Goal: Task Accomplishment & Management: Use online tool/utility

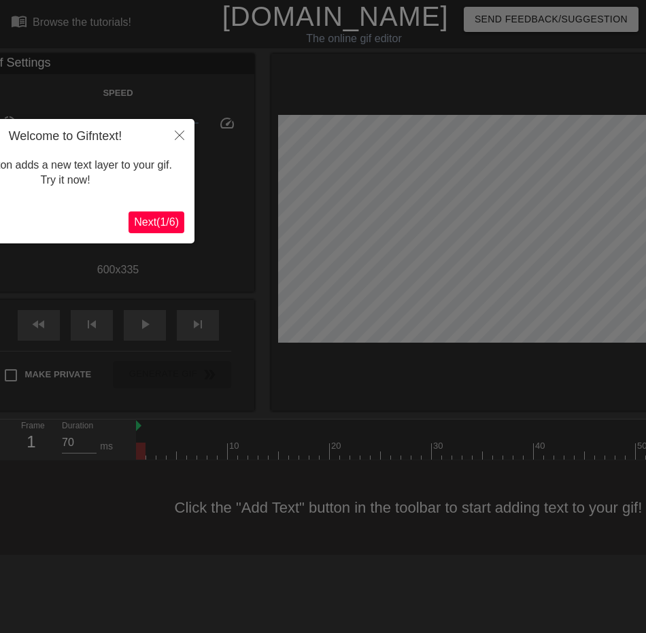
click at [159, 224] on span "Next ( 1 / 6 )" at bounding box center [156, 222] width 45 height 12
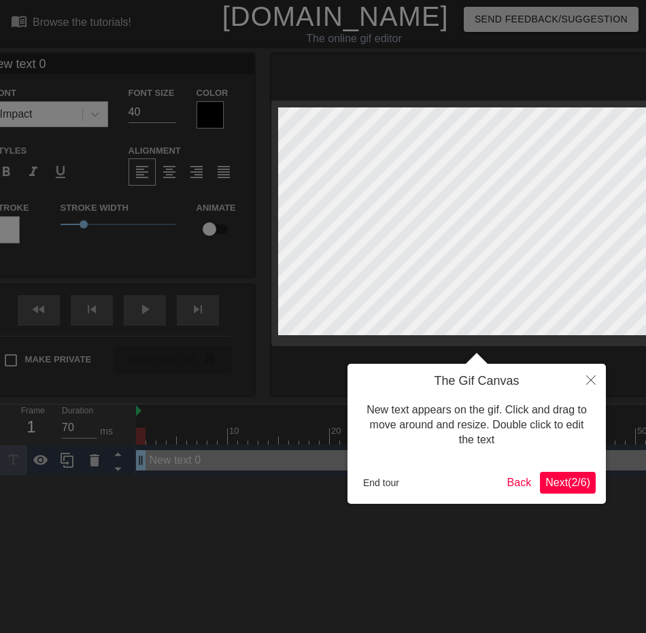
click at [548, 485] on span "Next ( 2 / 6 )" at bounding box center [567, 483] width 45 height 12
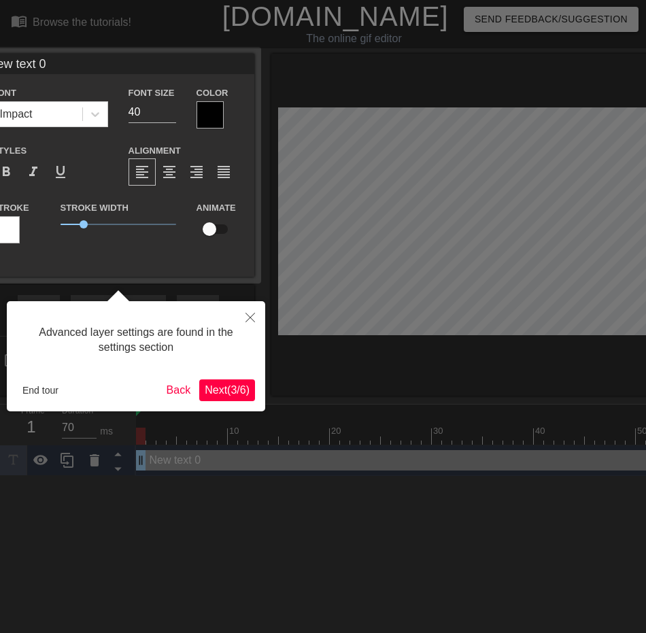
click at [222, 387] on span "Next ( 3 / 6 )" at bounding box center [227, 390] width 45 height 12
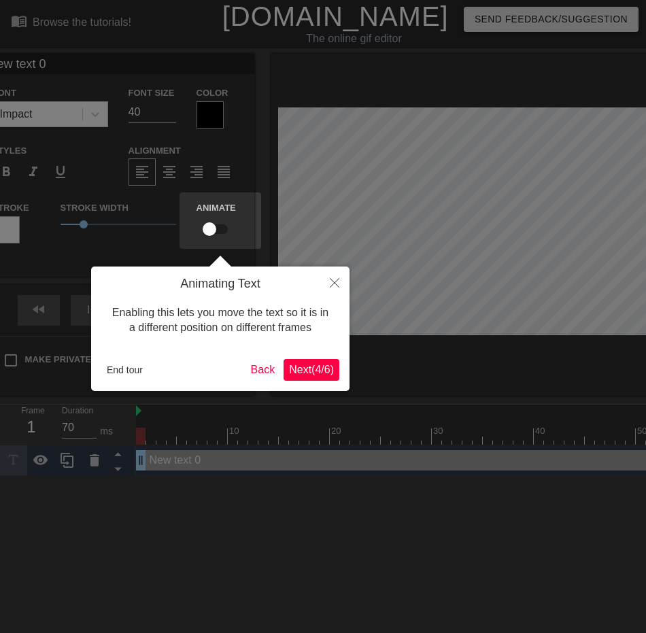
click at [300, 374] on span "Next ( 4 / 6 )" at bounding box center [311, 370] width 45 height 12
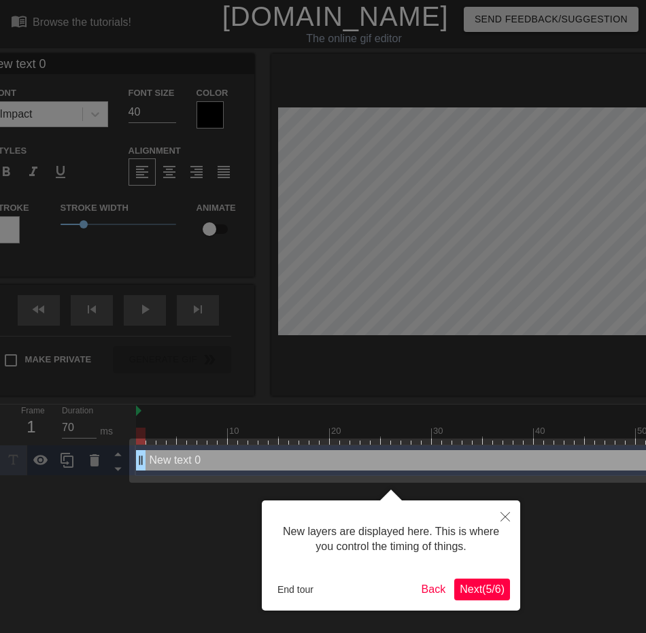
click at [475, 589] on span "Next ( 5 / 6 )" at bounding box center [482, 589] width 45 height 12
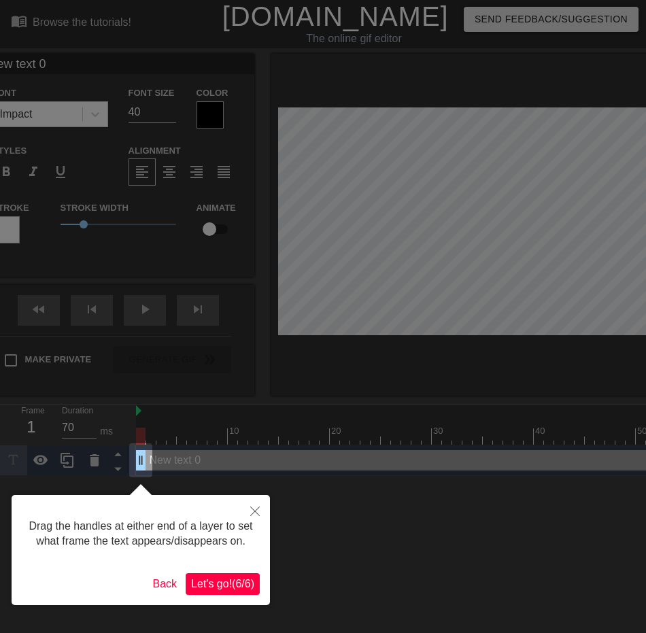
click at [228, 574] on button "Let's go! ( 6 / 6 )" at bounding box center [223, 584] width 74 height 22
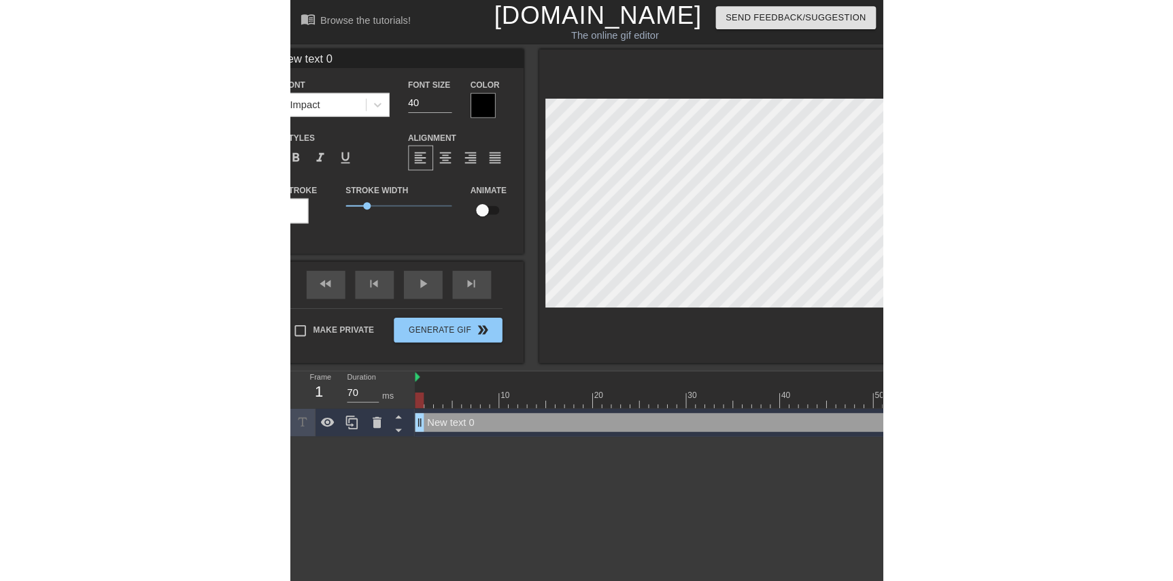
scroll to position [2, 2]
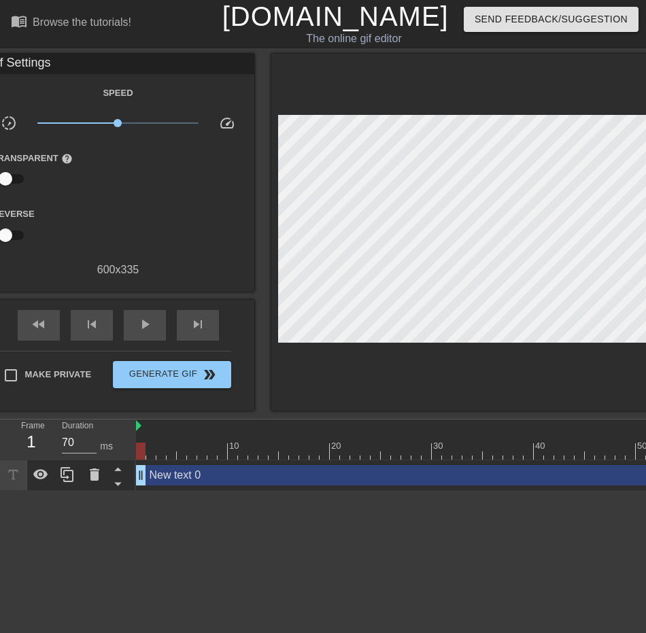
click at [138, 451] on div at bounding box center [141, 451] width 10 height 17
click at [165, 486] on div "New text 0 drag_handle drag_handle" at bounding box center [523, 475] width 775 height 31
click at [160, 479] on div "New text 0 drag_handle drag_handle" at bounding box center [523, 475] width 775 height 20
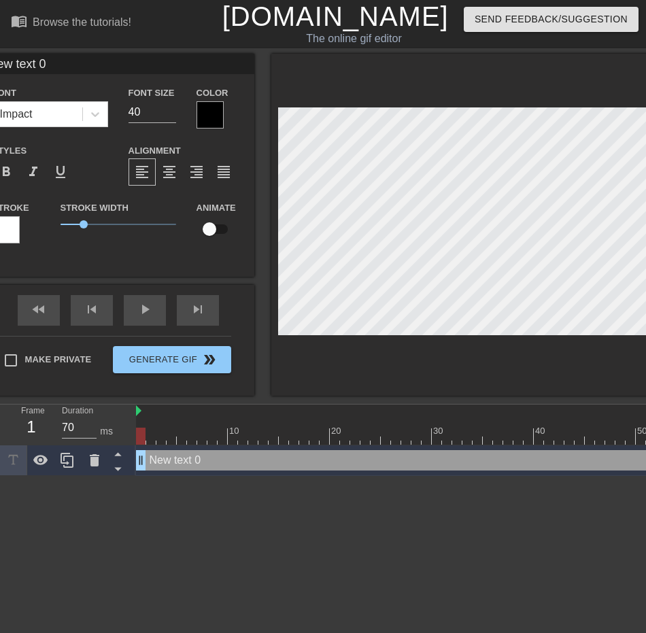
click at [150, 459] on div "New text 0 drag_handle drag_handle" at bounding box center [523, 460] width 775 height 20
click at [95, 460] on icon at bounding box center [95, 460] width 10 height 12
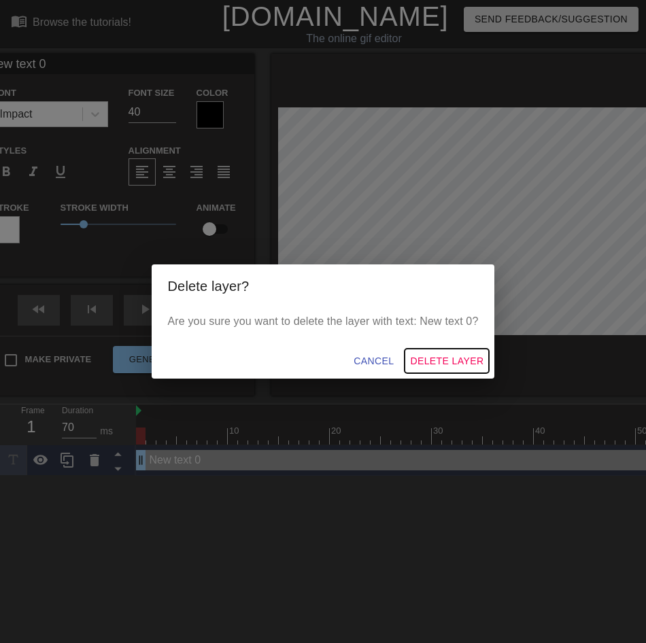
click at [418, 359] on span "Delete Layer" at bounding box center [446, 361] width 73 height 17
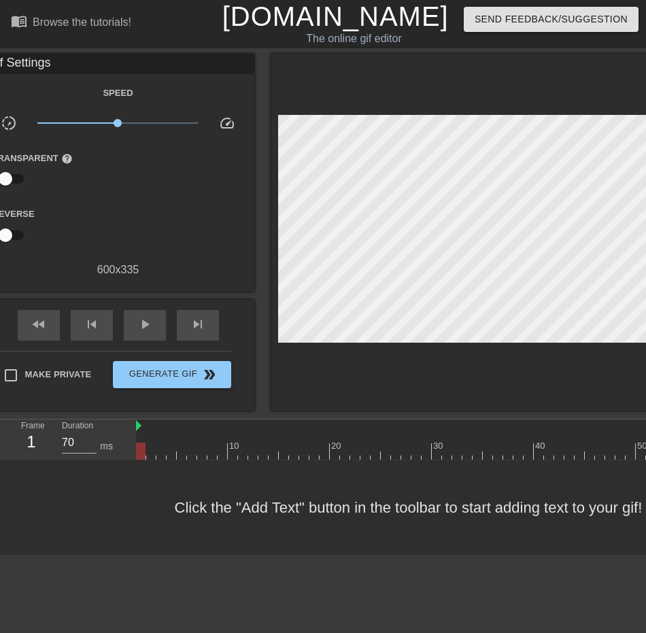
click at [279, 551] on div "Click the "Add Text" button in the toolbar to start adding text to your gif!" at bounding box center [323, 507] width 646 height 95
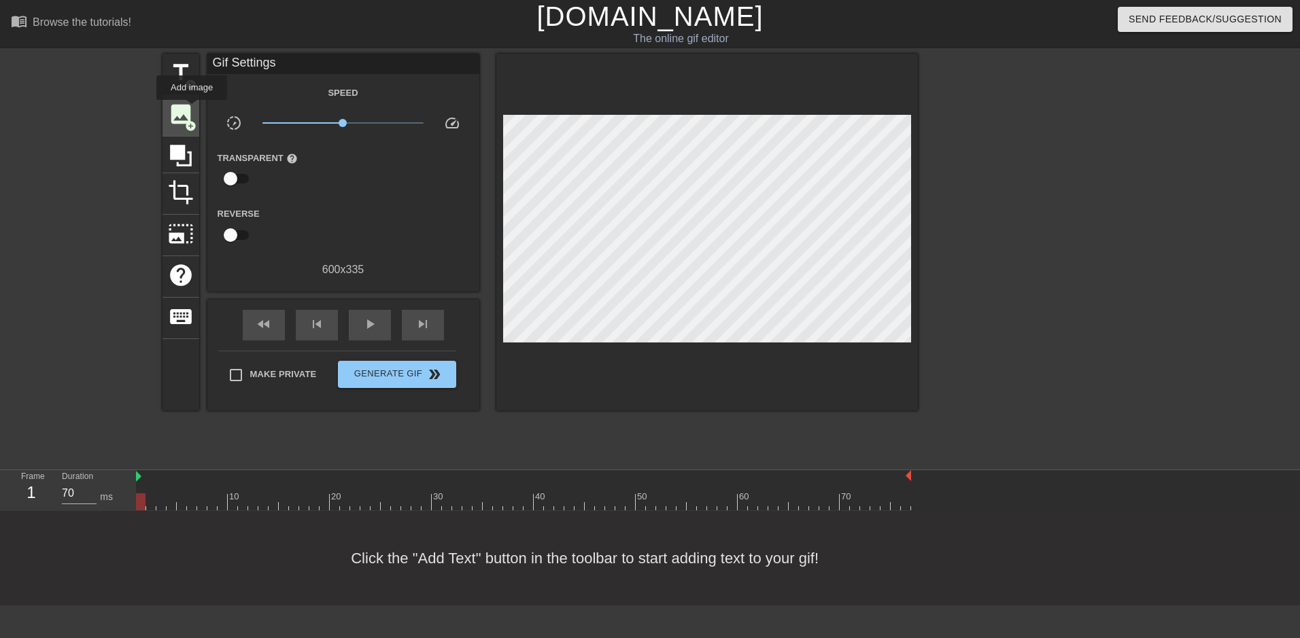
click at [190, 124] on span "add_circle" at bounding box center [191, 126] width 12 height 12
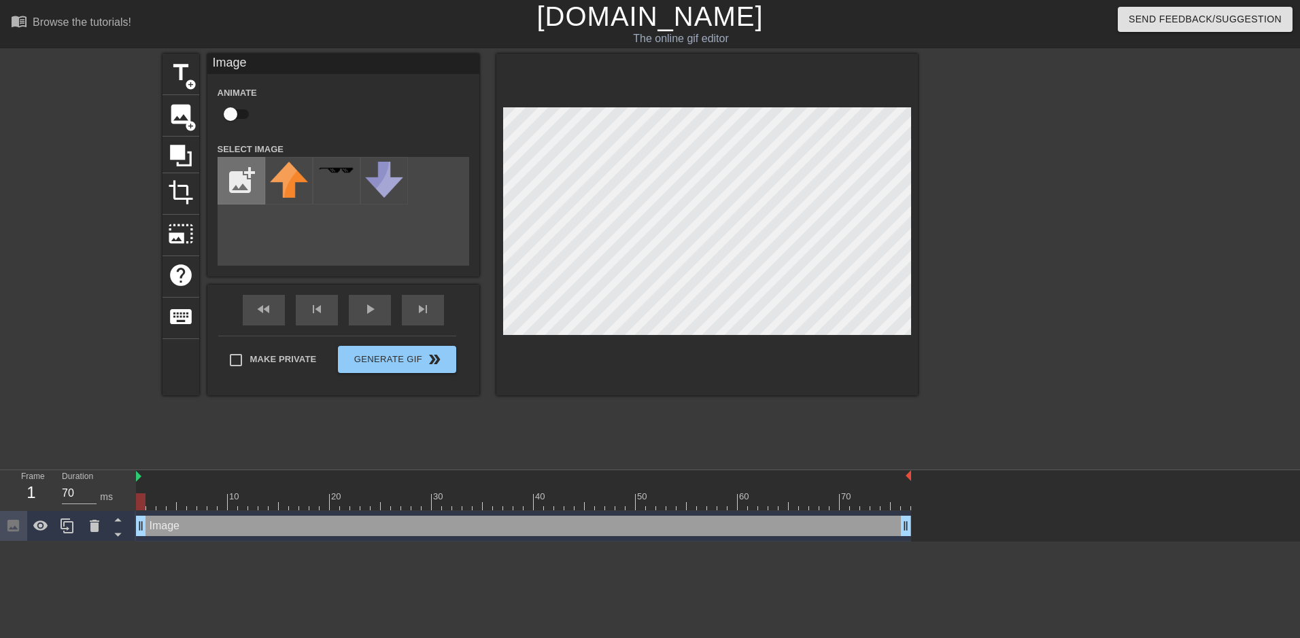
click at [238, 182] on input "file" at bounding box center [241, 181] width 46 height 46
type input "C:\fakepath\Screenshot [DATE] 101643.png"
click at [303, 169] on img at bounding box center [289, 173] width 38 height 22
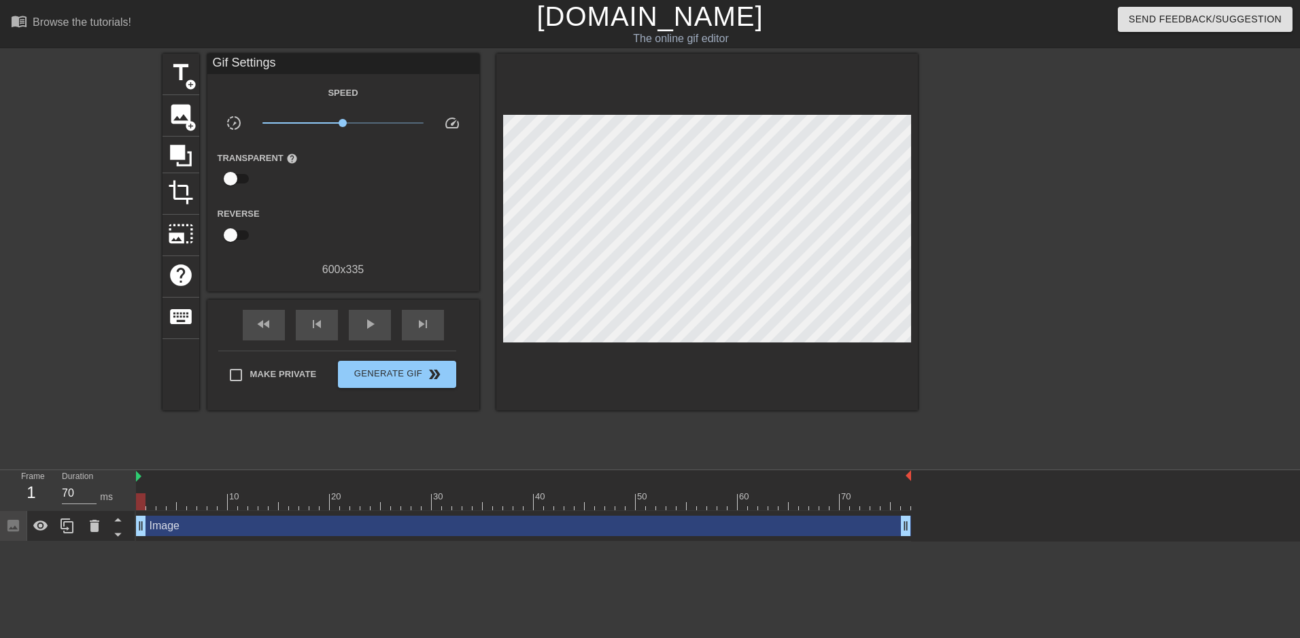
click at [635, 367] on div at bounding box center [707, 232] width 422 height 357
drag, startPoint x: 407, startPoint y: 126, endPoint x: 1083, endPoint y: 319, distance: 702.7
click at [635, 319] on div at bounding box center [1036, 258] width 204 height 408
click at [237, 371] on input "Make Private" at bounding box center [236, 375] width 29 height 29
checkbox input "true"
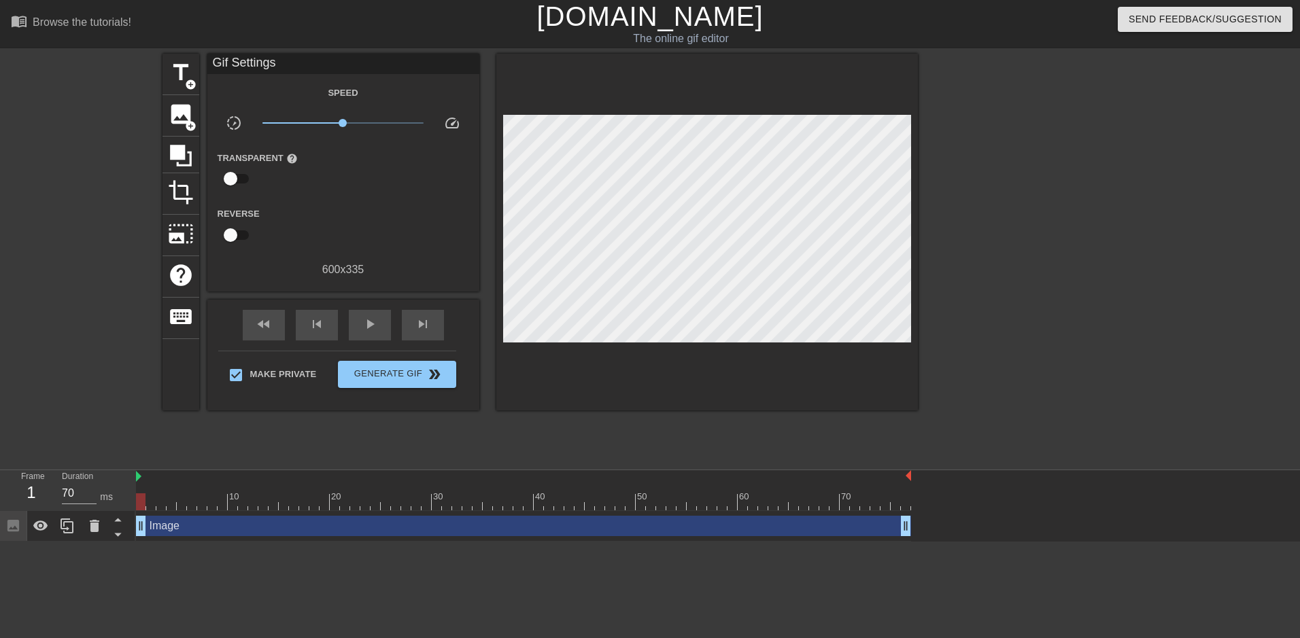
click at [175, 488] on div at bounding box center [172, 492] width 10 height 17
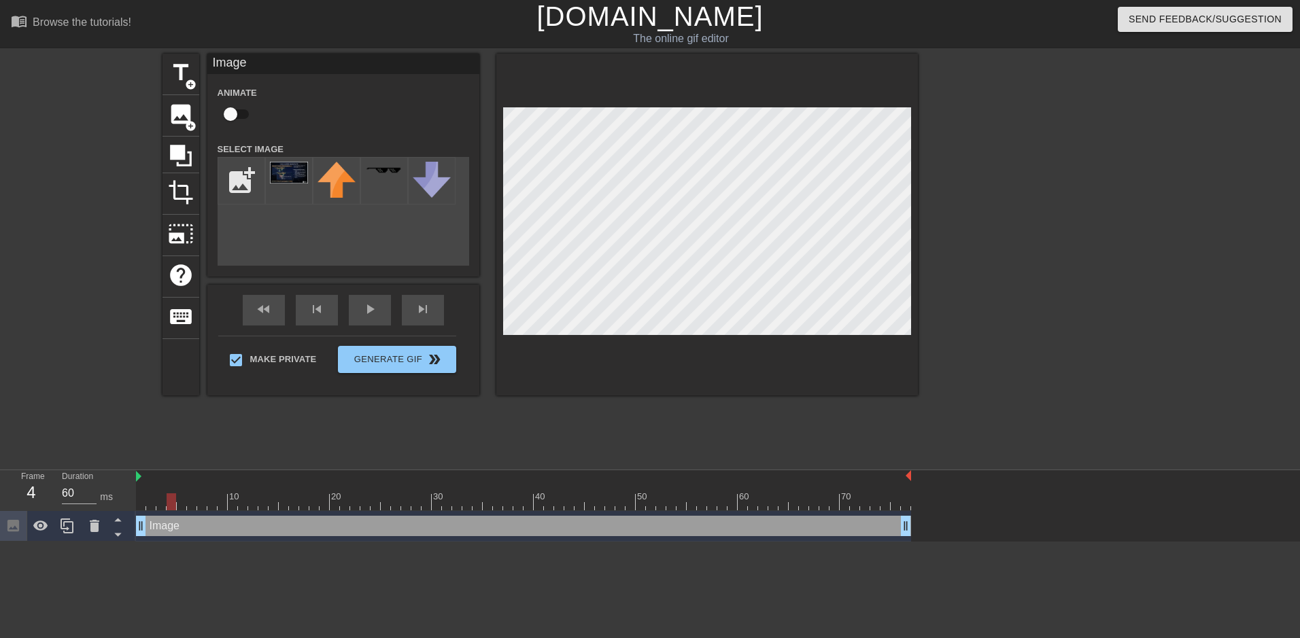
type input "70"
drag, startPoint x: 168, startPoint y: 500, endPoint x: 127, endPoint y: 498, distance: 40.8
click at [127, 498] on div "Frame 1 Duration 70 ms 10 20 30 40 50 60 70 Image drag_handle drag_handle" at bounding box center [650, 506] width 1300 height 71
click at [119, 540] on icon at bounding box center [117, 534] width 17 height 17
click at [116, 515] on icon at bounding box center [117, 519] width 17 height 17
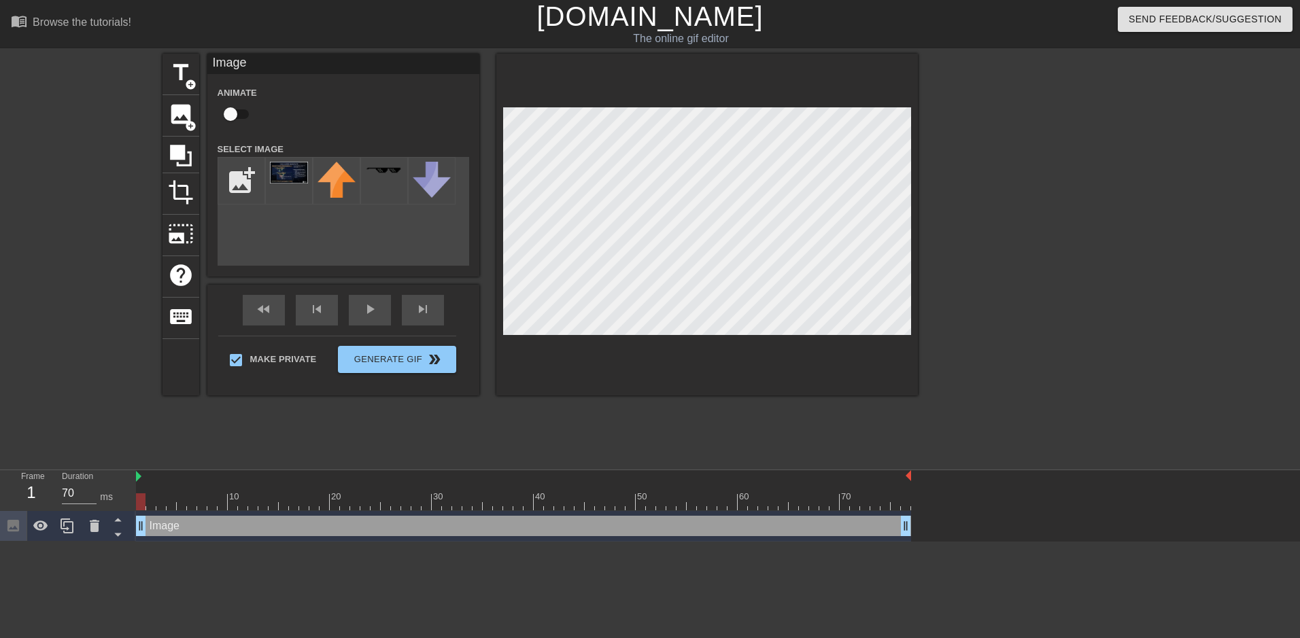
click at [635, 425] on div "title add_circle image add_circle crop photo_size_select_large help keyboard Im…" at bounding box center [539, 258] width 755 height 408
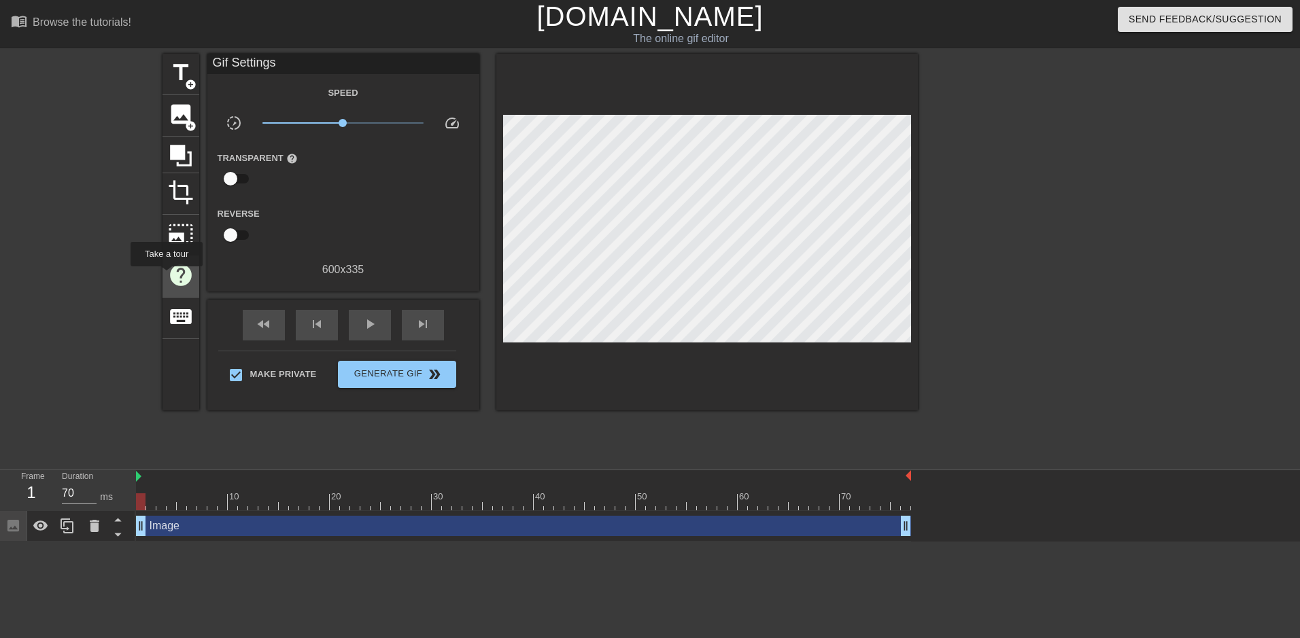
click at [166, 276] on div "help" at bounding box center [180, 276] width 37 height 41
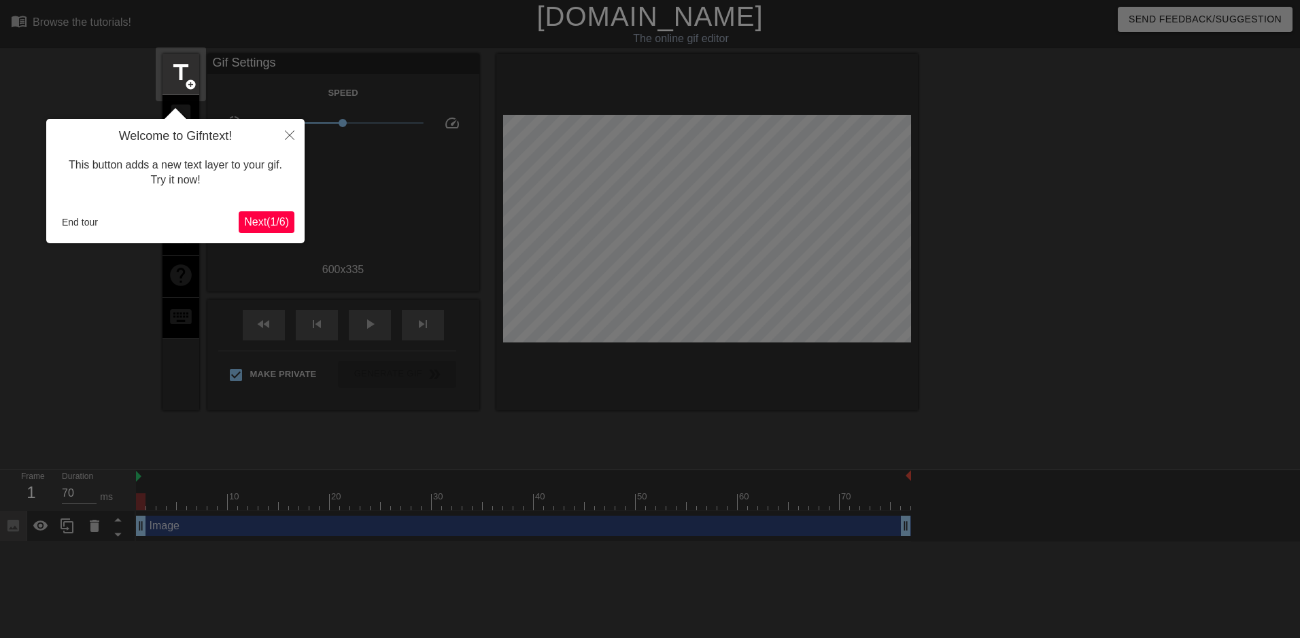
click at [257, 222] on span "Next ( 1 / 6 )" at bounding box center [266, 222] width 45 height 12
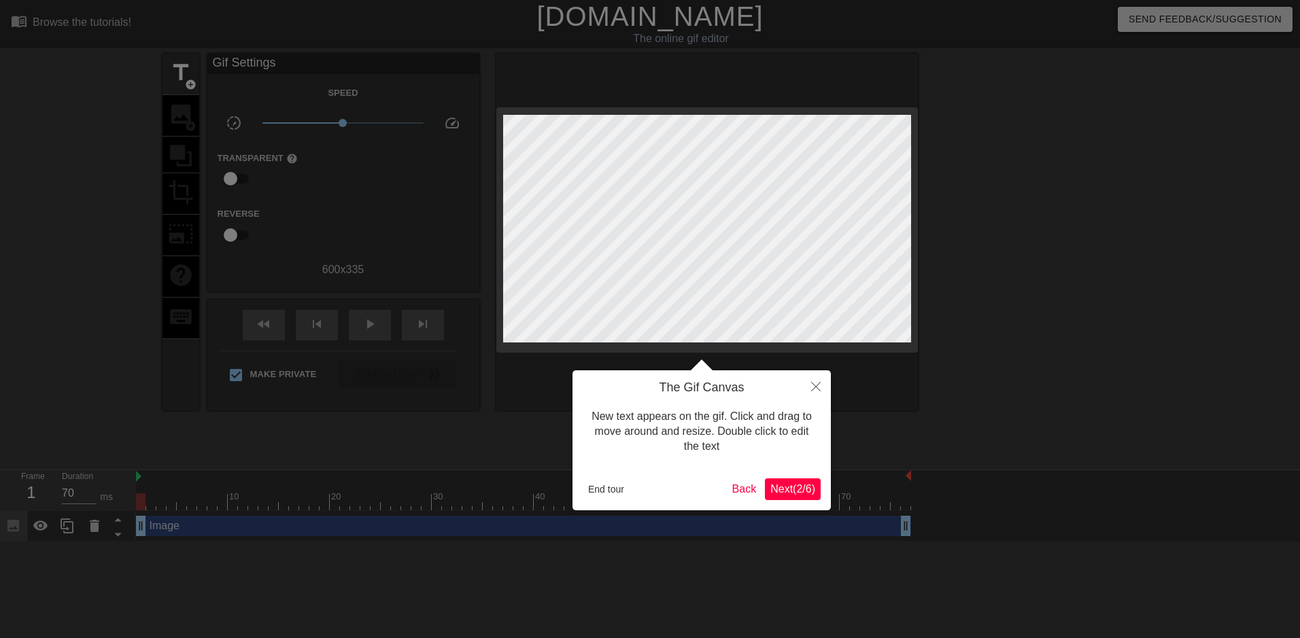
click at [635, 483] on span "Next ( 2 / 6 )" at bounding box center [792, 489] width 45 height 12
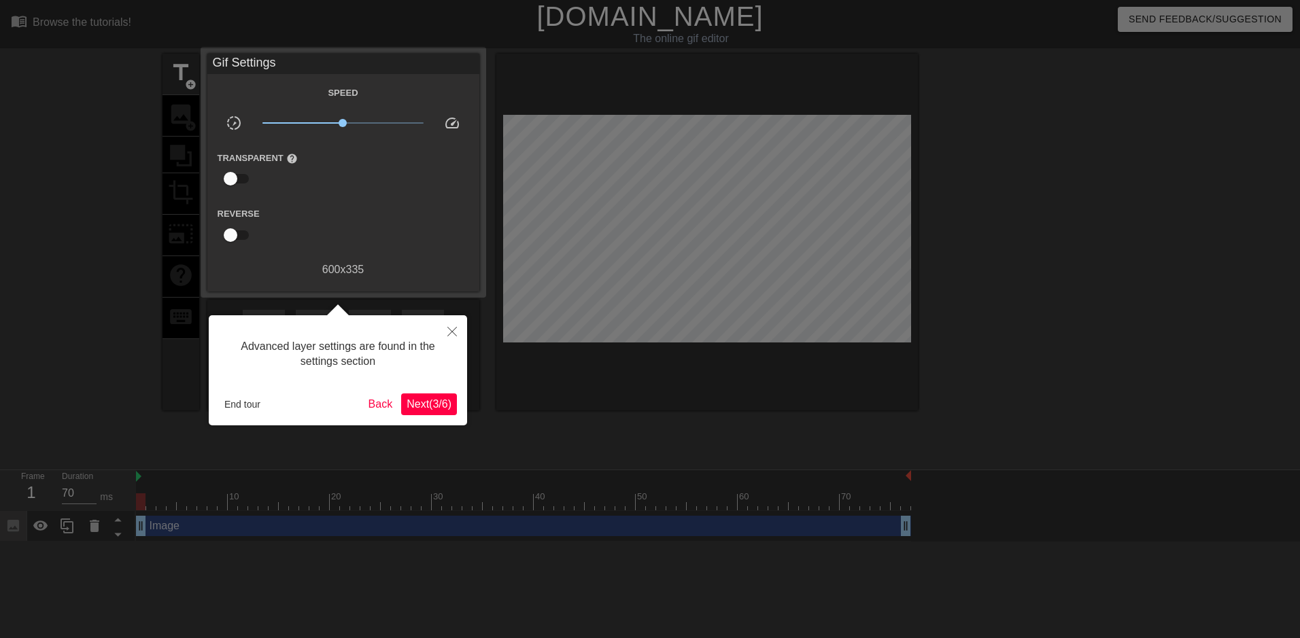
click at [418, 405] on span "Next ( 3 / 6 )" at bounding box center [429, 404] width 45 height 12
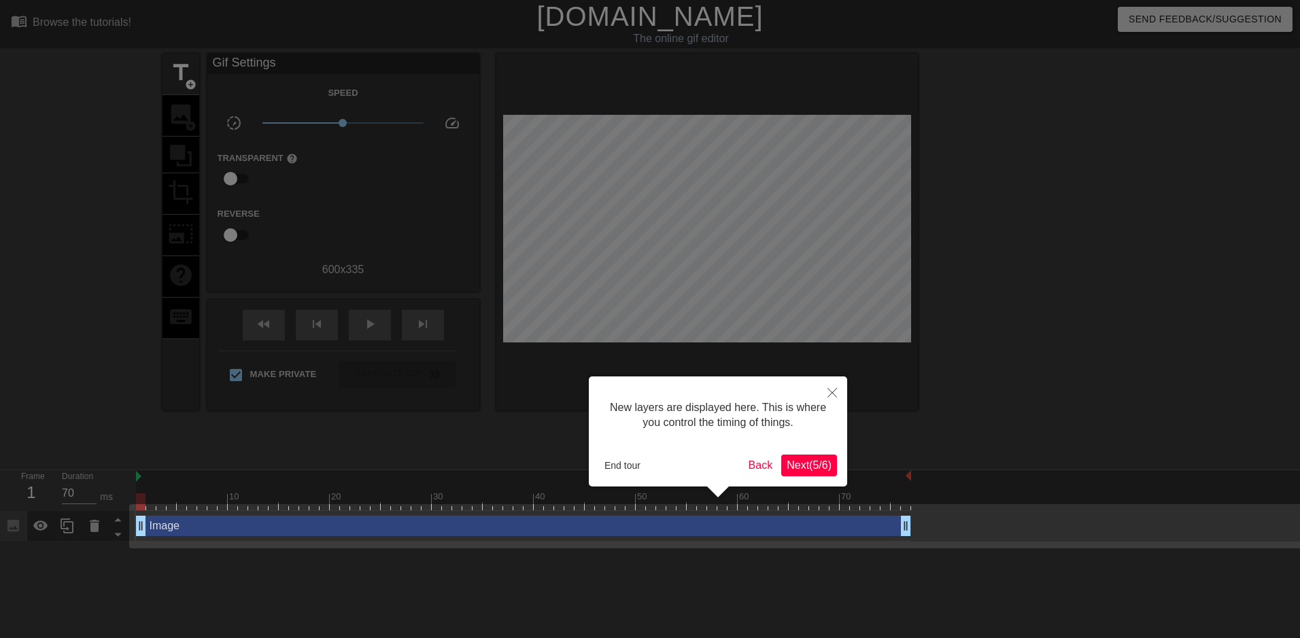
click at [635, 466] on span "Next ( 5 / 6 )" at bounding box center [809, 466] width 45 height 12
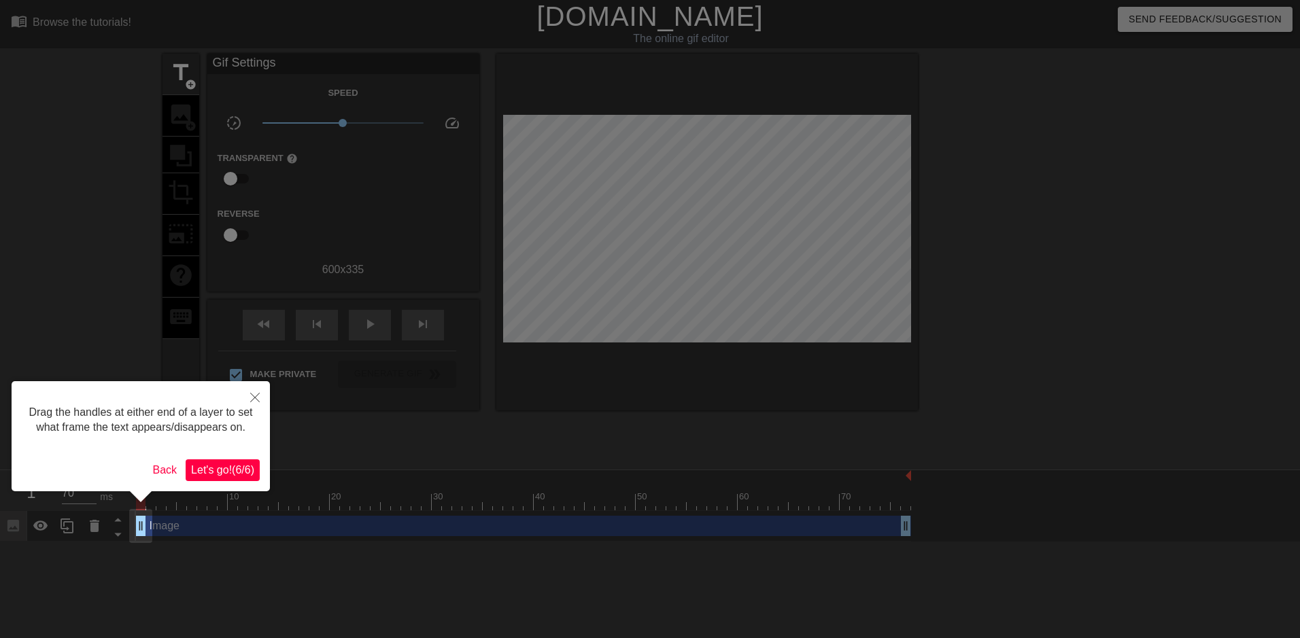
click at [196, 469] on span "Let's go! ( 6 / 6 )" at bounding box center [222, 470] width 63 height 12
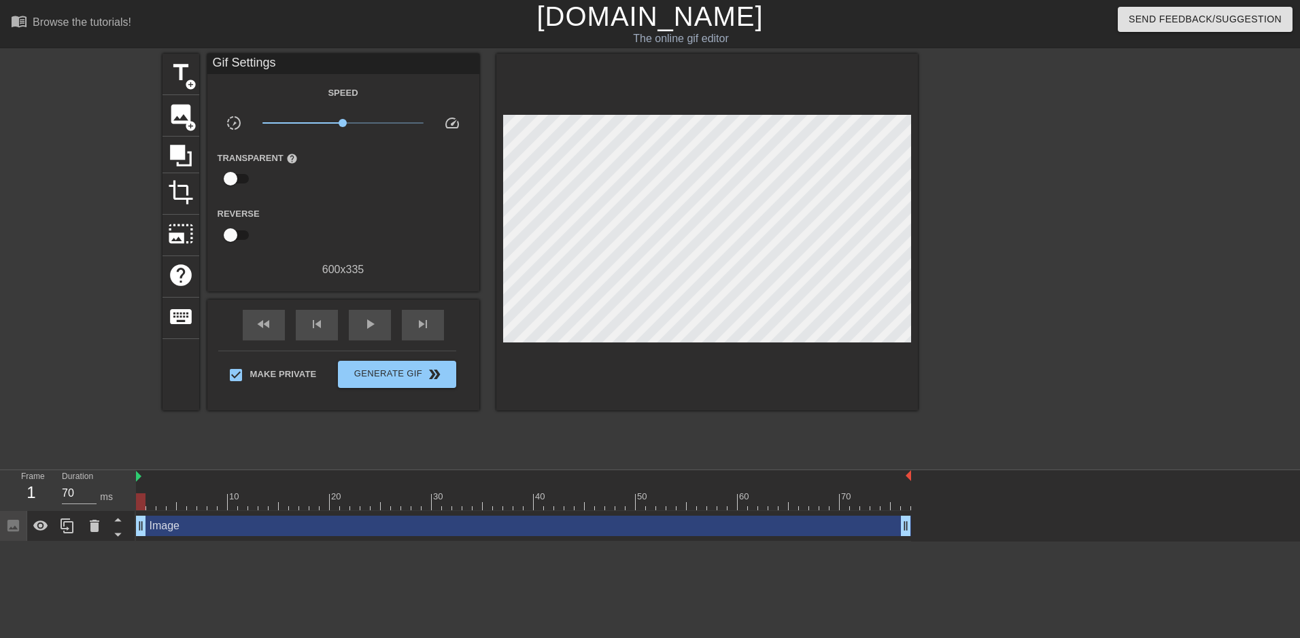
drag, startPoint x: 494, startPoint y: 241, endPoint x: 596, endPoint y: 428, distance: 213.9
click at [596, 428] on div "title add_circle image add_circle crop photo_size_select_large help keyboard Gi…" at bounding box center [539, 258] width 755 height 408
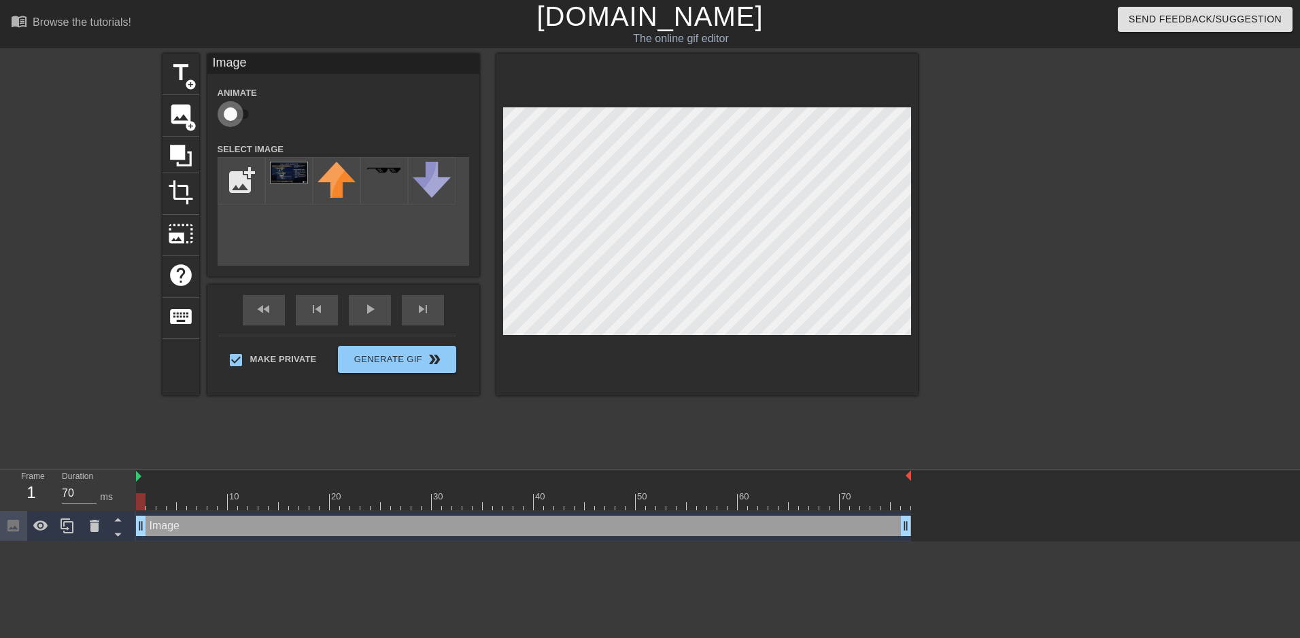
click at [224, 111] on input "checkbox" at bounding box center [231, 114] width 78 height 26
checkbox input "true"
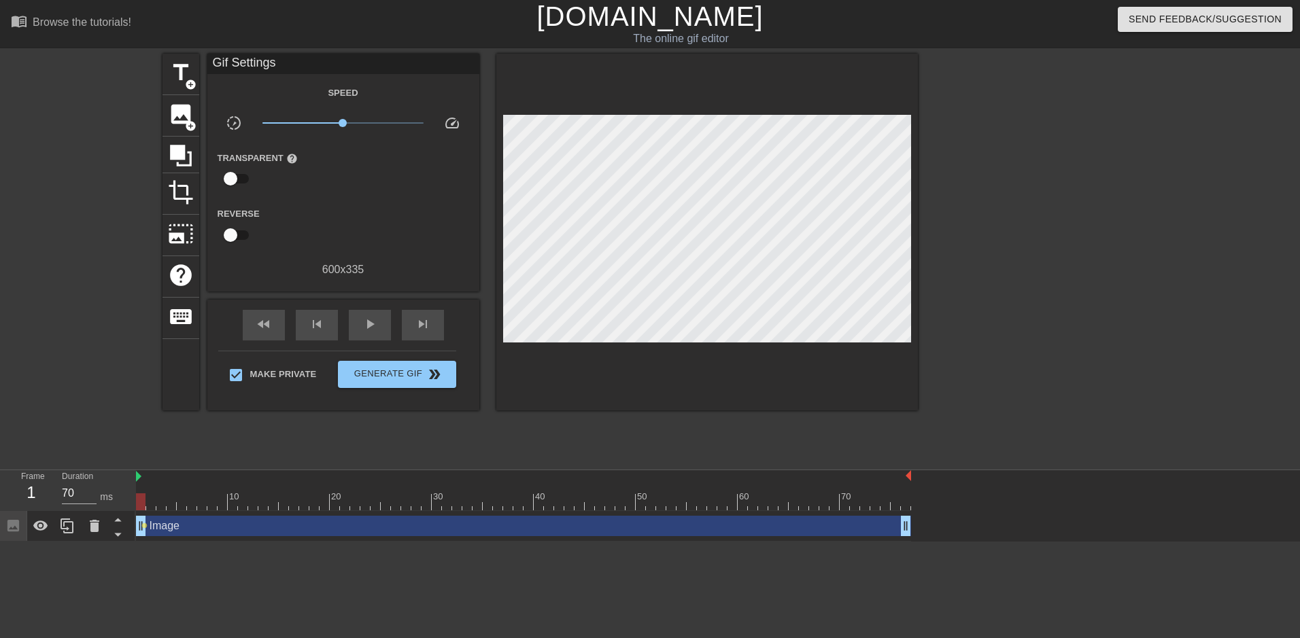
click at [62, 269] on div "title add_circle image add_circle crop photo_size_select_large help keyboard Gi…" at bounding box center [650, 258] width 1300 height 408
click at [545, 465] on div "menu_book Browse the tutorials! [DOMAIN_NAME] The online gif editor Send Feedba…" at bounding box center [650, 271] width 1300 height 542
drag, startPoint x: 141, startPoint y: 500, endPoint x: 156, endPoint y: 502, distance: 15.0
click at [156, 502] on div at bounding box center [161, 502] width 10 height 17
drag, startPoint x: 161, startPoint y: 499, endPoint x: 176, endPoint y: 503, distance: 15.5
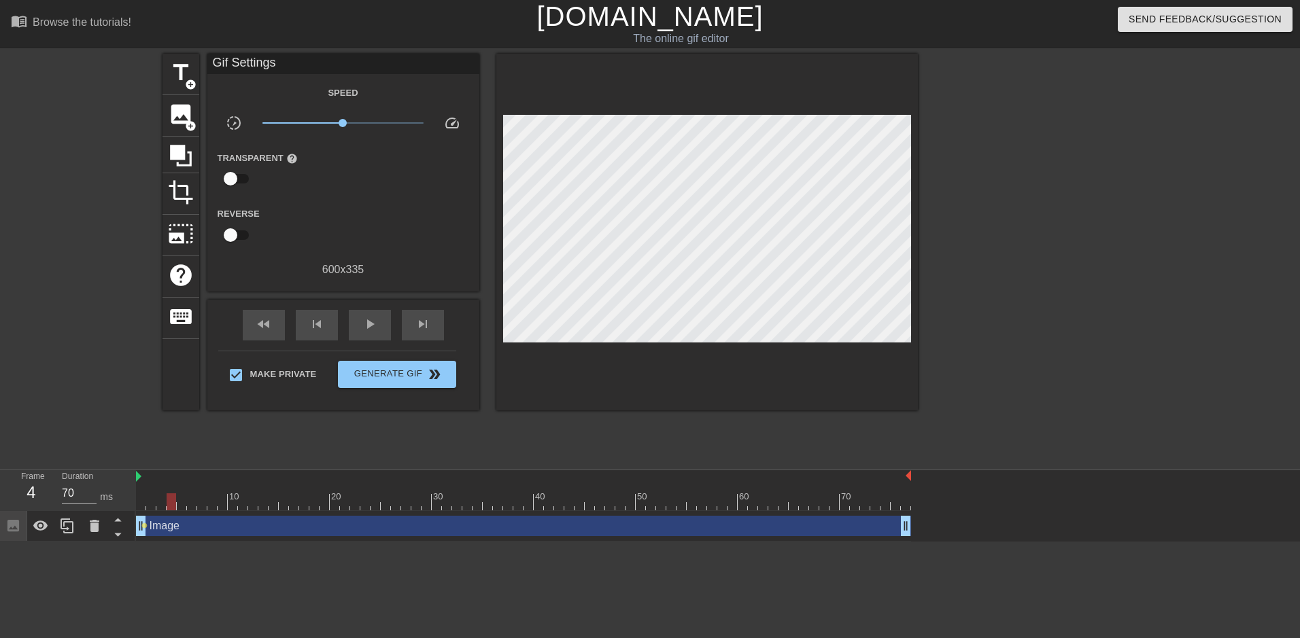
click at [176, 503] on div at bounding box center [523, 502] width 775 height 17
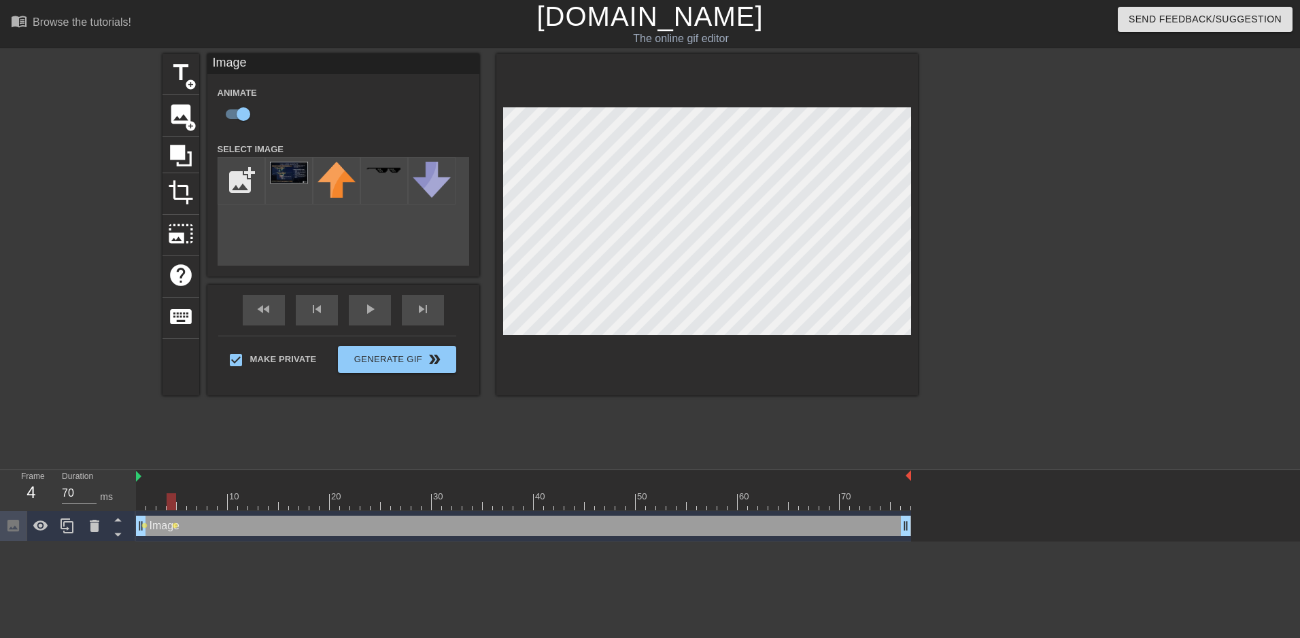
click at [468, 324] on div "title add_circle image add_circle crop photo_size_select_large help keyboard Im…" at bounding box center [539, 225] width 755 height 342
drag, startPoint x: 174, startPoint y: 502, endPoint x: 120, endPoint y: 509, distance: 54.1
click at [120, 509] on div "Frame 1 Duration 70 ms 10 20 30 40 50 60 70 Image drag_handle drag_handle lens …" at bounding box center [650, 506] width 1300 height 71
click at [177, 529] on div "Image drag_handle drag_handle" at bounding box center [523, 526] width 775 height 20
drag, startPoint x: 139, startPoint y: 498, endPoint x: 175, endPoint y: 496, distance: 36.1
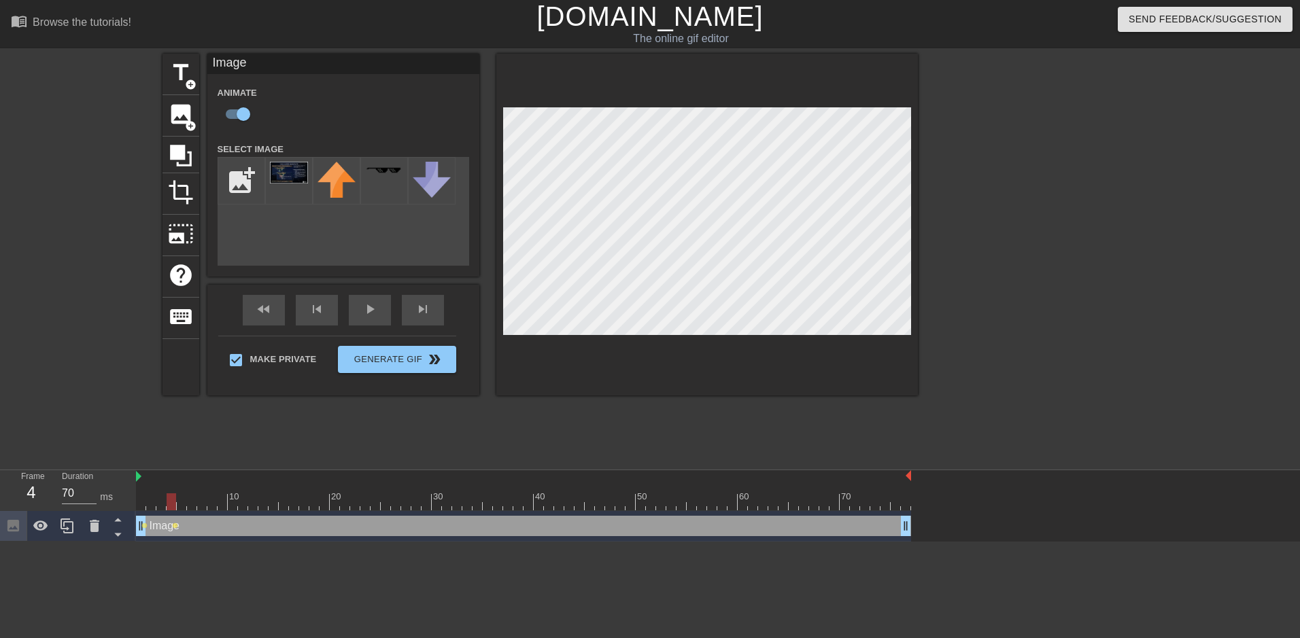
click at [175, 496] on div at bounding box center [172, 502] width 10 height 17
drag, startPoint x: 171, startPoint y: 498, endPoint x: 163, endPoint y: 499, distance: 8.3
click at [163, 499] on div at bounding box center [161, 502] width 10 height 17
drag, startPoint x: 159, startPoint y: 499, endPoint x: 150, endPoint y: 499, distance: 9.5
click at [150, 499] on div at bounding box center [151, 502] width 10 height 17
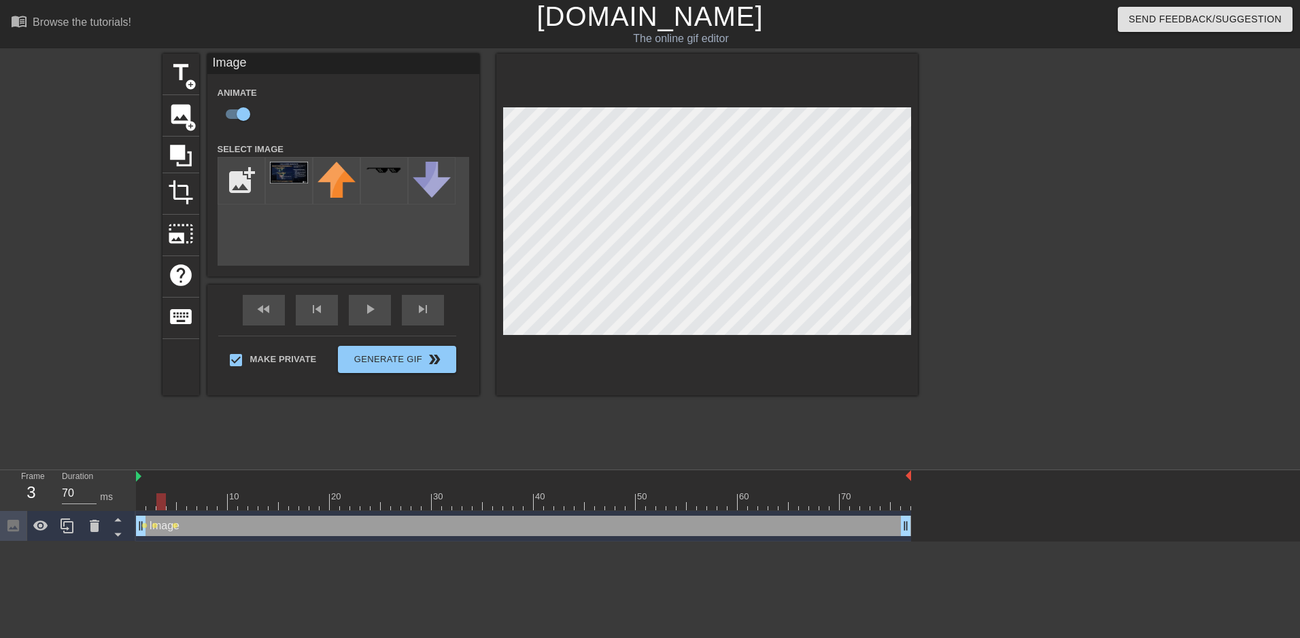
drag, startPoint x: 151, startPoint y: 495, endPoint x: 160, endPoint y: 495, distance: 8.8
click at [160, 495] on div at bounding box center [161, 502] width 10 height 17
drag, startPoint x: 162, startPoint y: 495, endPoint x: 180, endPoint y: 500, distance: 18.5
click at [180, 500] on div at bounding box center [182, 502] width 10 height 17
click at [135, 479] on div at bounding box center [136, 478] width 7 height 14
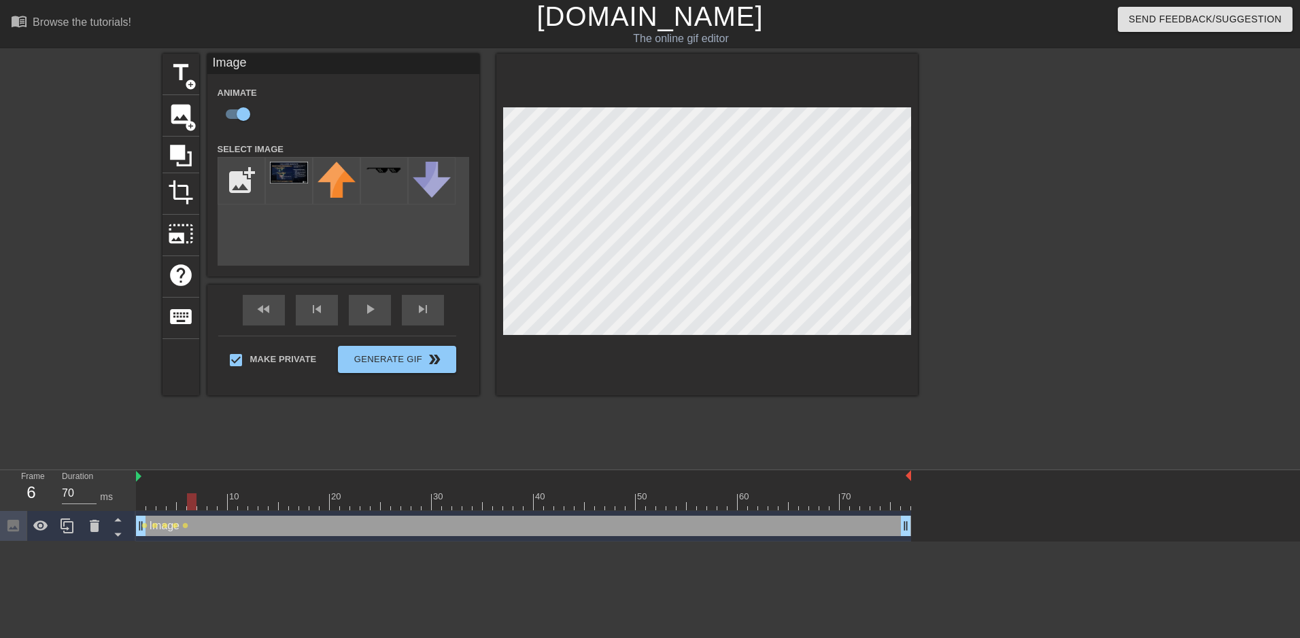
drag, startPoint x: 181, startPoint y: 502, endPoint x: 191, endPoint y: 504, distance: 10.4
click at [191, 504] on div at bounding box center [192, 502] width 10 height 17
drag, startPoint x: 192, startPoint y: 496, endPoint x: 201, endPoint y: 496, distance: 9.5
click at [201, 496] on div at bounding box center [202, 502] width 10 height 17
drag, startPoint x: 202, startPoint y: 496, endPoint x: 212, endPoint y: 498, distance: 10.3
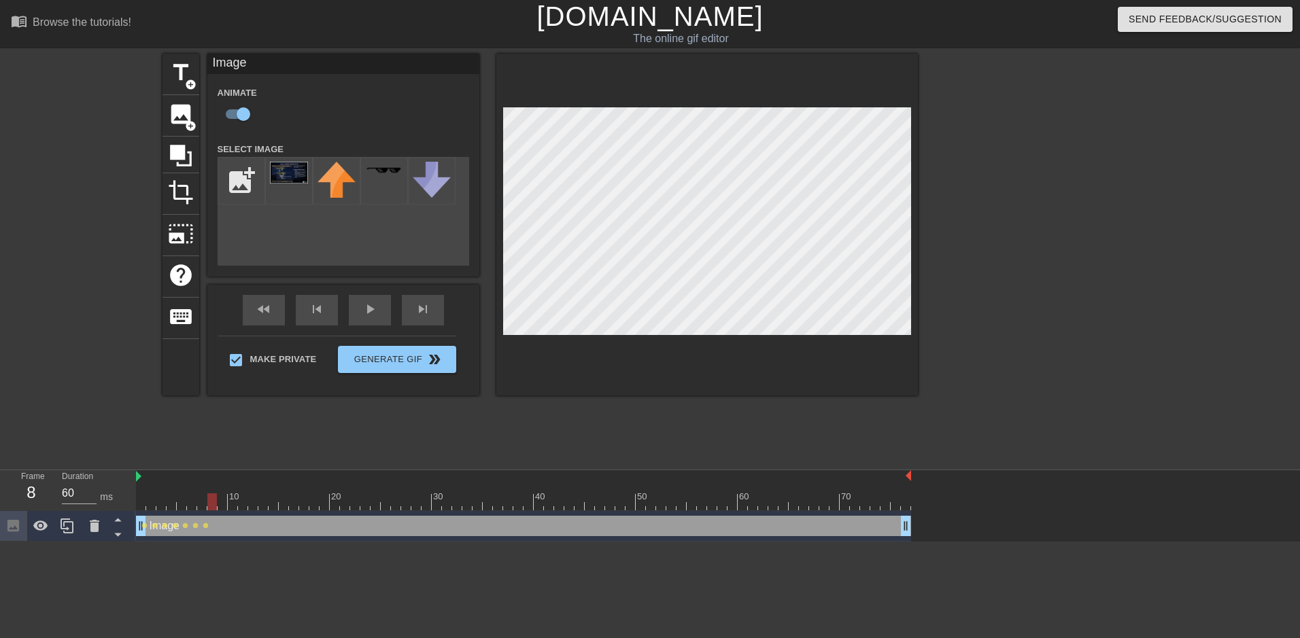
click at [212, 498] on div at bounding box center [212, 502] width 10 height 17
drag, startPoint x: 210, startPoint y: 502, endPoint x: 222, endPoint y: 503, distance: 12.3
click at [222, 503] on div at bounding box center [223, 502] width 10 height 17
drag, startPoint x: 224, startPoint y: 505, endPoint x: 233, endPoint y: 505, distance: 8.8
click at [233, 505] on div at bounding box center [233, 502] width 10 height 17
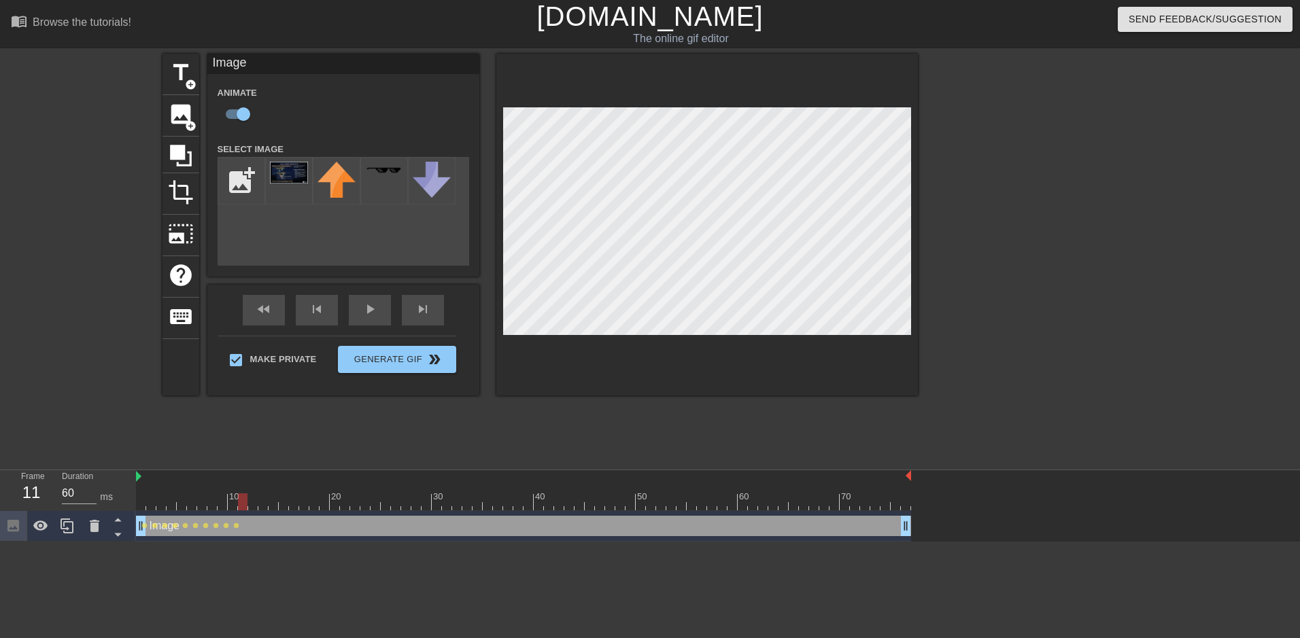
drag, startPoint x: 235, startPoint y: 504, endPoint x: 243, endPoint y: 504, distance: 8.2
click at [243, 504] on div at bounding box center [243, 502] width 10 height 17
click at [635, 106] on div at bounding box center [707, 225] width 422 height 342
drag, startPoint x: 244, startPoint y: 500, endPoint x: 130, endPoint y: 512, distance: 114.9
click at [130, 512] on div "Frame 1 Duration 70 ms 10 20 30 40 50 60 70 Image drag_handle drag_handle lens …" at bounding box center [650, 506] width 1300 height 71
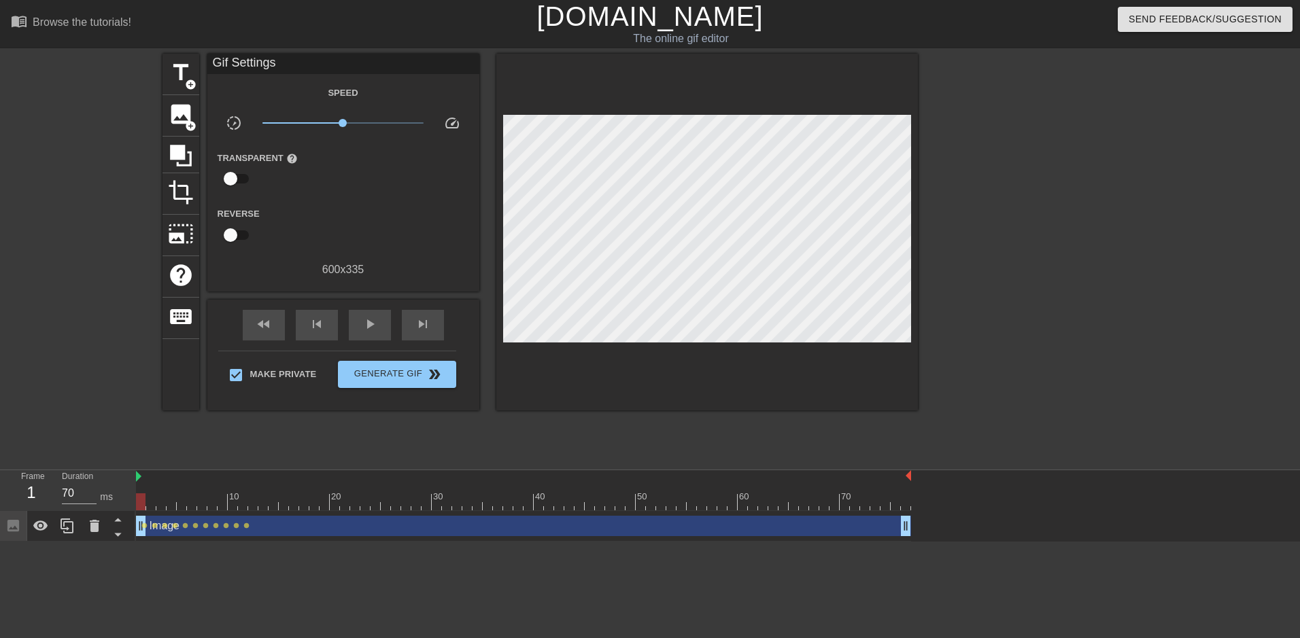
drag, startPoint x: 1127, startPoint y: 381, endPoint x: 866, endPoint y: 409, distance: 263.2
click at [635, 409] on div at bounding box center [707, 232] width 422 height 357
click at [142, 477] on div at bounding box center [523, 478] width 775 height 14
drag, startPoint x: 143, startPoint y: 502, endPoint x: 126, endPoint y: 511, distance: 18.6
click at [126, 511] on div "Frame 1 Duration 70 ms 10 20 30 40 50 60 70 Image drag_handle drag_handle lens …" at bounding box center [650, 506] width 1300 height 71
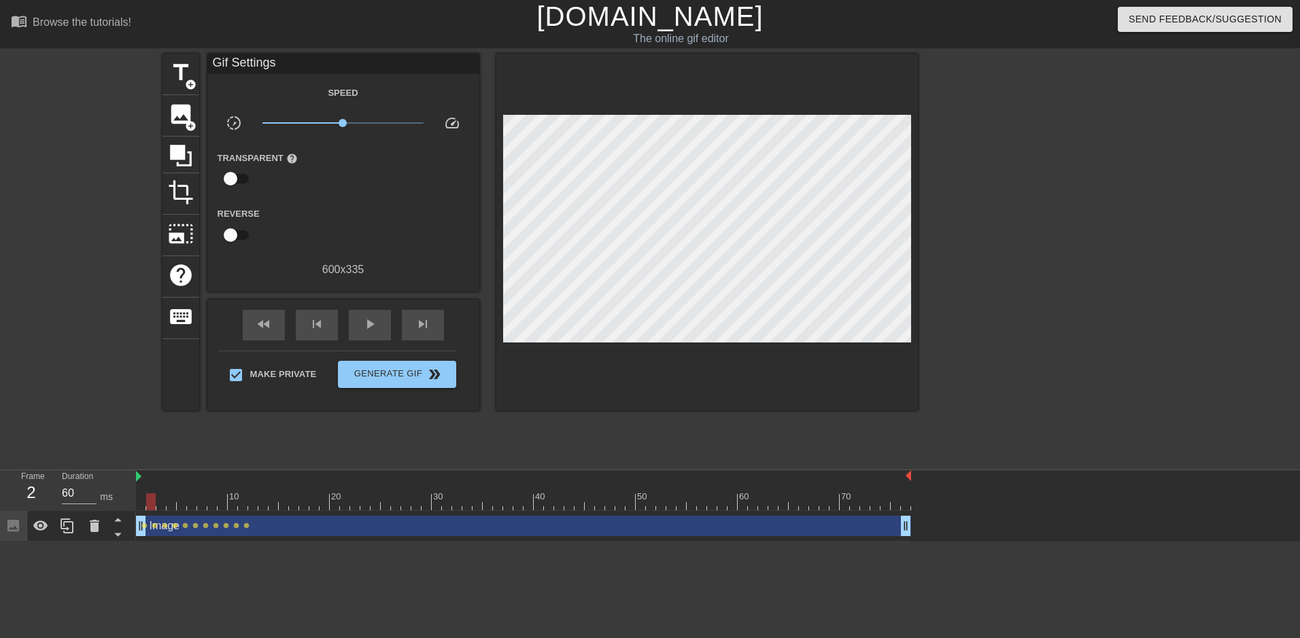
click at [151, 504] on div at bounding box center [523, 502] width 775 height 17
click at [92, 526] on icon at bounding box center [95, 526] width 10 height 12
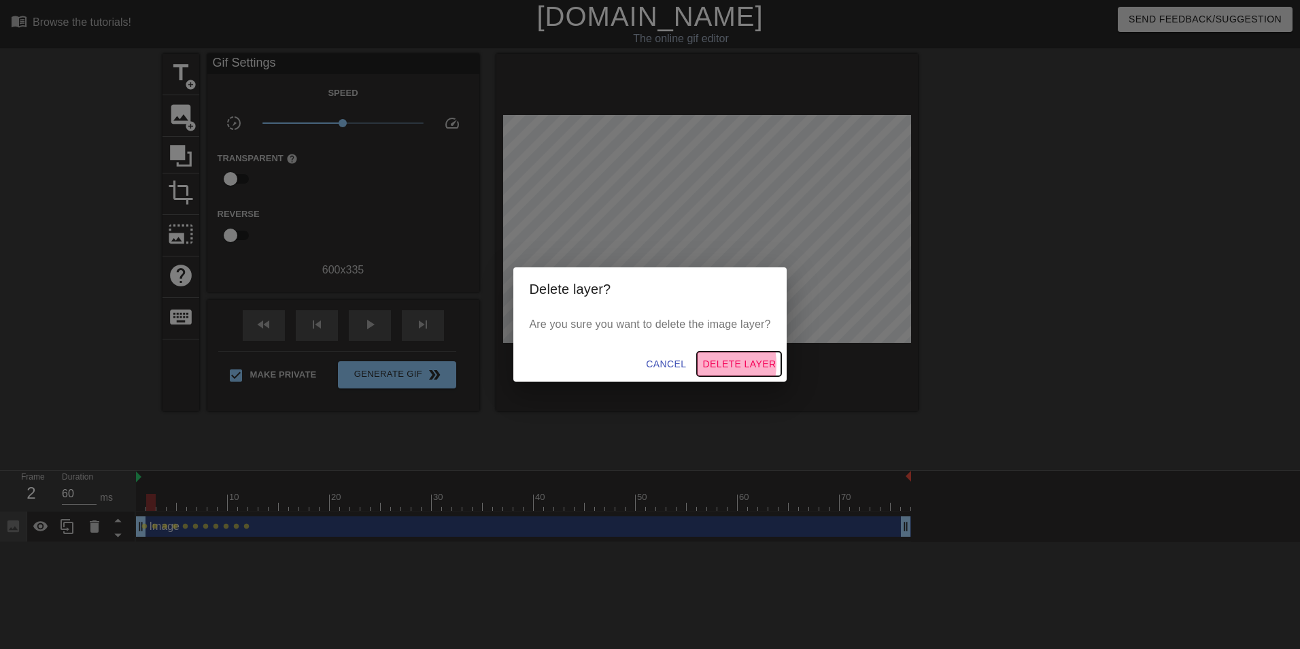
click at [635, 364] on button "Delete Layer" at bounding box center [739, 364] width 84 height 25
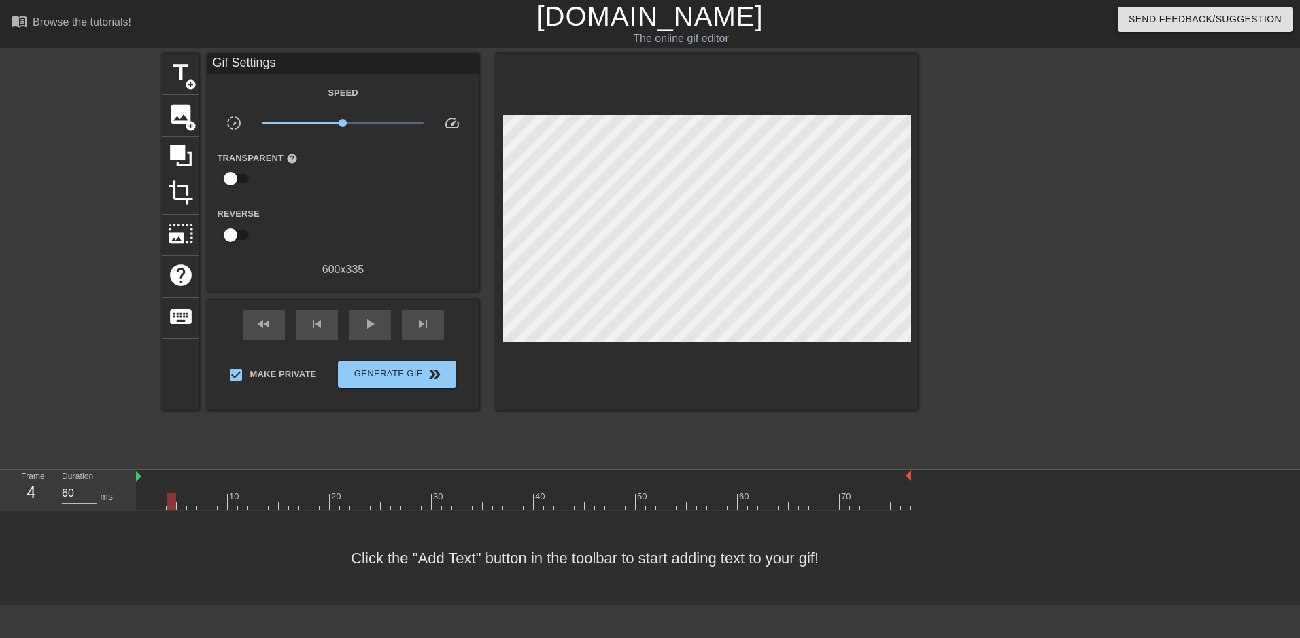
type input "70"
drag, startPoint x: 150, startPoint y: 500, endPoint x: 99, endPoint y: 468, distance: 60.0
click at [99, 468] on div "menu_book Browse the tutorials! [DOMAIN_NAME] The online gif editor Send Feedba…" at bounding box center [650, 303] width 1300 height 606
click at [182, 127] on div "image add_circle" at bounding box center [180, 115] width 37 height 41
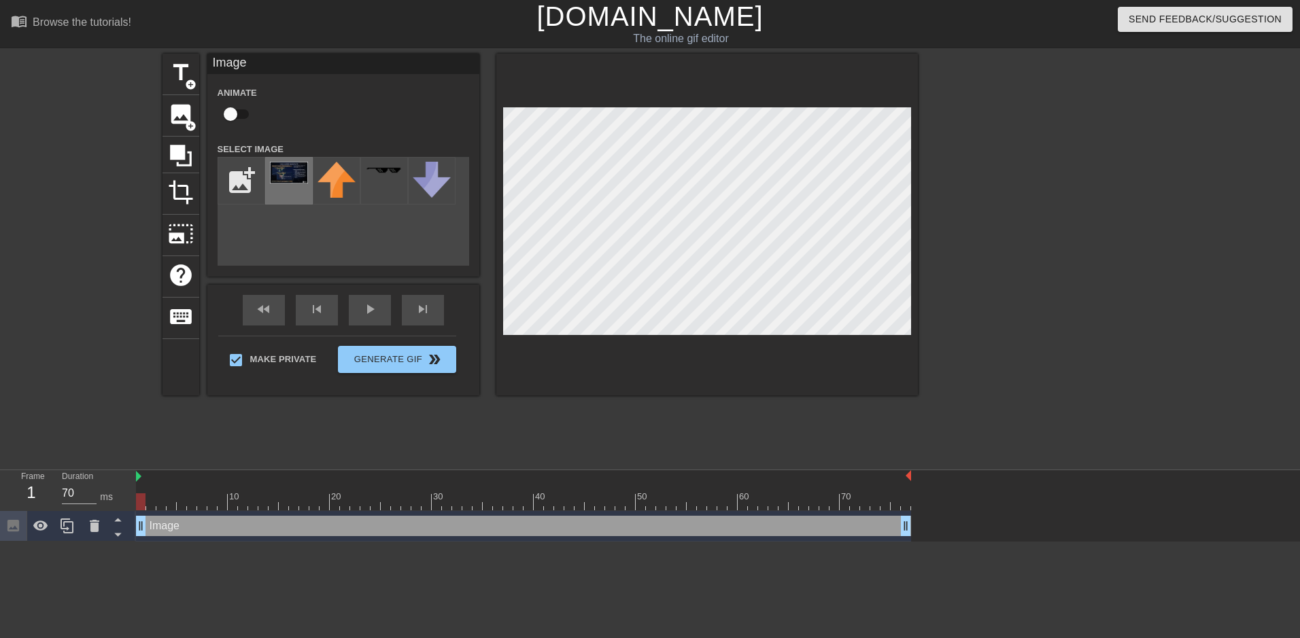
click at [296, 171] on img at bounding box center [289, 173] width 38 height 22
click at [233, 120] on input "checkbox" at bounding box center [231, 114] width 78 height 26
checkbox input "true"
click at [173, 167] on icon at bounding box center [181, 156] width 26 height 26
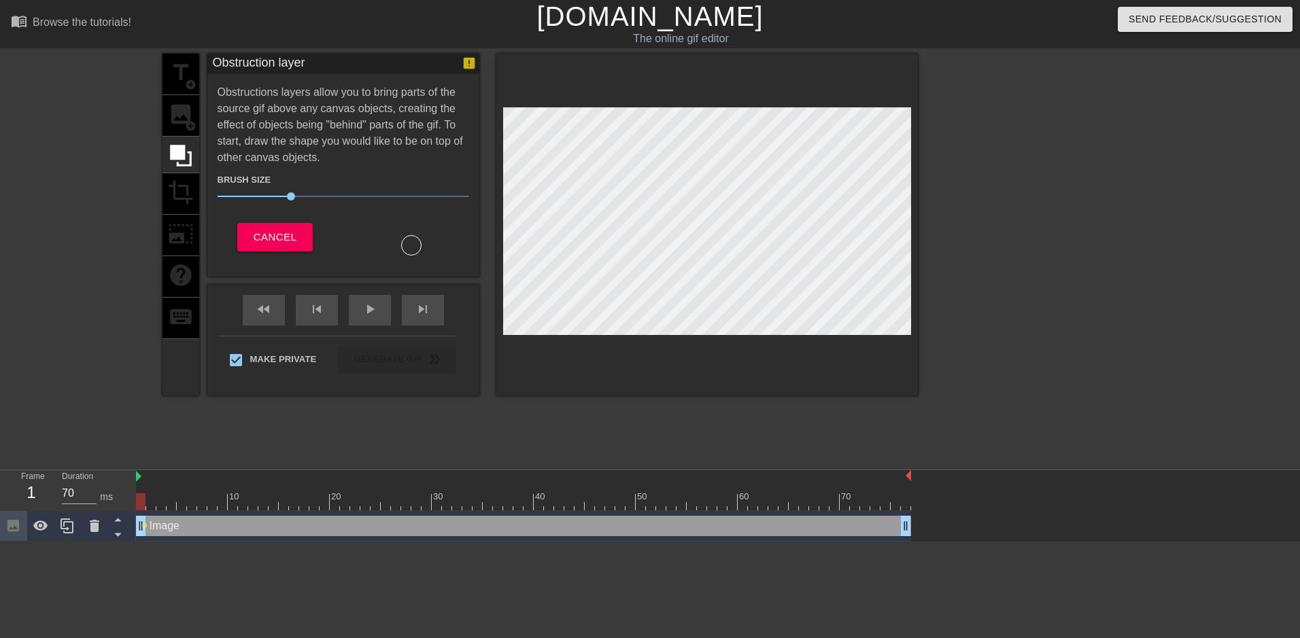
click at [177, 131] on div "title add_circle image add_circle crop photo_size_select_large help keyboard" at bounding box center [180, 225] width 37 height 342
click at [175, 114] on div "title add_circle image add_circle crop photo_size_select_large help keyboard" at bounding box center [180, 225] width 37 height 342
click at [182, 106] on div "title add_circle image add_circle crop photo_size_select_large help keyboard" at bounding box center [180, 225] width 37 height 342
click at [303, 238] on button "Cancel" at bounding box center [274, 237] width 75 height 29
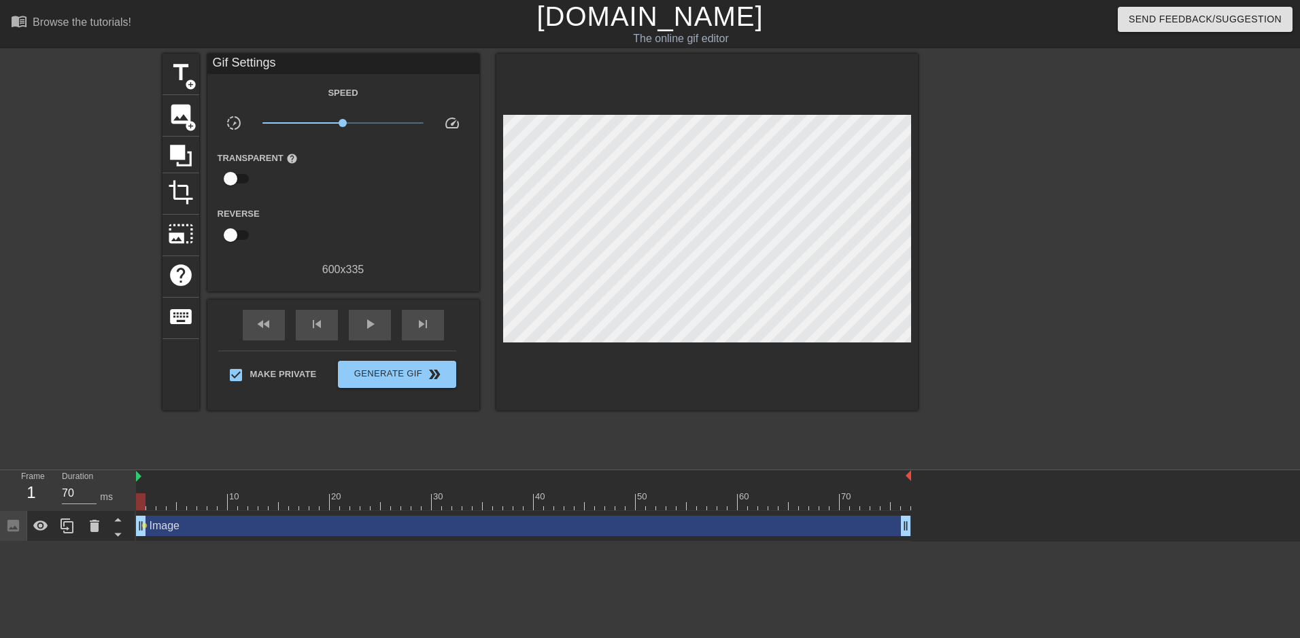
click at [635, 309] on div at bounding box center [1036, 258] width 204 height 408
click at [151, 500] on div at bounding box center [523, 502] width 775 height 17
click at [142, 499] on div at bounding box center [523, 502] width 775 height 17
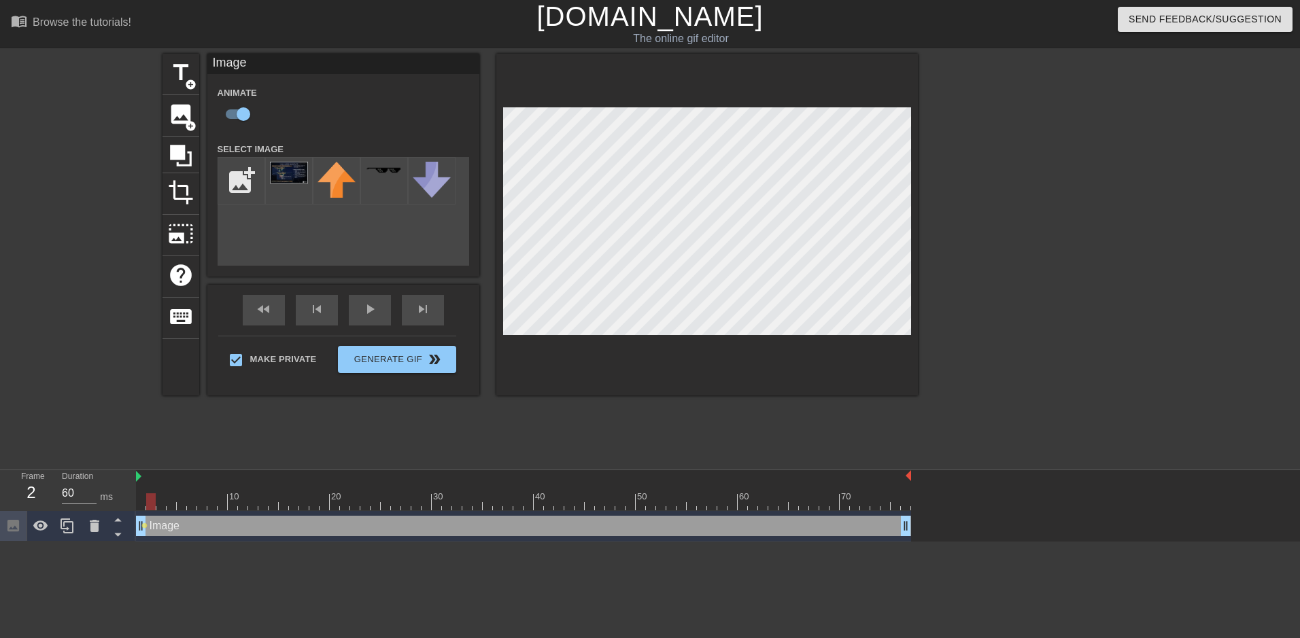
click at [148, 506] on div at bounding box center [523, 502] width 775 height 17
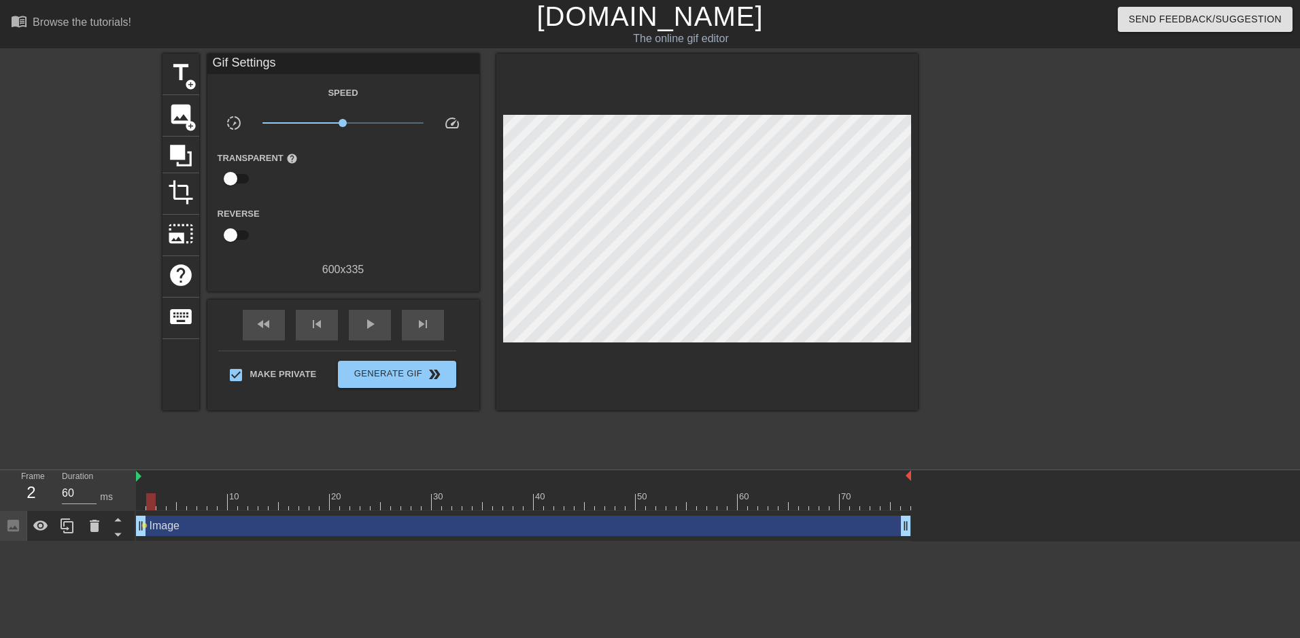
click at [635, 277] on div "title add_circle image add_circle crop photo_size_select_large help keyboard Gi…" at bounding box center [650, 258] width 1300 height 408
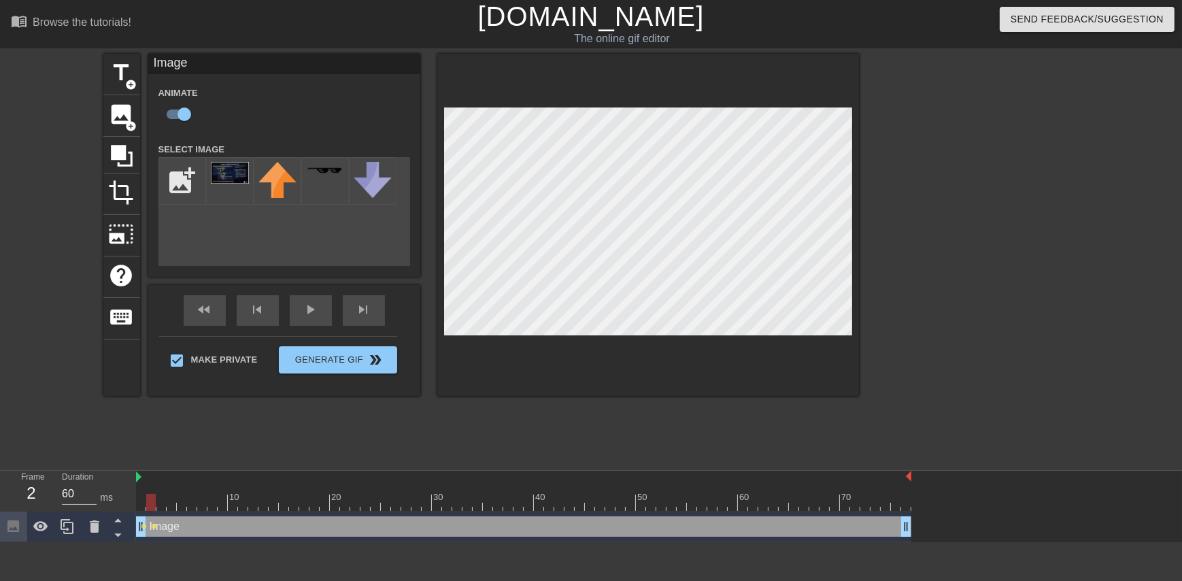
click at [635, 307] on div at bounding box center [977, 258] width 204 height 408
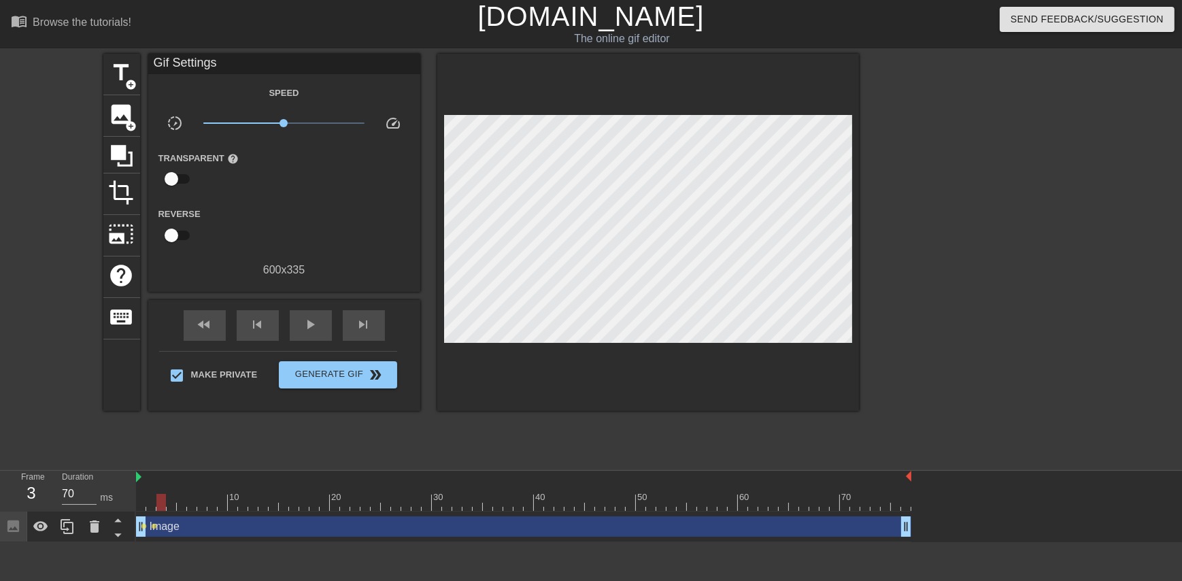
drag, startPoint x: 150, startPoint y: 500, endPoint x: 158, endPoint y: 501, distance: 8.3
click at [158, 501] on div at bounding box center [161, 502] width 10 height 17
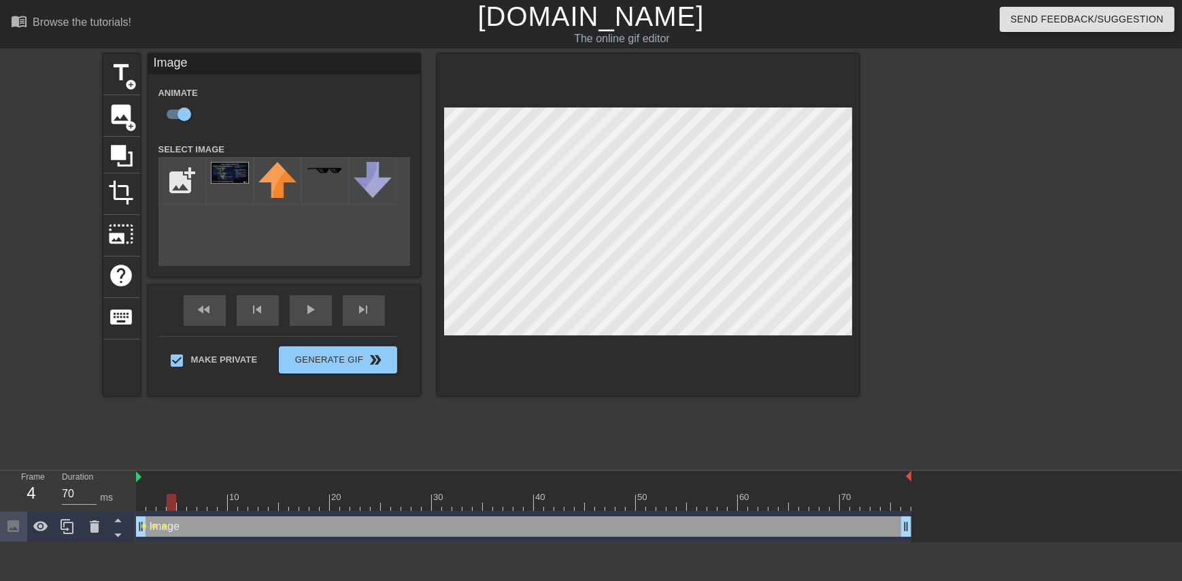
click at [173, 502] on div at bounding box center [523, 502] width 775 height 17
drag, startPoint x: 171, startPoint y: 497, endPoint x: 180, endPoint y: 503, distance: 10.8
click at [180, 503] on div at bounding box center [182, 502] width 10 height 17
click at [179, 500] on div at bounding box center [182, 502] width 10 height 17
click at [190, 503] on div at bounding box center [523, 502] width 775 height 17
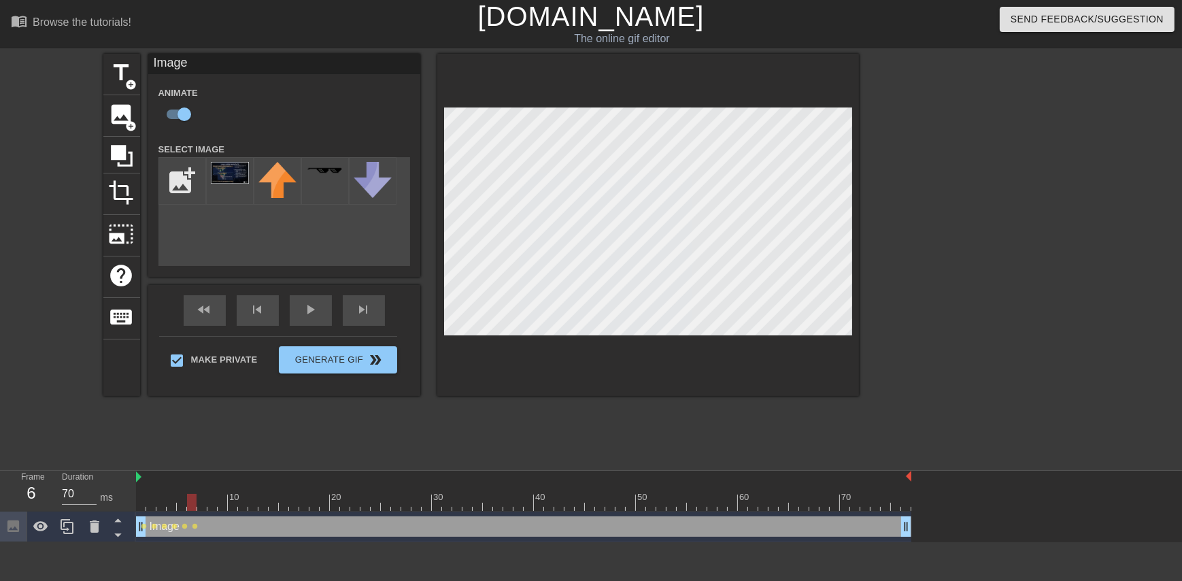
click at [203, 497] on div at bounding box center [523, 502] width 775 height 17
click at [211, 504] on div at bounding box center [523, 502] width 775 height 17
click at [224, 502] on div at bounding box center [523, 502] width 775 height 17
click at [234, 504] on div at bounding box center [523, 502] width 775 height 17
drag, startPoint x: 233, startPoint y: 500, endPoint x: 230, endPoint y: 507, distance: 8.2
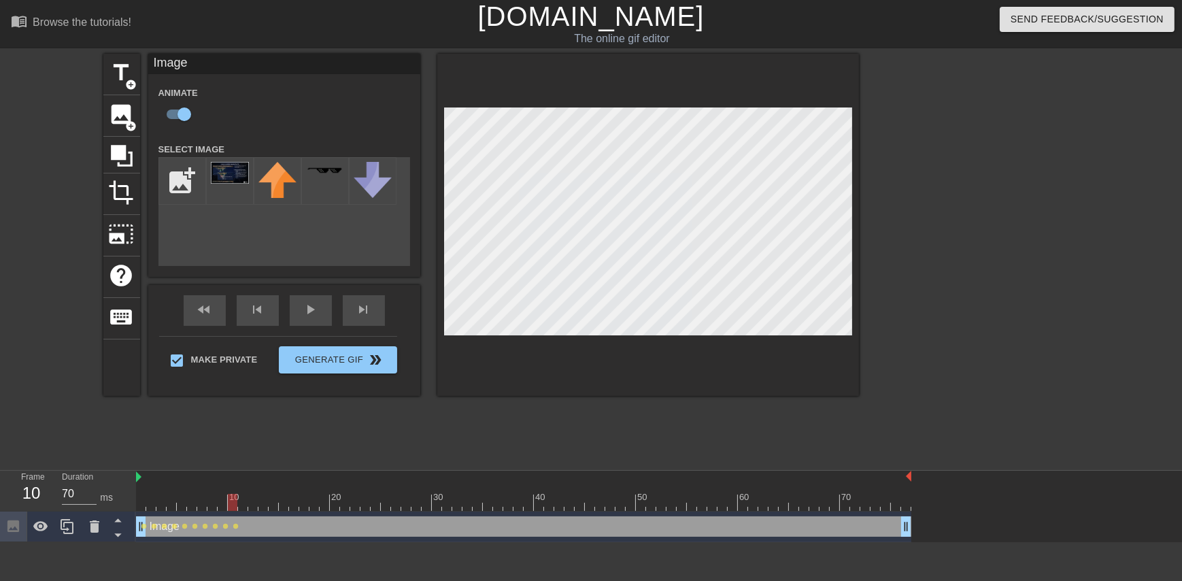
click at [230, 507] on div at bounding box center [233, 502] width 10 height 17
click at [223, 503] on div at bounding box center [523, 502] width 775 height 17
click at [231, 503] on div at bounding box center [523, 502] width 775 height 17
click at [245, 507] on div at bounding box center [523, 502] width 775 height 17
click at [233, 499] on div at bounding box center [523, 502] width 775 height 17
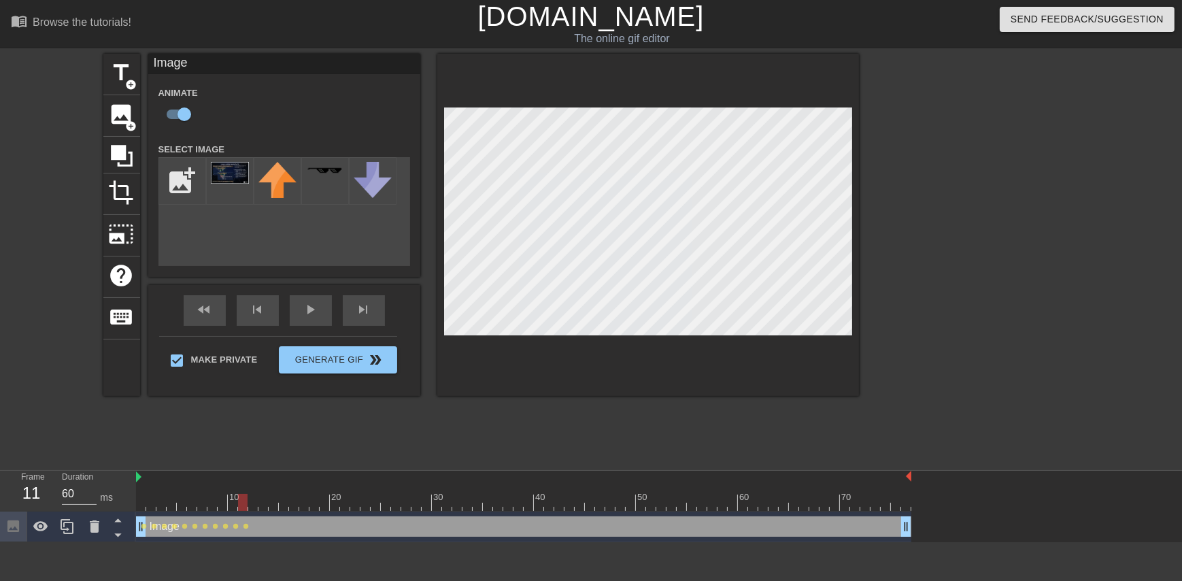
click at [244, 500] on div at bounding box center [523, 502] width 775 height 17
click at [231, 501] on div at bounding box center [523, 502] width 775 height 17
click at [241, 503] on div at bounding box center [523, 502] width 775 height 17
click at [251, 502] on div at bounding box center [523, 502] width 775 height 17
click at [262, 502] on div at bounding box center [523, 502] width 775 height 17
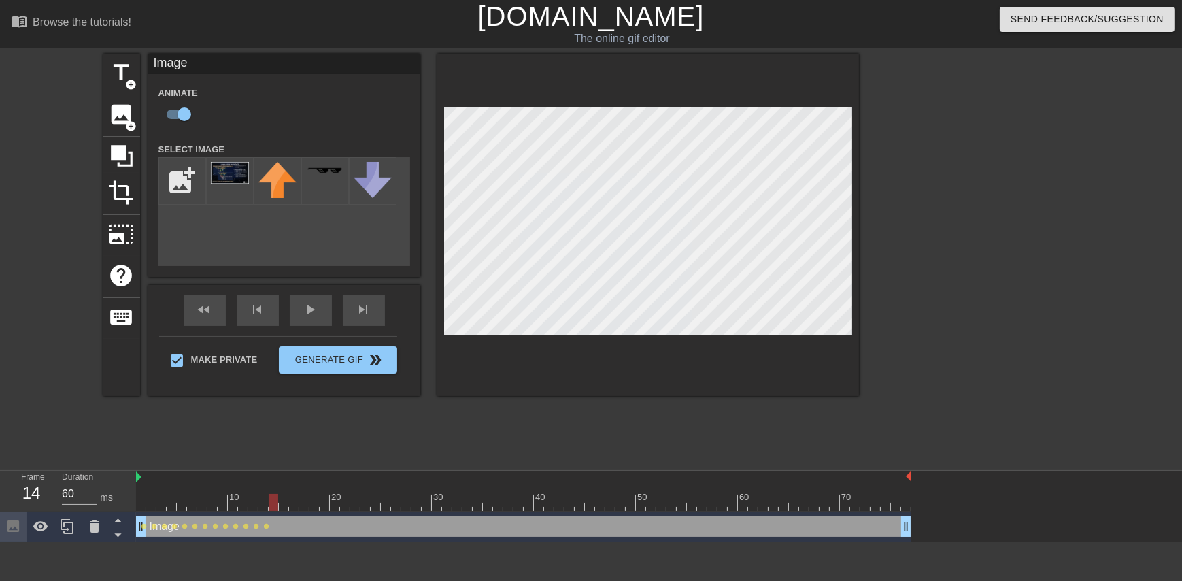
click at [273, 505] on div at bounding box center [523, 502] width 775 height 17
click at [286, 502] on div at bounding box center [523, 502] width 775 height 17
click at [292, 502] on div at bounding box center [523, 502] width 775 height 17
click at [305, 502] on div at bounding box center [523, 502] width 775 height 17
drag, startPoint x: 304, startPoint y: 503, endPoint x: 281, endPoint y: 518, distance: 27.5
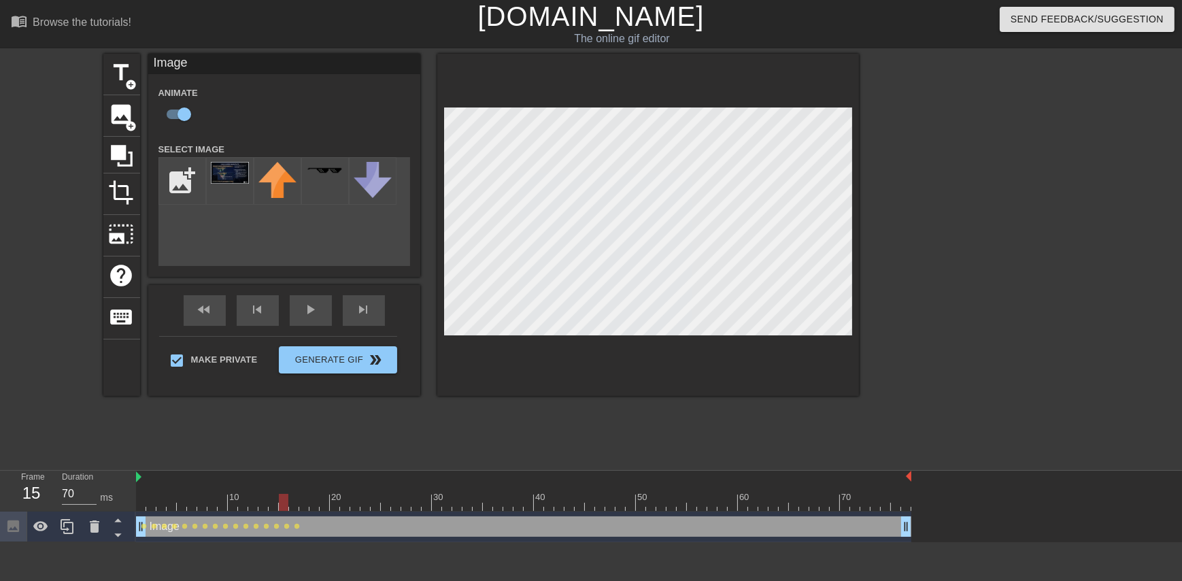
click at [281, 518] on div "10 20 30 40 50 60 70 Image drag_handle drag_handle lens lens lens lens lens len…" at bounding box center [659, 506] width 1046 height 71
drag, startPoint x: 284, startPoint y: 497, endPoint x: 279, endPoint y: 507, distance: 10.6
click at [279, 507] on div at bounding box center [523, 502] width 775 height 17
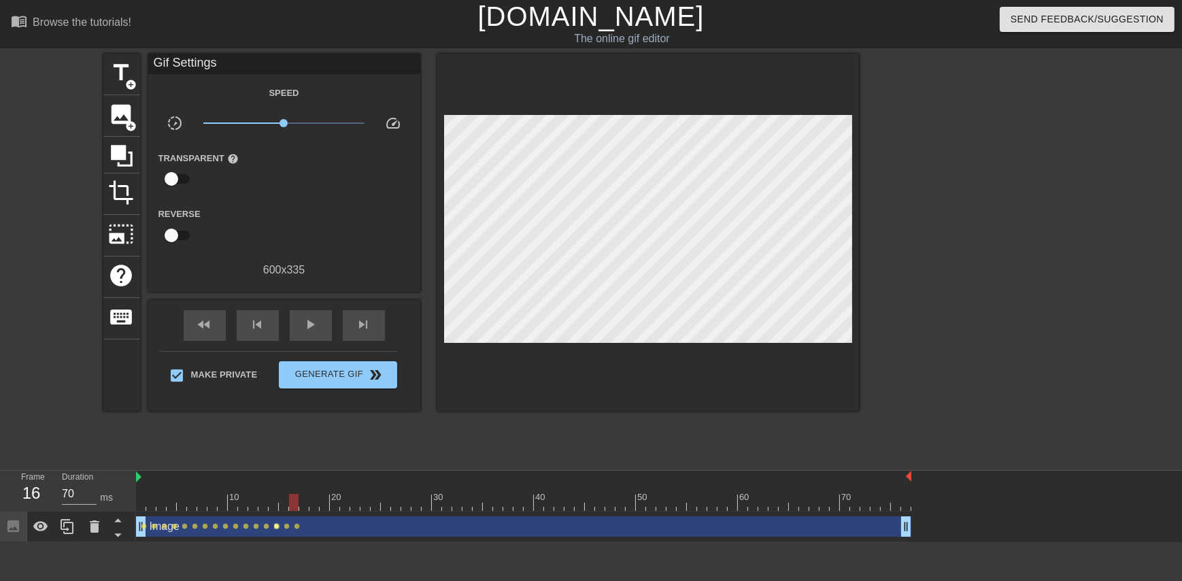
click at [275, 527] on span "lens" at bounding box center [277, 526] width 6 height 6
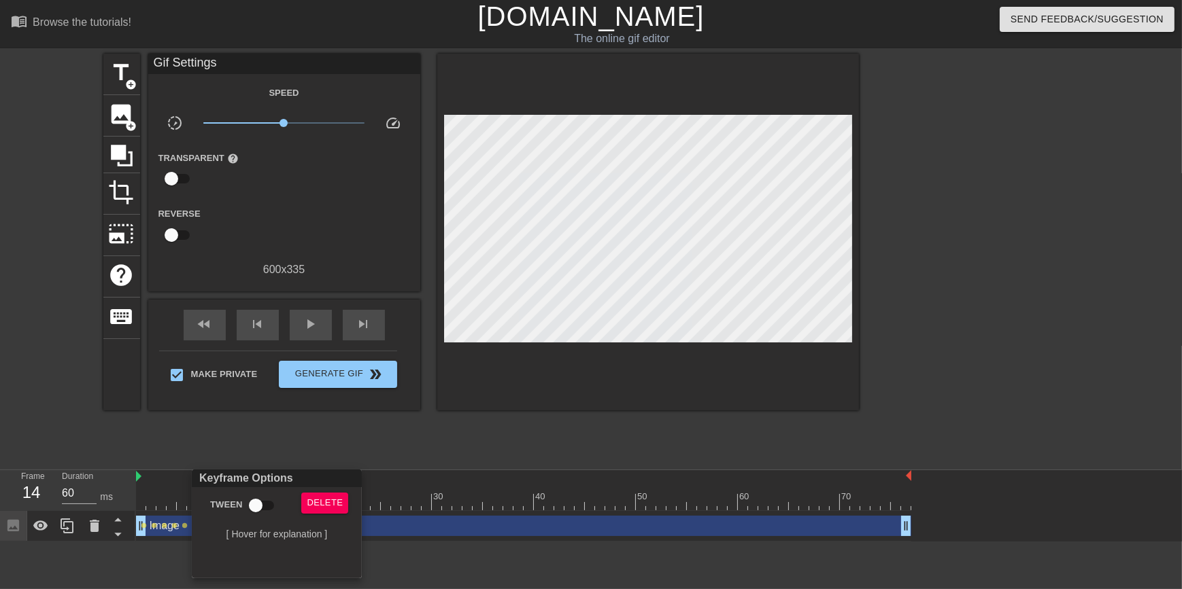
click at [101, 526] on div at bounding box center [591, 294] width 1182 height 589
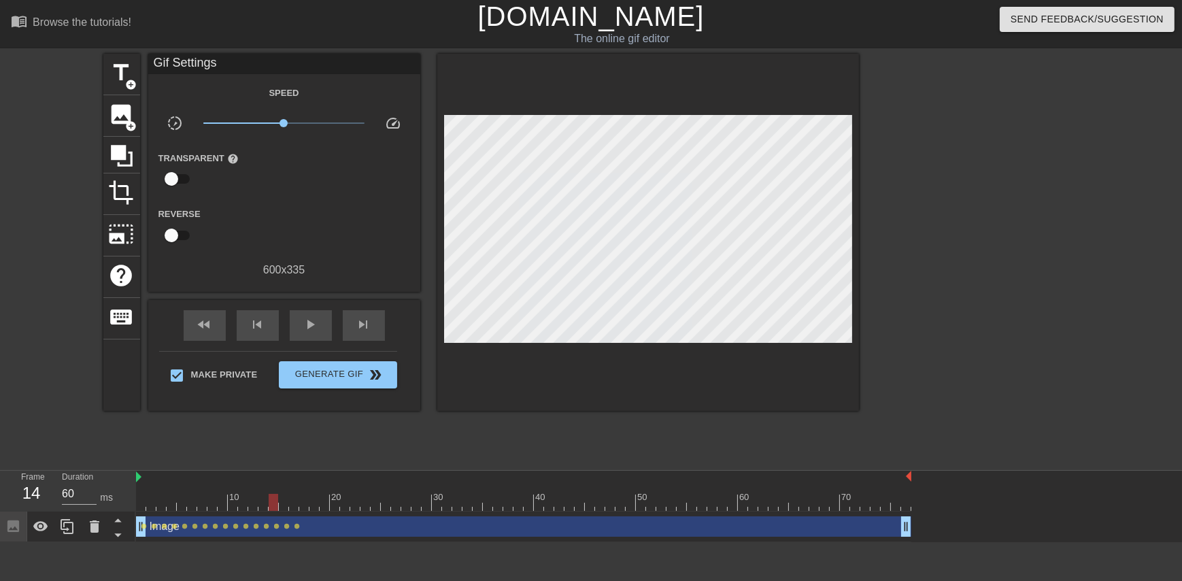
click at [94, 526] on icon at bounding box center [95, 526] width 10 height 12
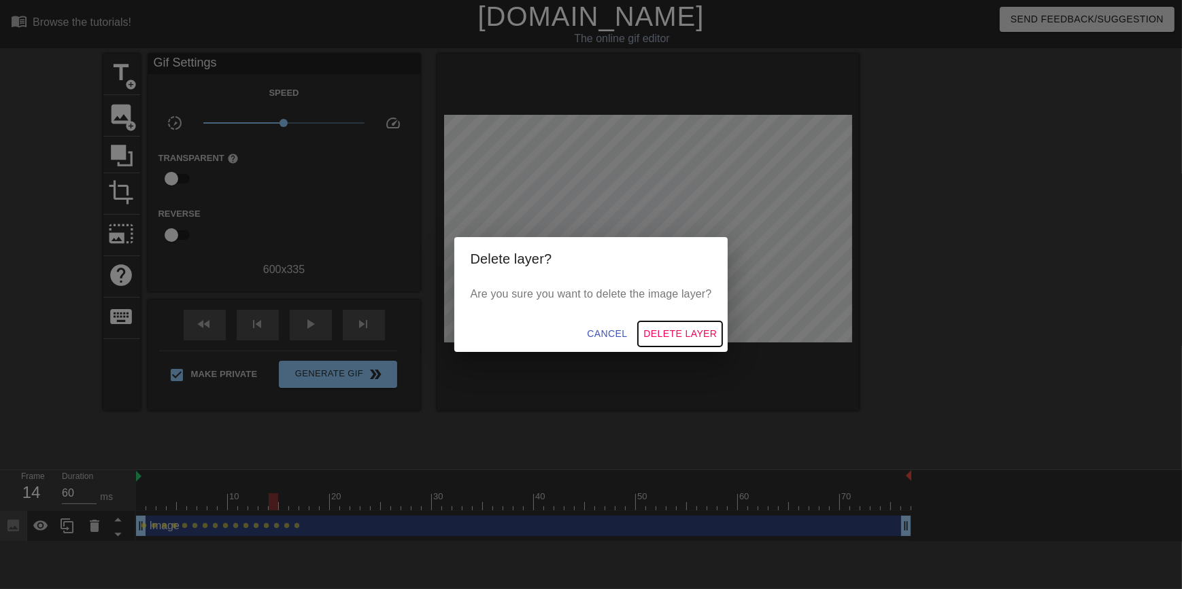
click at [635, 335] on span "Delete Layer" at bounding box center [679, 334] width 73 height 17
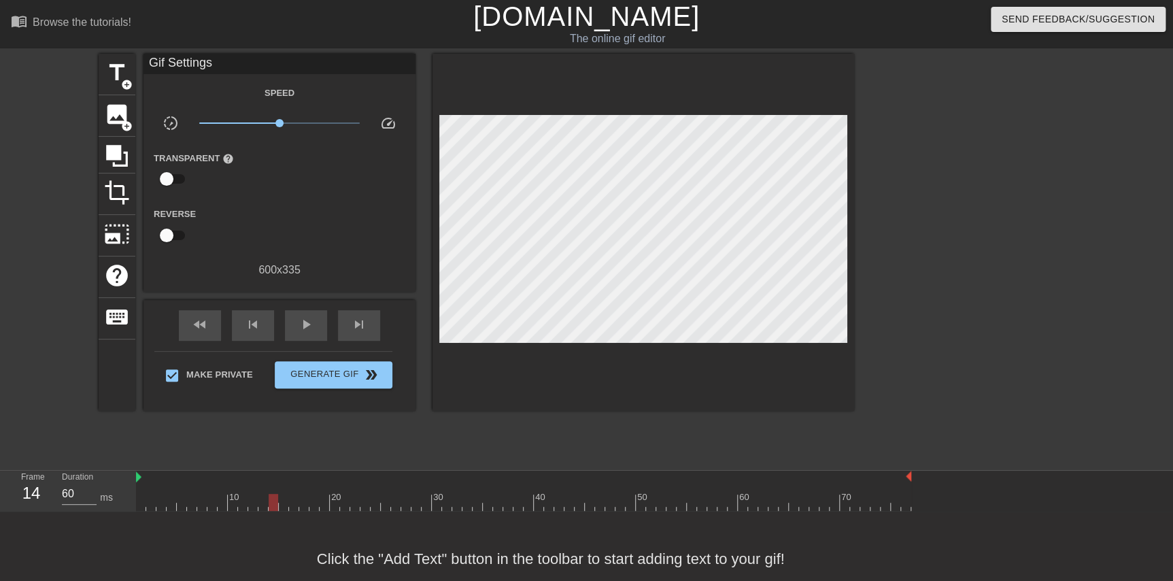
click at [635, 272] on div at bounding box center [972, 258] width 204 height 408
click at [123, 121] on span "add_circle" at bounding box center [127, 126] width 12 height 12
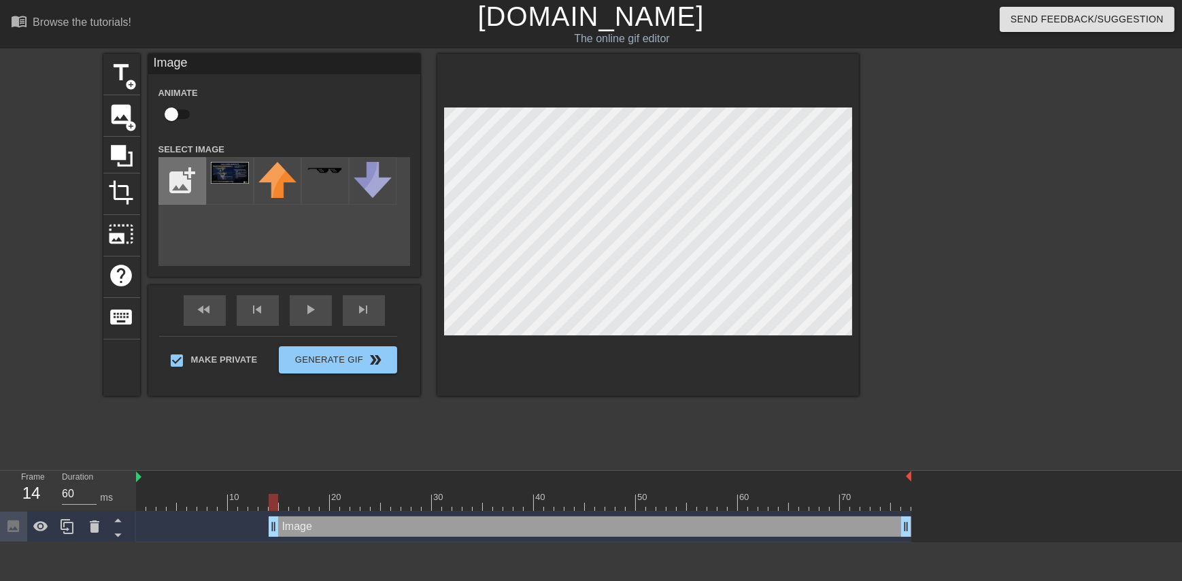
click at [186, 174] on input "file" at bounding box center [182, 181] width 46 height 46
click at [228, 187] on div at bounding box center [230, 181] width 48 height 48
click at [481, 417] on div "title add_circle image add_circle crop photo_size_select_large help keyboard Im…" at bounding box center [480, 258] width 755 height 408
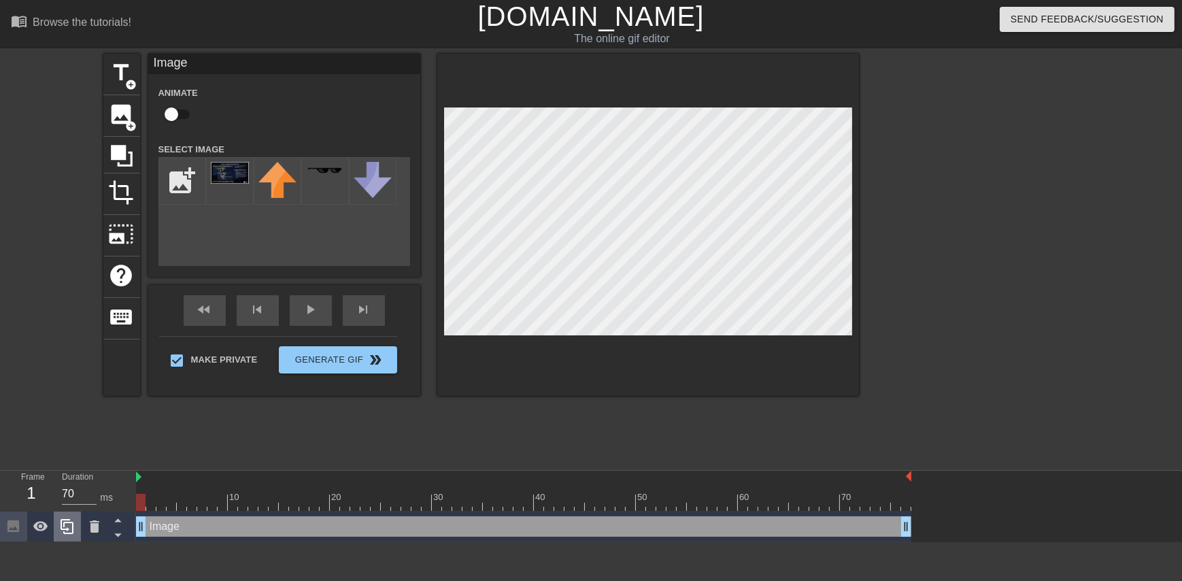
drag, startPoint x: 272, startPoint y: 527, endPoint x: 77, endPoint y: 534, distance: 195.3
click at [77, 534] on div "Frame 1 Duration 70 ms 10 20 30 40 50 60 70 Image drag_handle drag_handle" at bounding box center [591, 506] width 1182 height 71
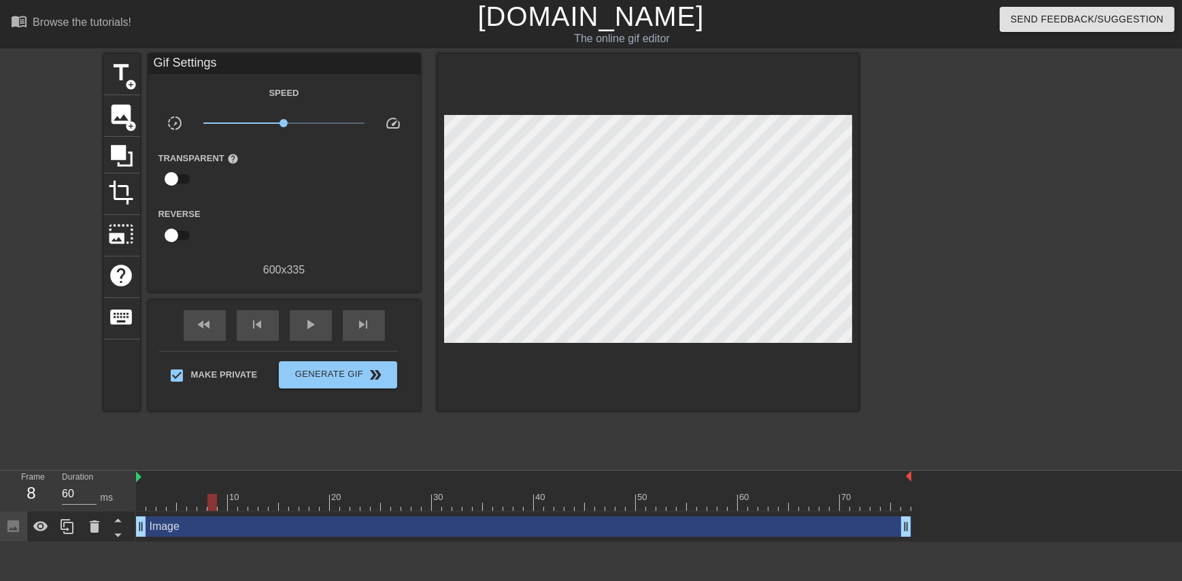
type input "70"
drag, startPoint x: 139, startPoint y: 500, endPoint x: 205, endPoint y: 509, distance: 67.2
click at [205, 509] on div at bounding box center [202, 502] width 10 height 17
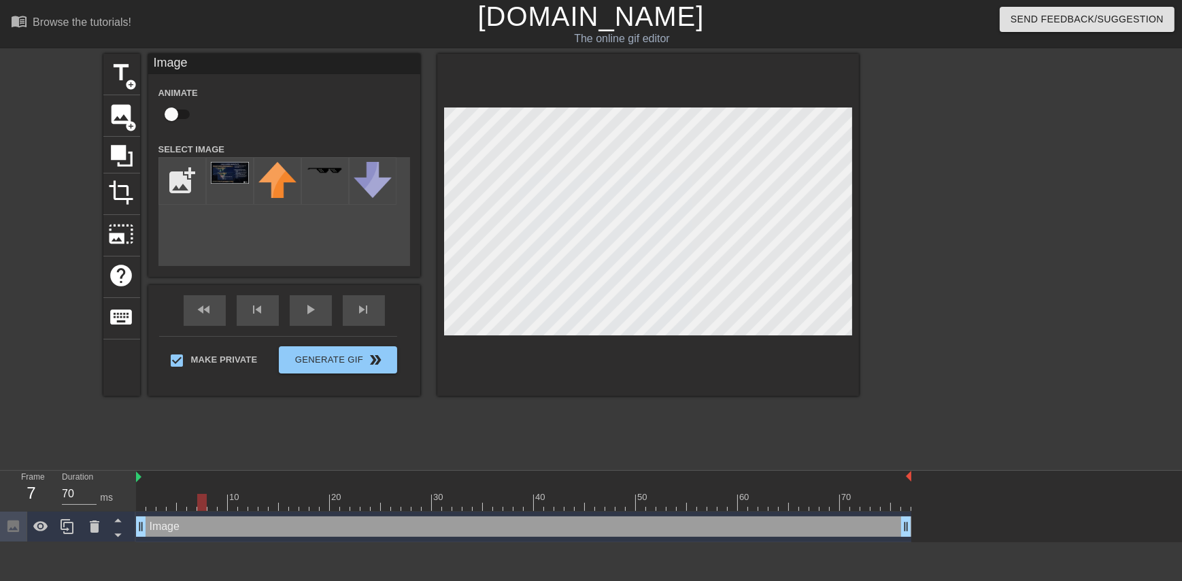
click at [635, 357] on div at bounding box center [648, 225] width 422 height 342
click at [170, 106] on input "checkbox" at bounding box center [172, 114] width 78 height 26
checkbox input "true"
drag, startPoint x: 203, startPoint y: 507, endPoint x: 72, endPoint y: 523, distance: 131.5
click at [74, 520] on div "Frame 1 Duration 70 ms 10 20 30 40 50 60 70 Image drag_handle drag_handle lens" at bounding box center [591, 506] width 1182 height 71
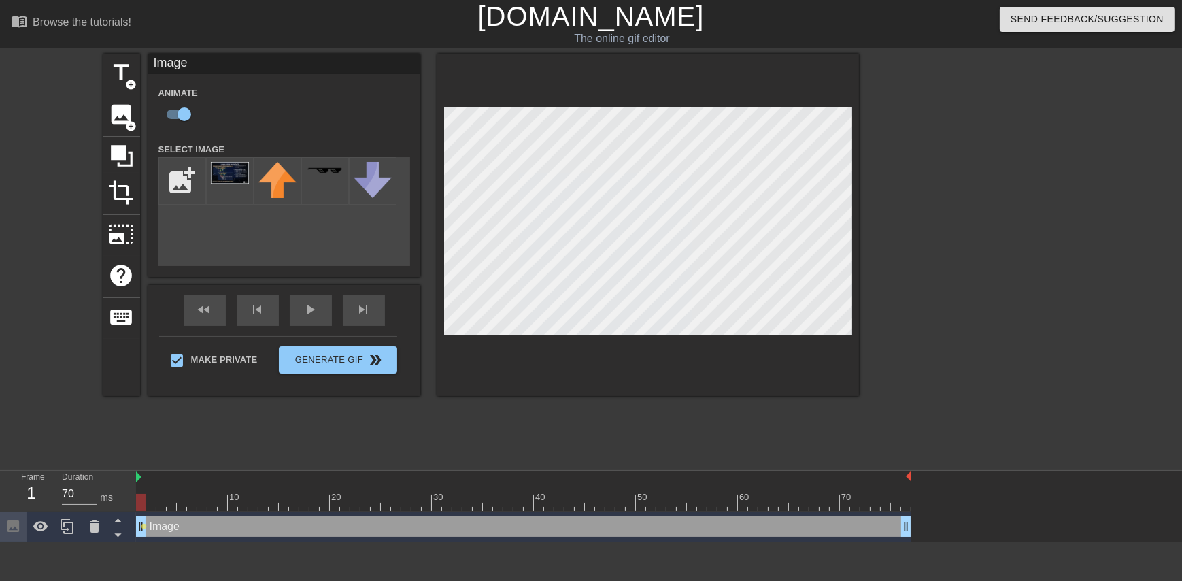
click at [635, 299] on div at bounding box center [977, 258] width 204 height 408
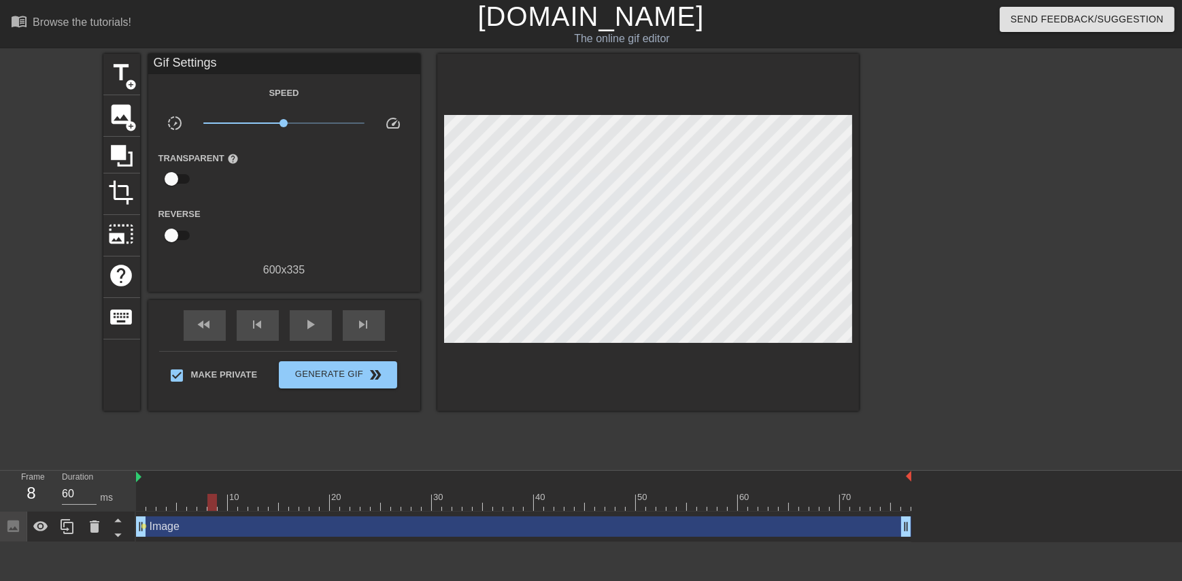
type input "70"
drag, startPoint x: 137, startPoint y: 502, endPoint x: 205, endPoint y: 507, distance: 67.5
click at [205, 507] on div at bounding box center [202, 502] width 10 height 17
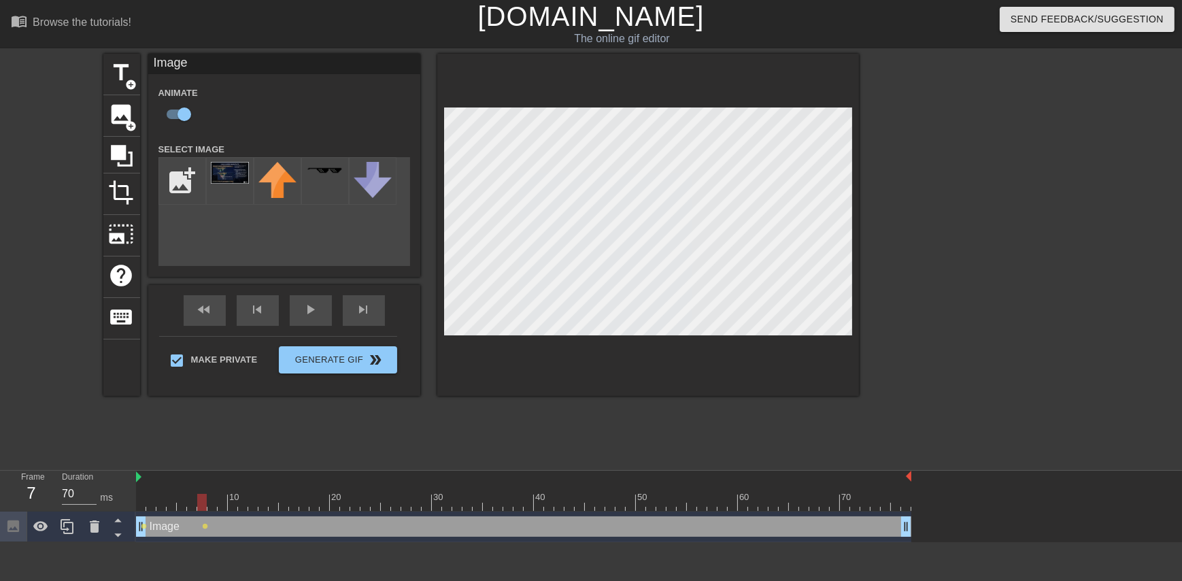
click at [624, 337] on div at bounding box center [648, 225] width 422 height 342
click at [598, 342] on div at bounding box center [648, 225] width 422 height 342
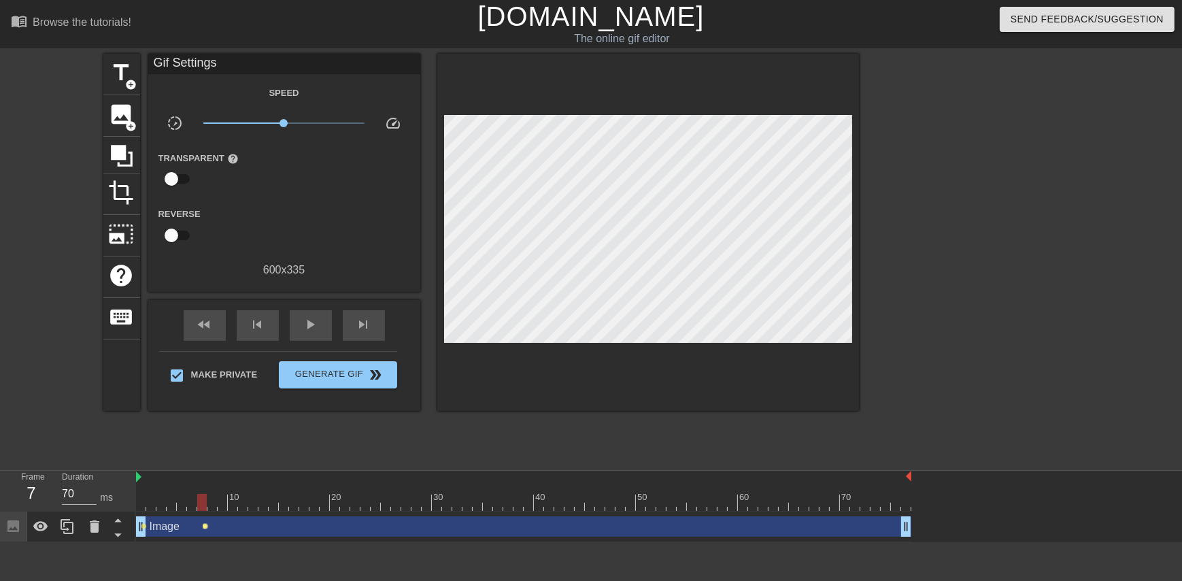
click at [204, 528] on span "lens" at bounding box center [206, 526] width 6 height 6
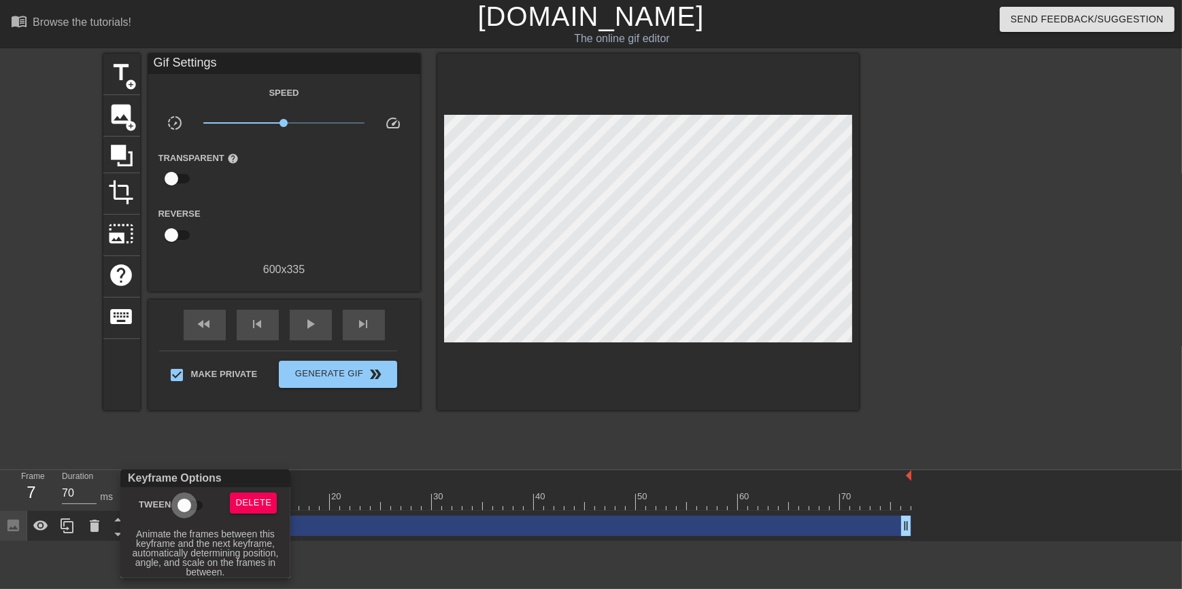
click at [179, 502] on input "Tween" at bounding box center [185, 506] width 78 height 26
checkbox input "true"
click at [198, 426] on div at bounding box center [591, 294] width 1182 height 589
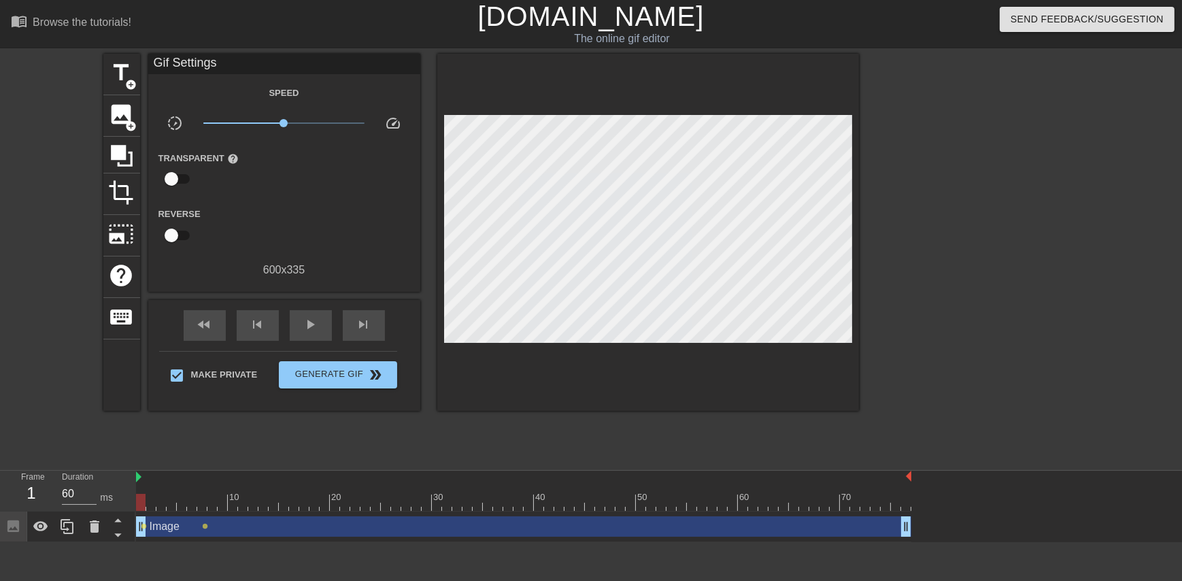
type input "70"
drag, startPoint x: 199, startPoint y: 502, endPoint x: 134, endPoint y: 506, distance: 65.4
click at [134, 506] on div "Frame 1 Duration 70 ms 10 20 30 40 50 60 70 Image drag_handle drag_handle lens …" at bounding box center [591, 506] width 1182 height 71
click at [142, 528] on span "lens" at bounding box center [144, 526] width 6 height 6
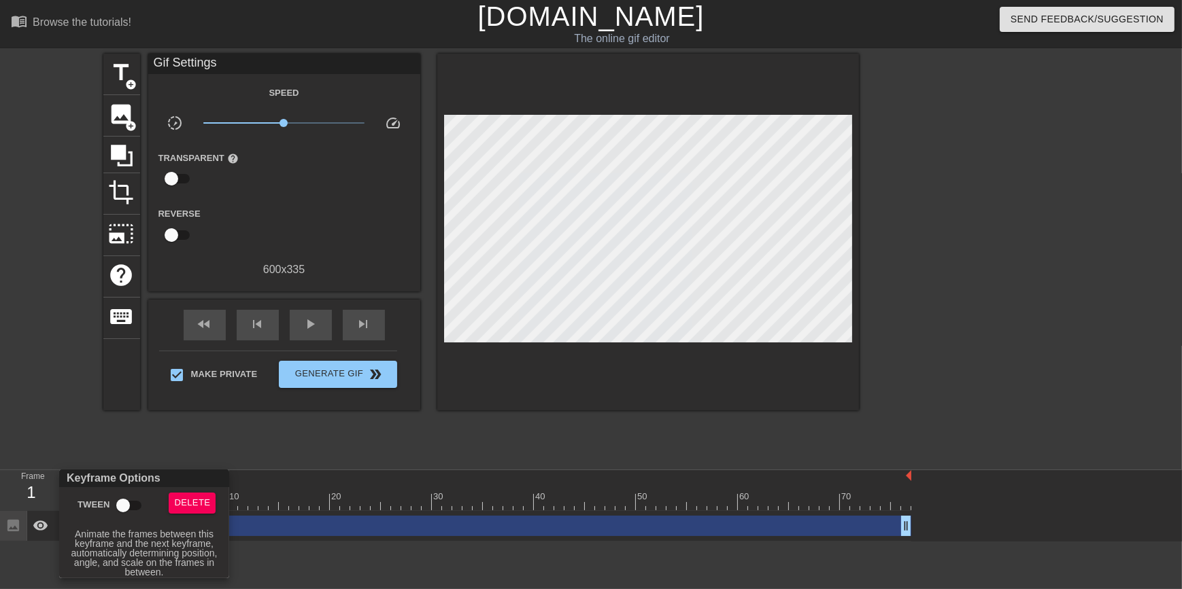
click at [117, 511] on input "Tween" at bounding box center [123, 506] width 78 height 26
checkbox input "true"
click at [162, 434] on div at bounding box center [591, 294] width 1182 height 589
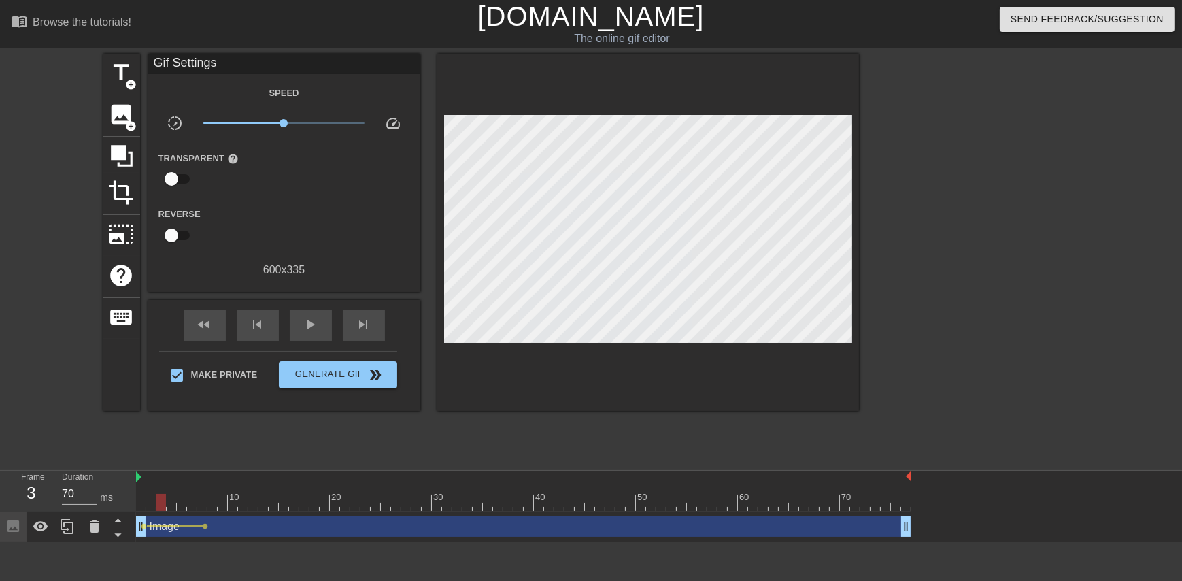
drag, startPoint x: 138, startPoint y: 499, endPoint x: 160, endPoint y: 504, distance: 23.1
click at [160, 504] on div at bounding box center [161, 502] width 10 height 17
click at [487, 428] on div "title add_circle image add_circle crop photo_size_select_large help keyboard Gi…" at bounding box center [480, 258] width 755 height 408
drag, startPoint x: 156, startPoint y: 496, endPoint x: 167, endPoint y: 496, distance: 10.9
click at [167, 496] on div at bounding box center [172, 502] width 10 height 17
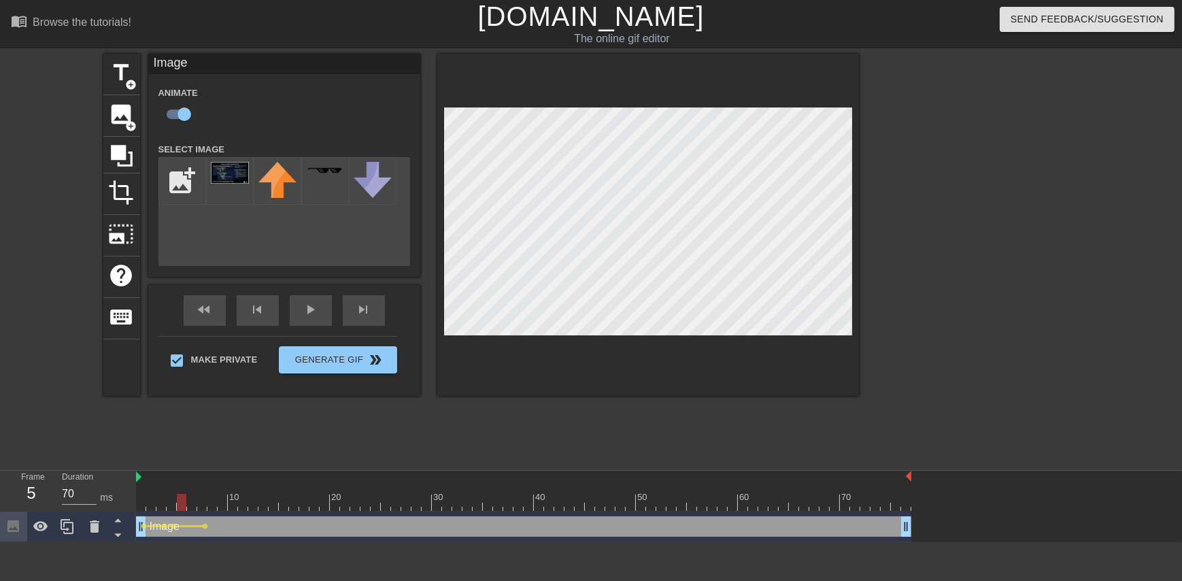
click at [177, 499] on div at bounding box center [523, 502] width 775 height 17
click at [182, 502] on div at bounding box center [523, 502] width 775 height 17
click at [190, 503] on div at bounding box center [523, 502] width 775 height 17
click at [200, 504] on div at bounding box center [523, 502] width 775 height 17
click at [213, 504] on div at bounding box center [523, 502] width 775 height 17
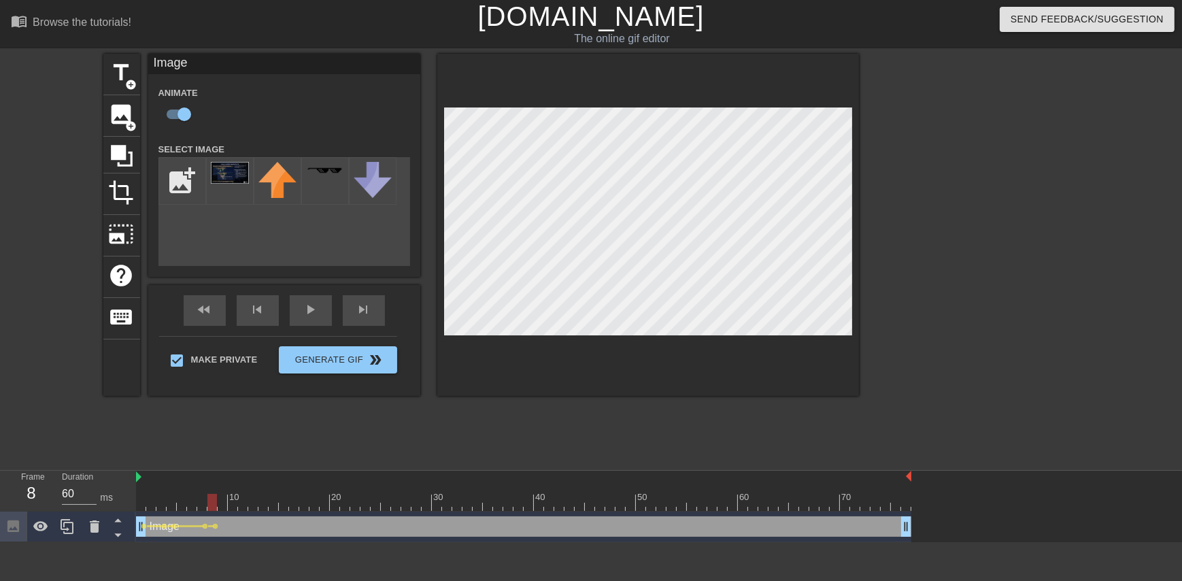
click at [568, 341] on div at bounding box center [648, 225] width 422 height 342
click at [207, 501] on div at bounding box center [212, 502] width 10 height 17
click at [196, 500] on div at bounding box center [523, 502] width 775 height 17
click at [203, 500] on div at bounding box center [523, 502] width 775 height 17
click at [211, 503] on div at bounding box center [523, 502] width 775 height 17
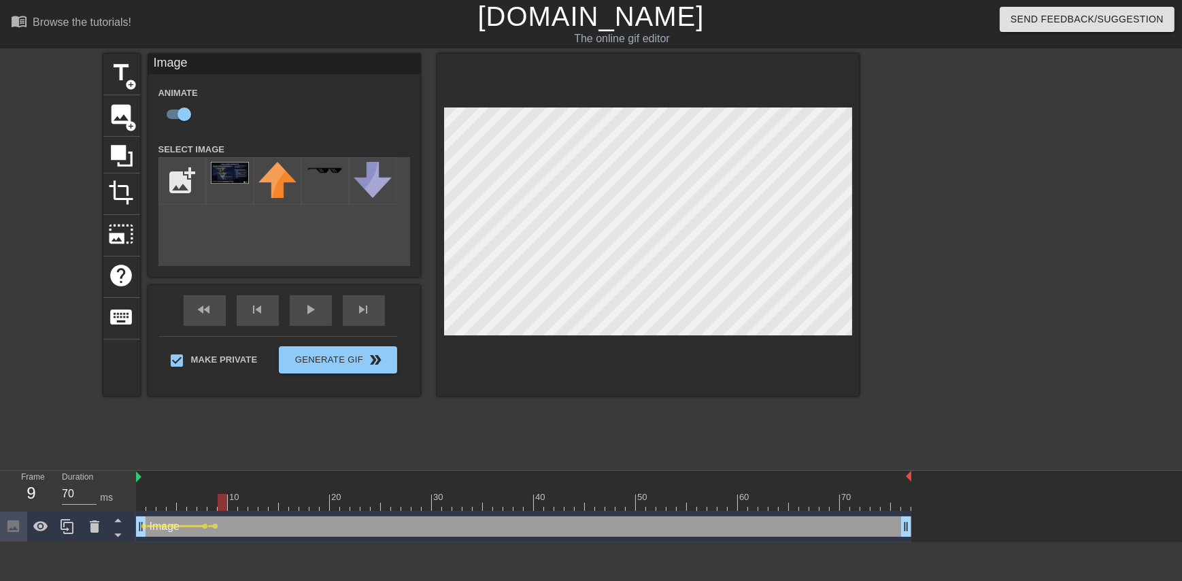
click at [224, 503] on div at bounding box center [523, 502] width 775 height 17
click at [559, 340] on div at bounding box center [648, 225] width 422 height 342
click at [232, 507] on div at bounding box center [523, 502] width 775 height 17
click at [545, 341] on div at bounding box center [648, 225] width 422 height 342
type input "70"
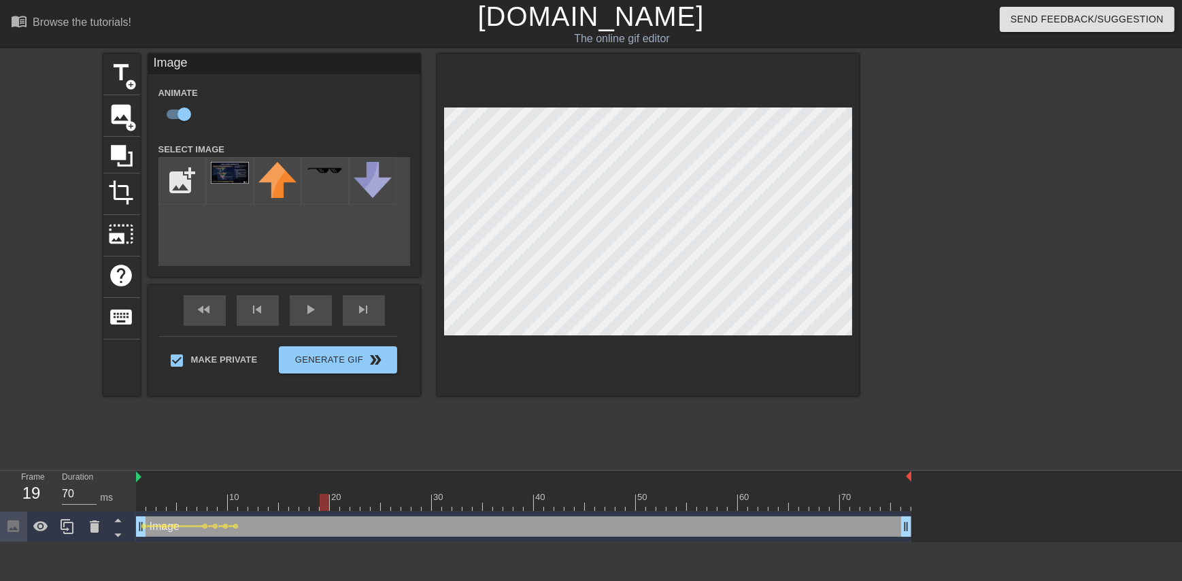
drag, startPoint x: 230, startPoint y: 499, endPoint x: 326, endPoint y: 509, distance: 95.7
click at [326, 509] on div at bounding box center [325, 502] width 10 height 17
click at [239, 523] on div "Image drag_handle drag_handle" at bounding box center [523, 526] width 775 height 20
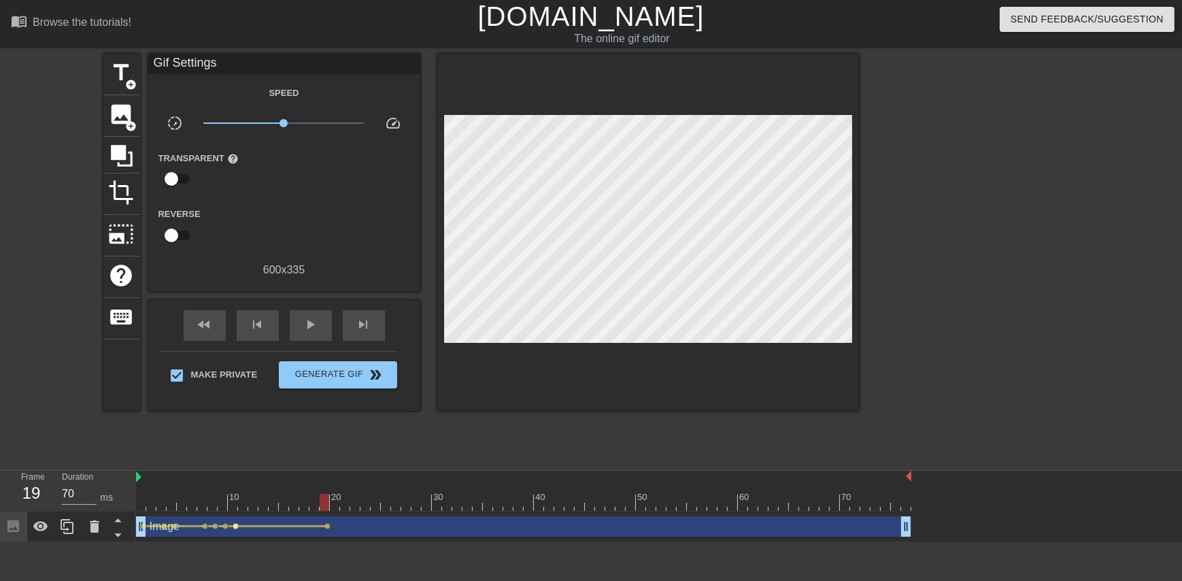
click at [236, 527] on span "lens" at bounding box center [236, 526] width 6 height 6
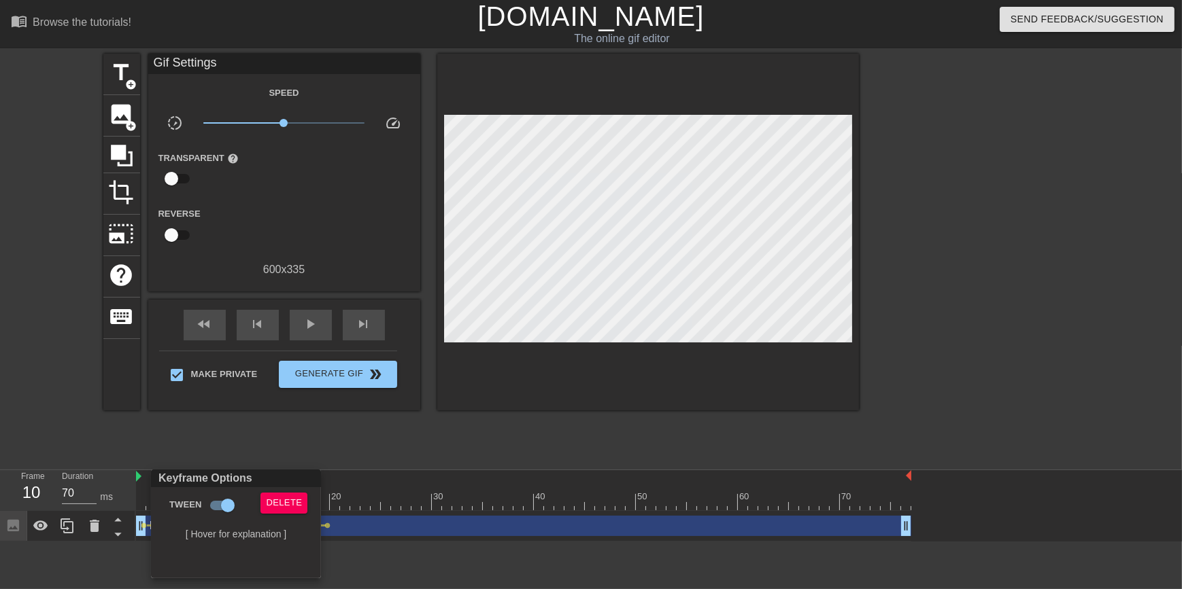
click at [307, 437] on div at bounding box center [591, 294] width 1182 height 589
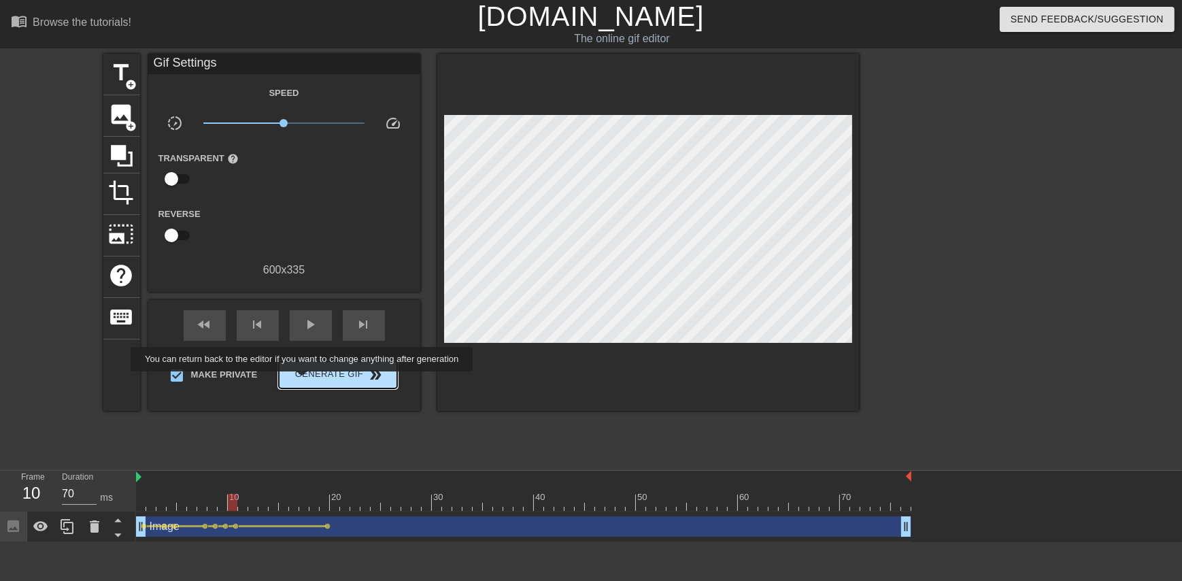
click at [303, 381] on span "Generate Gif double_arrow" at bounding box center [337, 374] width 107 height 16
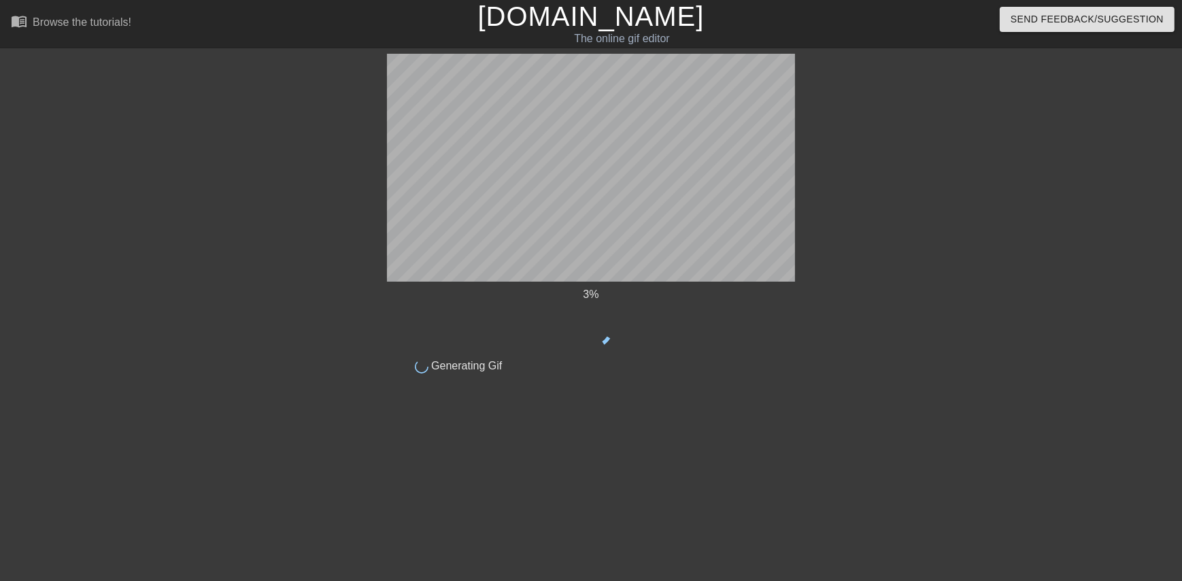
click at [620, 376] on div "3 % done Generating Gif title add_circle image add_circle crop photo_size_selec…" at bounding box center [591, 258] width 408 height 408
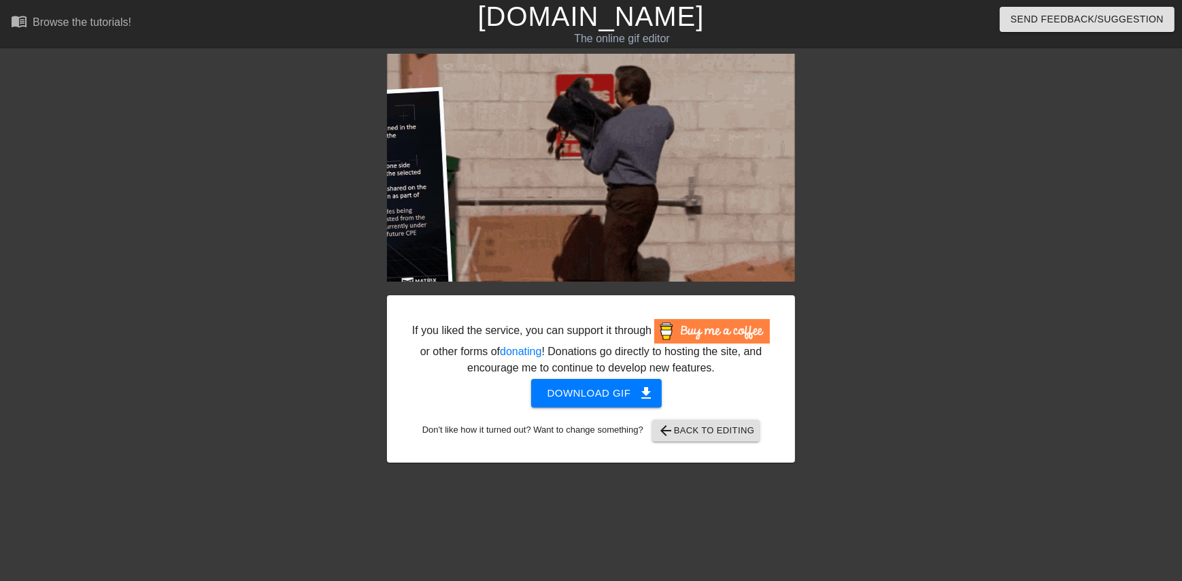
click at [635, 442] on div "If you liked the service, you can support it through or other forms of donating…" at bounding box center [591, 378] width 408 height 167
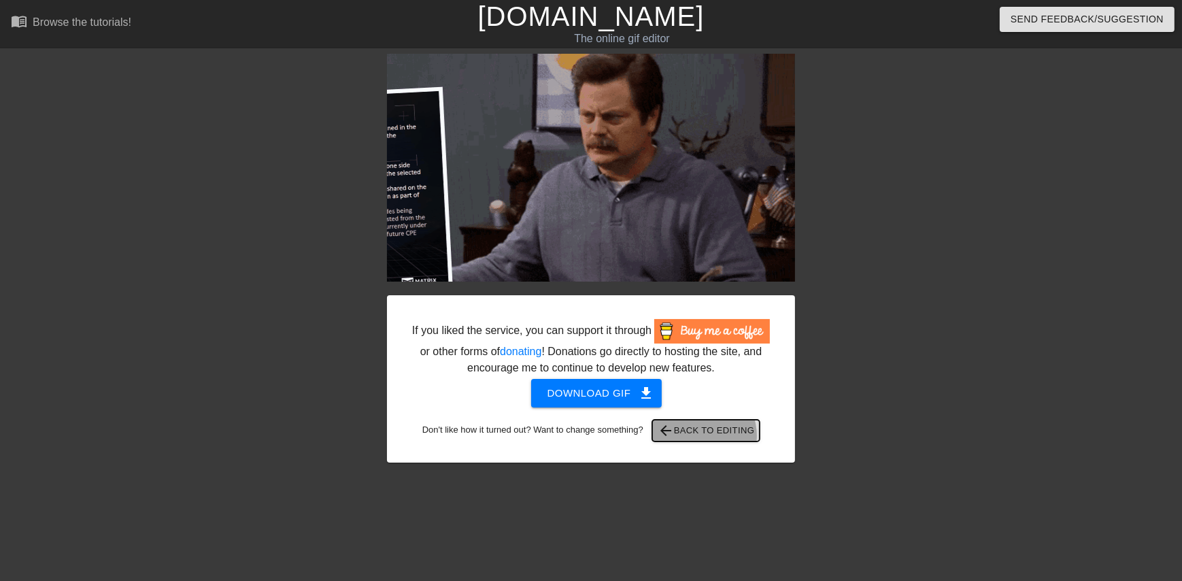
click at [635, 435] on span "arrow_back Back to Editing" at bounding box center [705, 430] width 97 height 16
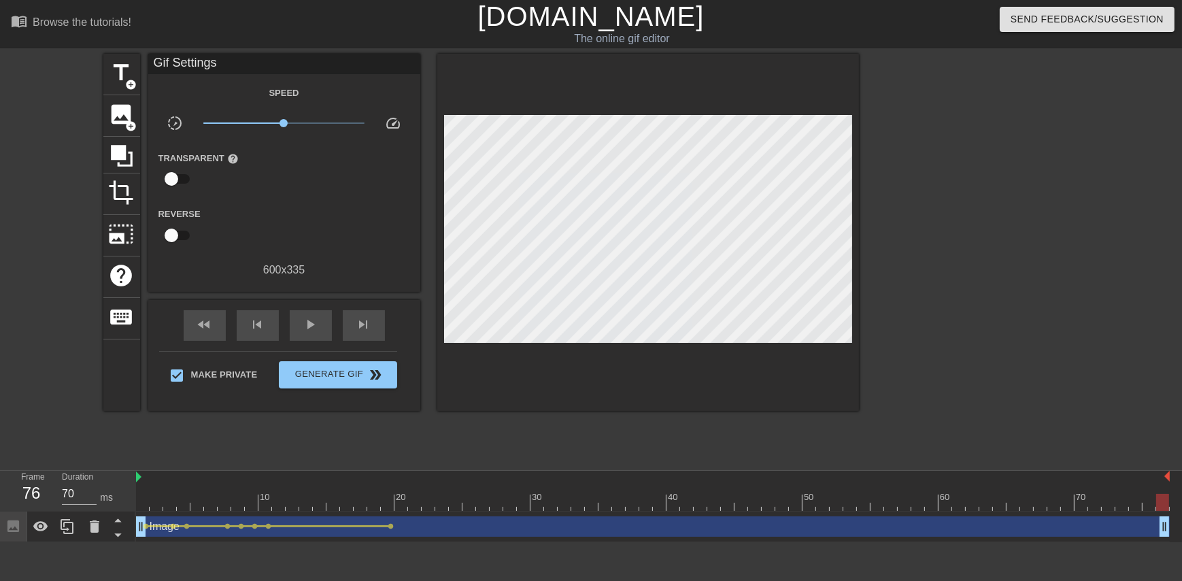
click at [589, 484] on div at bounding box center [592, 492] width 14 height 17
type input "60"
drag, startPoint x: 587, startPoint y: 496, endPoint x: 237, endPoint y: 496, distance: 350.8
click at [237, 496] on div at bounding box center [237, 502] width 13 height 17
click at [44, 226] on div "title add_circle image add_circle crop photo_size_select_large help keyboard Gi…" at bounding box center [591, 258] width 1182 height 408
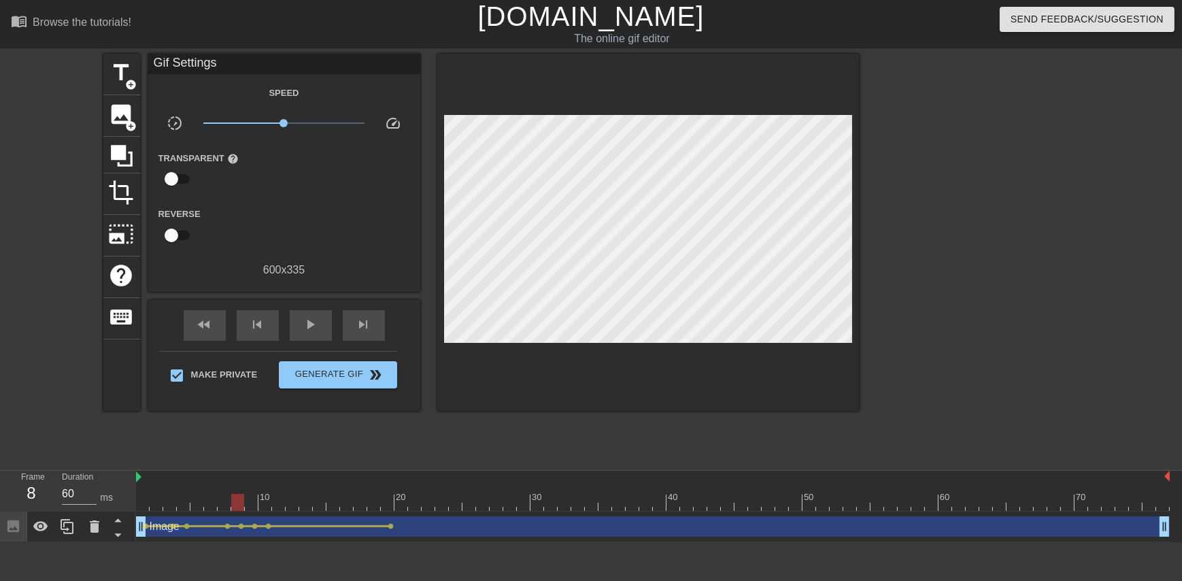
click at [166, 177] on input "checkbox" at bounding box center [172, 179] width 78 height 26
click at [188, 177] on input "checkbox" at bounding box center [185, 179] width 78 height 26
checkbox input "false"
click at [175, 236] on input "checkbox" at bounding box center [172, 235] width 78 height 26
checkbox input "true"
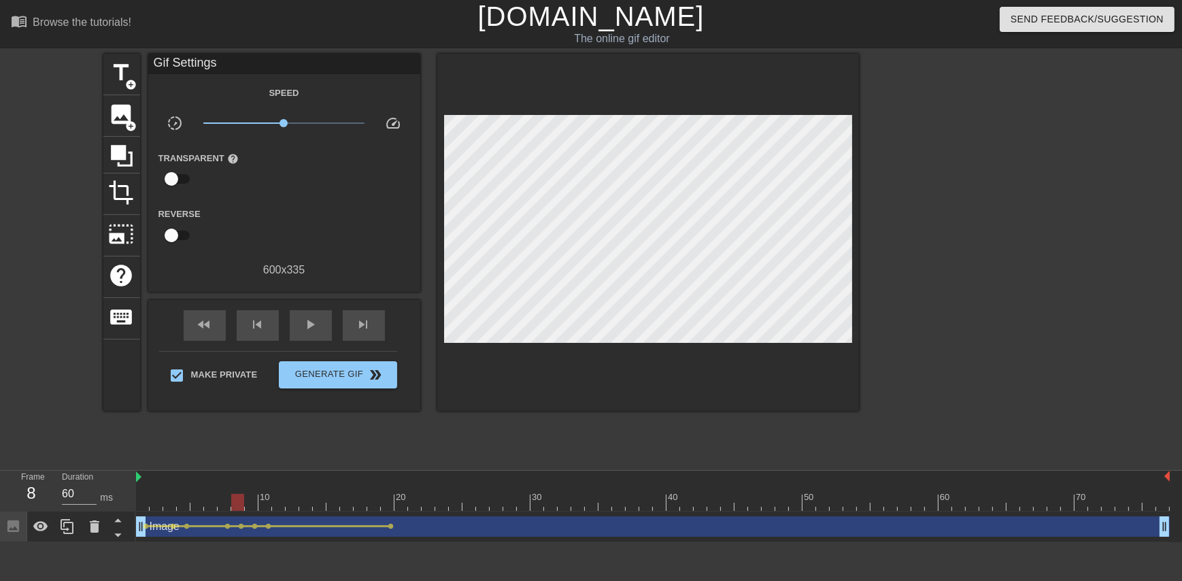
type input "70"
click at [175, 236] on input "checkbox" at bounding box center [185, 235] width 78 height 26
checkbox input "false"
drag, startPoint x: 438, startPoint y: 220, endPoint x: 460, endPoint y: 442, distance: 222.8
click at [460, 442] on div "title add_circle image add_circle crop photo_size_select_large help keyboard Gi…" at bounding box center [480, 258] width 755 height 408
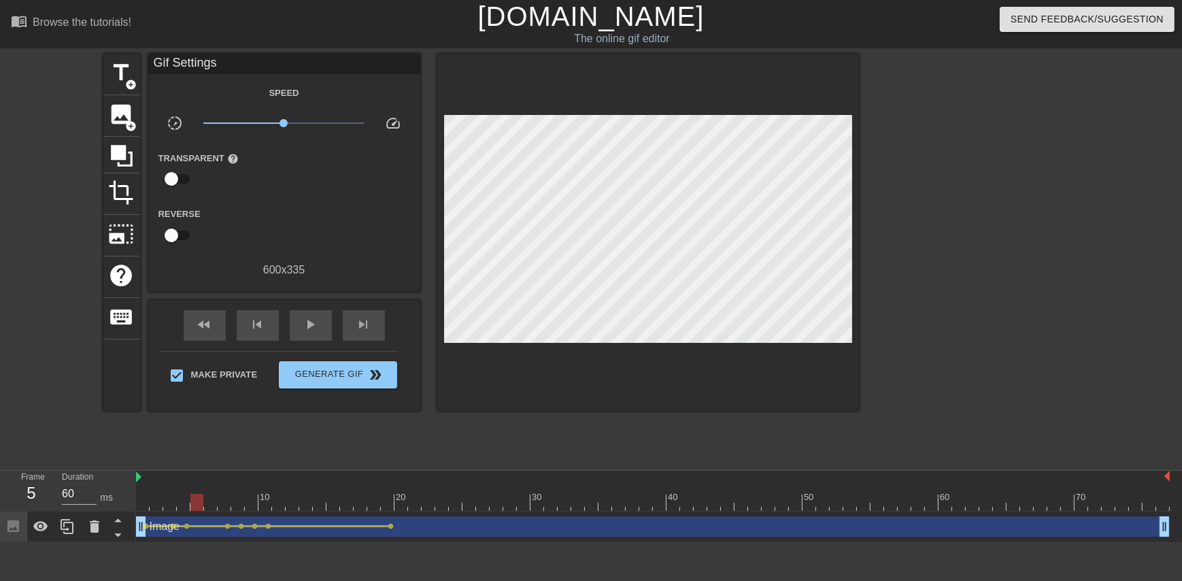
drag, startPoint x: 233, startPoint y: 503, endPoint x: 202, endPoint y: 498, distance: 31.1
click at [202, 498] on div at bounding box center [196, 502] width 13 height 17
click at [213, 500] on div at bounding box center [652, 502] width 1033 height 17
click at [224, 503] on div at bounding box center [652, 502] width 1033 height 17
click at [234, 505] on div at bounding box center [652, 502] width 1033 height 17
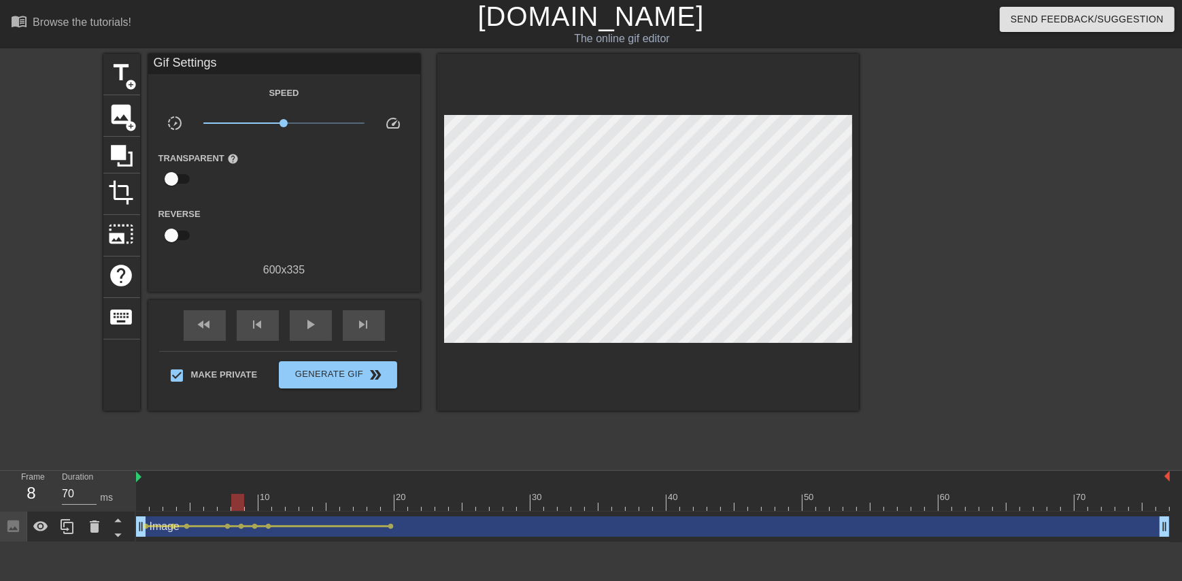
click at [248, 505] on div at bounding box center [652, 502] width 1033 height 17
click at [262, 506] on div at bounding box center [652, 502] width 1033 height 17
click at [250, 503] on div at bounding box center [652, 502] width 1033 height 17
click at [260, 503] on div at bounding box center [652, 502] width 1033 height 17
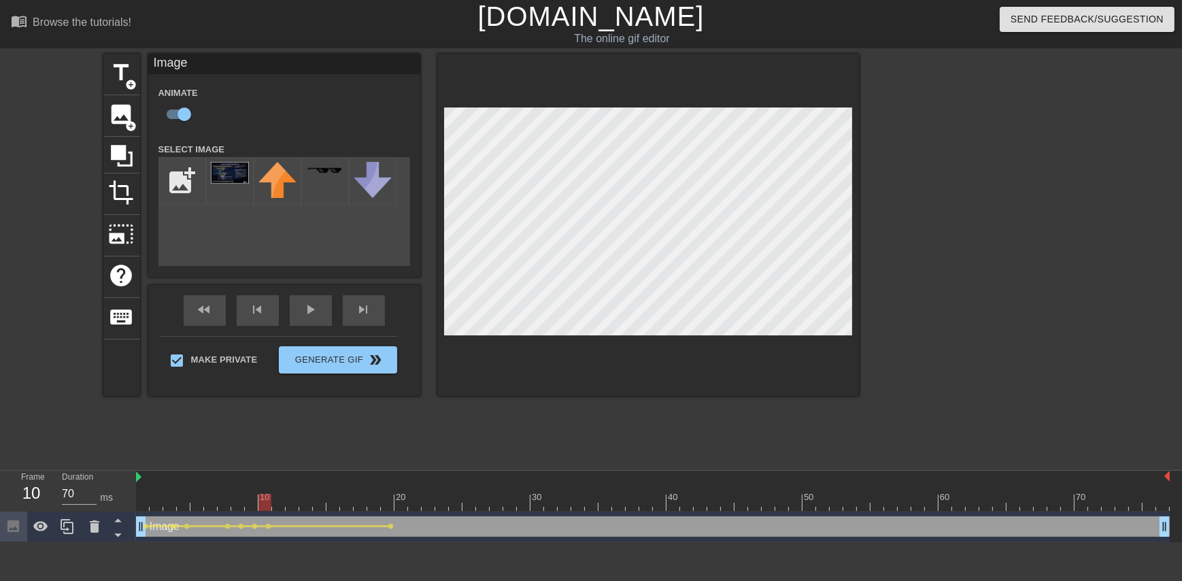
click at [256, 502] on div at bounding box center [652, 502] width 1033 height 17
click at [261, 502] on div at bounding box center [652, 502] width 1033 height 17
click at [275, 503] on div at bounding box center [652, 502] width 1033 height 17
click at [295, 503] on div at bounding box center [652, 502] width 1033 height 17
click at [306, 500] on div at bounding box center [652, 502] width 1033 height 17
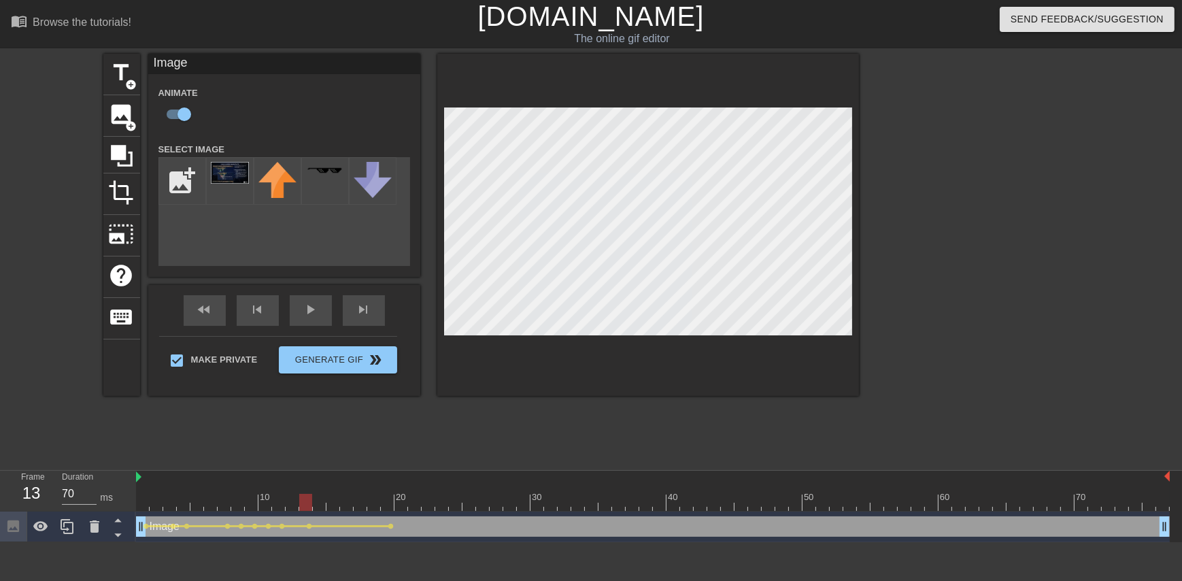
click at [271, 497] on div at bounding box center [652, 502] width 1033 height 17
click at [282, 502] on div at bounding box center [652, 502] width 1033 height 17
click at [290, 503] on div at bounding box center [652, 502] width 1033 height 17
click at [302, 503] on div at bounding box center [652, 502] width 1033 height 17
click at [315, 507] on div at bounding box center [652, 502] width 1033 height 17
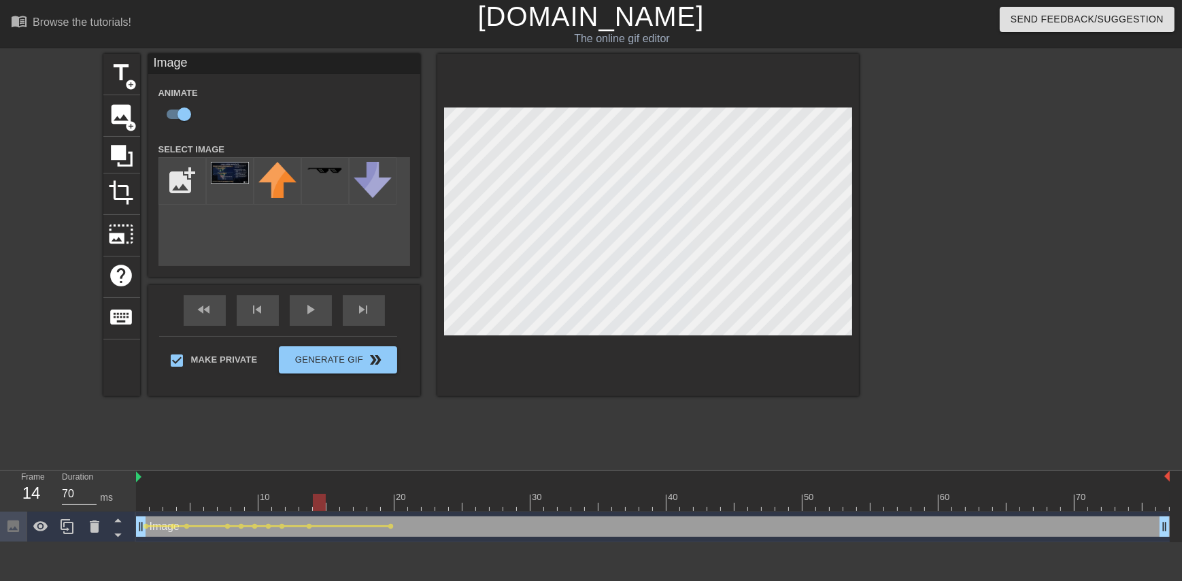
click at [329, 506] on div at bounding box center [652, 502] width 1033 height 17
click at [344, 503] on div at bounding box center [652, 502] width 1033 height 17
click at [329, 500] on div at bounding box center [652, 502] width 1033 height 17
click at [341, 500] on div at bounding box center [652, 502] width 1033 height 17
click at [360, 504] on div at bounding box center [652, 502] width 1033 height 17
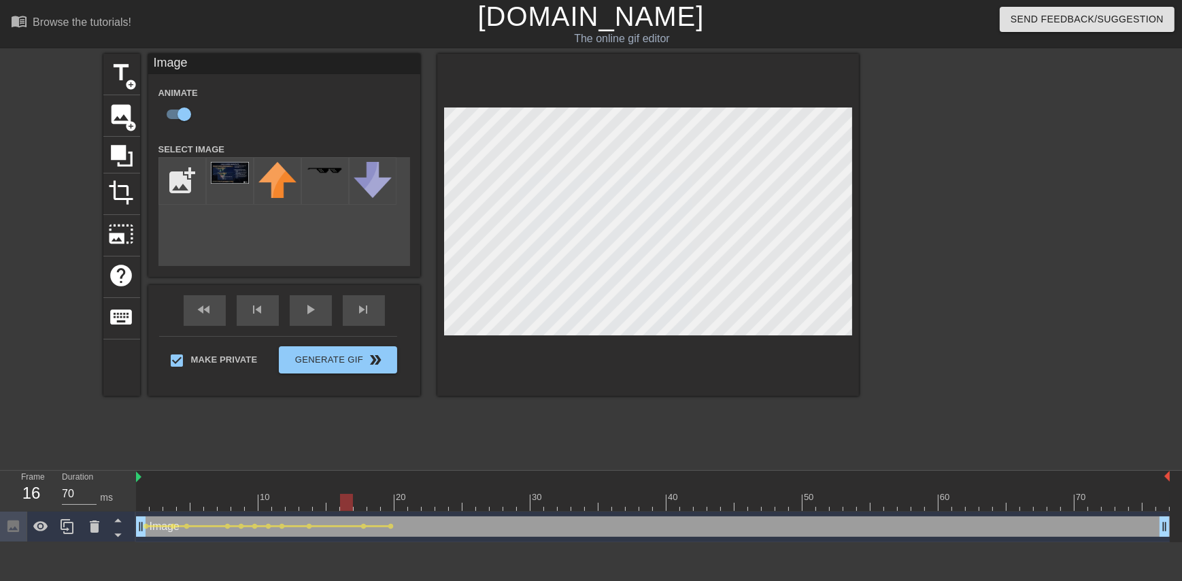
click at [346, 503] on div at bounding box center [652, 502] width 1033 height 17
click at [332, 502] on div at bounding box center [652, 502] width 1033 height 17
click at [321, 502] on div at bounding box center [652, 502] width 1033 height 17
click at [314, 502] on div at bounding box center [319, 502] width 13 height 17
click at [333, 502] on div at bounding box center [652, 502] width 1033 height 17
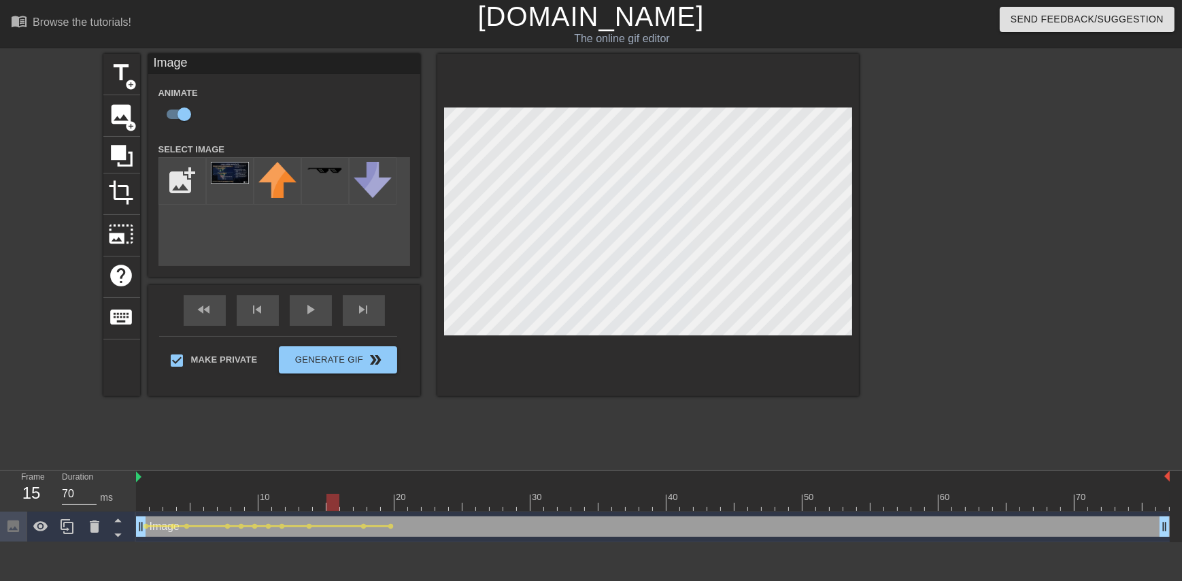
click at [344, 504] on div at bounding box center [652, 502] width 1033 height 17
click at [332, 502] on div at bounding box center [652, 502] width 1033 height 17
click at [345, 503] on div at bounding box center [652, 502] width 1033 height 17
click at [358, 506] on div at bounding box center [652, 502] width 1033 height 17
click at [373, 506] on div at bounding box center [652, 502] width 1033 height 17
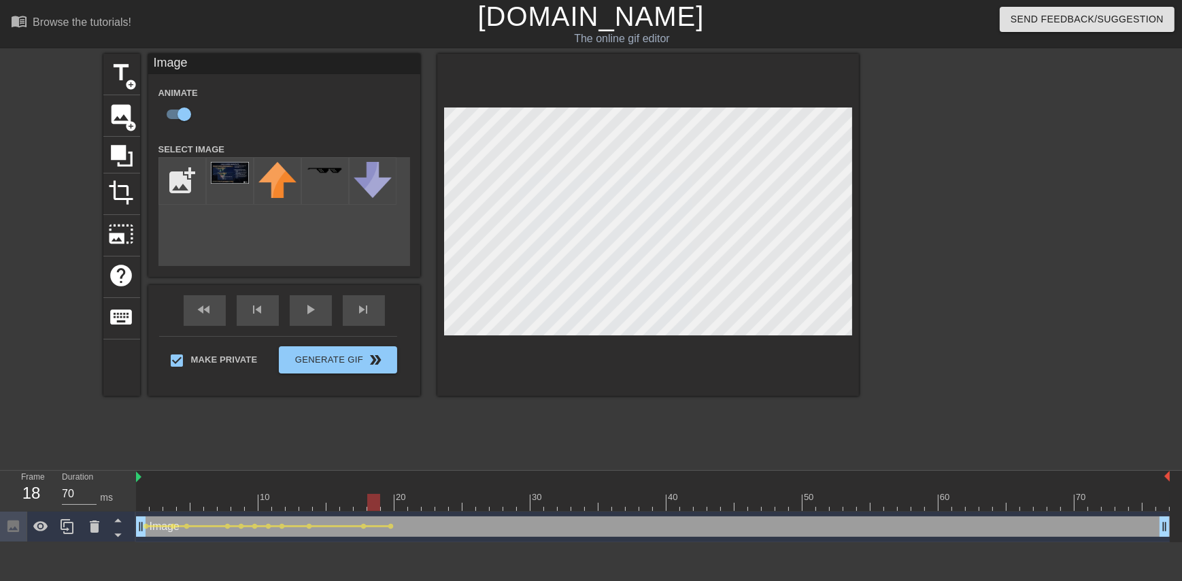
click at [383, 506] on div at bounding box center [652, 502] width 1033 height 17
click at [401, 505] on div at bounding box center [652, 502] width 1033 height 17
click at [413, 502] on div at bounding box center [652, 502] width 1033 height 17
click at [428, 503] on div at bounding box center [652, 502] width 1033 height 17
click at [438, 499] on div at bounding box center [652, 502] width 1033 height 17
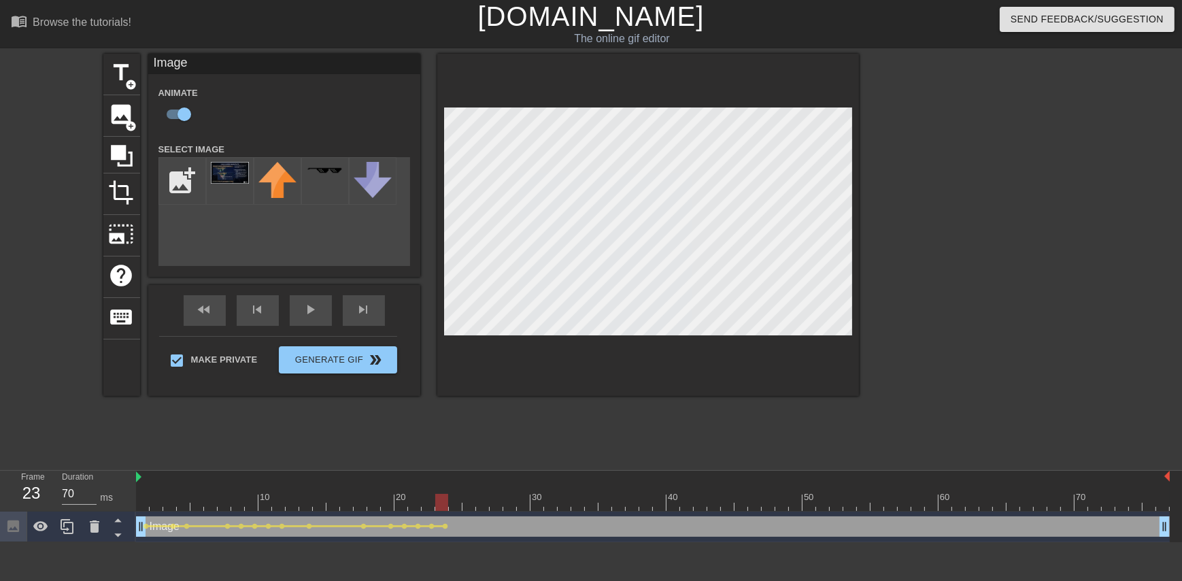
click at [454, 498] on div at bounding box center [652, 502] width 1033 height 17
click at [449, 504] on div at bounding box center [455, 502] width 13 height 17
click at [454, 503] on div at bounding box center [455, 502] width 13 height 17
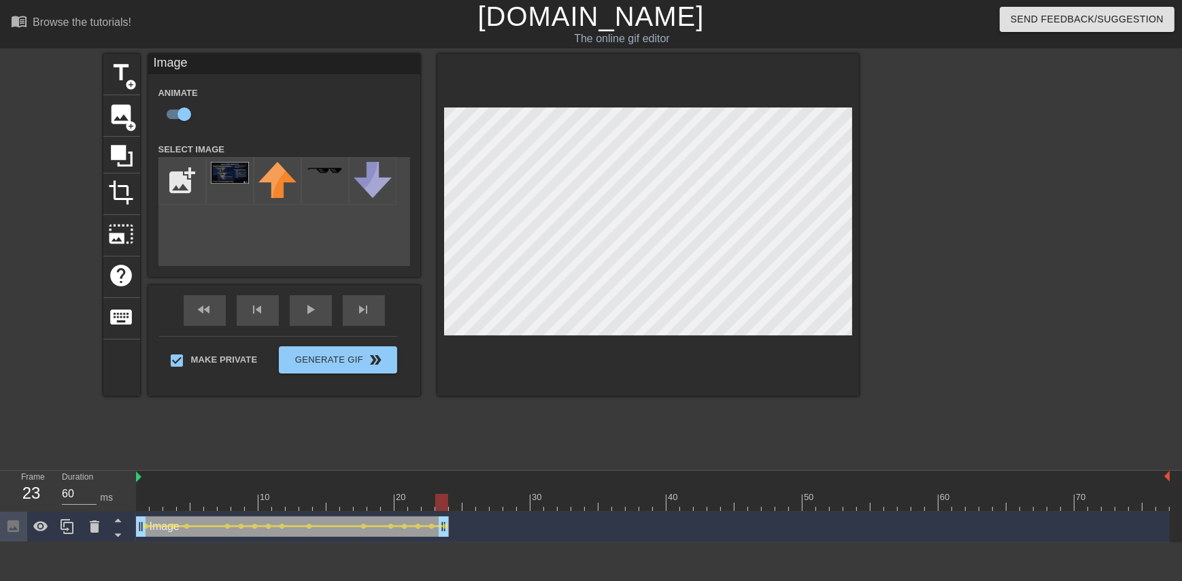
drag, startPoint x: 1162, startPoint y: 524, endPoint x: 443, endPoint y: 530, distance: 718.7
click at [454, 506] on div at bounding box center [652, 502] width 1033 height 17
click at [172, 176] on input "file" at bounding box center [182, 181] width 46 height 46
click at [228, 187] on div at bounding box center [230, 181] width 48 height 48
click at [220, 175] on img at bounding box center [230, 173] width 38 height 22
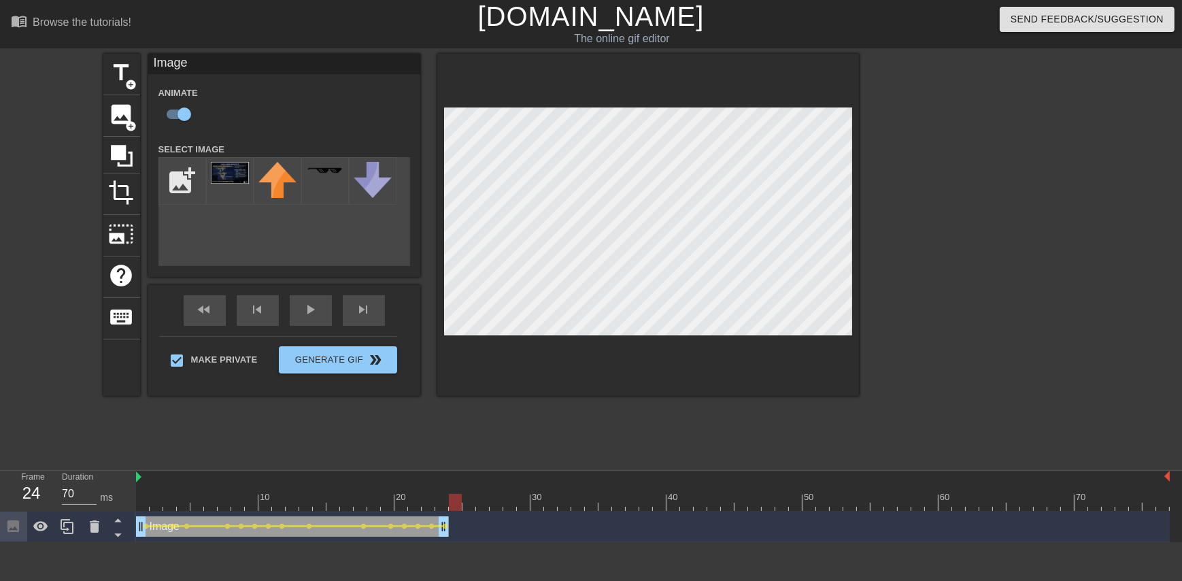
drag, startPoint x: 230, startPoint y: 186, endPoint x: 490, endPoint y: 521, distance: 424.6
click at [490, 521] on div "menu_book Browse the tutorials! [DOMAIN_NAME] The online gif editor Send Feedba…" at bounding box center [591, 271] width 1182 height 542
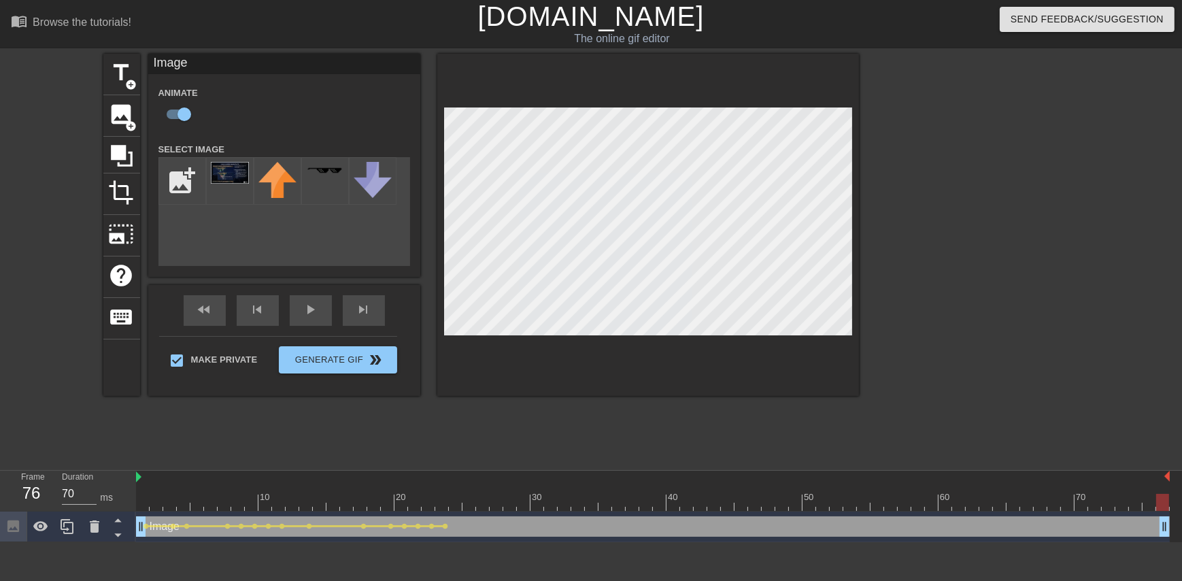
drag, startPoint x: 444, startPoint y: 532, endPoint x: 1181, endPoint y: 571, distance: 738.1
click at [635, 542] on html "menu_book Browse the tutorials! [DOMAIN_NAME] The online gif editor Send Feedba…" at bounding box center [591, 271] width 1182 height 542
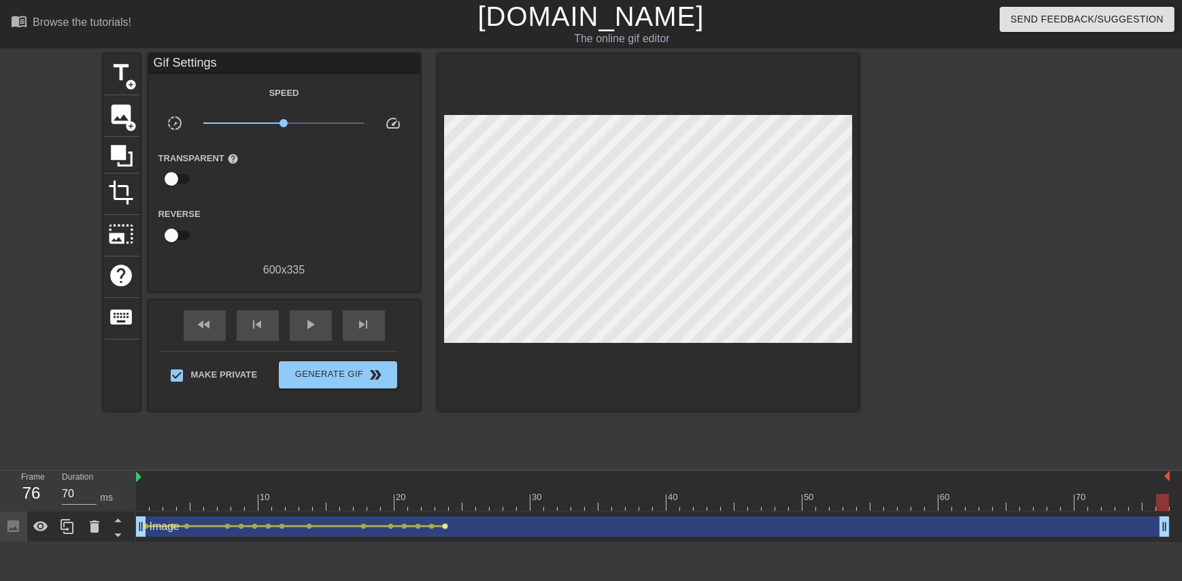
click at [442, 528] on span "lens" at bounding box center [445, 526] width 6 height 6
type input "60"
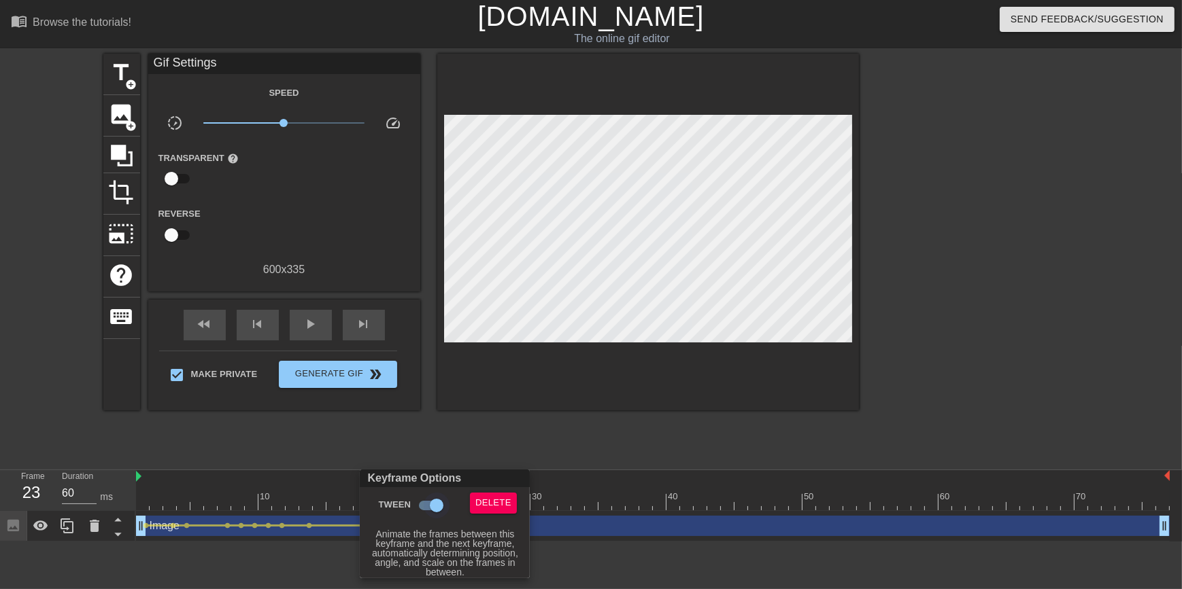
click at [435, 500] on input "Tween" at bounding box center [437, 506] width 78 height 26
checkbox input "false"
click at [443, 446] on div at bounding box center [591, 294] width 1182 height 589
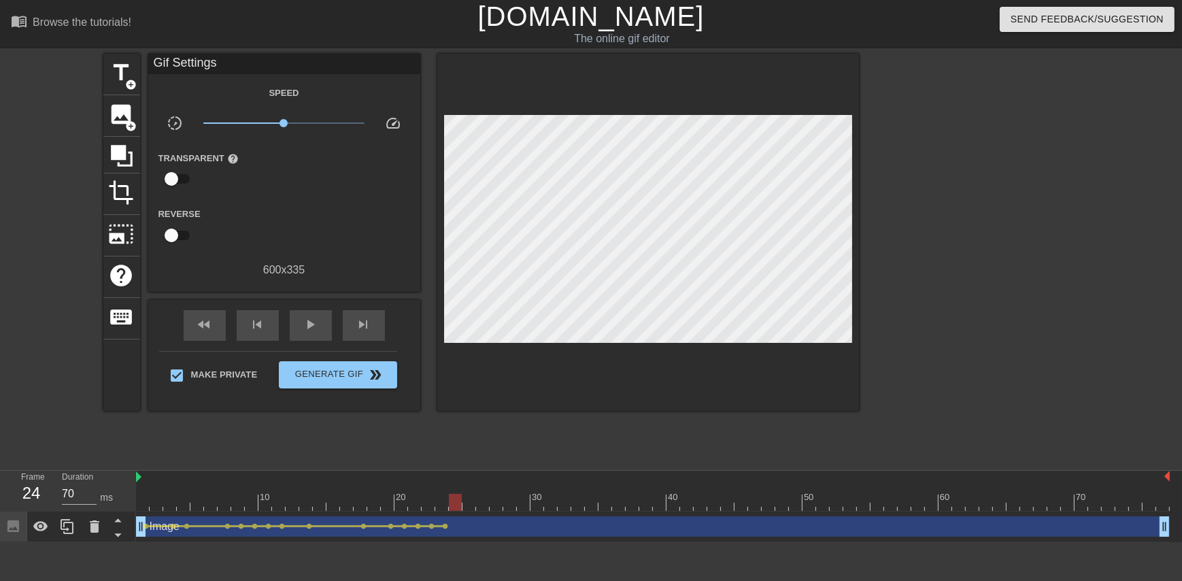
drag, startPoint x: 444, startPoint y: 501, endPoint x: 455, endPoint y: 500, distance: 10.9
click at [455, 500] on div at bounding box center [455, 502] width 13 height 17
click at [115, 154] on icon at bounding box center [122, 156] width 22 height 22
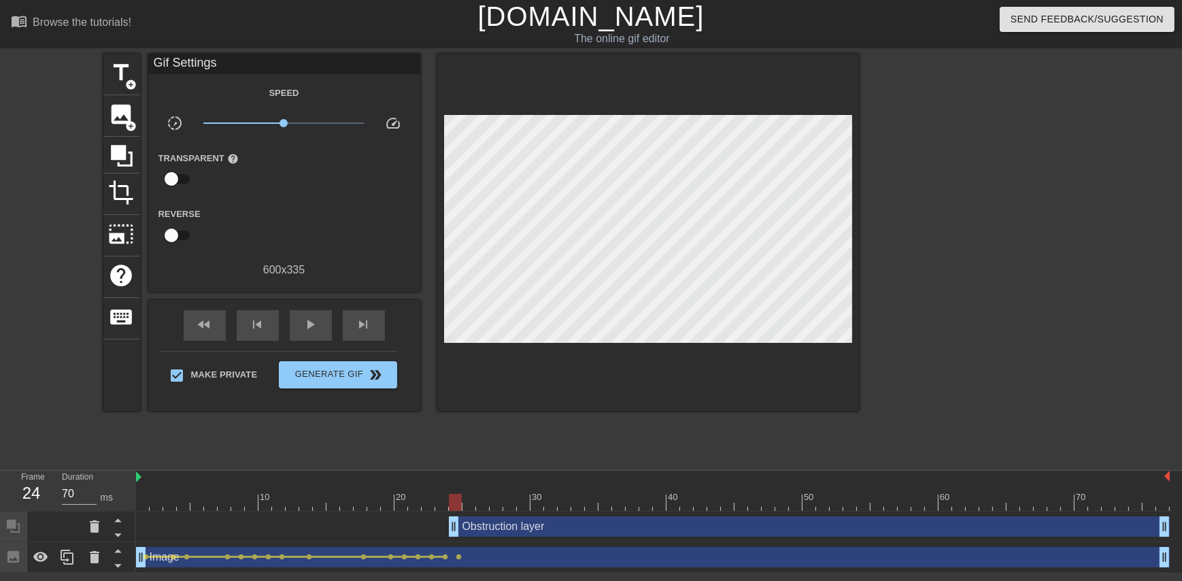
click at [514, 522] on div "Obstruction layer drag_handle drag_handle" at bounding box center [809, 526] width 721 height 20
drag, startPoint x: 476, startPoint y: 545, endPoint x: 462, endPoint y: 521, distance: 28.0
click at [462, 521] on div "Obstruction layer drag_handle drag_handle" at bounding box center [809, 526] width 721 height 20
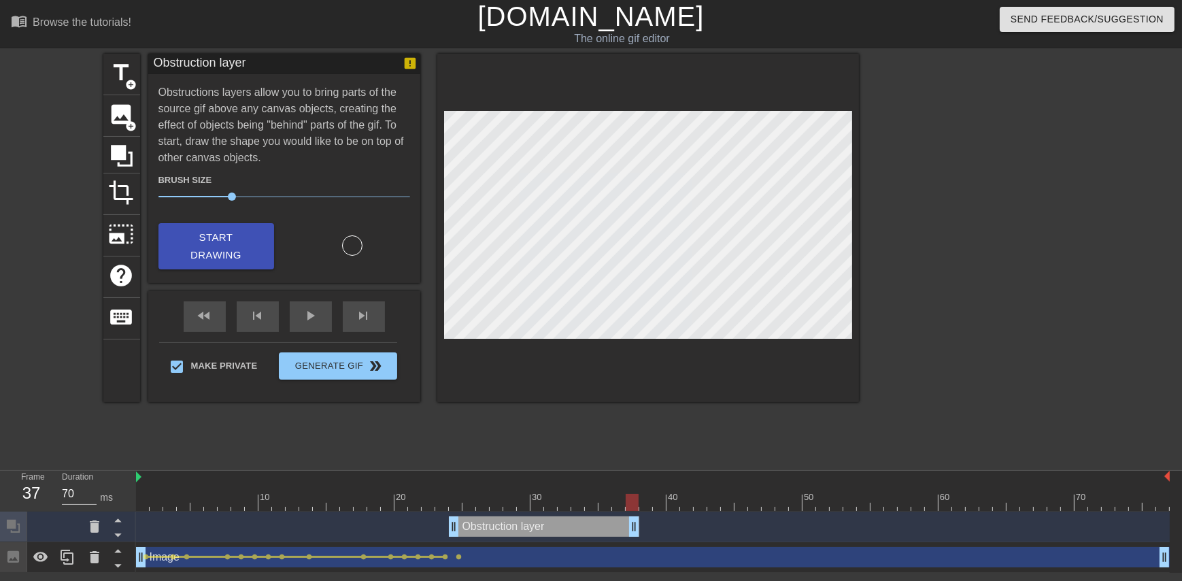
drag, startPoint x: 1163, startPoint y: 525, endPoint x: 639, endPoint y: 528, distance: 524.2
click at [635, 528] on div "Obstruction layer drag_handle drag_handle" at bounding box center [652, 526] width 1033 height 20
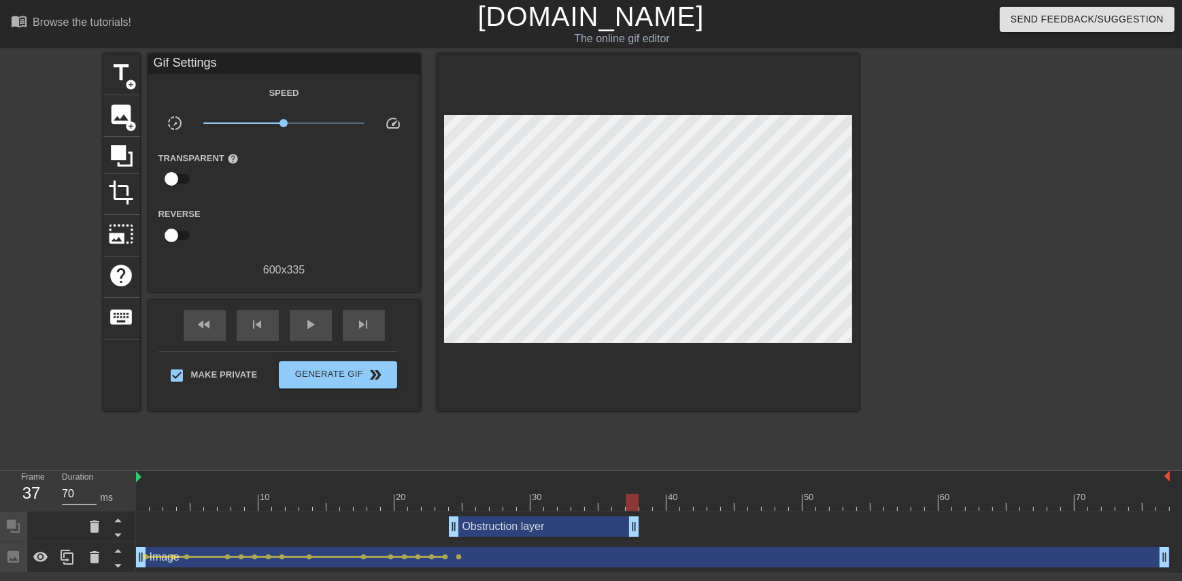
click at [552, 524] on div "Obstruction layer drag_handle drag_handle" at bounding box center [544, 526] width 190 height 20
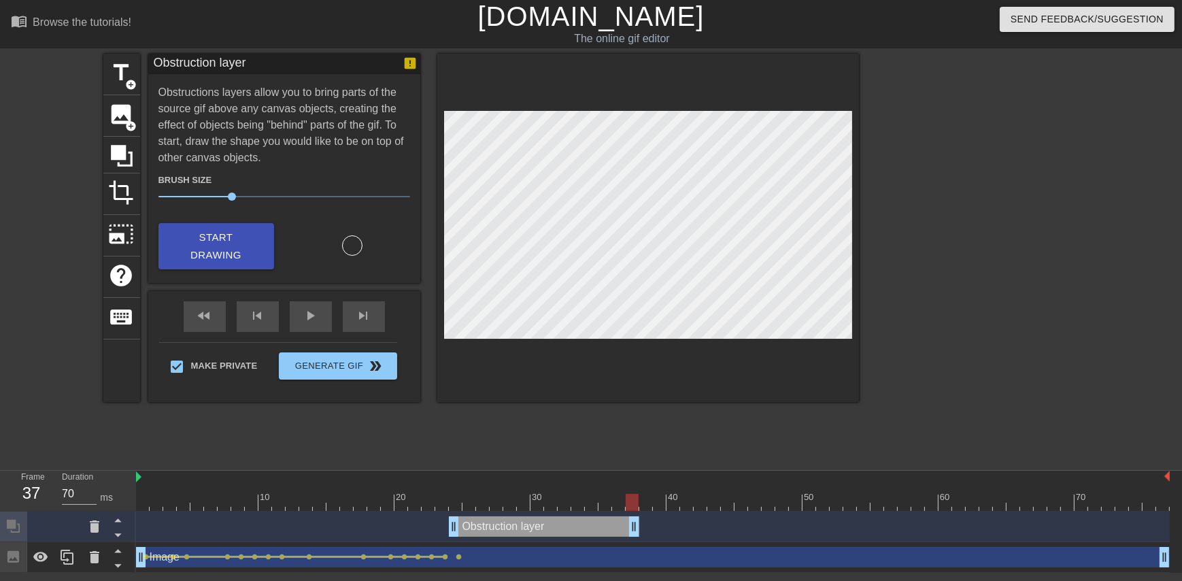
drag, startPoint x: 557, startPoint y: 528, endPoint x: 511, endPoint y: 514, distance: 47.7
click at [511, 515] on div "Obstruction layer drag_handle drag_handle" at bounding box center [652, 526] width 1033 height 31
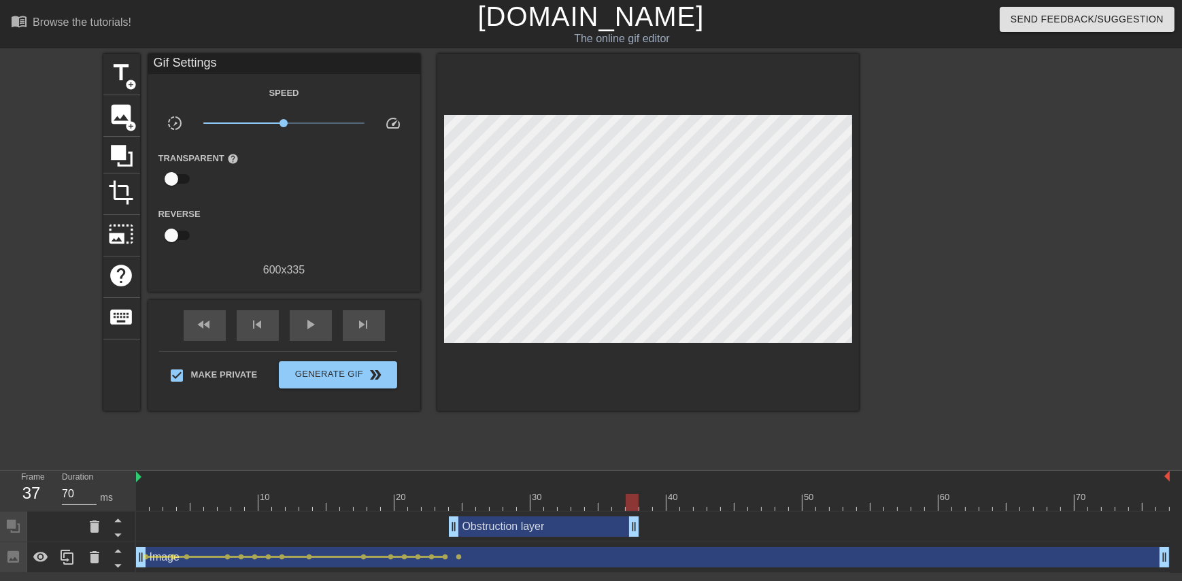
click at [511, 514] on div "Obstruction layer drag_handle drag_handle" at bounding box center [652, 526] width 1033 height 31
click at [483, 520] on div "Obstruction layer drag_handle drag_handle" at bounding box center [544, 526] width 190 height 20
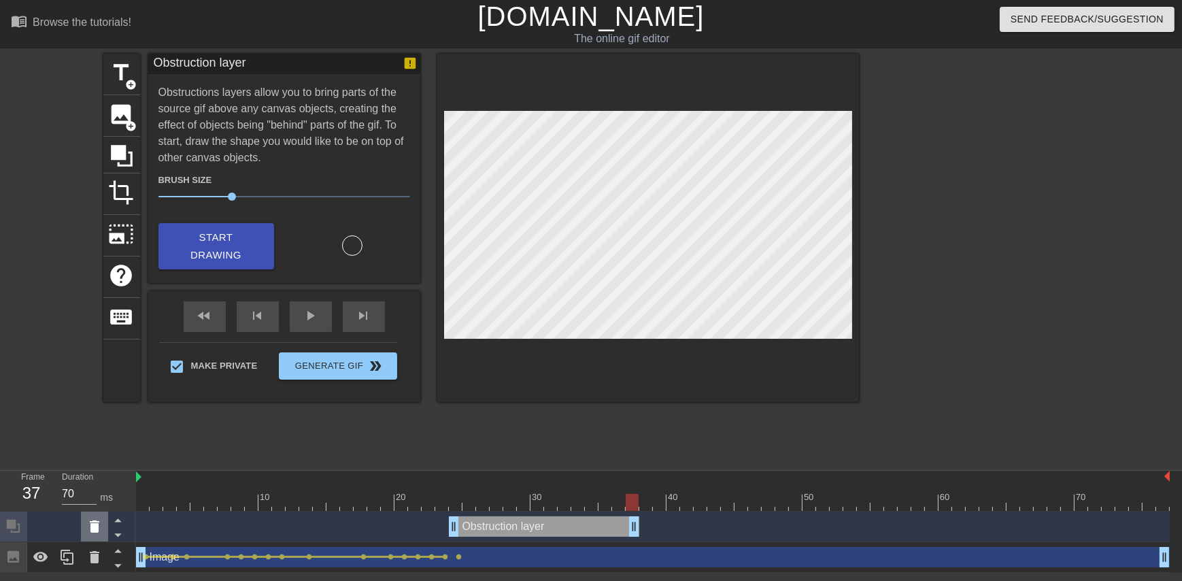
click at [88, 526] on icon at bounding box center [94, 526] width 16 height 16
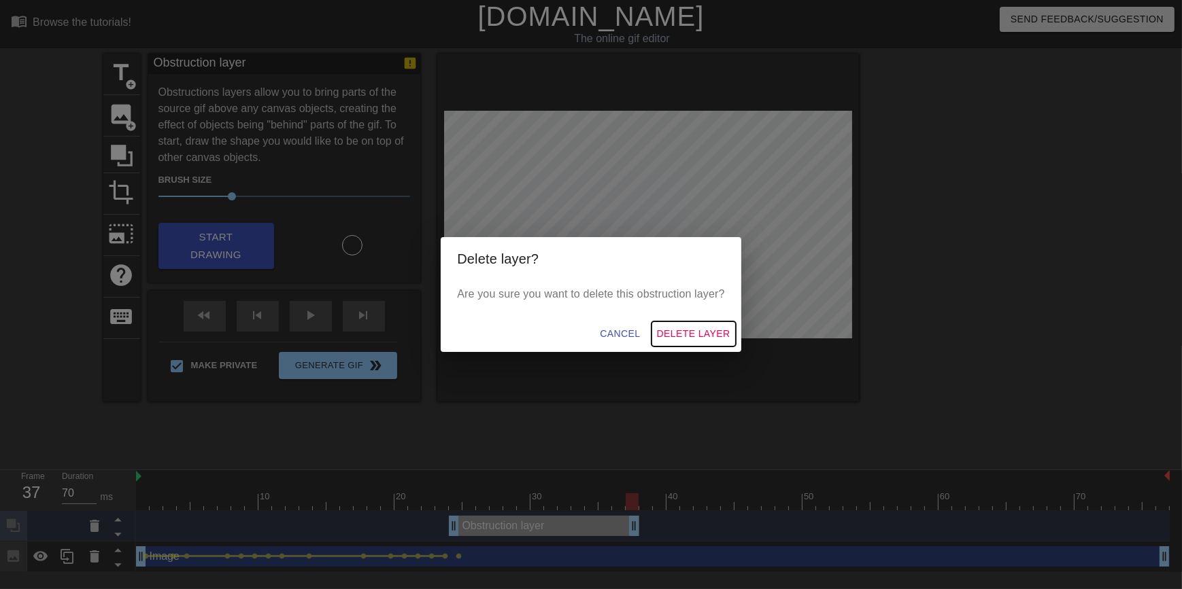
click at [635, 332] on span "Delete Layer" at bounding box center [693, 334] width 73 height 17
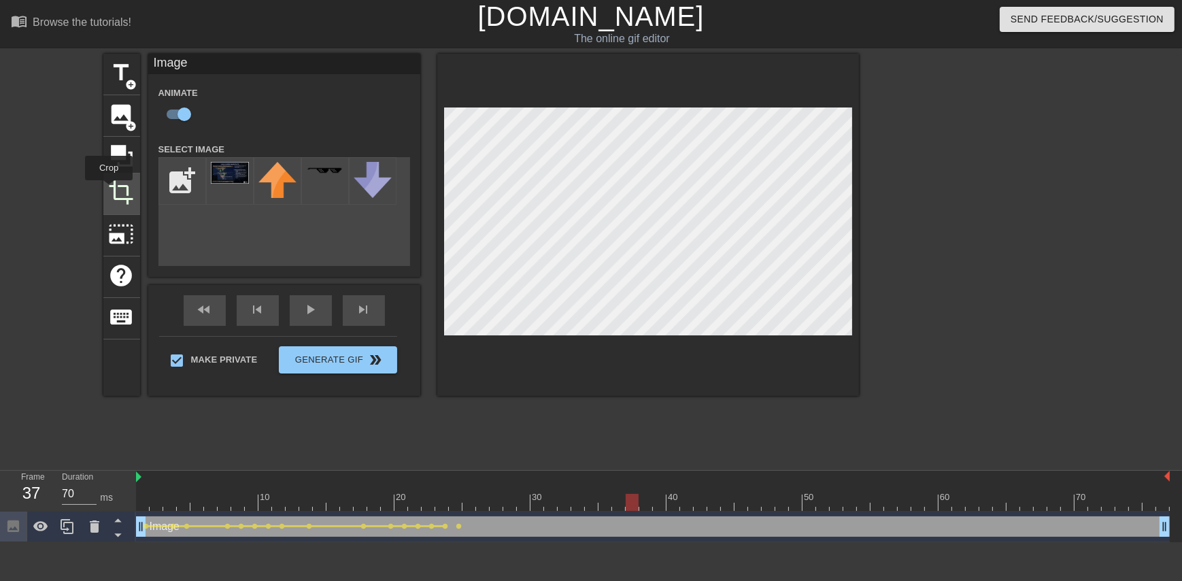
click at [109, 190] on span "crop" at bounding box center [122, 192] width 26 height 26
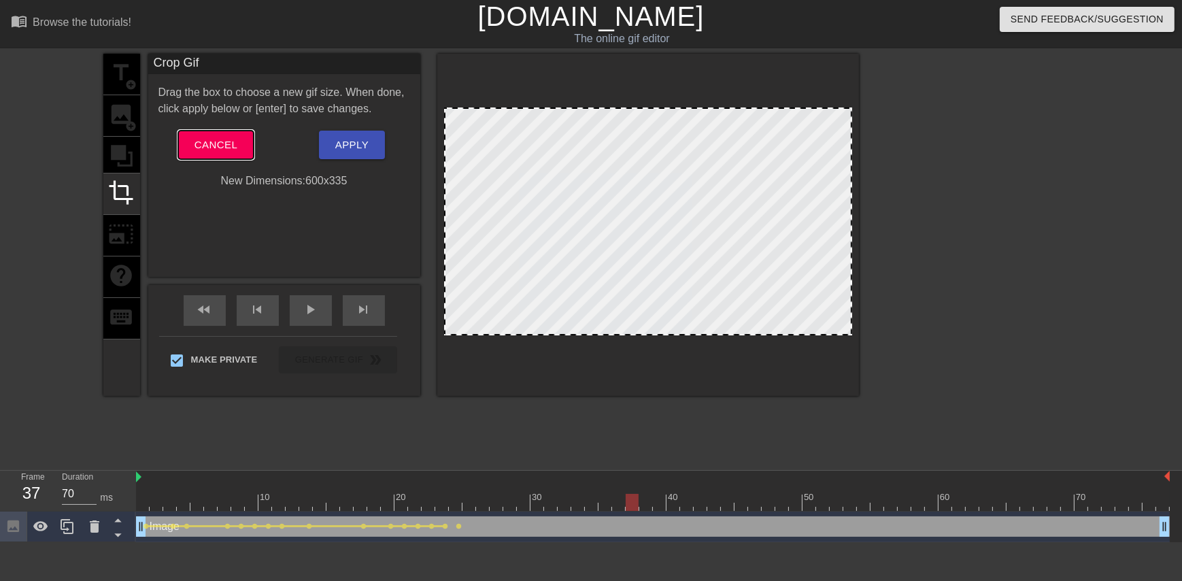
click at [208, 143] on span "Cancel" at bounding box center [215, 145] width 43 height 18
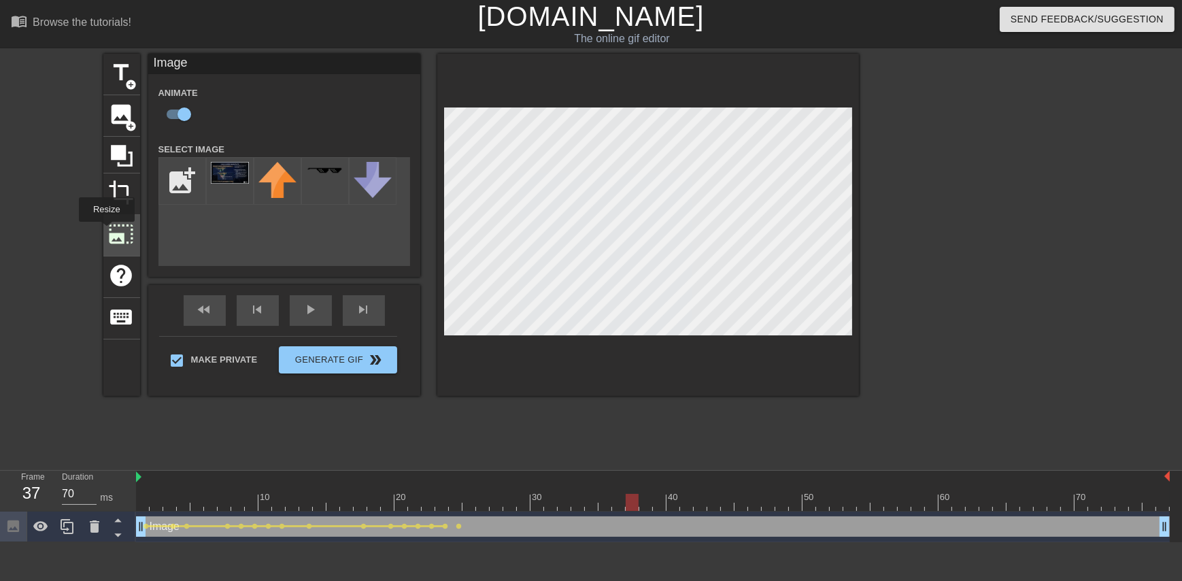
click at [105, 231] on div "photo_size_select_large" at bounding box center [121, 235] width 37 height 41
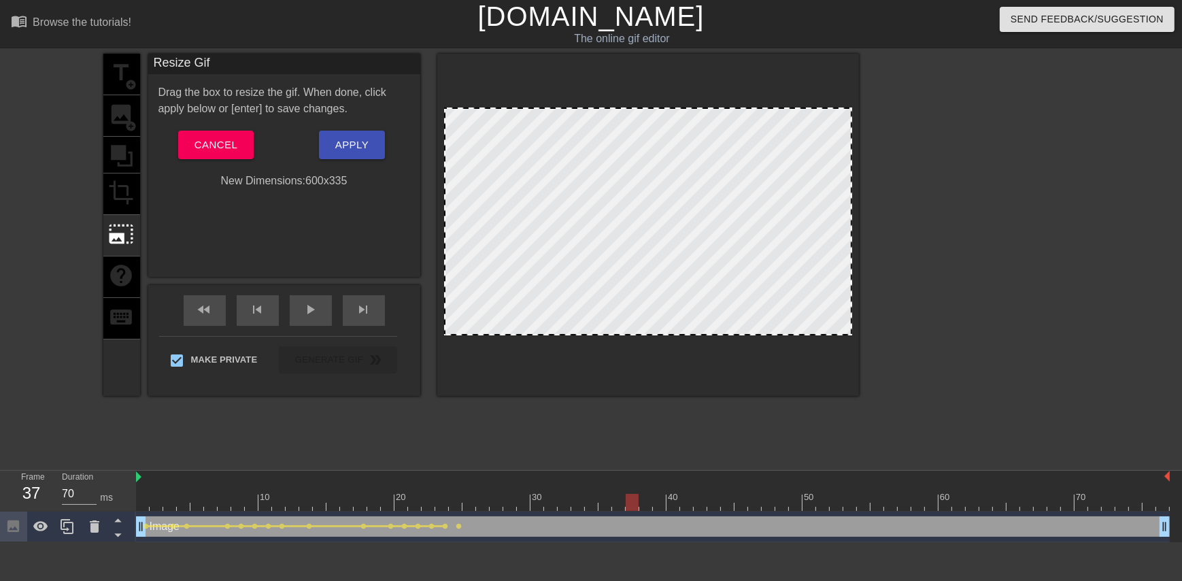
click at [120, 150] on div "title add_circle image add_circle crop photo_size_select_large help keyboard" at bounding box center [121, 225] width 37 height 342
click at [194, 141] on button "Cancel" at bounding box center [215, 145] width 75 height 29
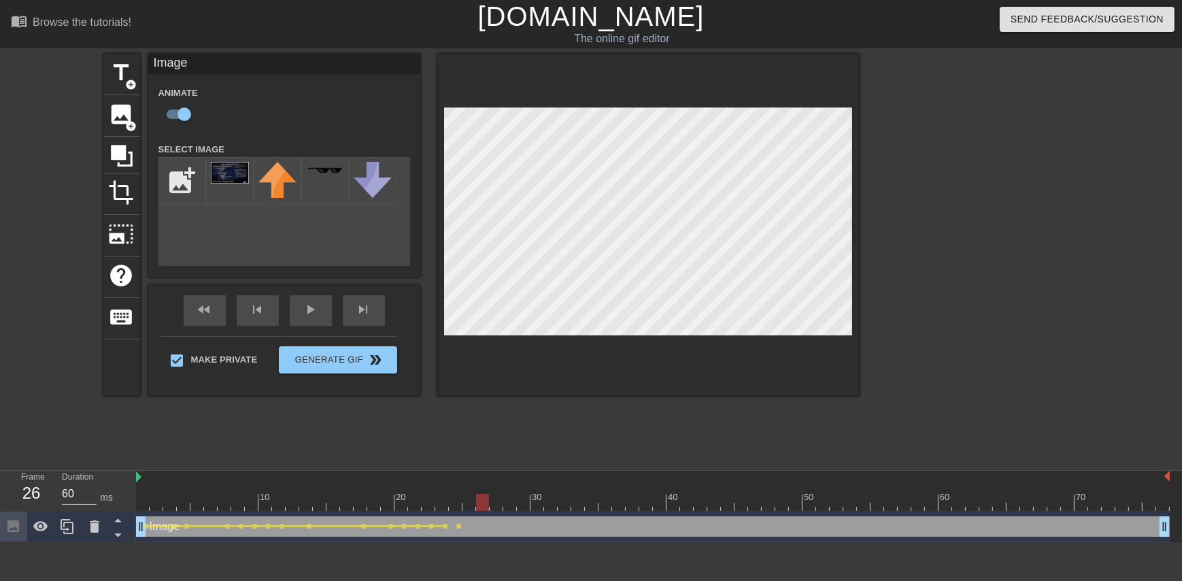
type input "70"
drag, startPoint x: 629, startPoint y: 502, endPoint x: 459, endPoint y: 496, distance: 170.1
click at [459, 496] on div at bounding box center [455, 502] width 13 height 17
click at [570, 405] on div "title add_circle image add_circle crop photo_size_select_large help keyboard Im…" at bounding box center [480, 258] width 755 height 408
drag, startPoint x: 456, startPoint y: 500, endPoint x: 468, endPoint y: 478, distance: 25.3
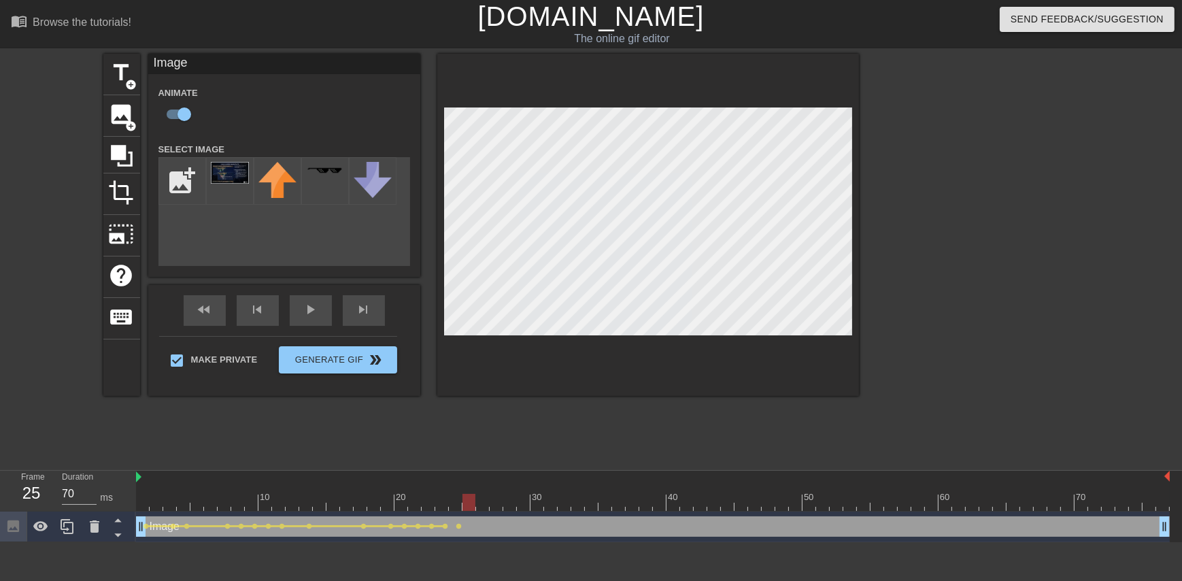
click at [465, 499] on div at bounding box center [468, 502] width 13 height 17
click at [460, 526] on span "lens" at bounding box center [459, 526] width 6 height 6
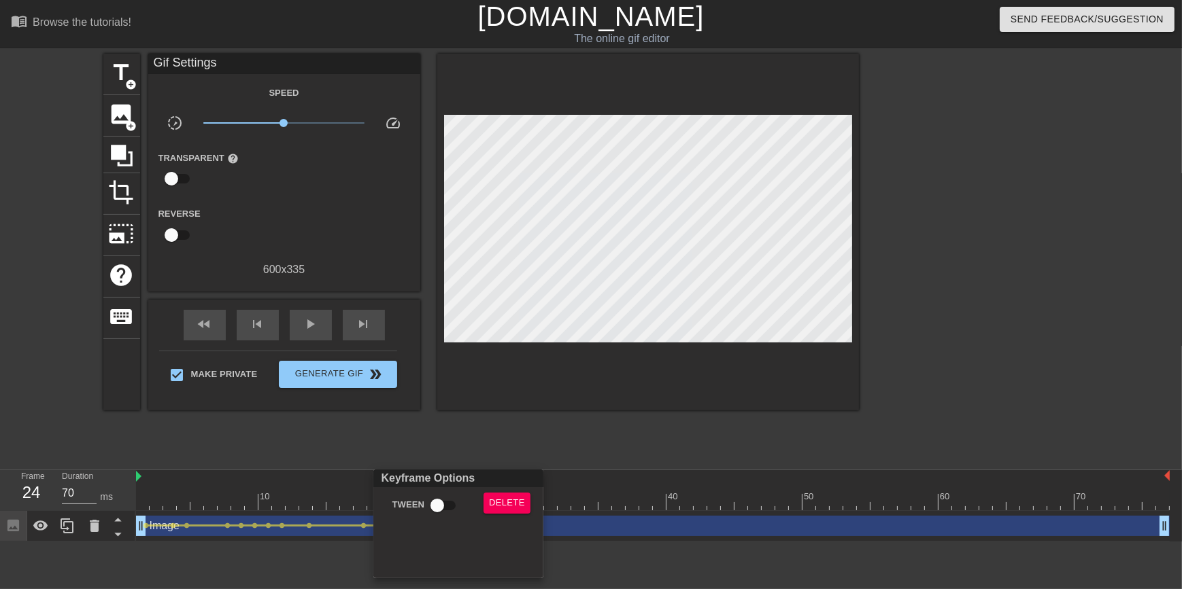
drag, startPoint x: 460, startPoint y: 526, endPoint x: 436, endPoint y: 505, distance: 31.9
click at [436, 505] on input "Tween" at bounding box center [437, 506] width 78 height 26
checkbox input "true"
click at [517, 454] on div at bounding box center [591, 294] width 1182 height 589
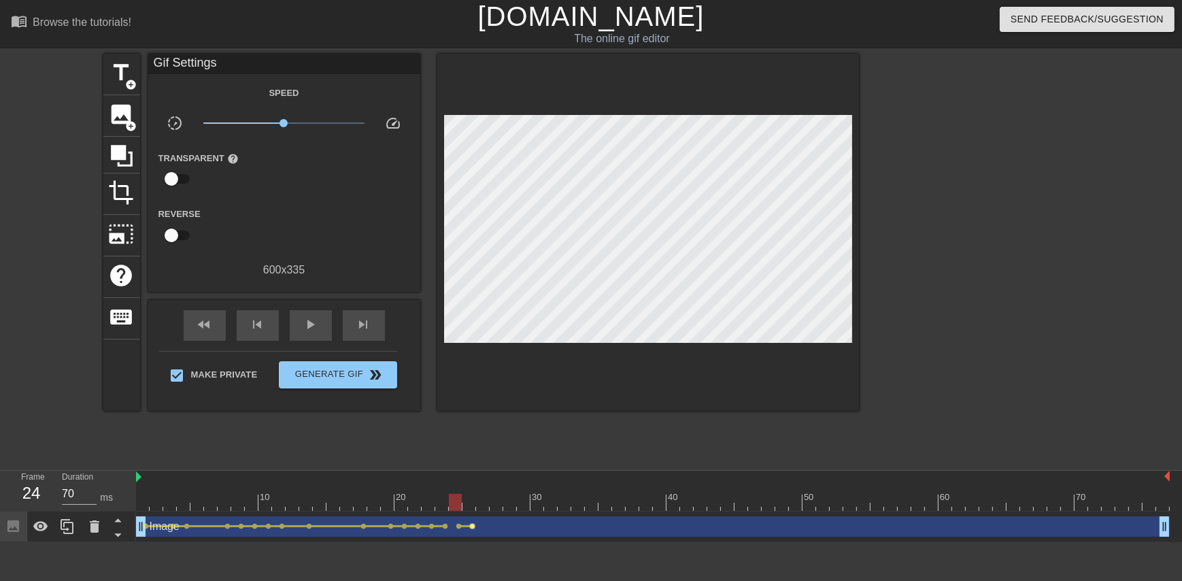
click at [473, 524] on span "lens" at bounding box center [472, 526] width 6 height 6
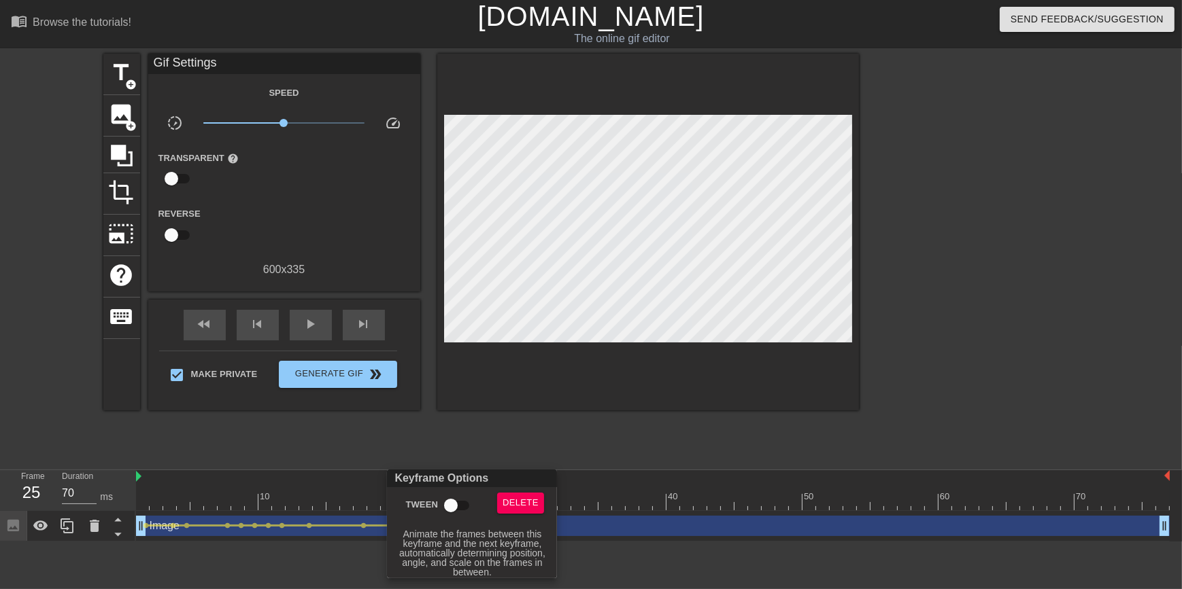
click at [456, 502] on input "Tween" at bounding box center [451, 506] width 78 height 26
checkbox input "true"
click at [492, 397] on div at bounding box center [591, 294] width 1182 height 589
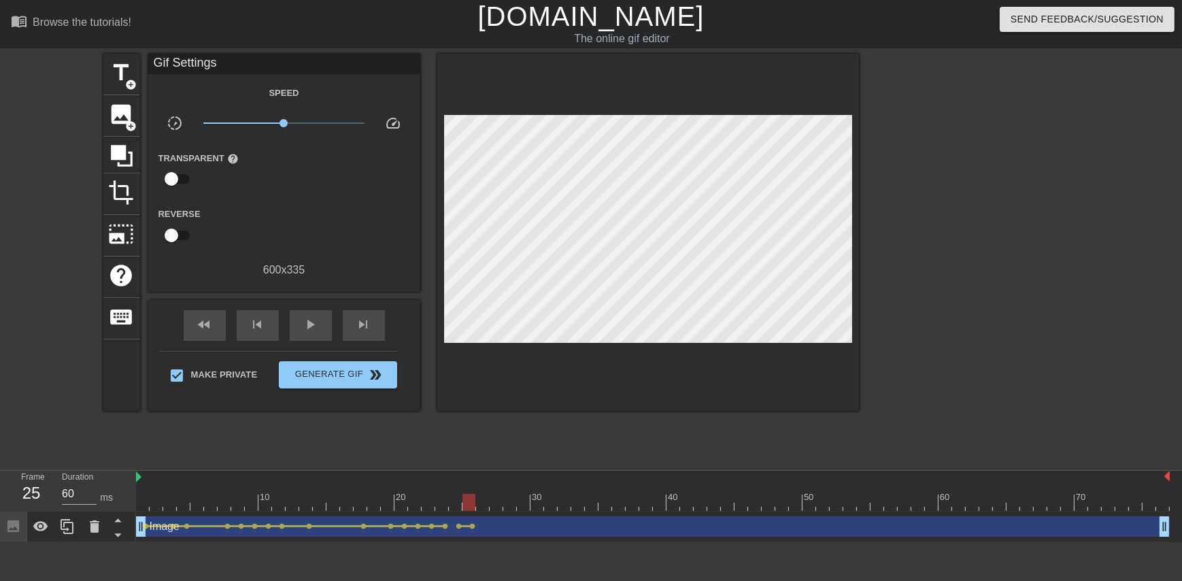
click at [484, 503] on div at bounding box center [652, 502] width 1033 height 17
click at [495, 504] on div at bounding box center [652, 502] width 1033 height 17
click at [510, 508] on div at bounding box center [652, 502] width 1033 height 17
click at [530, 509] on div at bounding box center [652, 502] width 1033 height 17
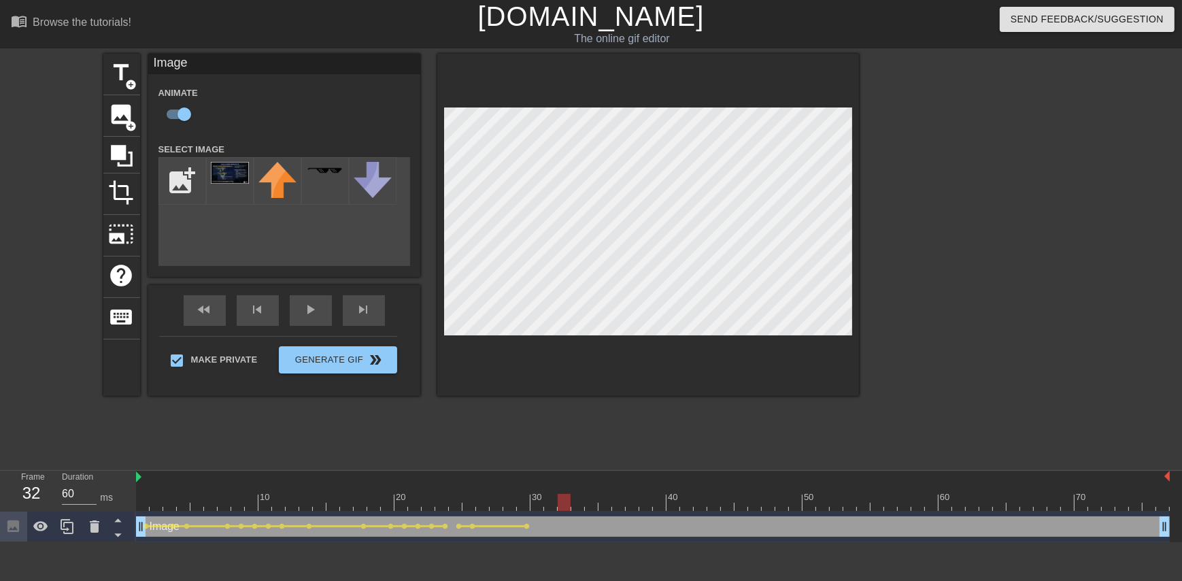
drag, startPoint x: 524, startPoint y: 502, endPoint x: 567, endPoint y: 511, distance: 44.4
click at [567, 511] on div "10 20 30 40 50 60 70 Image drag_handle drag_handle lens lens lens lens lens len…" at bounding box center [659, 506] width 1046 height 71
drag, startPoint x: 560, startPoint y: 500, endPoint x: 471, endPoint y: 510, distance: 89.6
click at [471, 510] on div "10 20 30 40 50 60 70" at bounding box center [652, 491] width 1033 height 40
click at [483, 504] on div at bounding box center [652, 502] width 1033 height 17
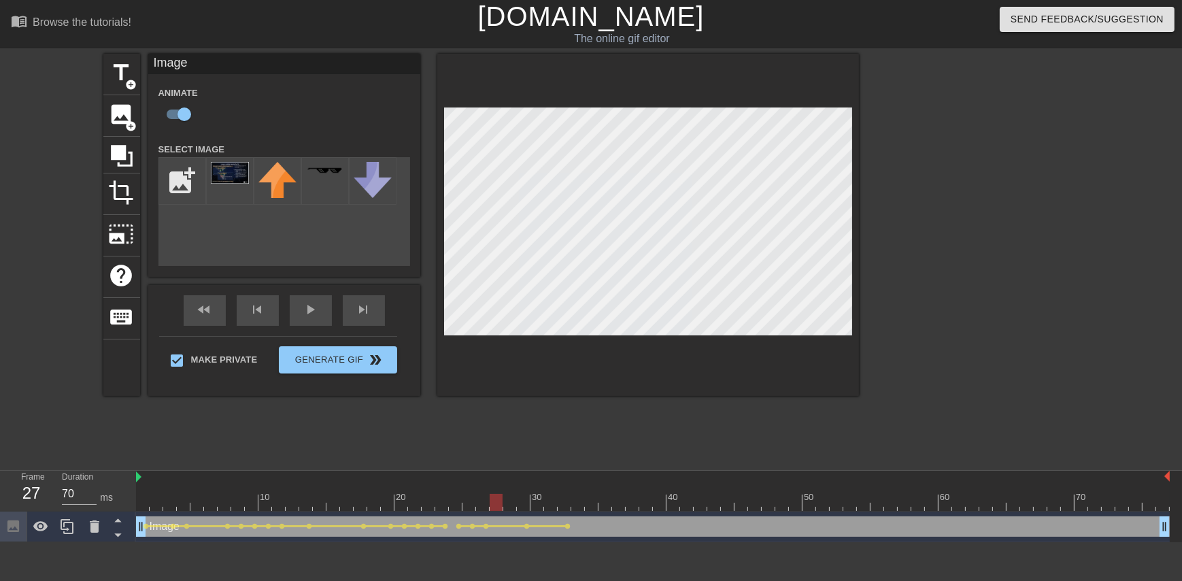
click at [492, 503] on div at bounding box center [652, 502] width 1033 height 17
click at [502, 510] on div "10 20 30 40 50 60 70" at bounding box center [652, 491] width 1033 height 40
click at [510, 509] on div at bounding box center [652, 502] width 1033 height 17
click at [526, 504] on div at bounding box center [652, 502] width 1033 height 17
click at [540, 505] on div at bounding box center [652, 502] width 1033 height 17
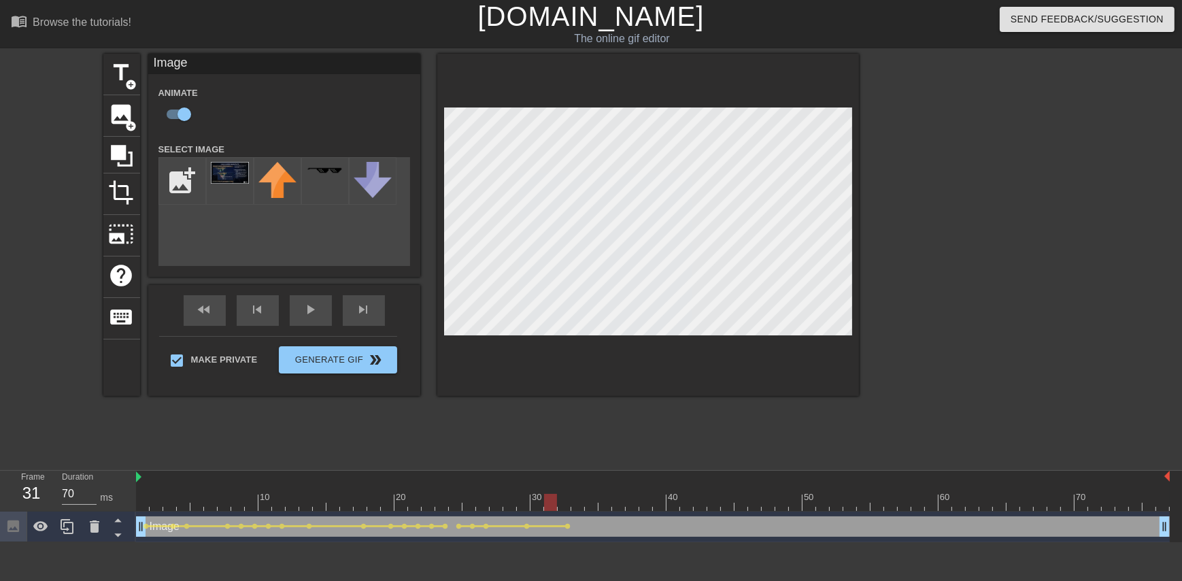
click at [551, 507] on div at bounding box center [652, 502] width 1033 height 17
click at [568, 504] on div at bounding box center [652, 502] width 1033 height 17
click at [581, 504] on div at bounding box center [652, 502] width 1033 height 17
click at [589, 503] on div at bounding box center [652, 502] width 1033 height 17
click at [602, 503] on div at bounding box center [652, 502] width 1033 height 17
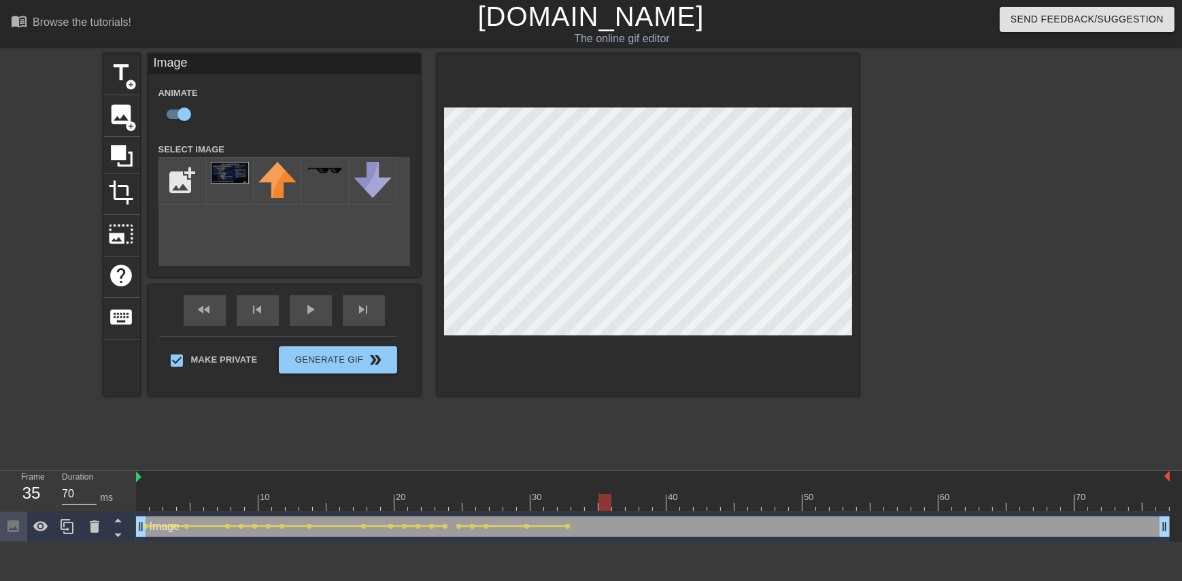
click at [617, 503] on div at bounding box center [652, 502] width 1033 height 17
click at [630, 505] on div at bounding box center [652, 502] width 1033 height 17
click at [635, 507] on div at bounding box center [652, 502] width 1033 height 17
click at [629, 505] on div at bounding box center [652, 502] width 1033 height 17
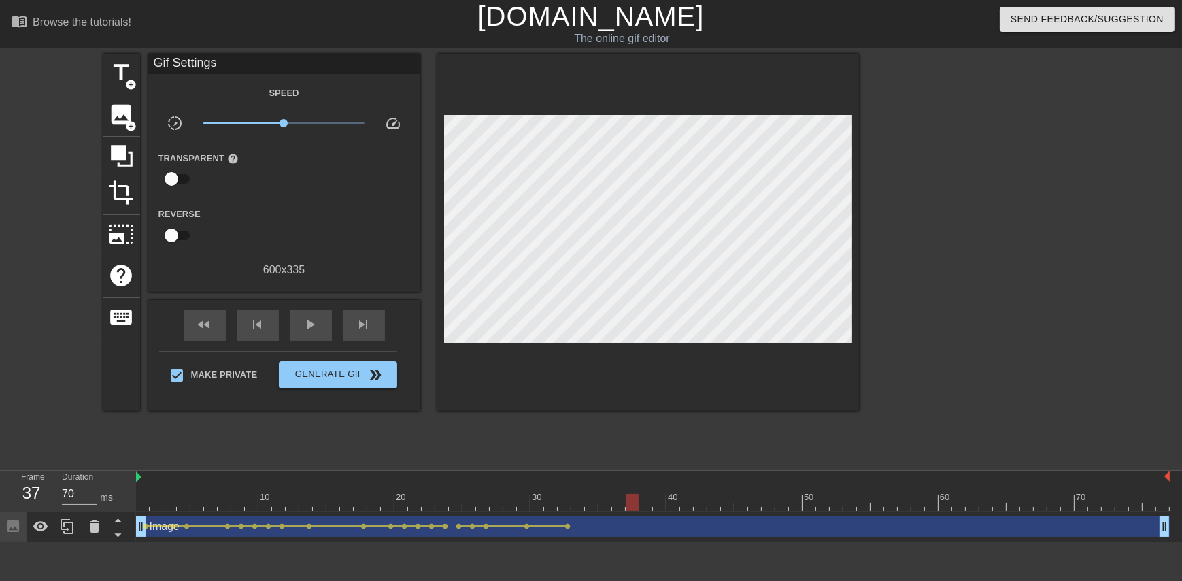
click at [635, 109] on div at bounding box center [648, 232] width 422 height 357
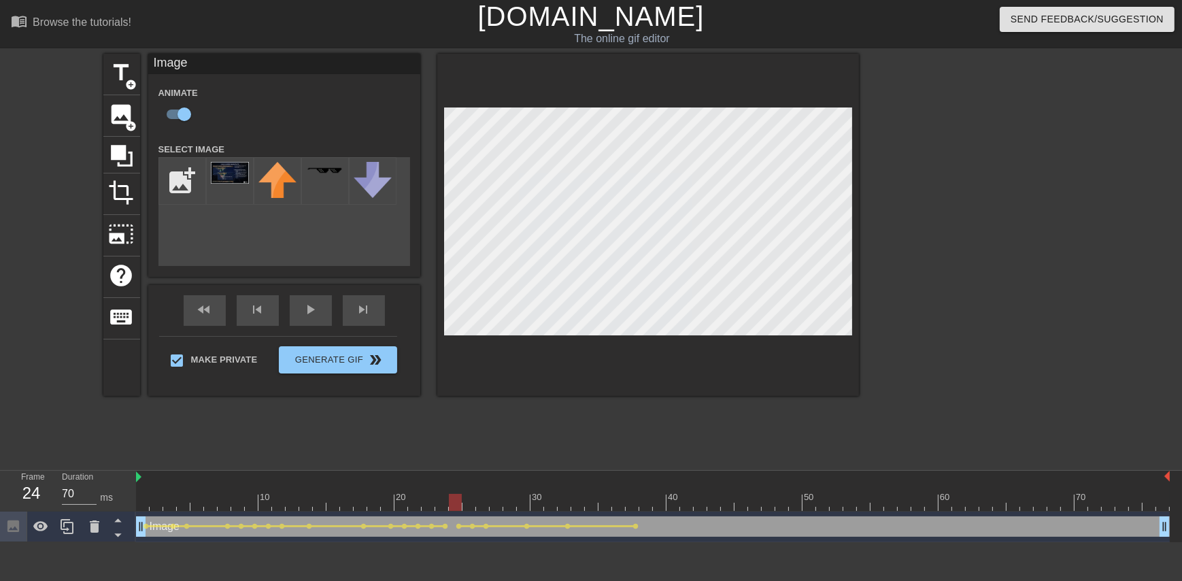
drag, startPoint x: 630, startPoint y: 500, endPoint x: 459, endPoint y: 510, distance: 171.6
click at [459, 510] on div "10 20 30 40 50 60 70" at bounding box center [652, 491] width 1033 height 40
click at [466, 510] on div "10 20 30 40 50 60 70" at bounding box center [652, 491] width 1033 height 40
click at [483, 507] on div at bounding box center [652, 502] width 1033 height 17
click at [505, 504] on div at bounding box center [652, 502] width 1033 height 17
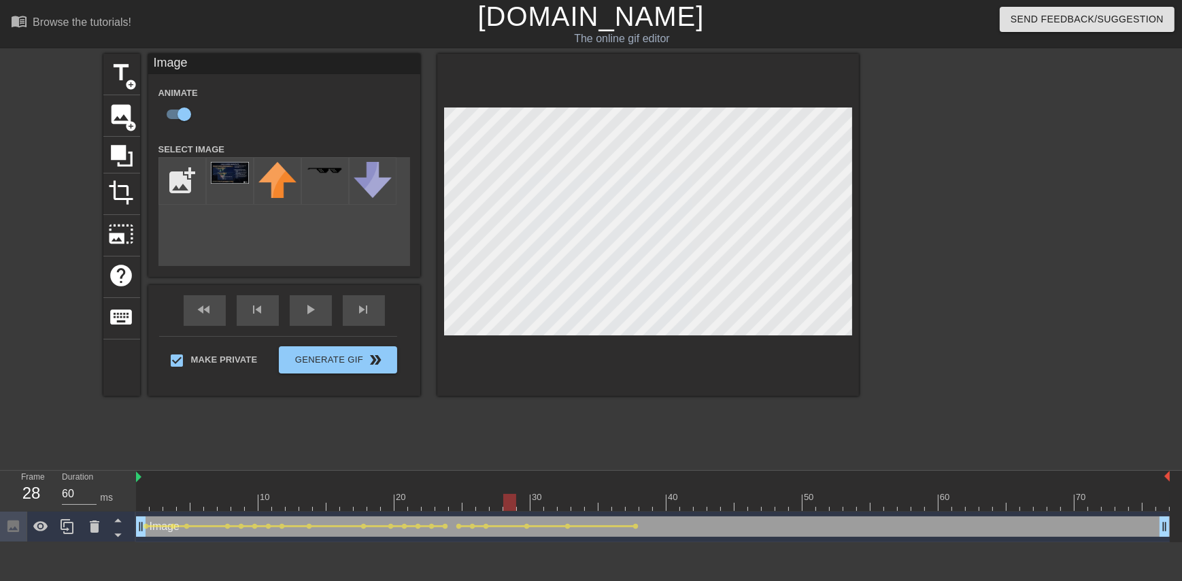
click at [519, 504] on div at bounding box center [652, 502] width 1033 height 17
click at [536, 502] on div at bounding box center [652, 502] width 1033 height 17
drag, startPoint x: 547, startPoint y: 502, endPoint x: 562, endPoint y: 502, distance: 15.6
click at [548, 502] on div at bounding box center [652, 502] width 1033 height 17
click at [563, 502] on div at bounding box center [652, 502] width 1033 height 17
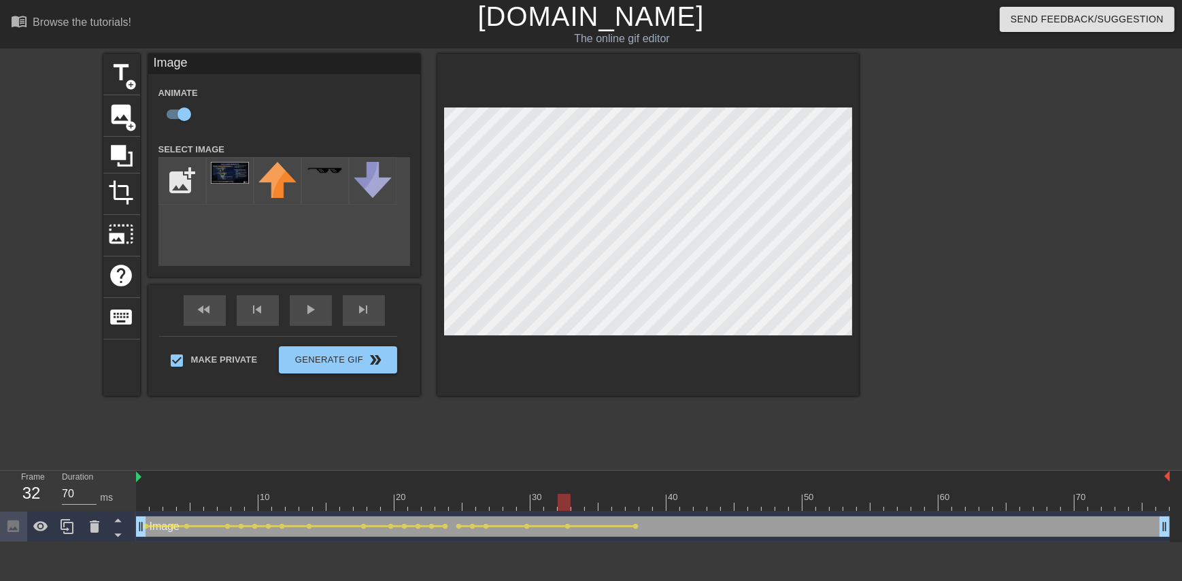
click at [578, 503] on div at bounding box center [652, 502] width 1033 height 17
click at [589, 503] on div at bounding box center [652, 502] width 1033 height 17
click at [610, 505] on div at bounding box center [652, 502] width 1033 height 17
click at [621, 505] on div at bounding box center [652, 502] width 1033 height 17
click at [603, 506] on div at bounding box center [652, 502] width 1033 height 17
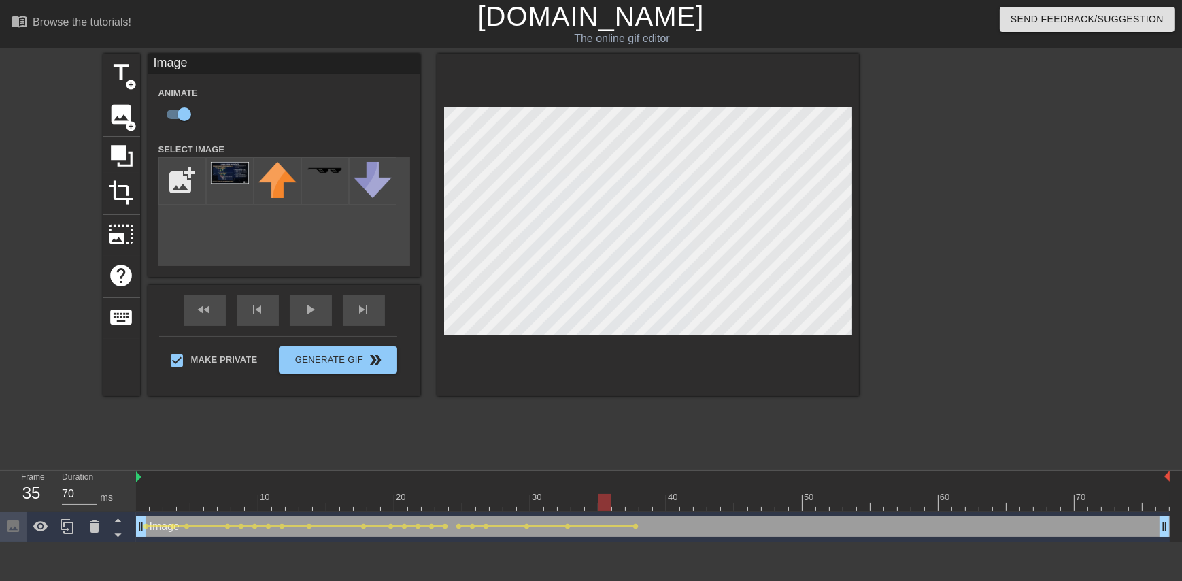
click at [587, 505] on div at bounding box center [652, 502] width 1033 height 17
click at [596, 509] on div at bounding box center [591, 502] width 13 height 17
click at [606, 502] on div at bounding box center [652, 502] width 1033 height 17
click at [616, 503] on div at bounding box center [652, 502] width 1033 height 17
click at [626, 502] on div at bounding box center [652, 502] width 1033 height 17
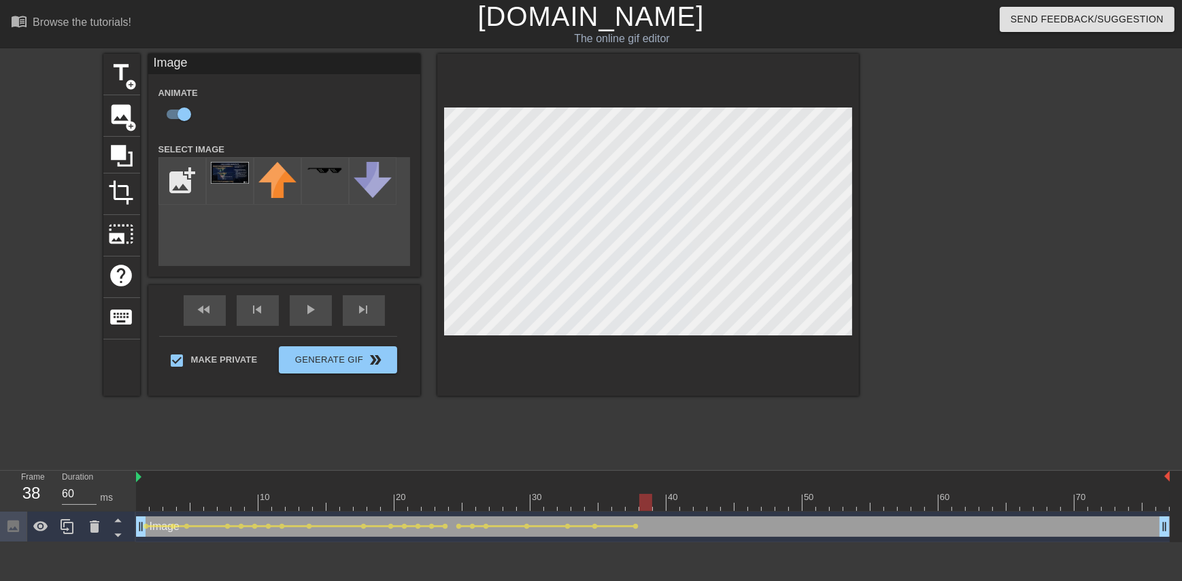
click at [635, 503] on div at bounding box center [652, 502] width 1033 height 17
click at [629, 497] on div at bounding box center [652, 502] width 1033 height 17
click at [635, 500] on div at bounding box center [652, 502] width 1033 height 17
click at [635, 498] on div at bounding box center [652, 502] width 1033 height 17
click at [635, 501] on div at bounding box center [652, 502] width 1033 height 17
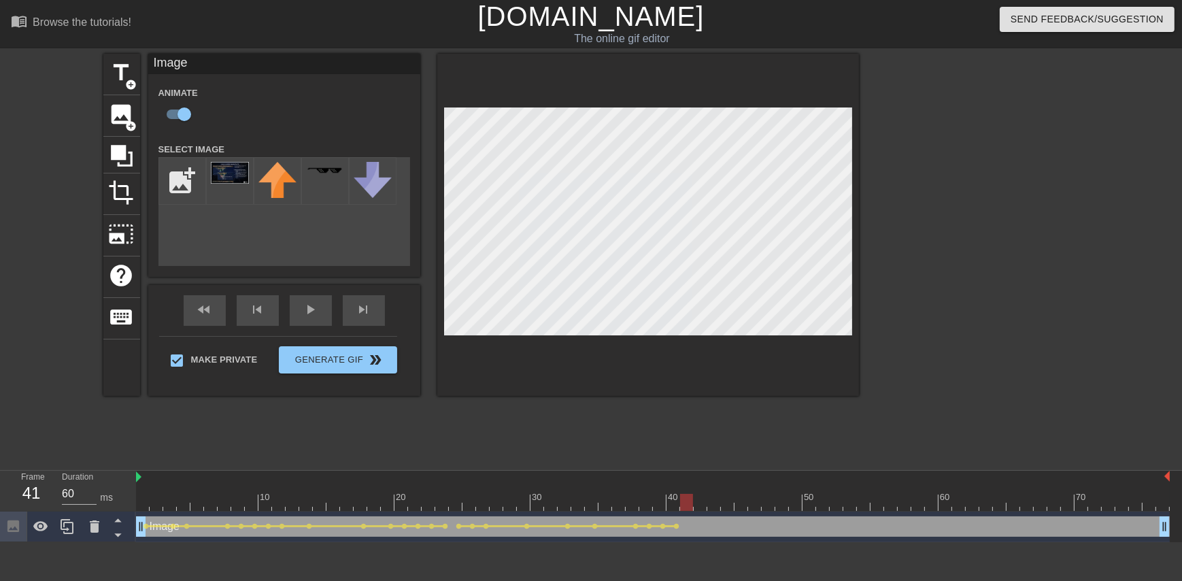
click at [635, 502] on div at bounding box center [652, 502] width 1033 height 17
click at [635, 503] on div at bounding box center [652, 502] width 1033 height 17
click at [620, 100] on div at bounding box center [648, 225] width 422 height 342
click at [635, 510] on div "10 20 30 40 50 60 70" at bounding box center [652, 491] width 1033 height 40
click at [635, 508] on div at bounding box center [652, 502] width 1033 height 17
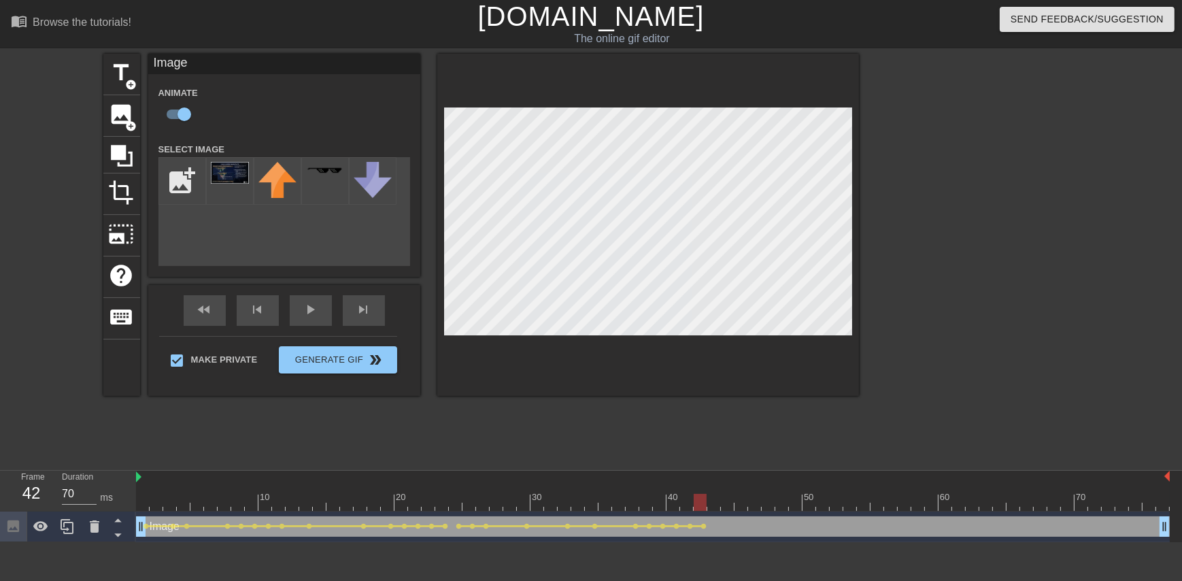
click at [635, 509] on div at bounding box center [652, 502] width 1033 height 17
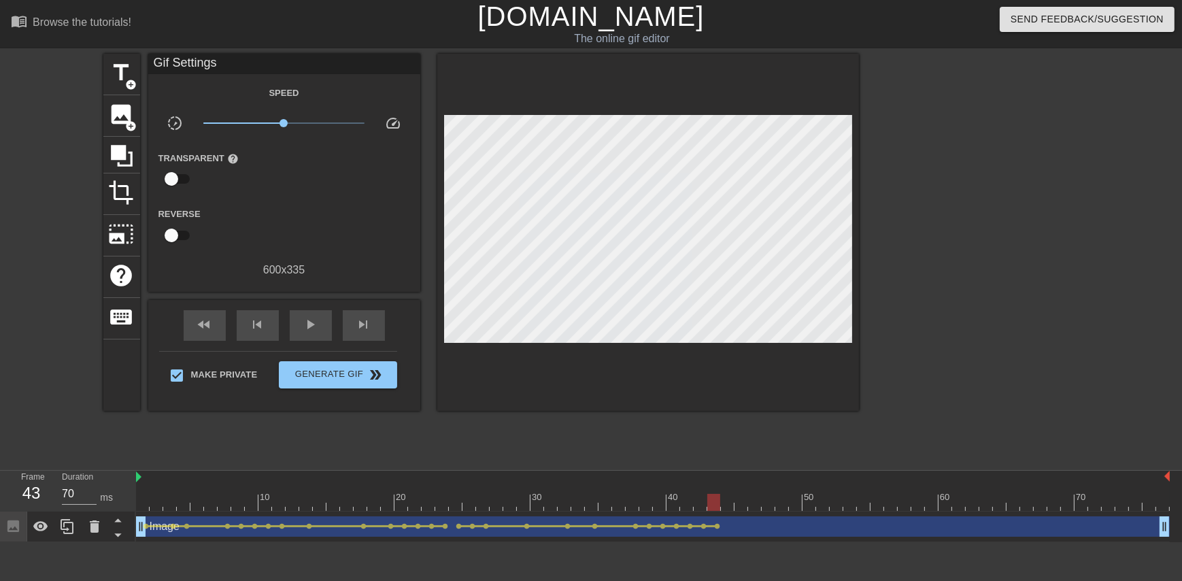
click at [604, 98] on div at bounding box center [648, 232] width 422 height 357
click at [589, 106] on div at bounding box center [648, 232] width 422 height 357
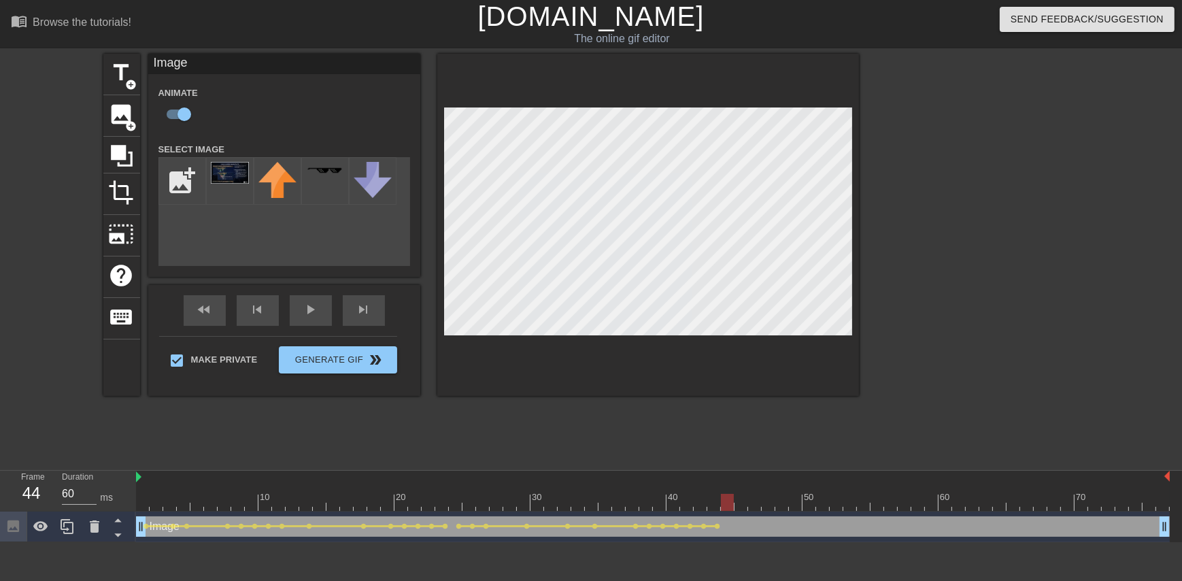
click at [635, 509] on div at bounding box center [652, 502] width 1033 height 17
click at [116, 146] on icon at bounding box center [122, 156] width 22 height 22
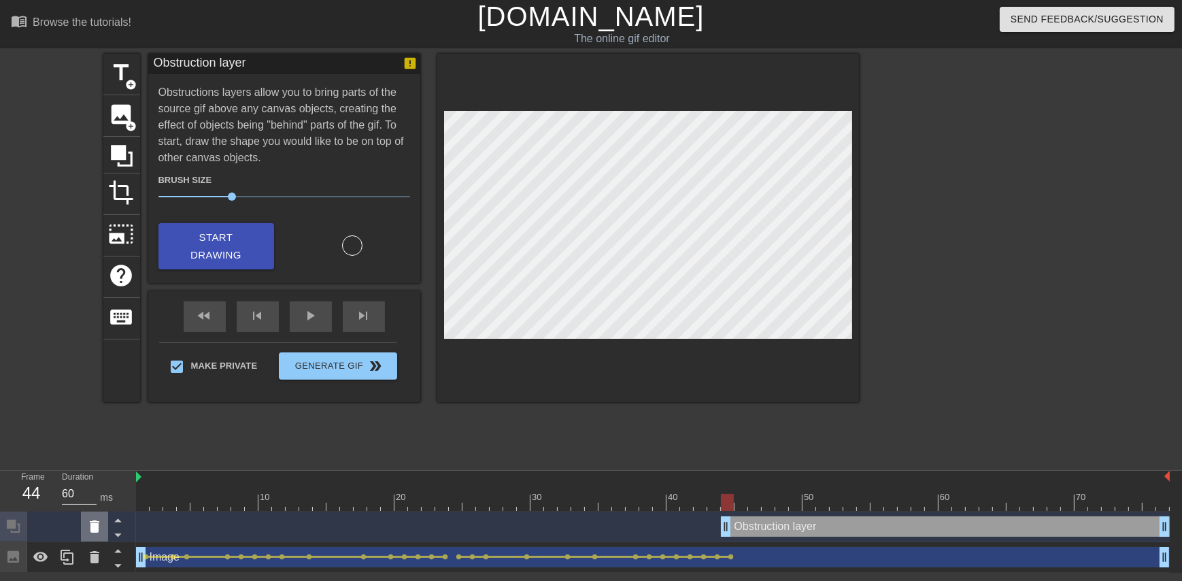
click at [92, 525] on icon at bounding box center [95, 526] width 10 height 12
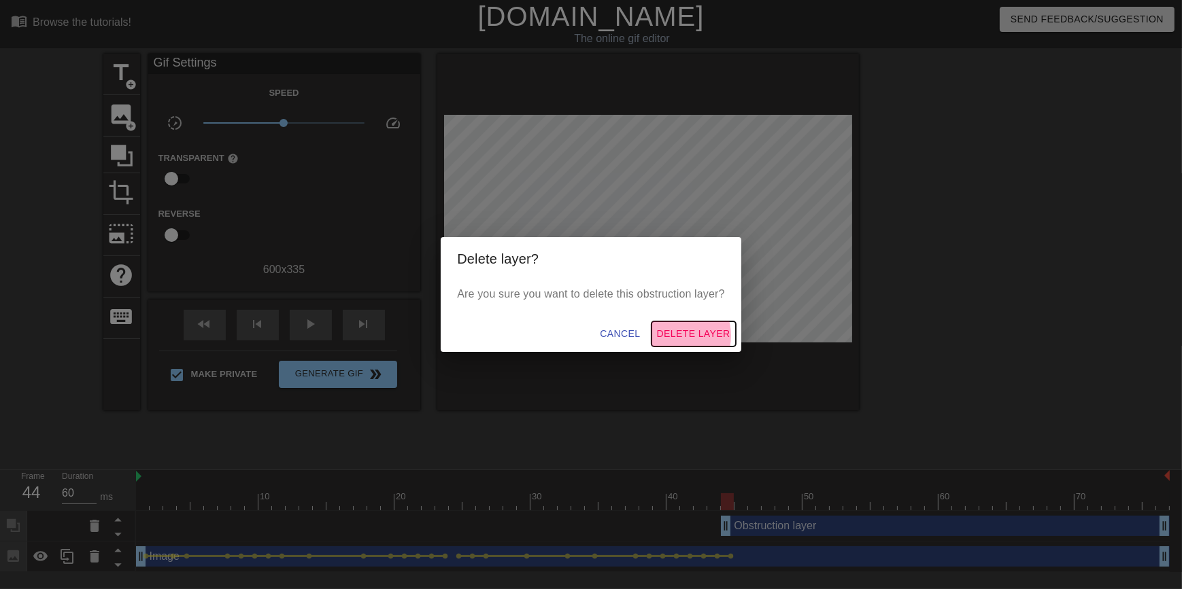
click at [635, 336] on span "Delete Layer" at bounding box center [693, 334] width 73 height 17
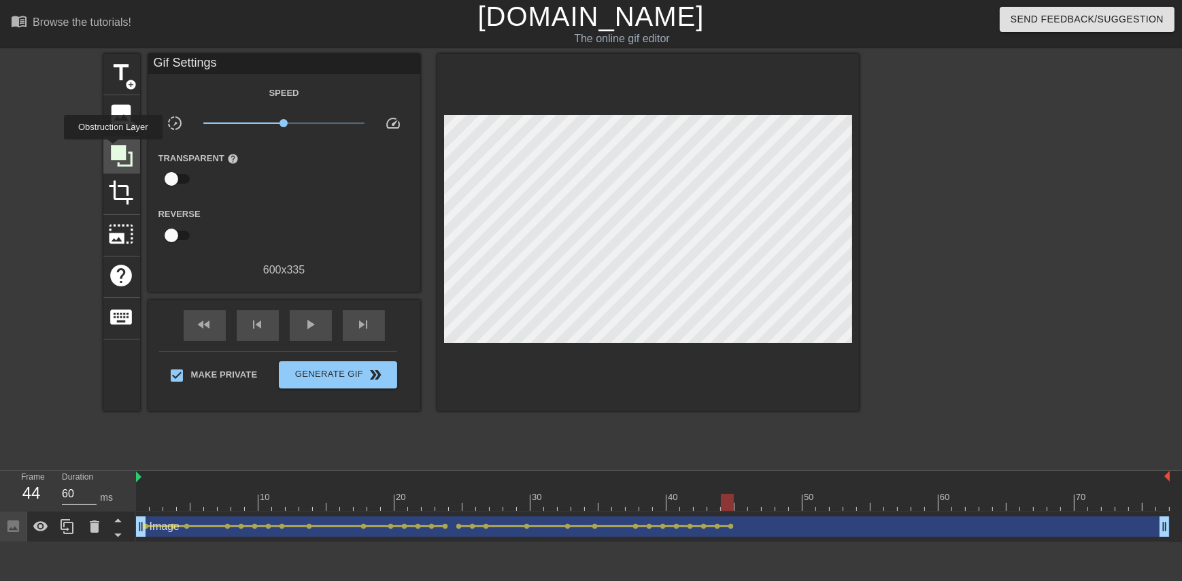
click at [113, 149] on icon at bounding box center [122, 156] width 22 height 22
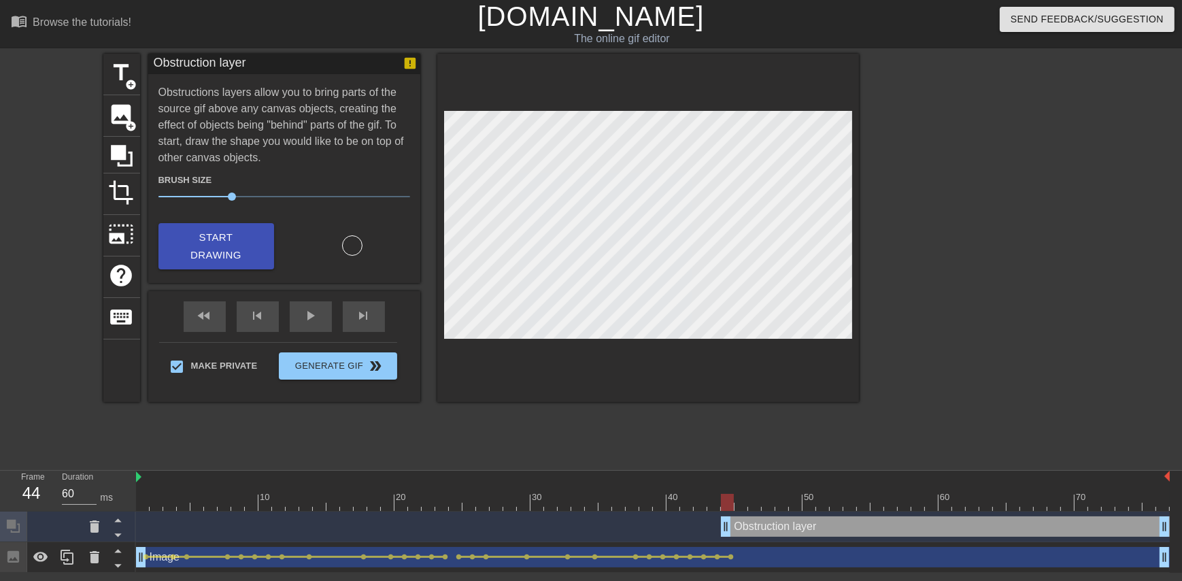
click at [635, 524] on div "Obstruction layer drag_handle drag_handle" at bounding box center [945, 526] width 449 height 20
click at [635, 526] on div "Obstruction layer drag_handle drag_handle" at bounding box center [945, 526] width 449 height 20
click at [86, 528] on icon at bounding box center [94, 526] width 16 height 16
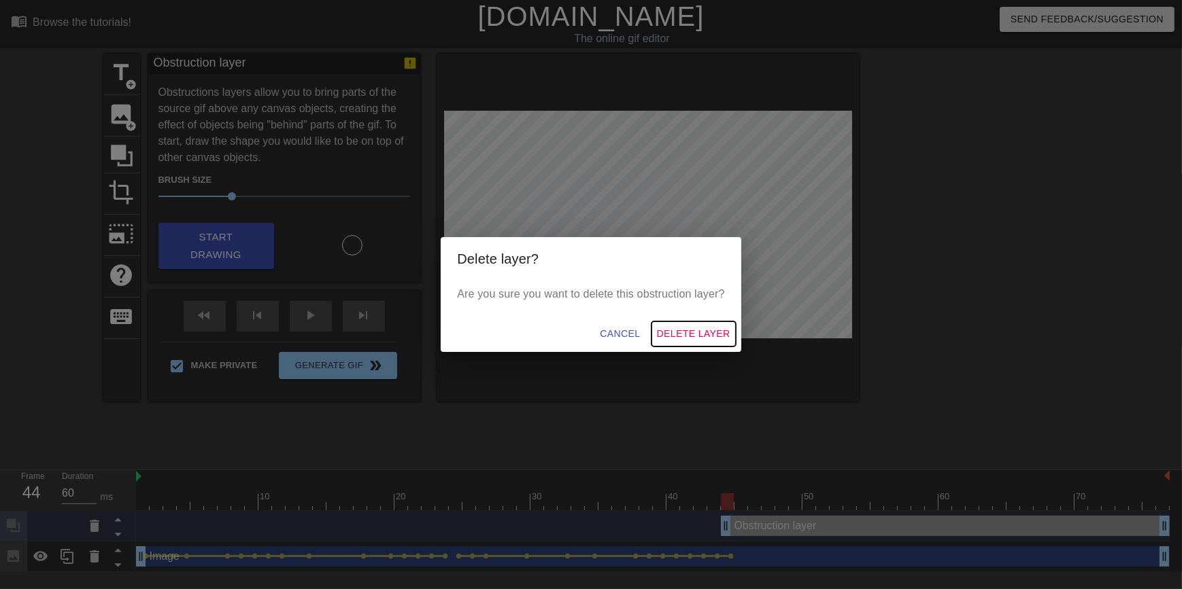
click at [635, 328] on span "Delete Layer" at bounding box center [693, 334] width 73 height 17
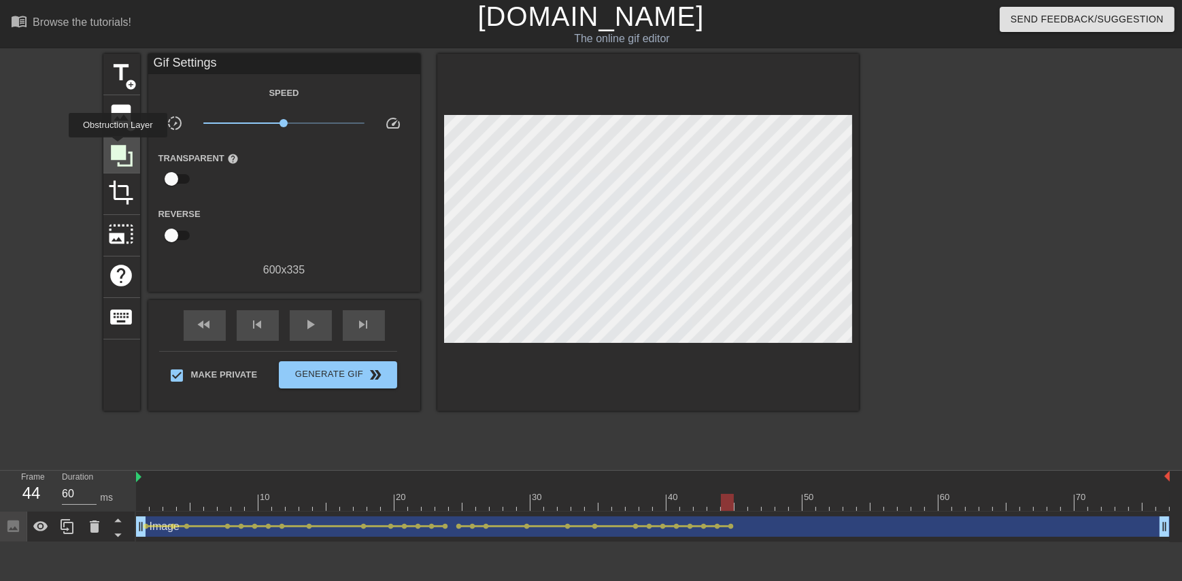
click at [118, 147] on icon at bounding box center [122, 156] width 22 height 22
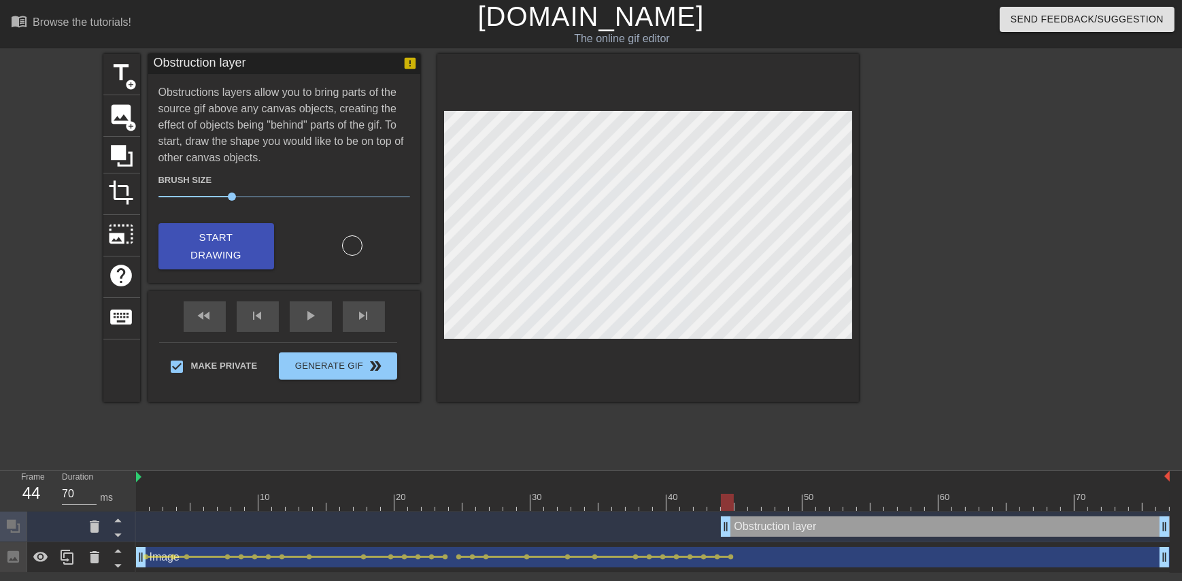
click at [635, 502] on div at bounding box center [652, 502] width 1033 height 17
click at [635, 500] on div at bounding box center [652, 502] width 1033 height 17
click at [635, 501] on div at bounding box center [652, 502] width 1033 height 17
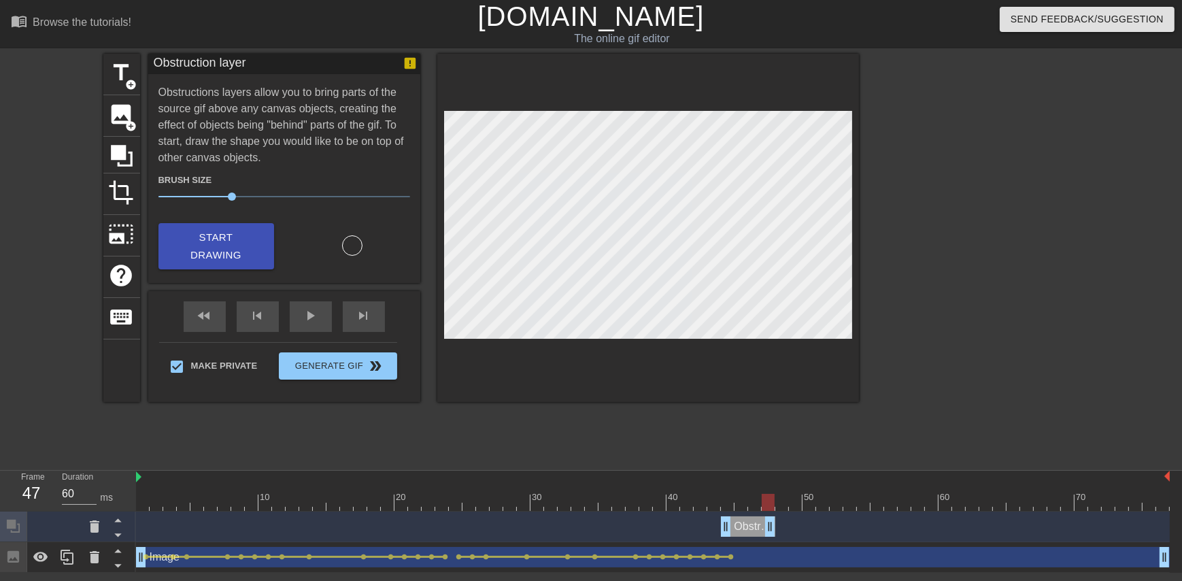
drag, startPoint x: 1166, startPoint y: 525, endPoint x: 769, endPoint y: 526, distance: 397.1
drag, startPoint x: 768, startPoint y: 500, endPoint x: 735, endPoint y: 505, distance: 33.0
click at [635, 505] on div at bounding box center [740, 502] width 13 height 17
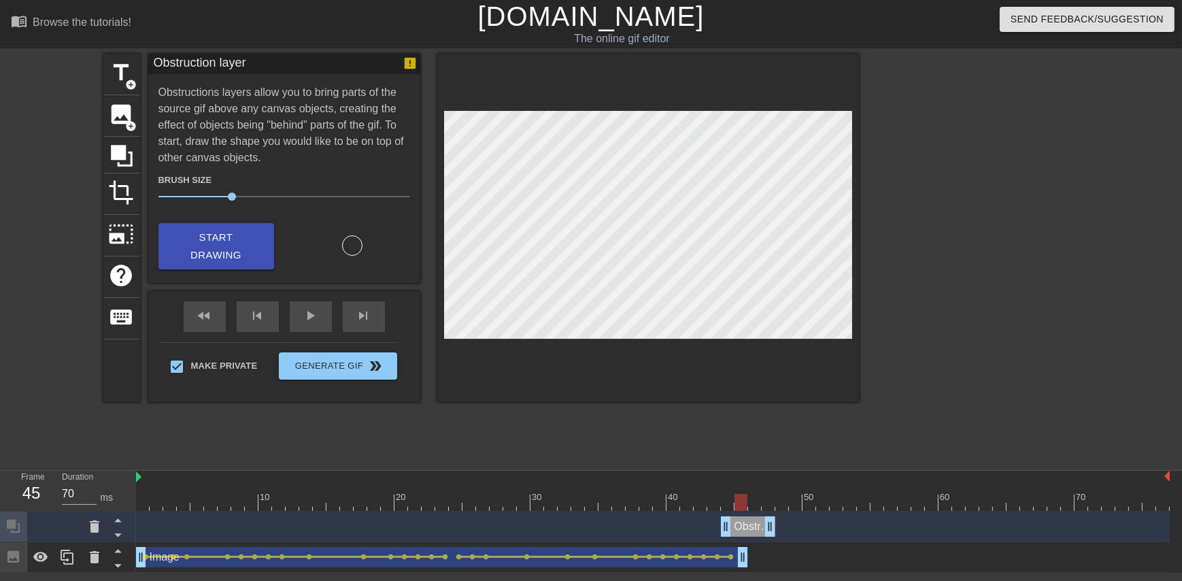
drag, startPoint x: 1162, startPoint y: 553, endPoint x: 736, endPoint y: 558, distance: 426.3
click at [635, 499] on div at bounding box center [652, 502] width 1033 height 17
click at [635, 502] on div at bounding box center [652, 502] width 1033 height 17
click at [635, 500] on div at bounding box center [652, 502] width 1033 height 17
click at [635, 501] on div at bounding box center [652, 502] width 1033 height 17
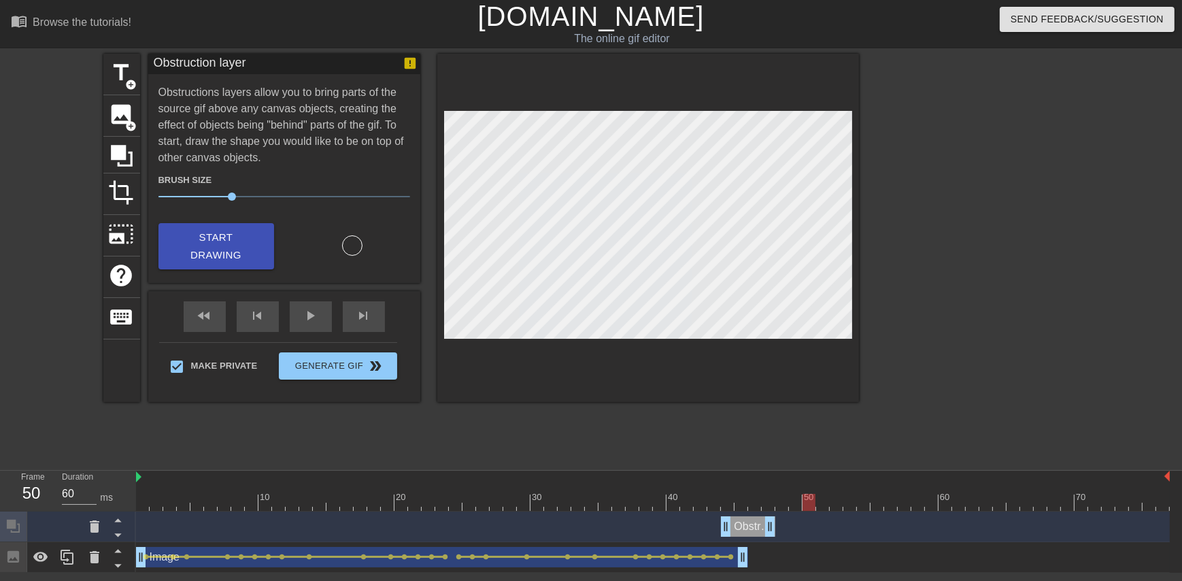
click at [635, 502] on div at bounding box center [652, 502] width 1033 height 17
type input "60"
drag, startPoint x: 817, startPoint y: 503, endPoint x: 1048, endPoint y: 492, distance: 231.5
click at [635, 492] on div "10 20 30 40 50 60 70" at bounding box center [652, 491] width 1033 height 40
click at [43, 558] on icon at bounding box center [41, 557] width 16 height 16
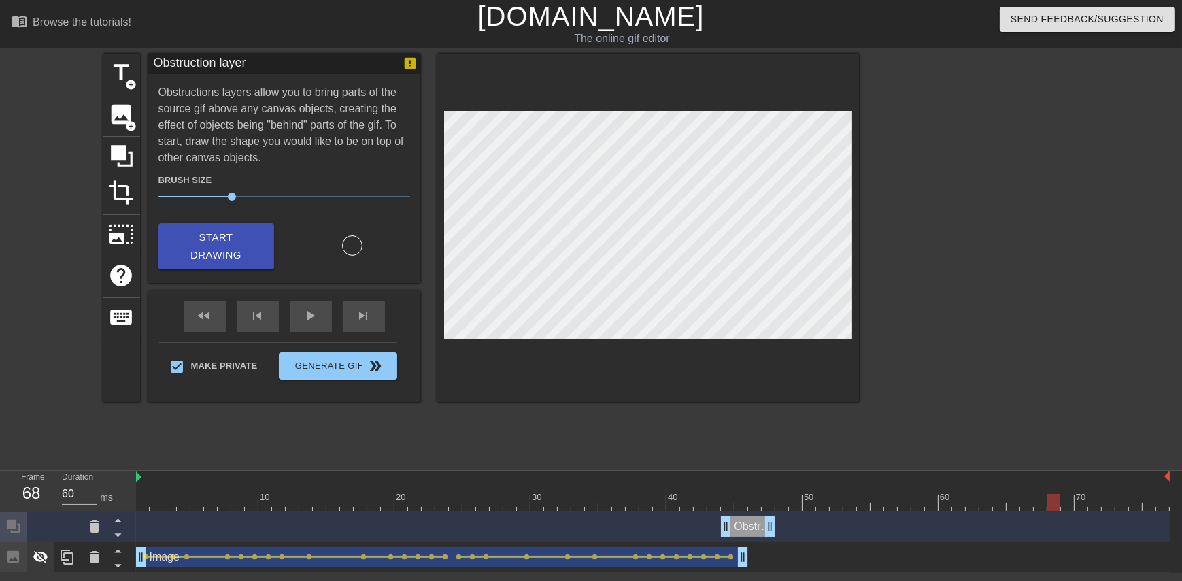
click at [46, 565] on icon at bounding box center [41, 557] width 16 height 16
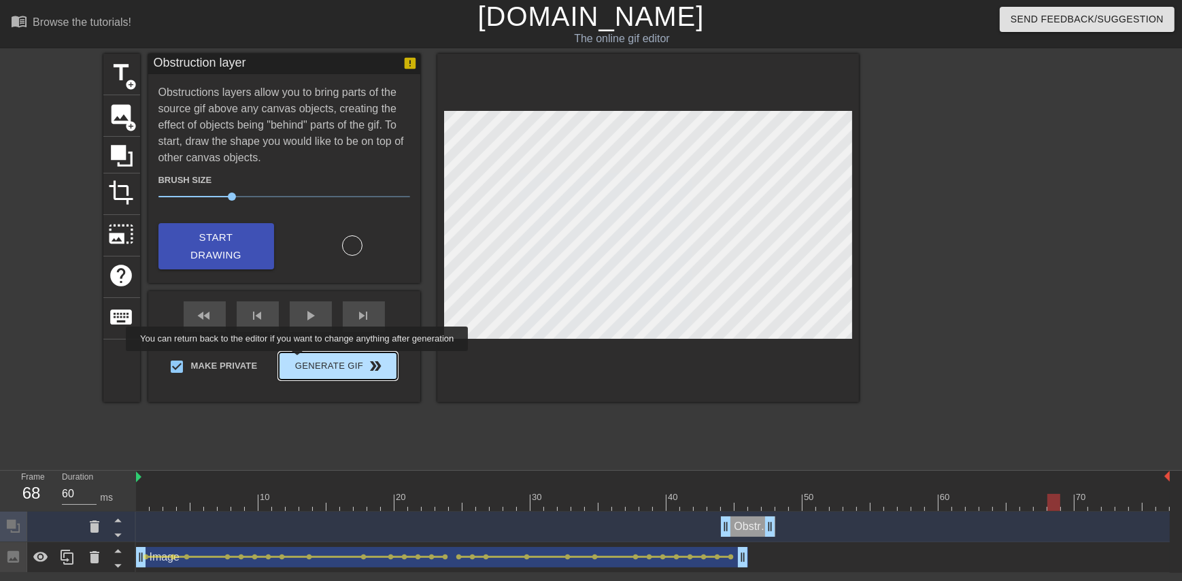
click at [298, 360] on button "Generate Gif double_arrow" at bounding box center [338, 365] width 118 height 27
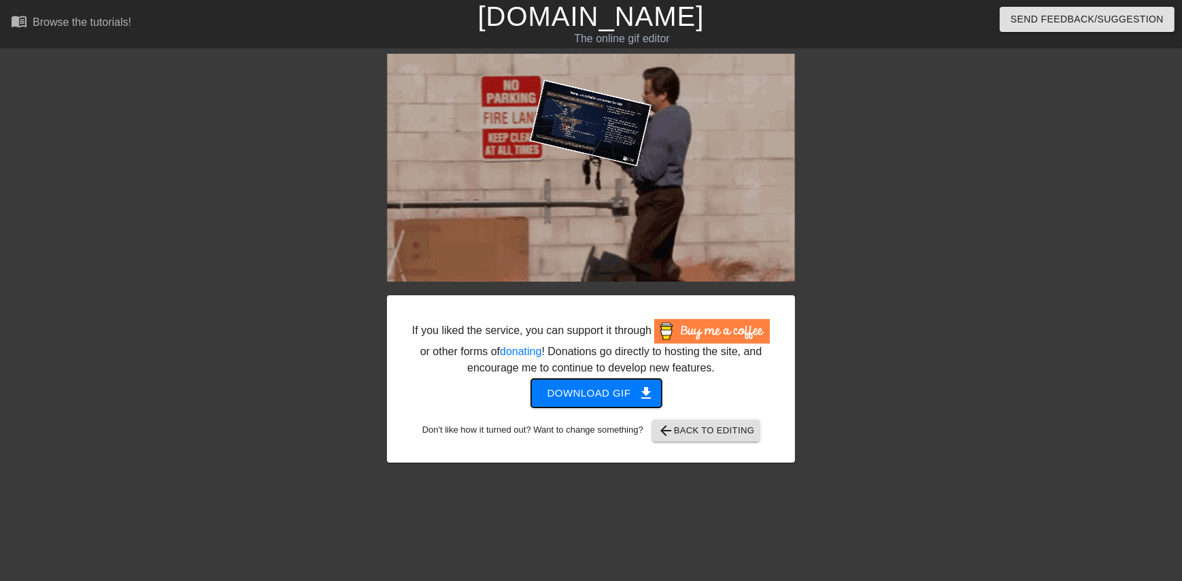
click at [622, 394] on span "Download gif get_app" at bounding box center [596, 393] width 99 height 18
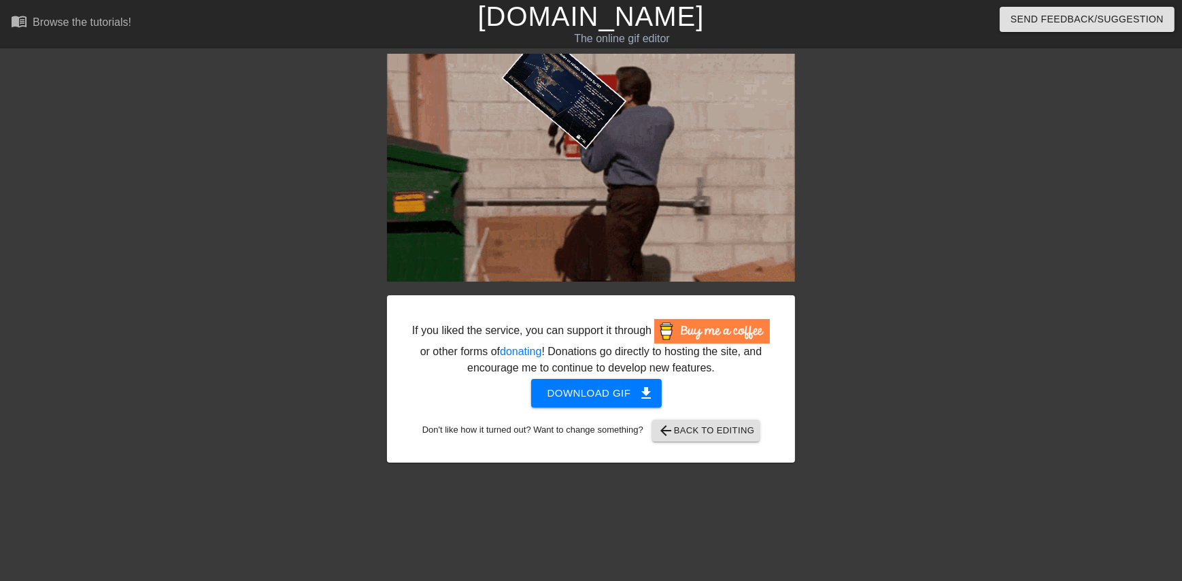
click at [635, 215] on div at bounding box center [913, 258] width 204 height 408
click at [635, 429] on span "arrow_back Back to Editing" at bounding box center [705, 430] width 97 height 16
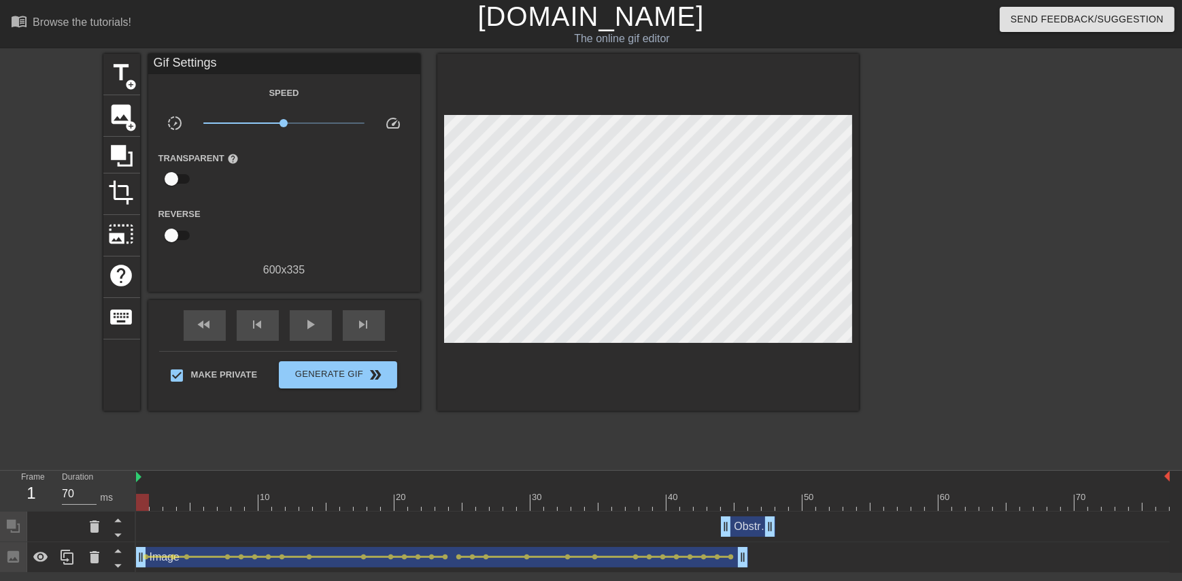
drag, startPoint x: 1162, startPoint y: 499, endPoint x: 128, endPoint y: 502, distance: 1034.2
click at [128, 502] on div "Frame 1 Duration 70 ms 10 20 30 40 50 60 70 Obstruction layer drag_handle drag_…" at bounding box center [591, 522] width 1182 height 102
click at [142, 487] on div at bounding box center [143, 492] width 14 height 17
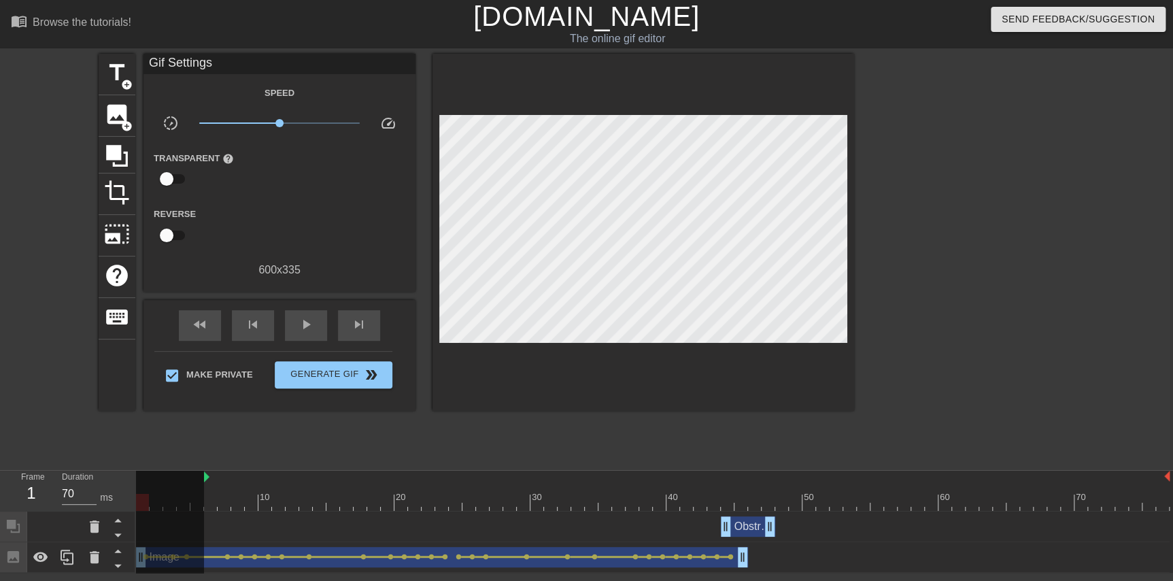
drag, startPoint x: 137, startPoint y: 476, endPoint x: 203, endPoint y: 478, distance: 66.0
click at [203, 478] on div "10 20 30 40 50 60 70" at bounding box center [652, 491] width 1033 height 40
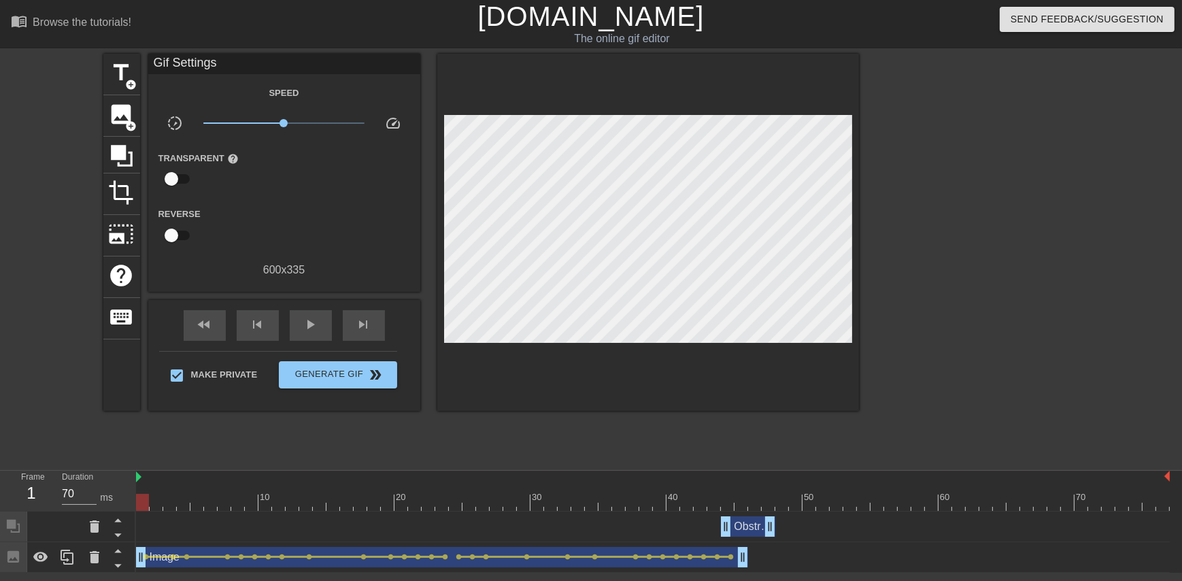
drag, startPoint x: 205, startPoint y: 477, endPoint x: 109, endPoint y: 477, distance: 96.6
click at [109, 477] on div "Frame 1 Duration 70 ms 10 20 30 40 50 60 70 Obstruction layer drag_handle drag_…" at bounding box center [591, 522] width 1182 height 102
click at [152, 503] on div at bounding box center [652, 502] width 1033 height 17
click at [163, 506] on div at bounding box center [652, 502] width 1033 height 17
drag, startPoint x: 171, startPoint y: 506, endPoint x: 80, endPoint y: 492, distance: 91.4
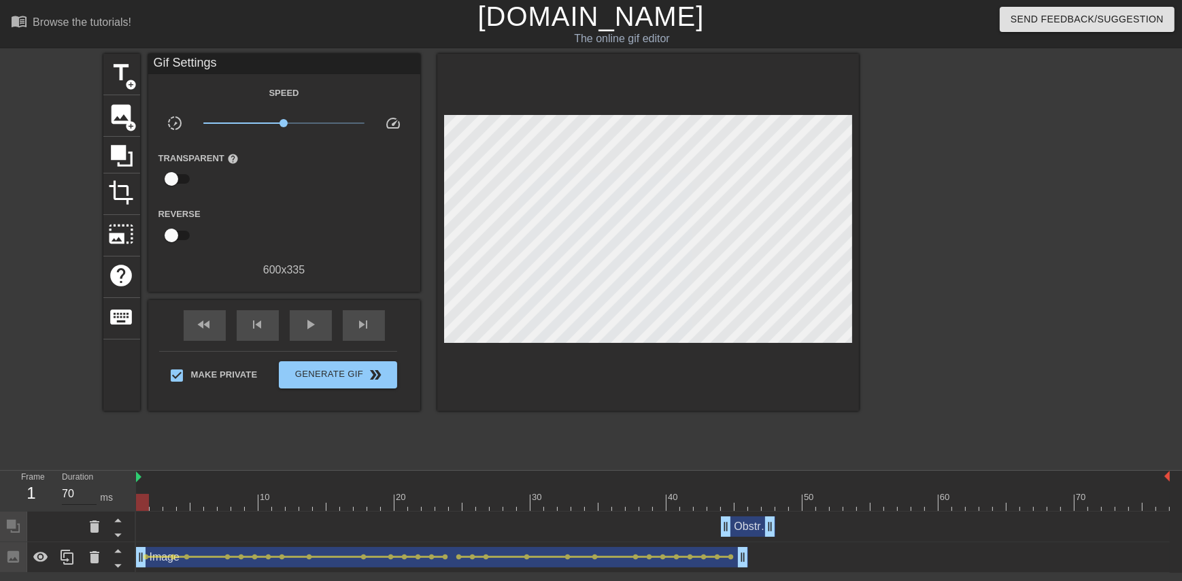
click at [80, 492] on div "Frame 1 Duration 70 ms 10 20 30 40 50 60 70 Obstruction layer drag_handle drag_…" at bounding box center [591, 522] width 1182 height 102
click at [126, 304] on span "keyboard" at bounding box center [122, 317] width 26 height 26
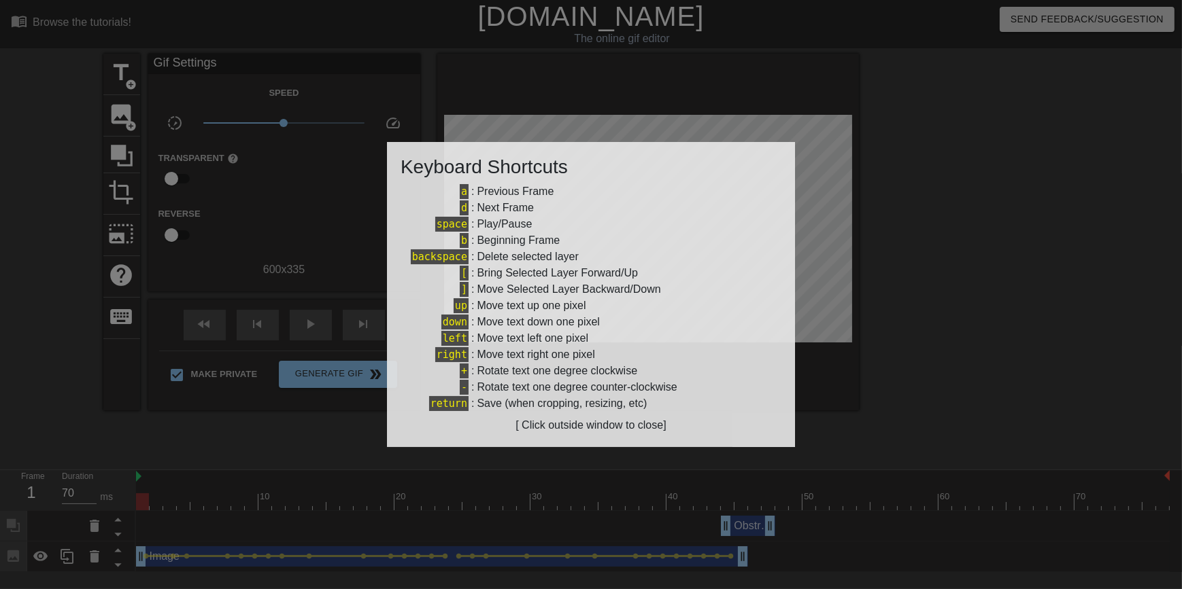
click at [58, 294] on div at bounding box center [591, 294] width 1182 height 589
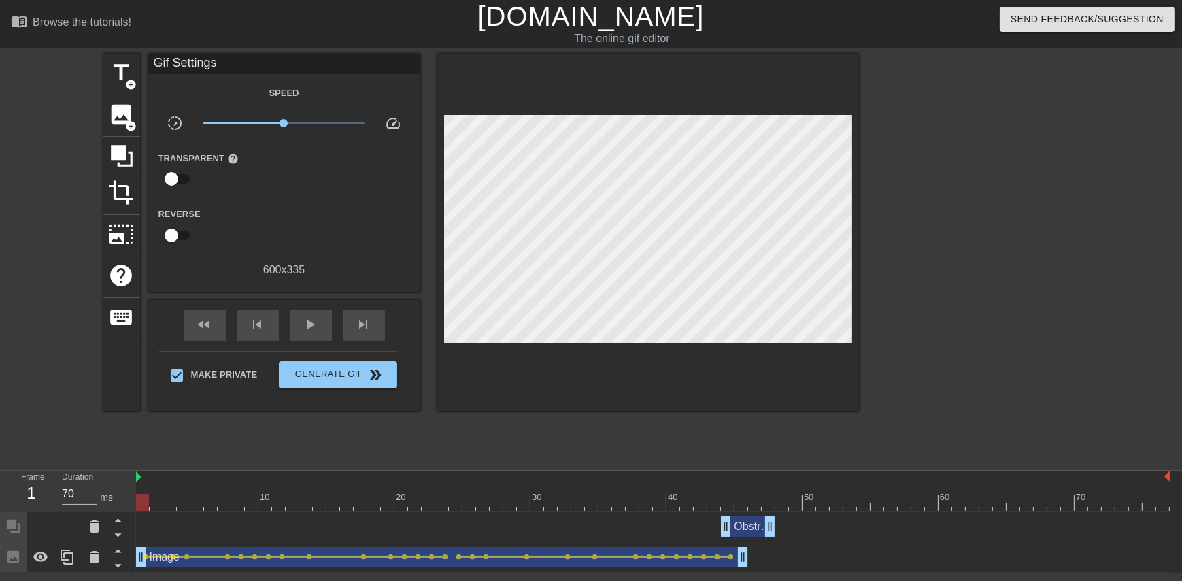
drag, startPoint x: 136, startPoint y: 476, endPoint x: 67, endPoint y: 476, distance: 68.7
click at [67, 476] on div "Frame 1 Duration 70 ms 10 20 30 40 50 60 70 Obstruction layer drag_handle drag_…" at bounding box center [591, 522] width 1182 height 102
drag, startPoint x: 146, startPoint y: 502, endPoint x: 708, endPoint y: 508, distance: 563.0
click at [635, 508] on div at bounding box center [713, 502] width 13 height 17
click at [635, 506] on div at bounding box center [652, 502] width 1033 height 17
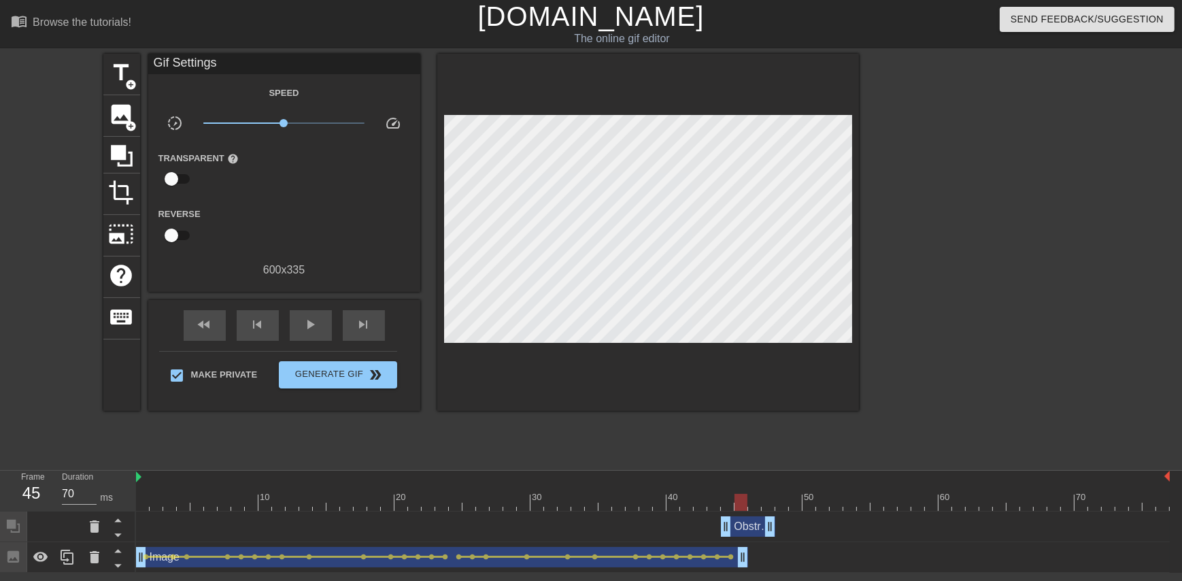
click at [635, 501] on div at bounding box center [652, 502] width 1033 height 17
click at [635, 500] on div at bounding box center [652, 502] width 1033 height 17
click at [635, 503] on div at bounding box center [652, 502] width 1033 height 17
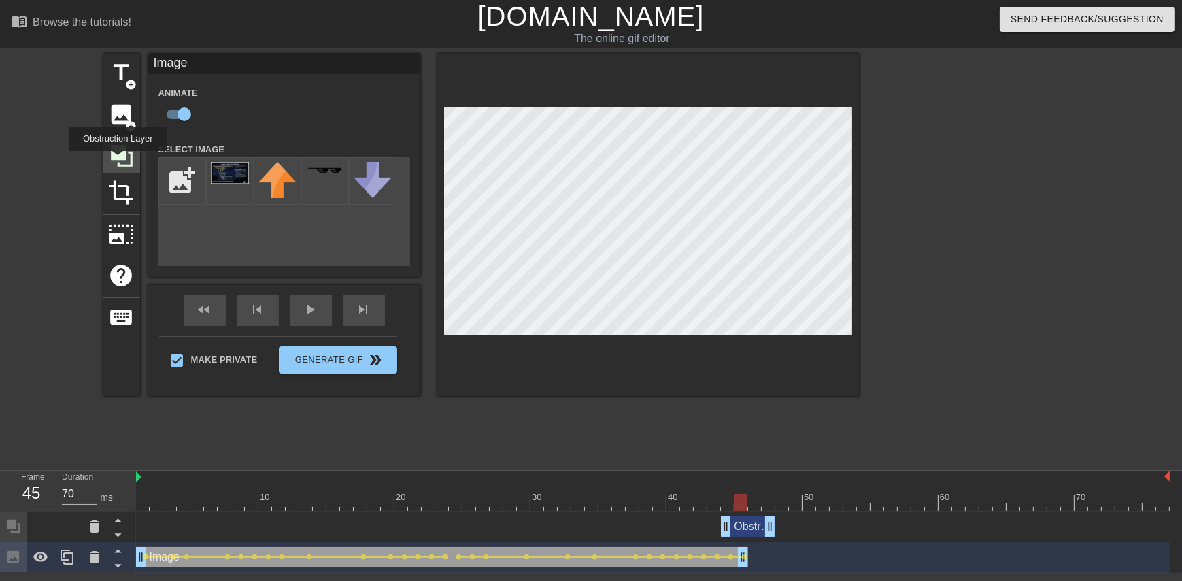
click at [118, 160] on icon at bounding box center [122, 156] width 22 height 22
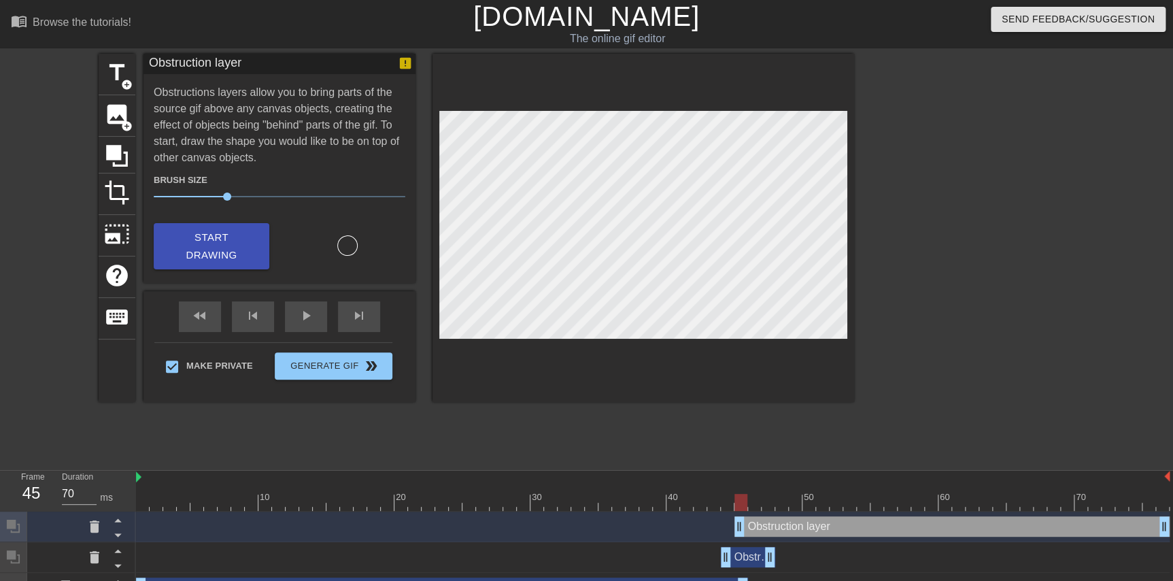
click at [635, 397] on div at bounding box center [972, 258] width 204 height 408
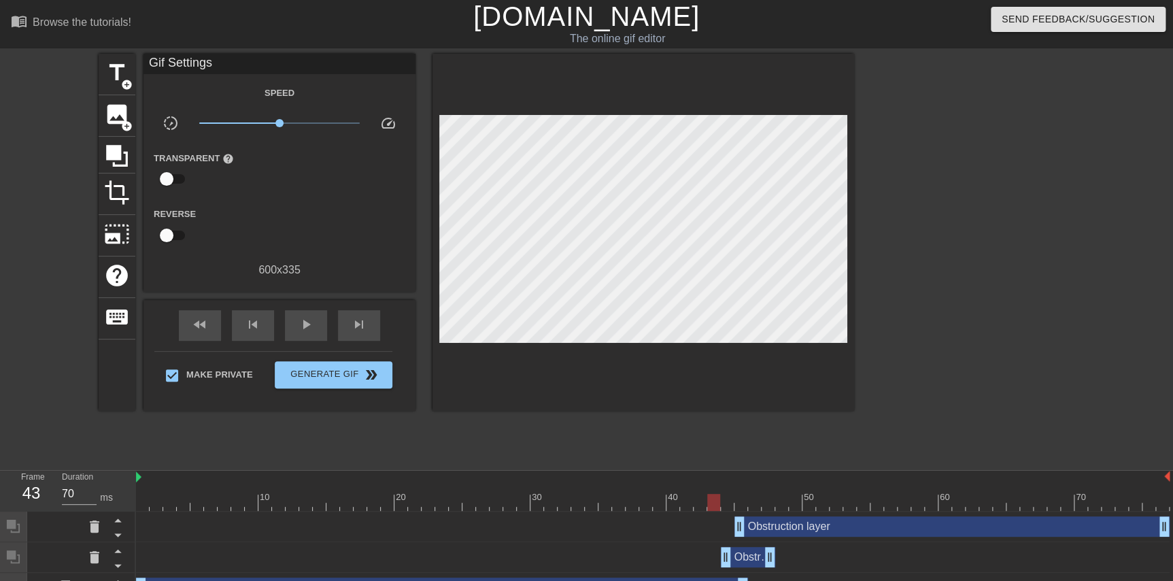
drag, startPoint x: 739, startPoint y: 496, endPoint x: 749, endPoint y: 449, distance: 48.5
click at [635, 489] on div "10 20 30 40 50 60 70" at bounding box center [652, 491] width 1033 height 40
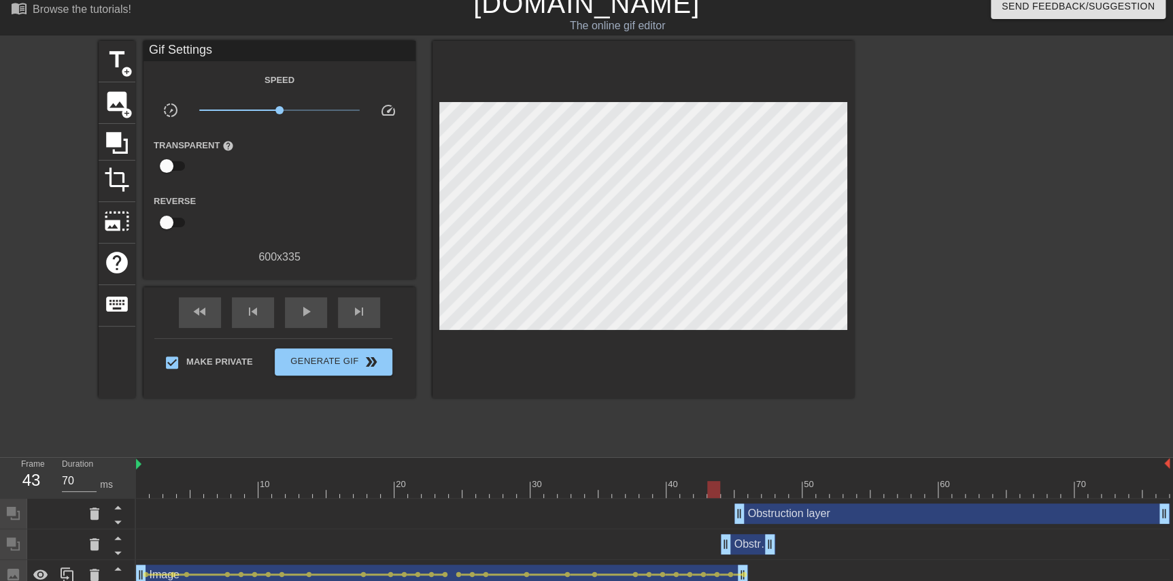
scroll to position [25, 0]
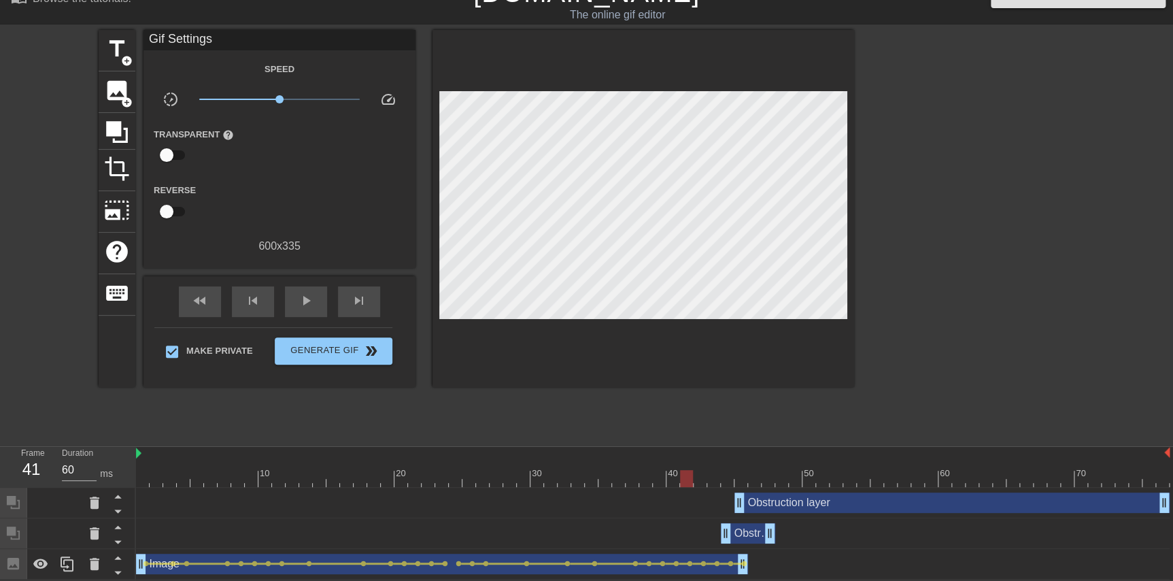
drag, startPoint x: 711, startPoint y: 469, endPoint x: 682, endPoint y: 465, distance: 29.5
click at [635, 465] on div "10 20 30 40 50 60 70" at bounding box center [652, 467] width 1033 height 40
click at [635, 472] on div at bounding box center [652, 478] width 1033 height 17
click at [635, 480] on div at bounding box center [652, 478] width 1033 height 17
click at [635, 483] on div at bounding box center [652, 478] width 1033 height 17
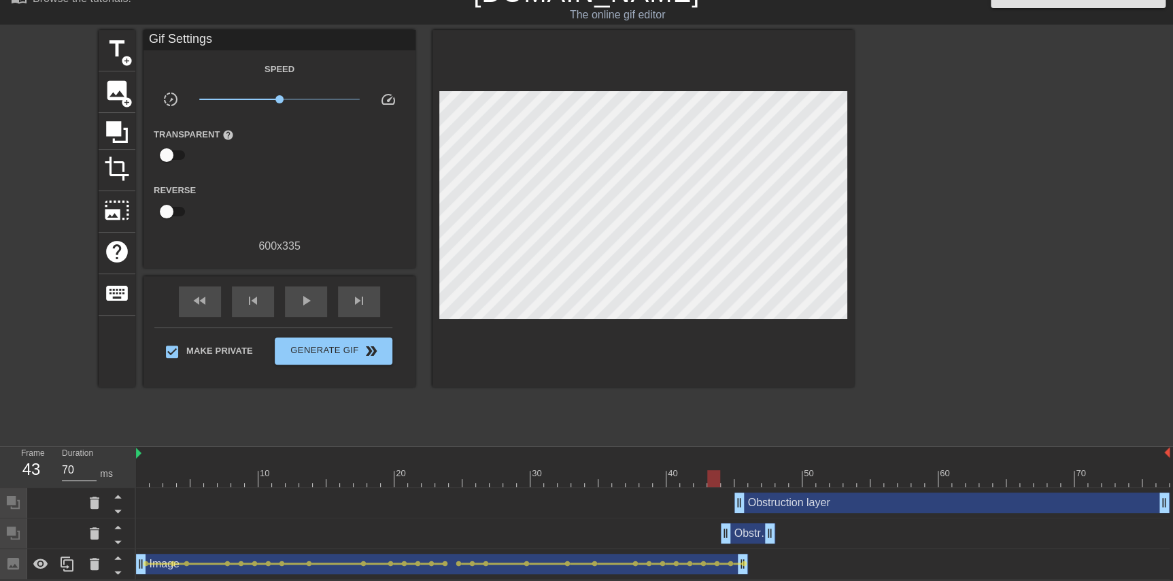
click at [635, 479] on div at bounding box center [652, 478] width 1033 height 17
click at [635, 481] on div at bounding box center [652, 478] width 1033 height 17
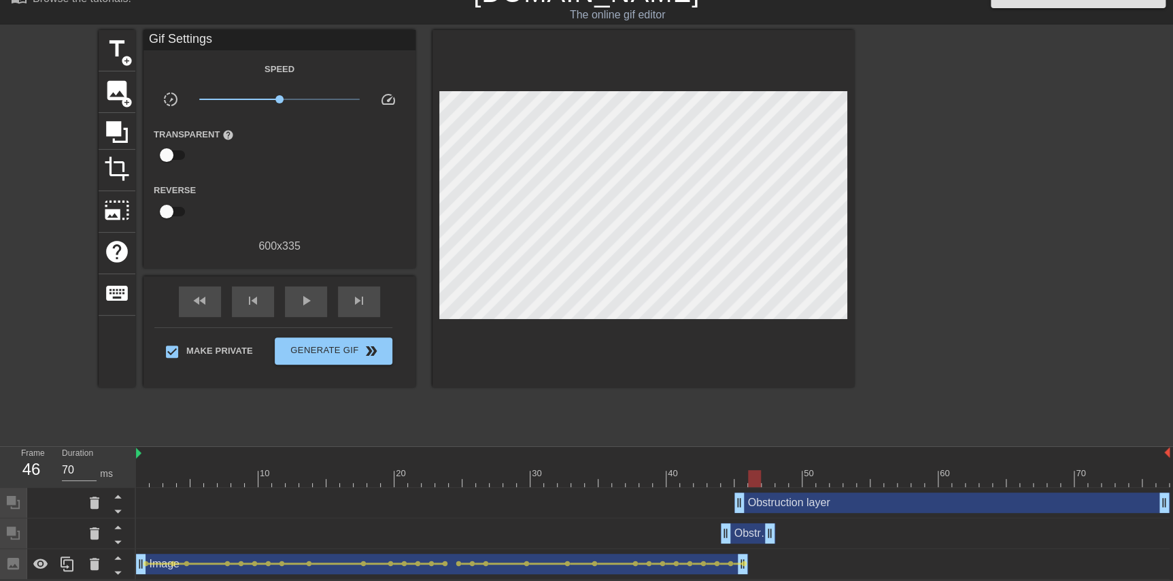
click at [635, 477] on div at bounding box center [652, 478] width 1033 height 17
click at [635, 481] on div at bounding box center [652, 478] width 1033 height 17
click at [635, 483] on div at bounding box center [652, 478] width 1033 height 17
click at [635, 482] on div at bounding box center [652, 478] width 1033 height 17
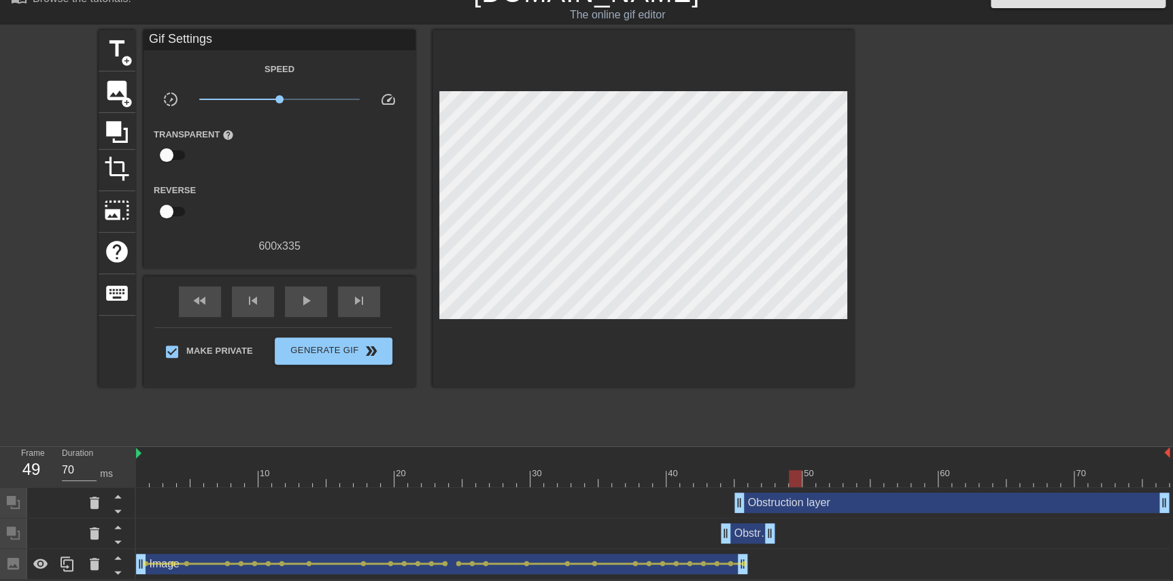
click at [635, 480] on div at bounding box center [652, 478] width 1033 height 17
click at [635, 479] on div at bounding box center [652, 478] width 1033 height 17
click at [635, 476] on div at bounding box center [652, 478] width 1033 height 17
click at [635, 475] on div at bounding box center [652, 478] width 1033 height 17
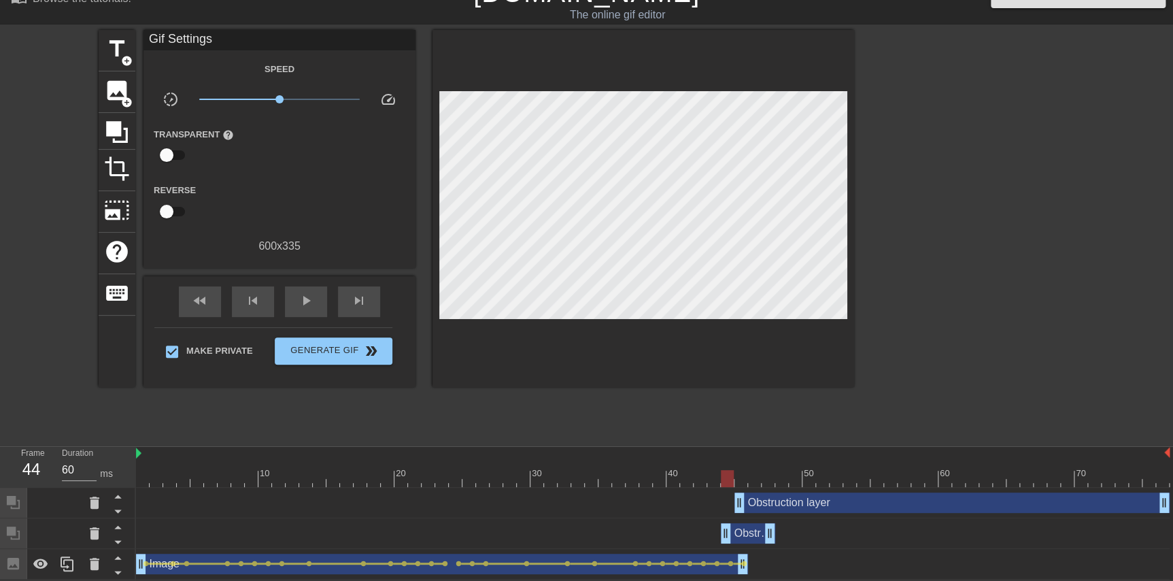
click at [635, 477] on div at bounding box center [652, 478] width 1033 height 17
click at [635, 479] on div at bounding box center [652, 478] width 1033 height 17
click at [635, 481] on div at bounding box center [652, 478] width 1033 height 17
click at [635, 478] on div at bounding box center [652, 478] width 1033 height 17
drag, startPoint x: 742, startPoint y: 475, endPoint x: 1106, endPoint y: 472, distance: 364.4
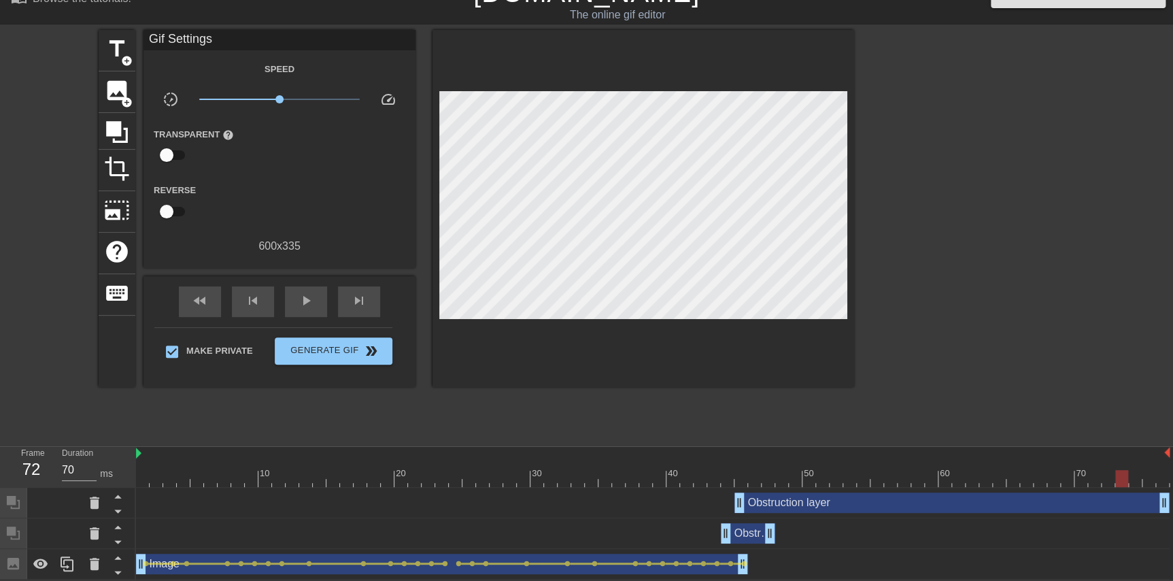
click at [635, 472] on div at bounding box center [652, 478] width 1033 height 17
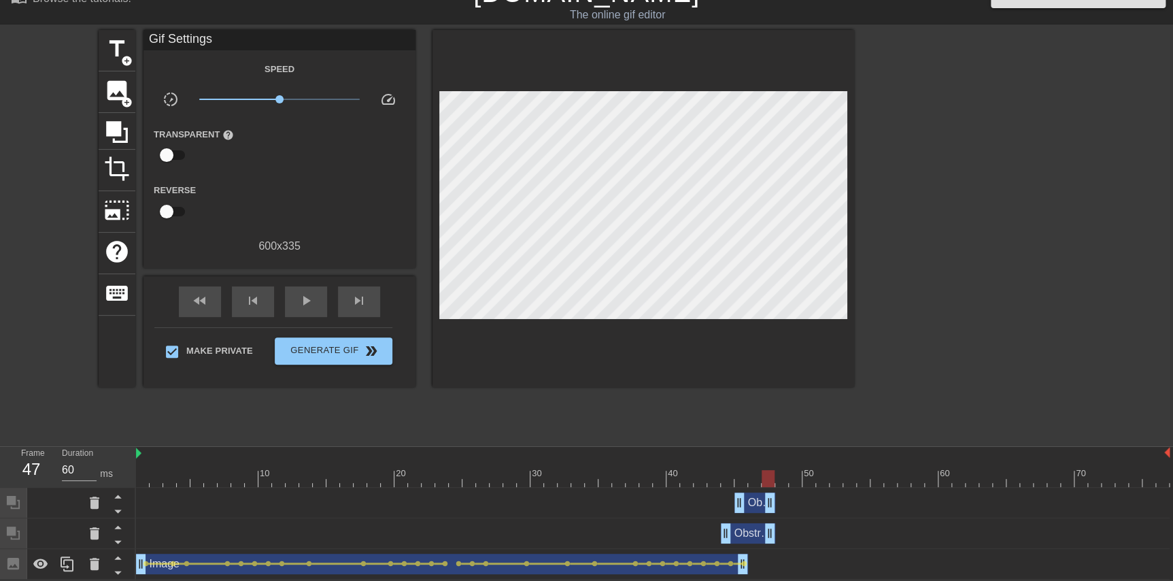
drag, startPoint x: 1163, startPoint y: 503, endPoint x: 774, endPoint y: 501, distance: 388.2
drag, startPoint x: 768, startPoint y: 473, endPoint x: 808, endPoint y: 481, distance: 40.4
click at [635, 481] on div at bounding box center [781, 478] width 13 height 17
click at [37, 464] on div "50" at bounding box center [31, 469] width 20 height 24
click at [92, 465] on input "61" at bounding box center [79, 470] width 35 height 22
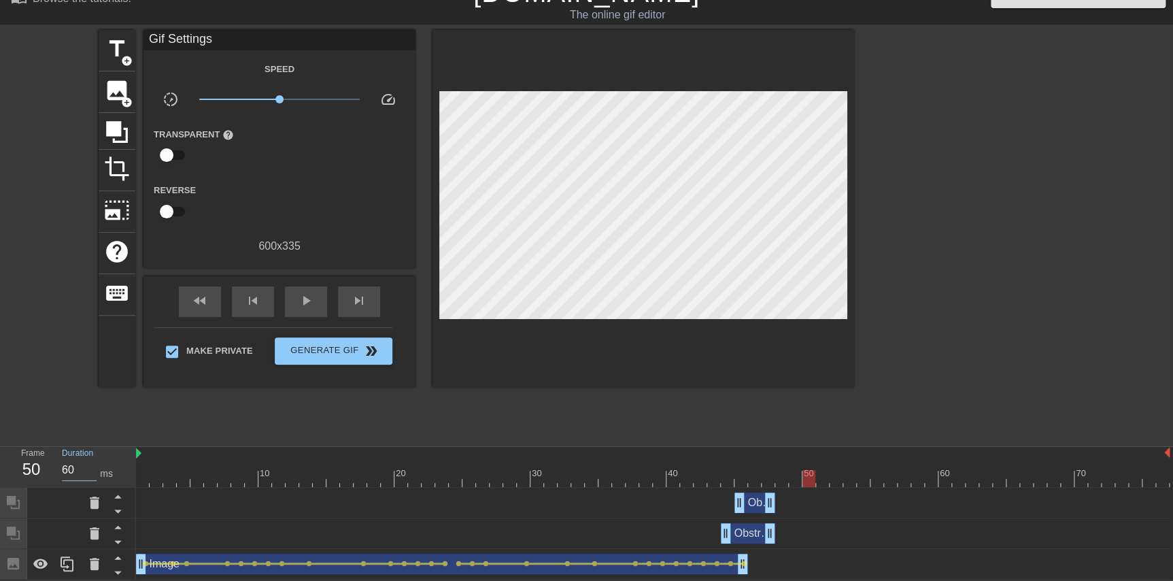
click at [89, 473] on input "60" at bounding box center [79, 470] width 35 height 22
click at [31, 468] on div "50" at bounding box center [31, 469] width 20 height 24
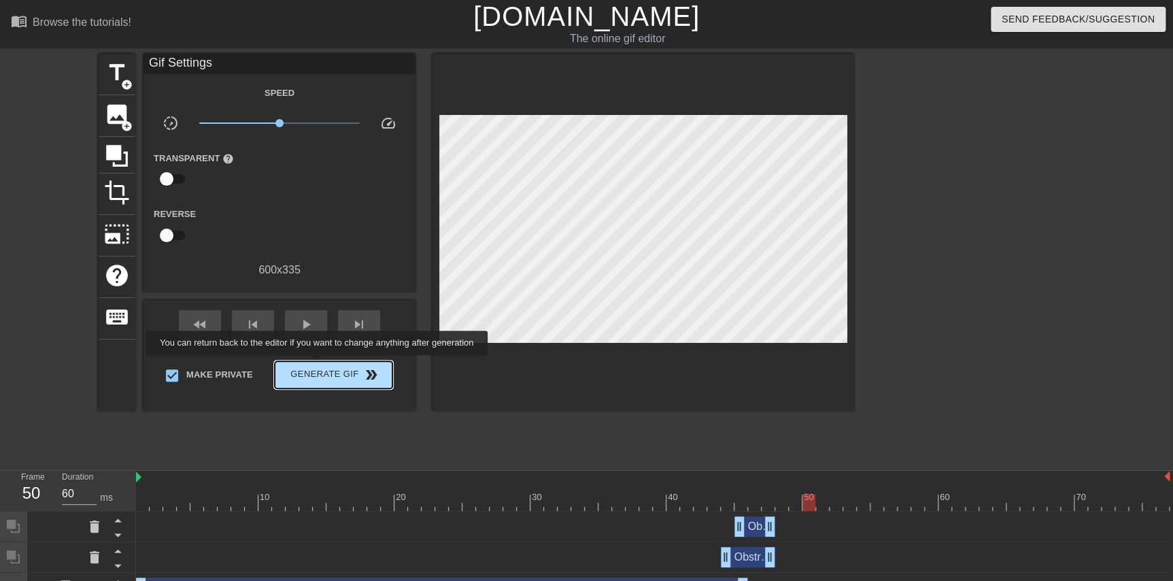
scroll to position [1, 0]
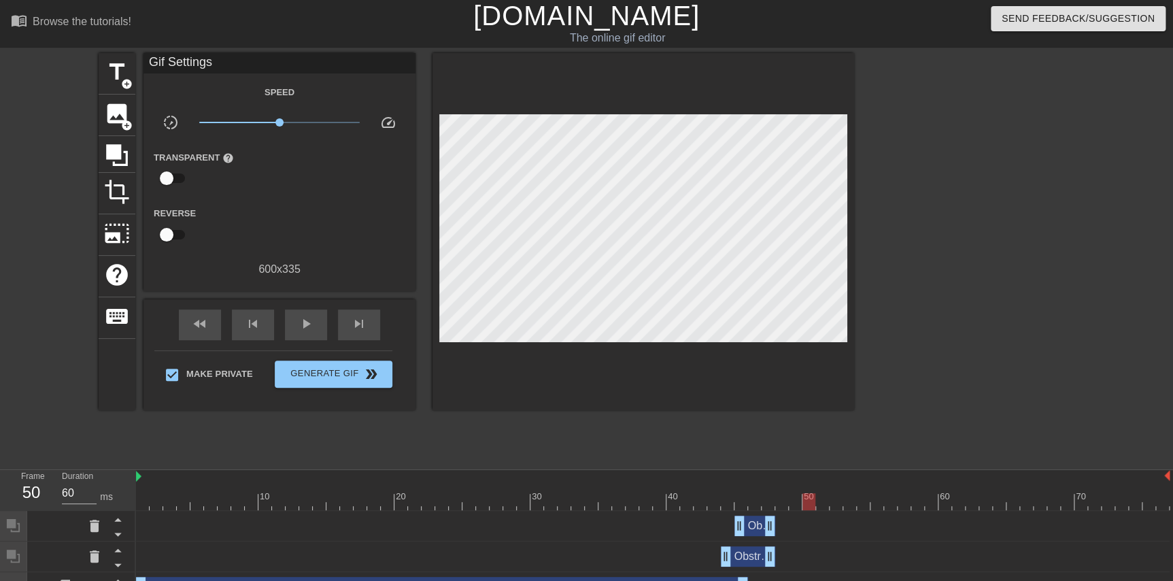
drag, startPoint x: 319, startPoint y: 367, endPoint x: 258, endPoint y: 433, distance: 89.5
click at [258, 433] on div "title add_circle image add_circle crop photo_size_select_large help keyboard Gi…" at bounding box center [476, 257] width 755 height 408
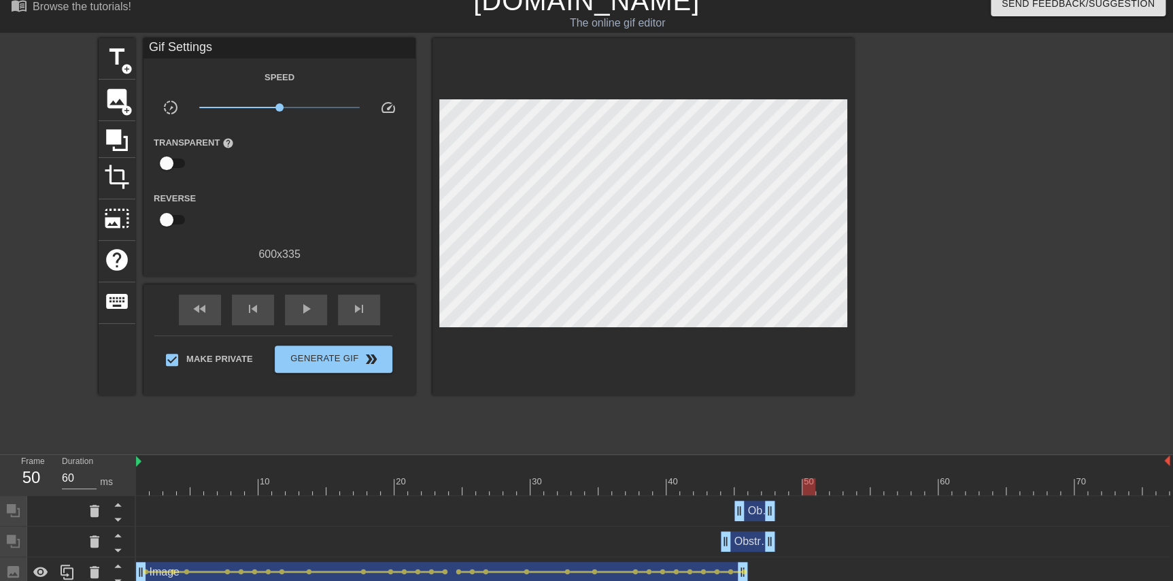
scroll to position [25, 0]
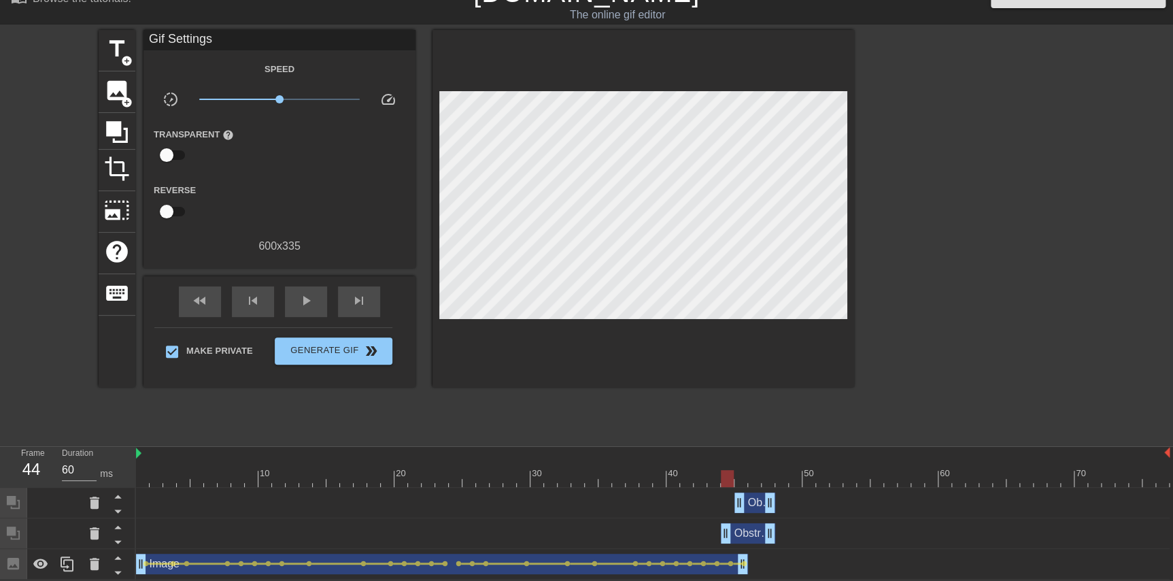
drag, startPoint x: 804, startPoint y: 478, endPoint x: 733, endPoint y: 473, distance: 71.5
click at [635, 473] on div at bounding box center [727, 478] width 13 height 17
click at [635, 473] on div at bounding box center [652, 478] width 1033 height 17
click at [635, 476] on div at bounding box center [652, 478] width 1033 height 17
click at [635, 477] on div at bounding box center [652, 478] width 1033 height 17
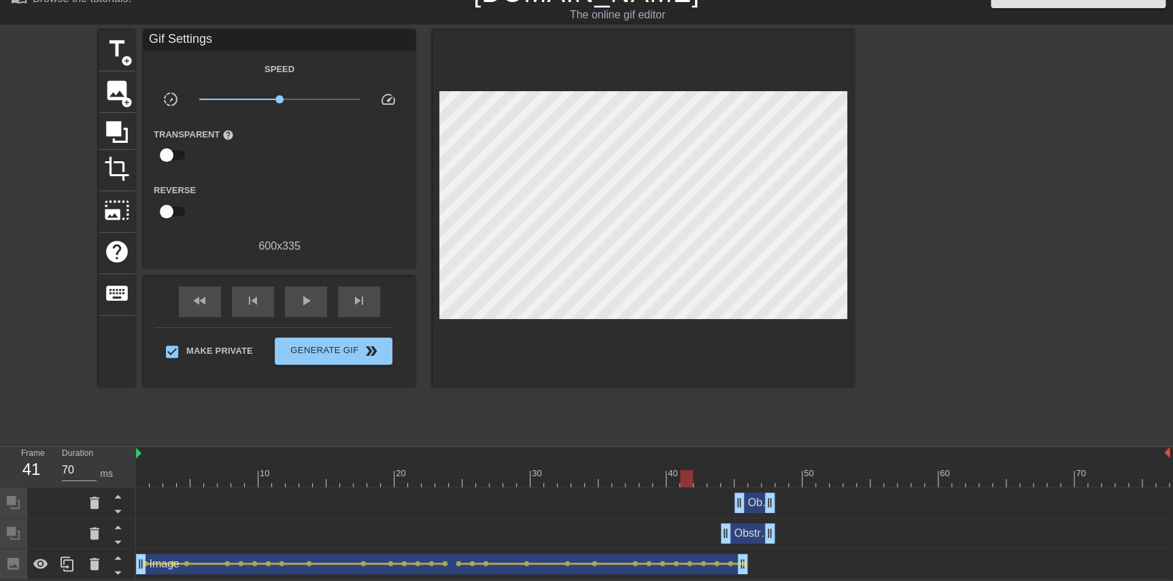
click at [635, 477] on div at bounding box center [652, 478] width 1033 height 17
click at [635, 463] on div at bounding box center [701, 468] width 14 height 17
click at [635, 466] on div at bounding box center [687, 468] width 14 height 17
click at [635, 479] on div at bounding box center [652, 478] width 1033 height 17
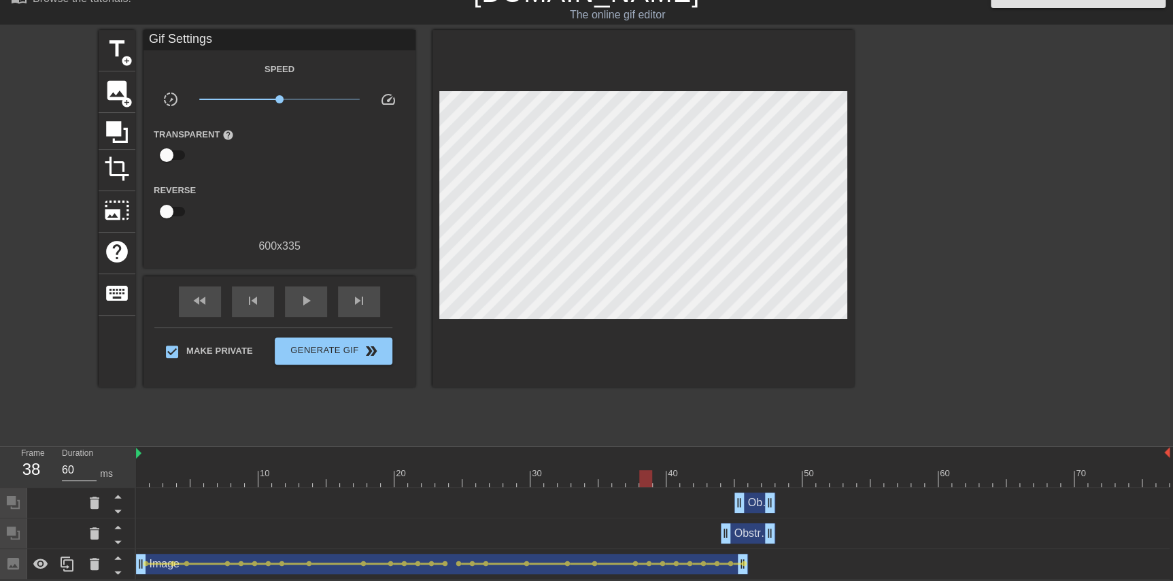
click at [635, 479] on div at bounding box center [652, 478] width 1033 height 17
click at [633, 480] on div at bounding box center [652, 478] width 1033 height 17
click at [615, 482] on div at bounding box center [652, 478] width 1033 height 17
click at [598, 483] on div at bounding box center [652, 478] width 1033 height 17
click at [585, 483] on div at bounding box center [591, 478] width 13 height 17
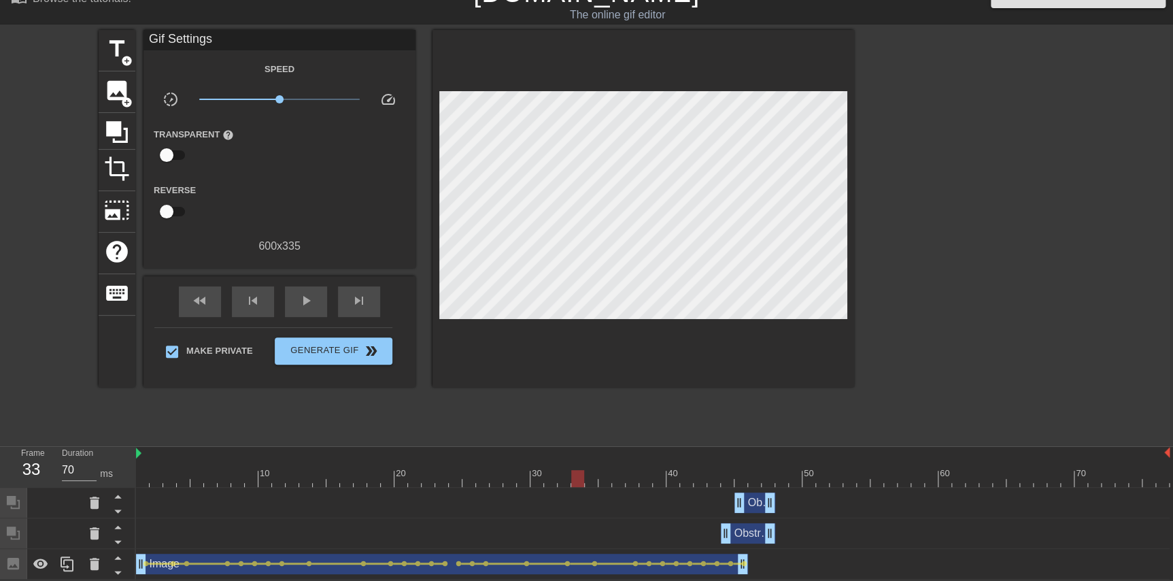
click at [571, 483] on div at bounding box center [577, 478] width 13 height 17
click at [551, 484] on div at bounding box center [652, 478] width 1033 height 17
click at [534, 485] on div "10 20 30 40 50 60 70" at bounding box center [652, 467] width 1033 height 41
drag, startPoint x: 524, startPoint y: 485, endPoint x: 511, endPoint y: 486, distance: 12.3
click at [519, 486] on div "10 20 30 40 50 60 70 Obstruction layer drag_handle drag_handle Obstruction laye…" at bounding box center [654, 513] width 1037 height 133
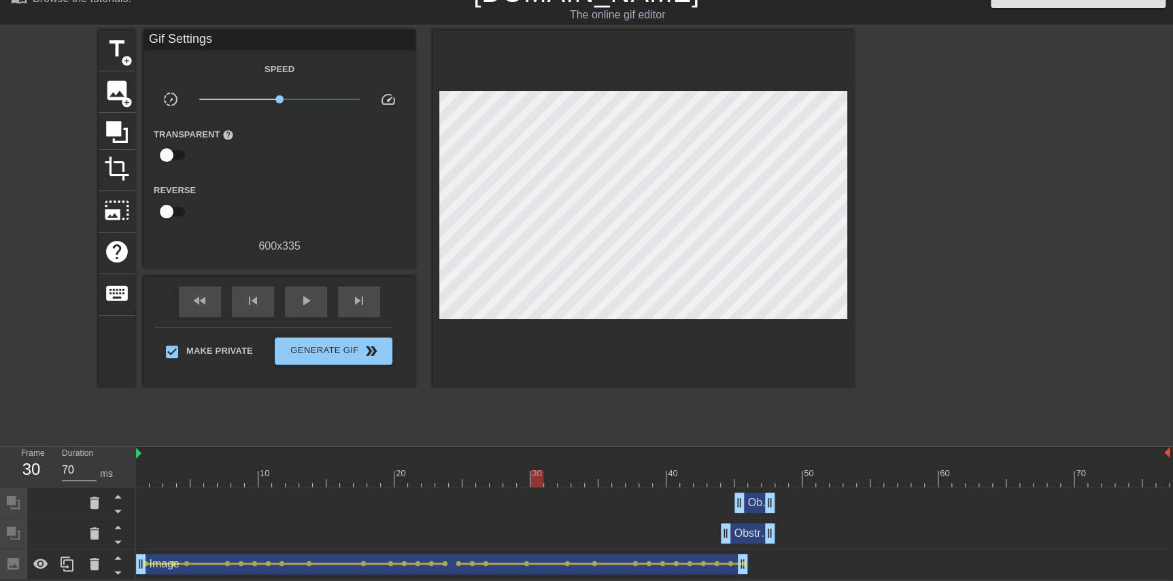
click at [502, 487] on div "Obstruction layer drag_handle drag_handle" at bounding box center [652, 502] width 1033 height 31
drag, startPoint x: 490, startPoint y: 486, endPoint x: 479, endPoint y: 486, distance: 10.9
click at [483, 487] on div "Obstruction layer drag_handle drag_handle" at bounding box center [652, 502] width 1033 height 31
click at [517, 477] on div at bounding box center [652, 478] width 1033 height 17
click at [573, 477] on div at bounding box center [652, 478] width 1033 height 17
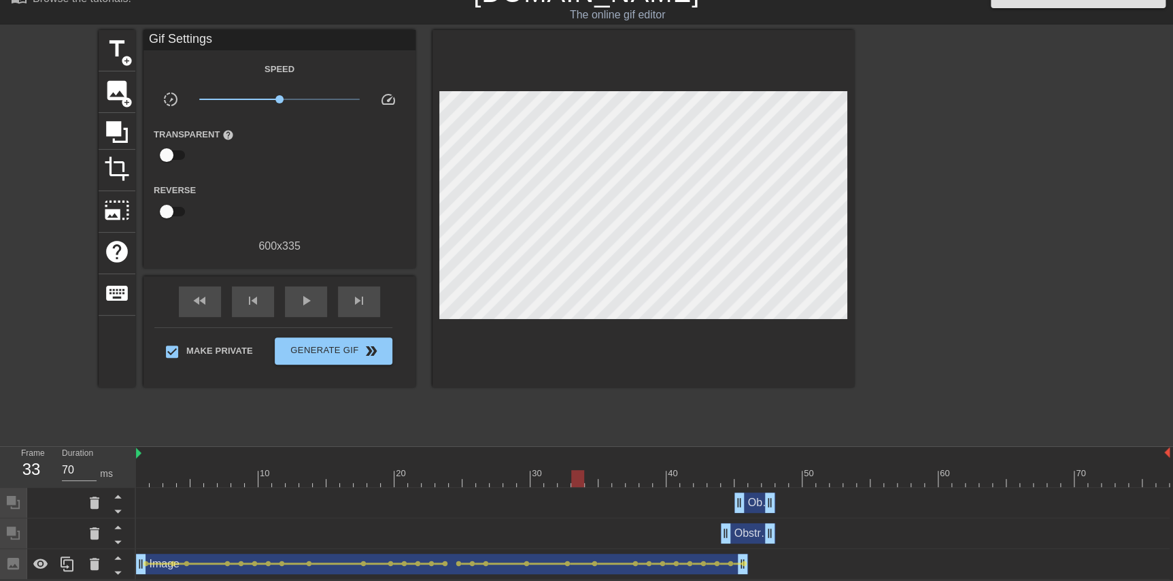
click at [635, 475] on div at bounding box center [652, 478] width 1033 height 17
click at [635, 474] on div at bounding box center [652, 478] width 1033 height 17
click at [635, 475] on div at bounding box center [652, 478] width 1033 height 17
click at [635, 477] on div at bounding box center [652, 478] width 1033 height 17
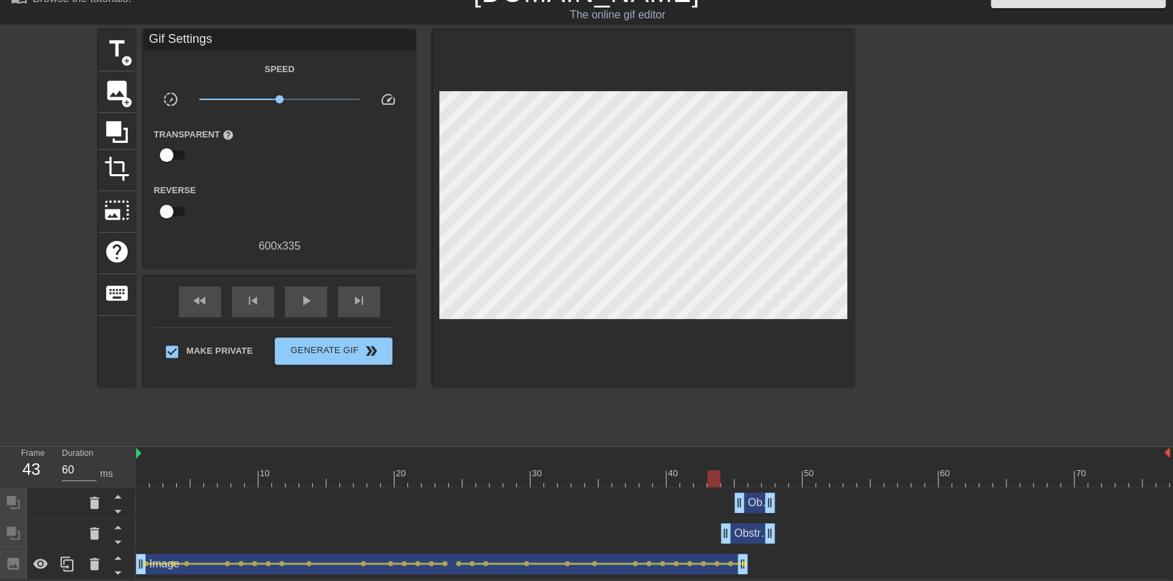
click at [635, 477] on div at bounding box center [652, 478] width 1033 height 17
click at [635, 479] on div at bounding box center [652, 478] width 1033 height 17
click at [635, 474] on div at bounding box center [652, 478] width 1033 height 17
click at [635, 476] on div at bounding box center [652, 478] width 1033 height 17
click at [635, 479] on div at bounding box center [652, 478] width 1033 height 17
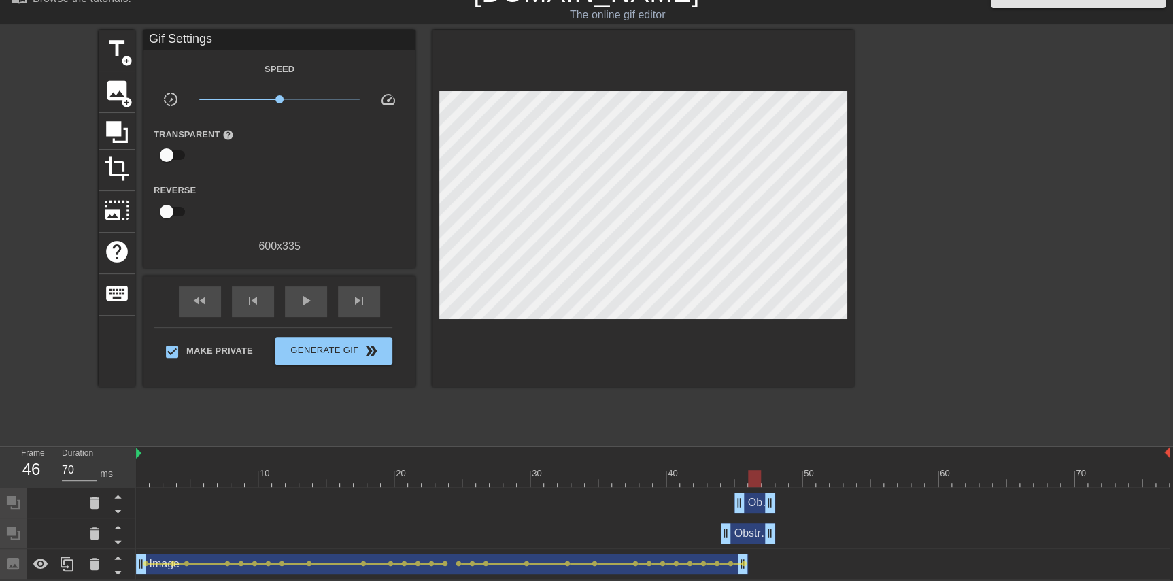
click at [635, 476] on div at bounding box center [652, 478] width 1033 height 17
click at [635, 478] on div at bounding box center [652, 478] width 1033 height 17
click at [635, 477] on div at bounding box center [652, 478] width 1033 height 17
click at [635, 476] on div at bounding box center [652, 478] width 1033 height 17
click at [635, 478] on div at bounding box center [652, 478] width 1033 height 17
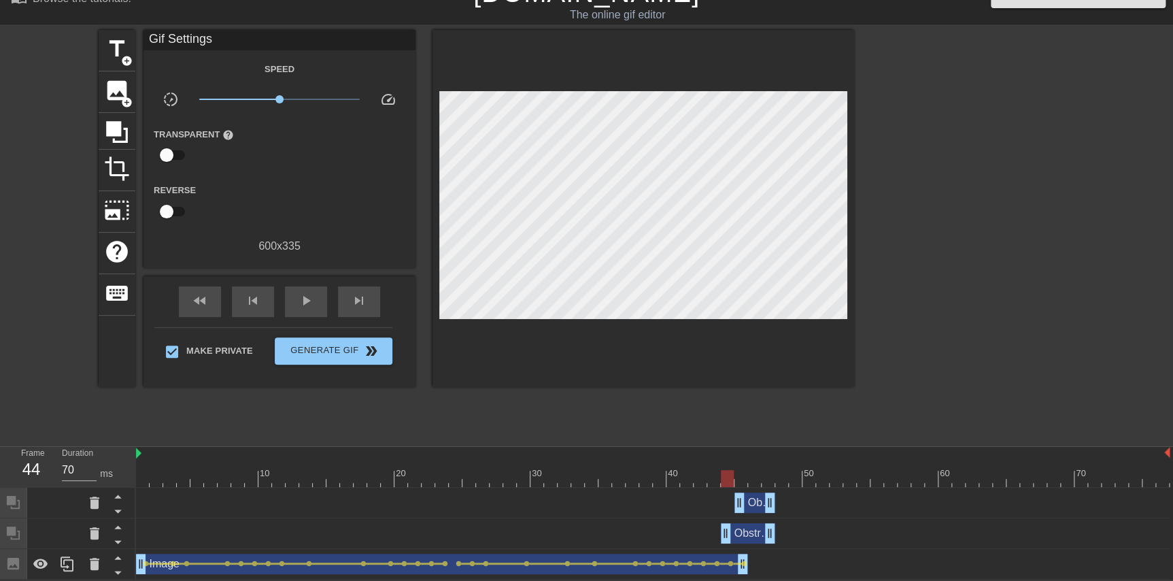
click at [635, 474] on div at bounding box center [652, 478] width 1033 height 17
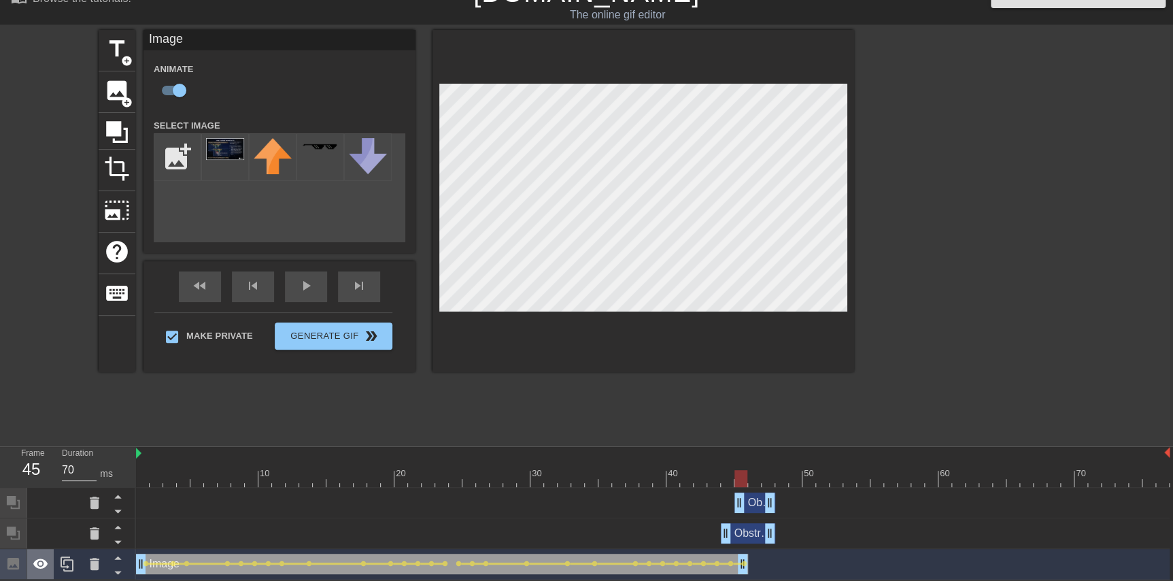
click at [41, 558] on icon at bounding box center [41, 563] width 16 height 16
click at [635, 474] on div at bounding box center [652, 478] width 1033 height 17
click at [635, 477] on div at bounding box center [652, 478] width 1033 height 17
click at [36, 561] on icon at bounding box center [40, 564] width 15 height 13
click at [36, 561] on icon at bounding box center [40, 563] width 15 height 10
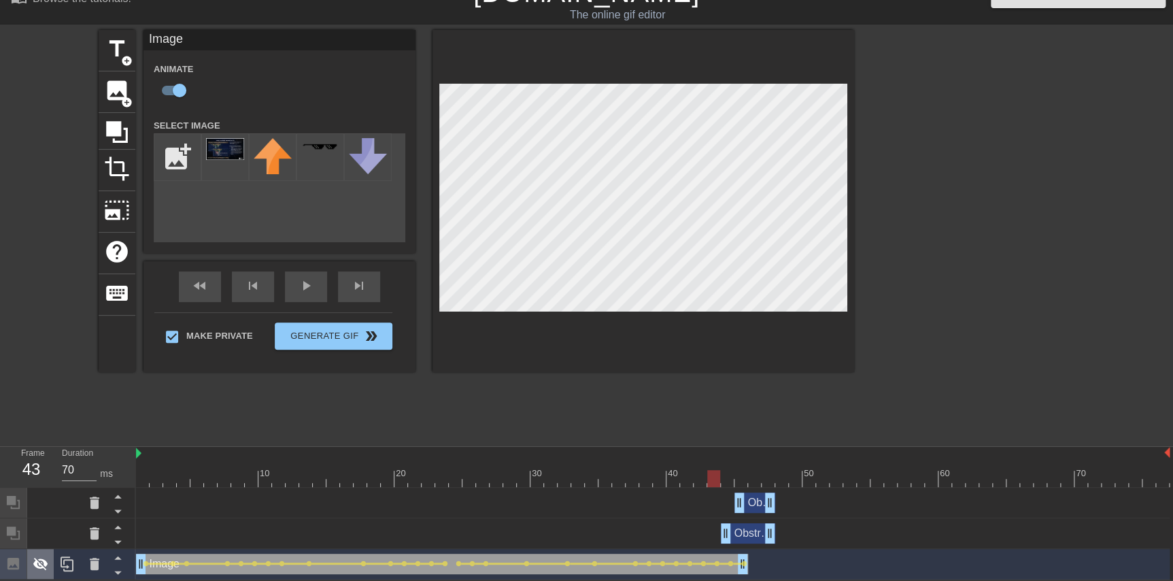
click at [36, 561] on icon at bounding box center [40, 564] width 15 height 13
click at [36, 561] on icon at bounding box center [40, 563] width 15 height 10
click at [635, 478] on div at bounding box center [652, 478] width 1033 height 17
click at [43, 561] on icon at bounding box center [41, 563] width 16 height 16
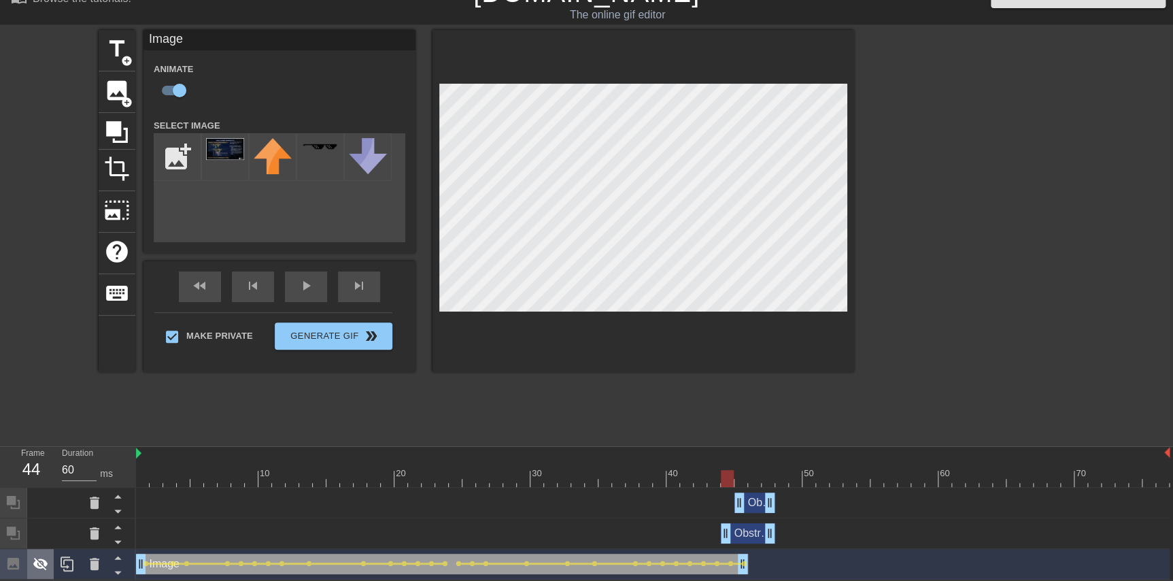
click at [43, 561] on icon at bounding box center [41, 563] width 16 height 16
click at [635, 475] on div at bounding box center [652, 478] width 1033 height 17
click at [635, 473] on div at bounding box center [652, 478] width 1033 height 17
click at [635, 477] on div at bounding box center [652, 478] width 1033 height 17
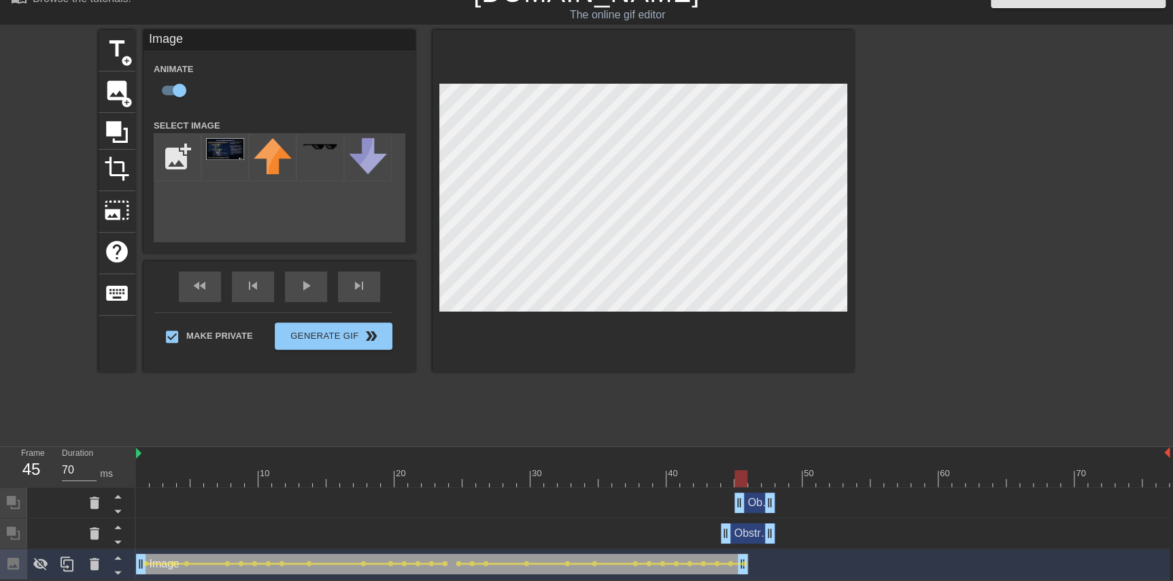
click at [635, 479] on div at bounding box center [652, 478] width 1033 height 17
click at [44, 555] on icon at bounding box center [41, 563] width 16 height 16
click at [635, 475] on div at bounding box center [652, 478] width 1033 height 17
click at [635, 478] on div at bounding box center [652, 478] width 1033 height 17
click at [635, 474] on div at bounding box center [652, 478] width 1033 height 17
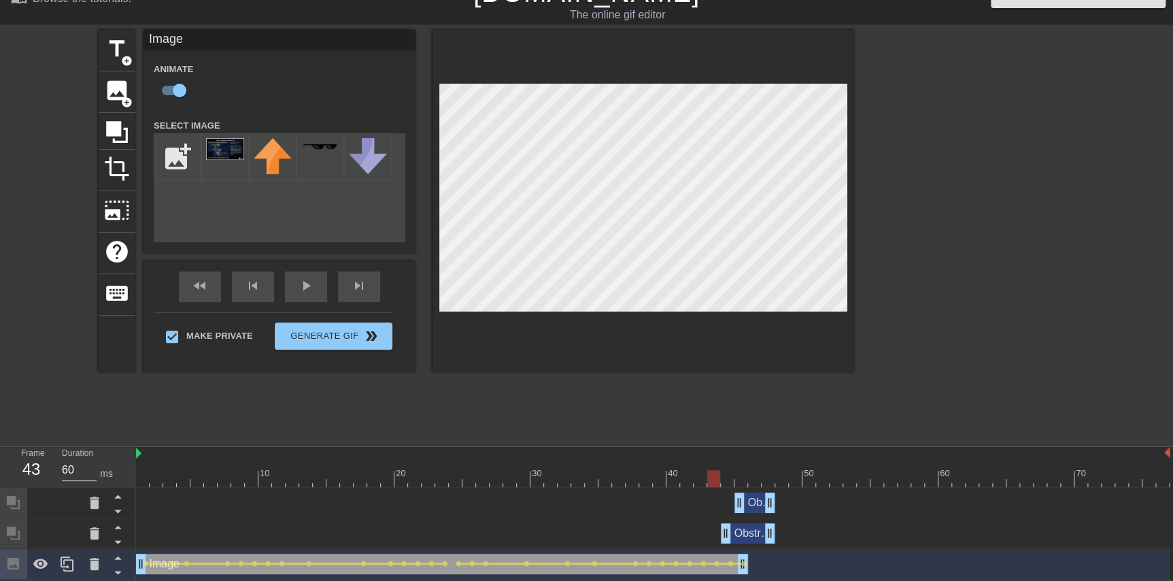
click at [635, 473] on div at bounding box center [652, 478] width 1033 height 17
click at [635, 475] on div at bounding box center [652, 478] width 1033 height 17
click at [635, 474] on div at bounding box center [652, 478] width 1033 height 17
type input "60"
click at [635, 475] on div at bounding box center [652, 478] width 1033 height 17
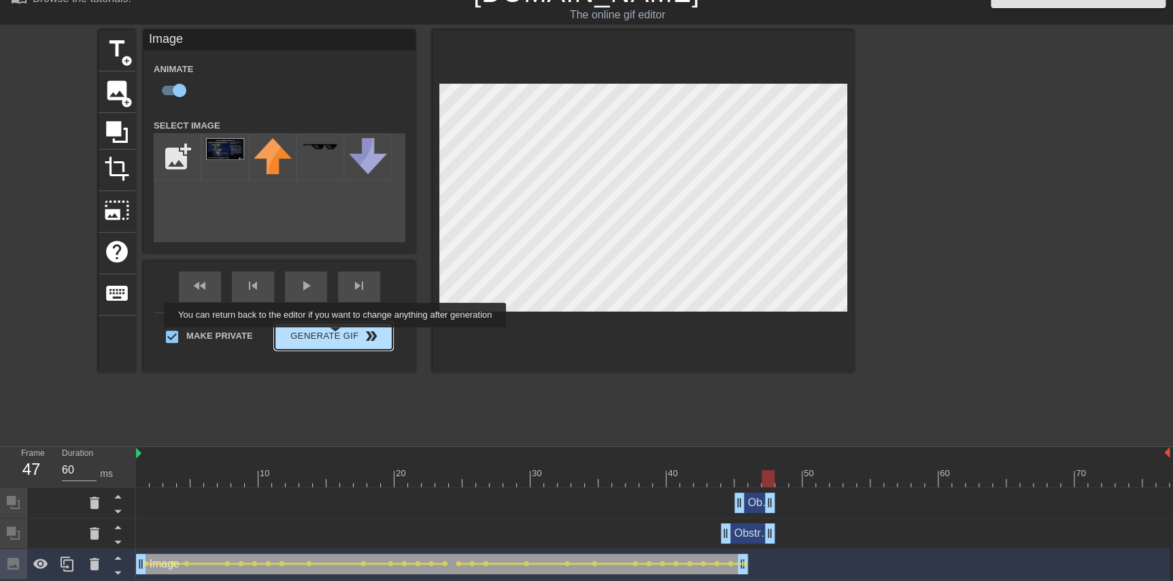
click at [337, 337] on button "Generate Gif double_arrow" at bounding box center [334, 335] width 118 height 27
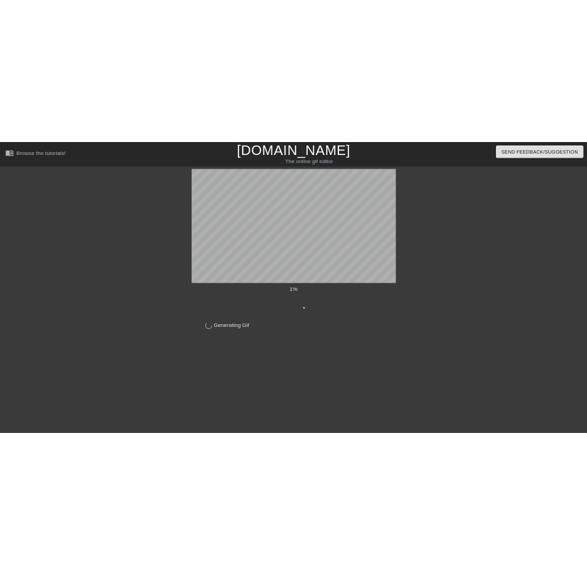
scroll to position [0, 0]
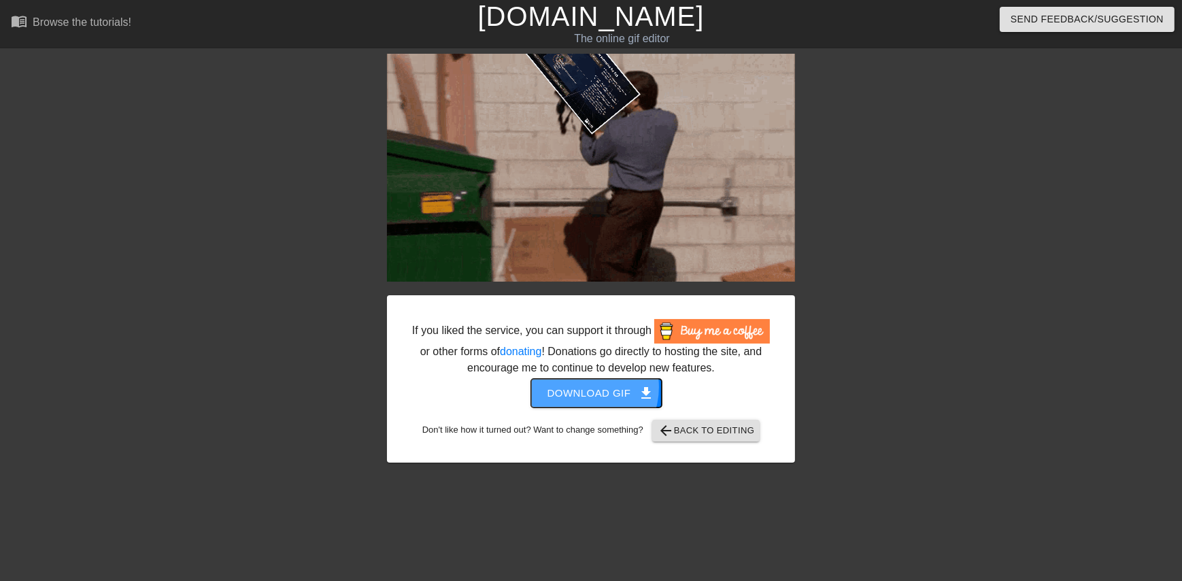
click at [581, 387] on span "Download gif get_app" at bounding box center [596, 393] width 99 height 18
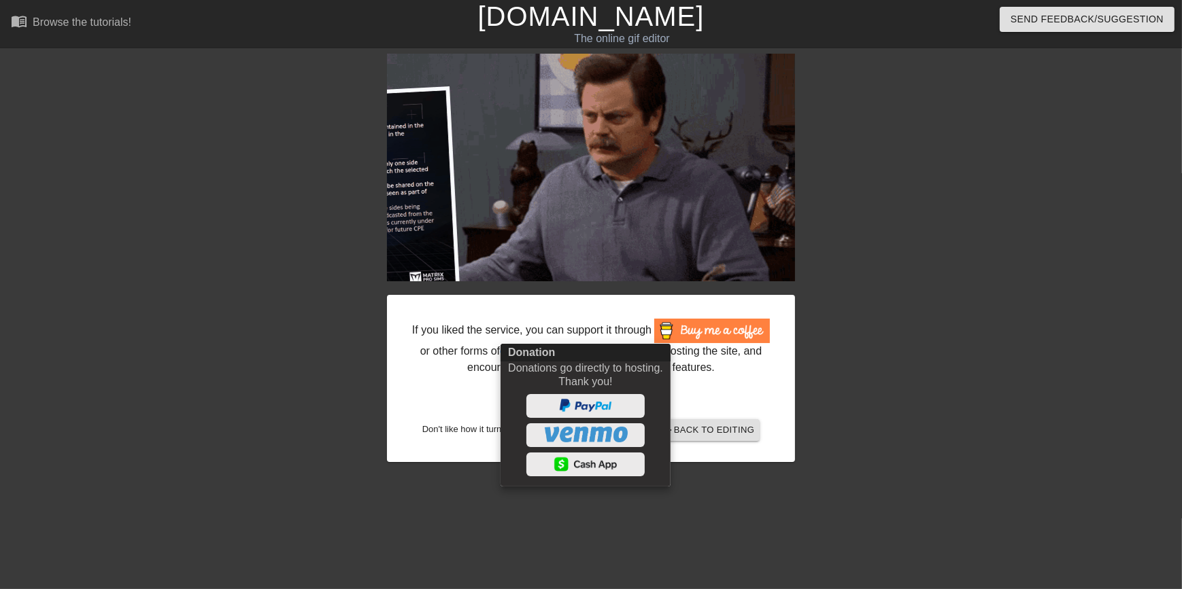
click at [448, 543] on div at bounding box center [591, 294] width 1182 height 589
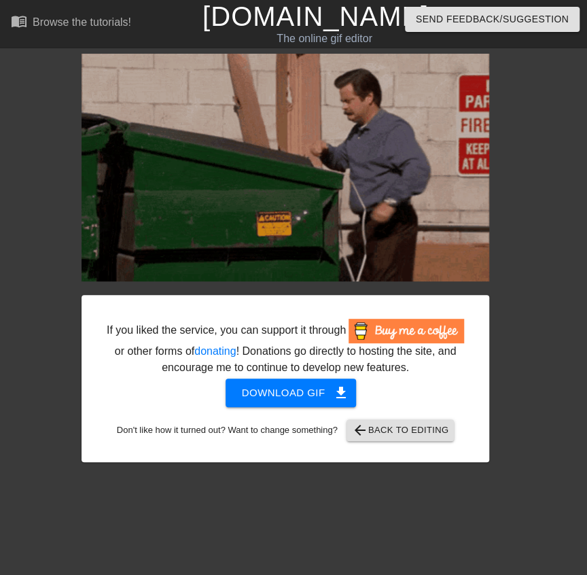
click at [351, 175] on img at bounding box center [286, 168] width 408 height 228
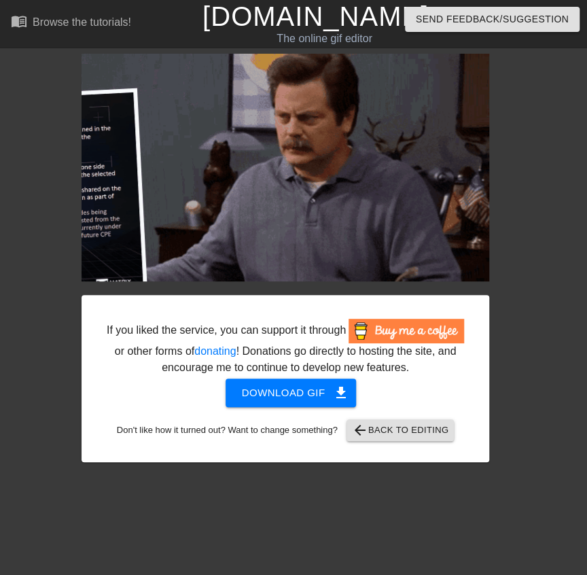
click at [283, 25] on link "[DOMAIN_NAME]" at bounding box center [316, 16] width 226 height 30
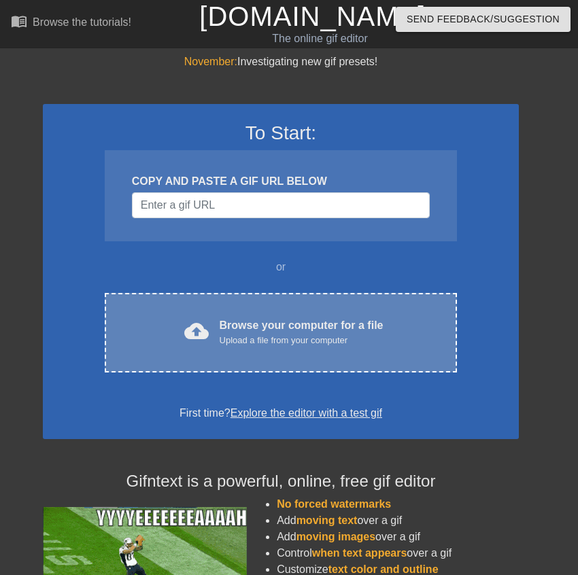
click at [317, 323] on div "Browse your computer for a file Upload a file from your computer" at bounding box center [302, 333] width 164 height 30
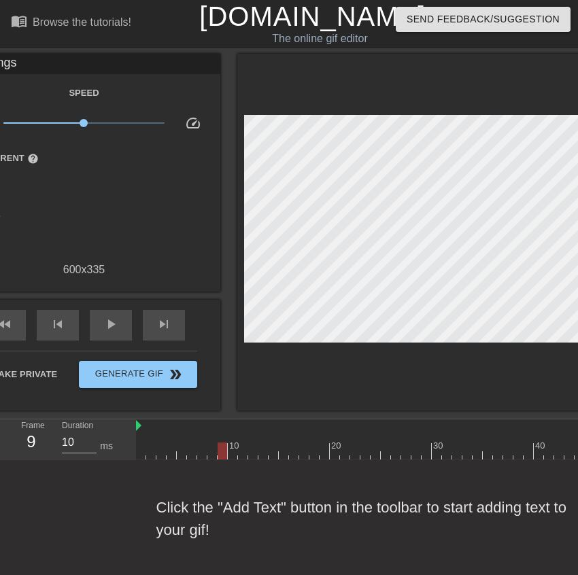
drag, startPoint x: 144, startPoint y: 453, endPoint x: 229, endPoint y: 451, distance: 85.0
click at [227, 451] on div at bounding box center [223, 451] width 10 height 17
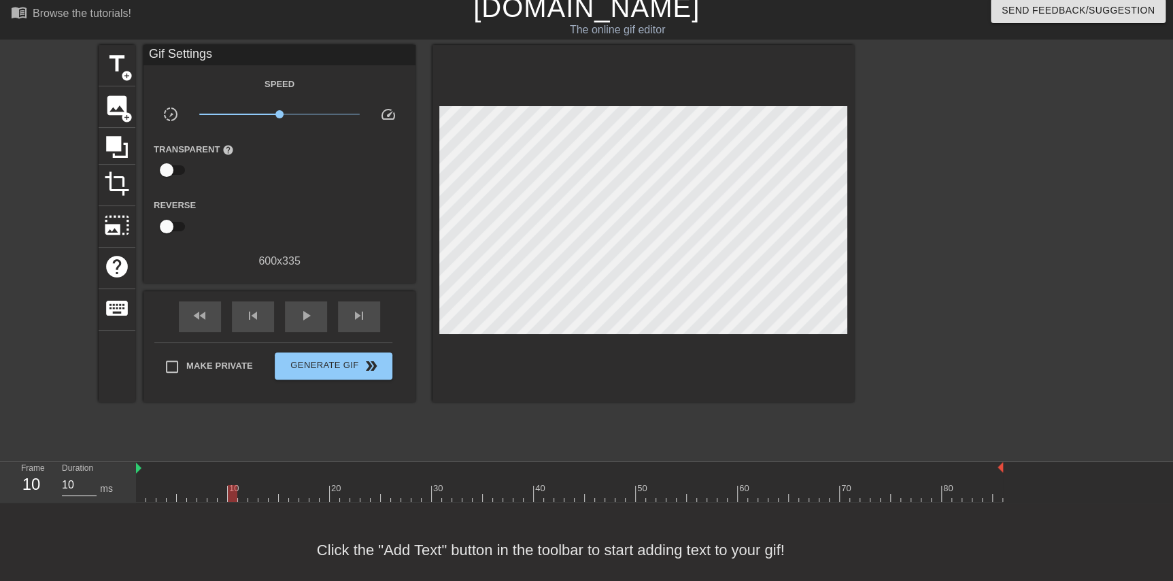
scroll to position [25, 0]
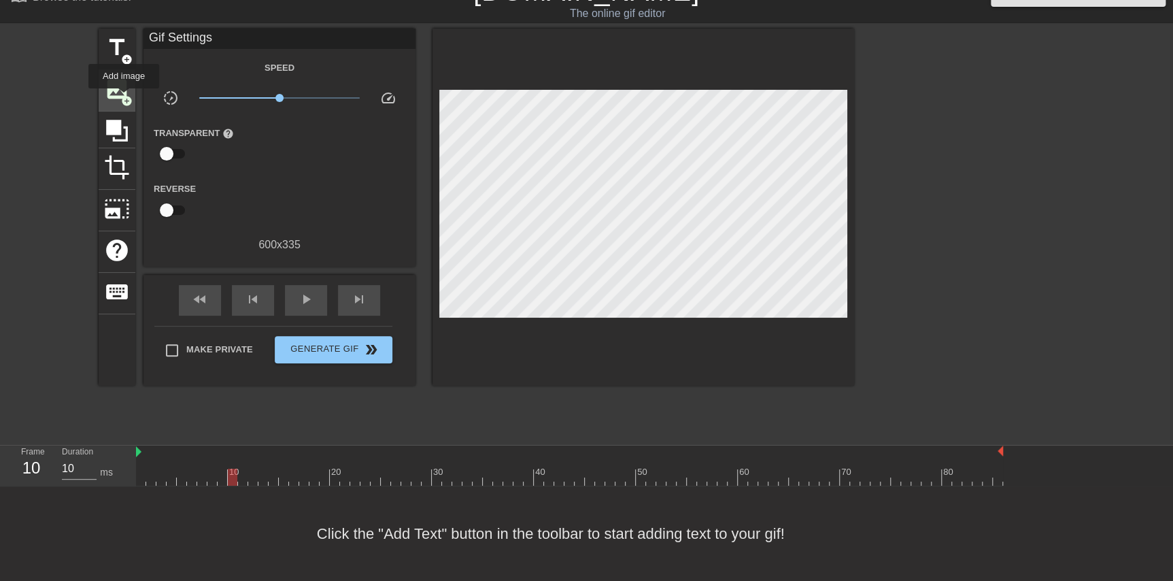
click at [122, 98] on span "add_circle" at bounding box center [127, 101] width 12 height 12
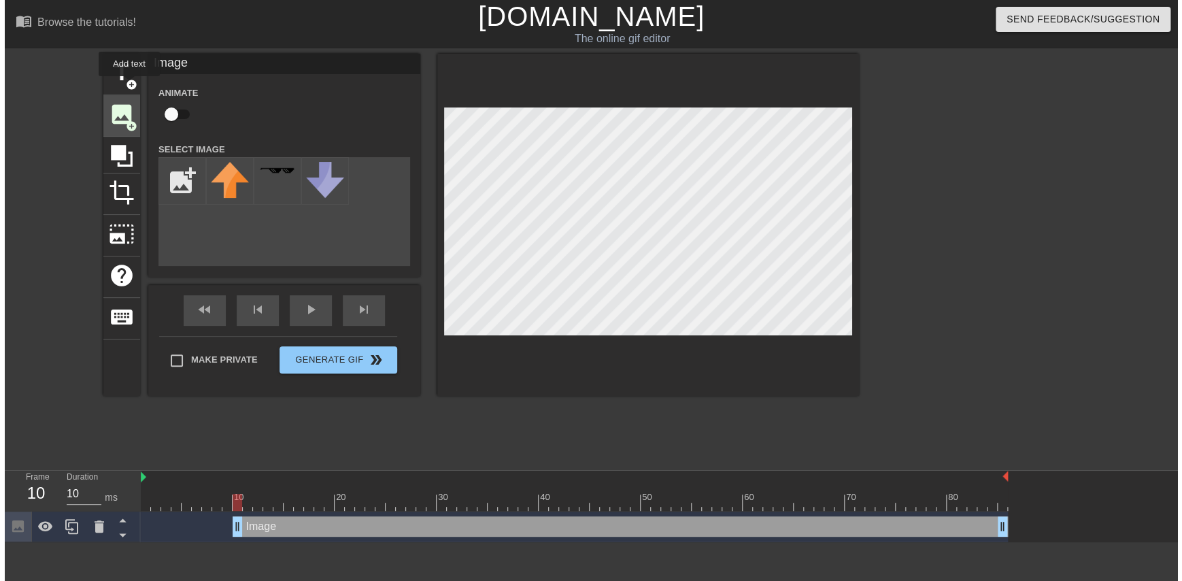
scroll to position [0, 0]
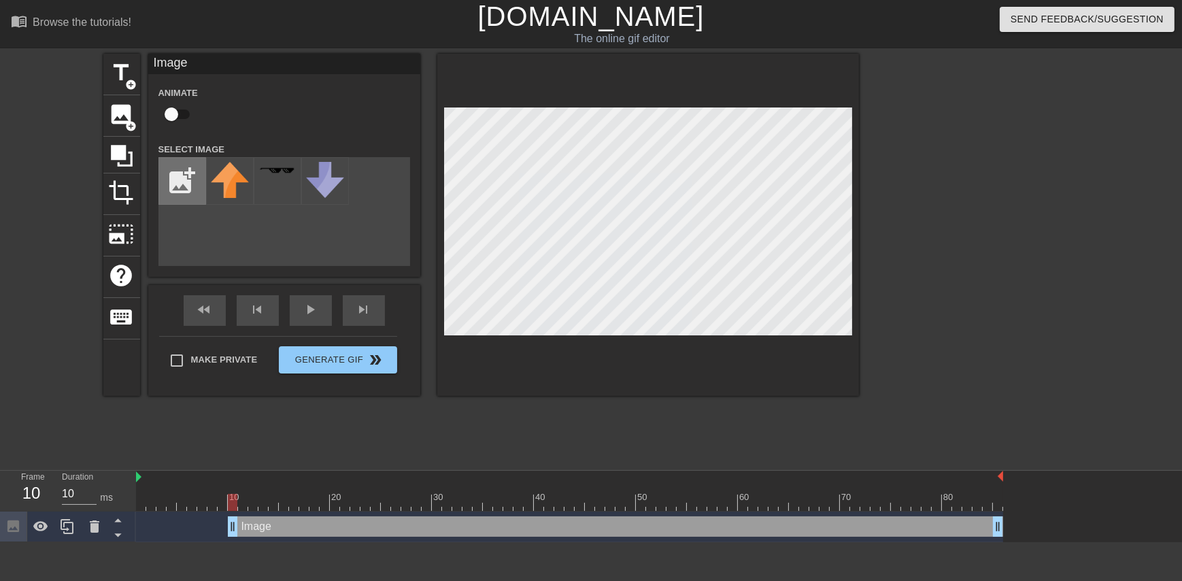
click at [176, 169] on input "file" at bounding box center [182, 181] width 46 height 46
type input "C:\fakepath\Screenshot [DATE] 101643.png"
click at [229, 184] on div at bounding box center [230, 181] width 48 height 48
click at [441, 101] on div at bounding box center [648, 225] width 422 height 342
click at [858, 339] on div "title add_circle image add_circle crop photo_size_select_large help keyboard Im…" at bounding box center [591, 258] width 1182 height 408
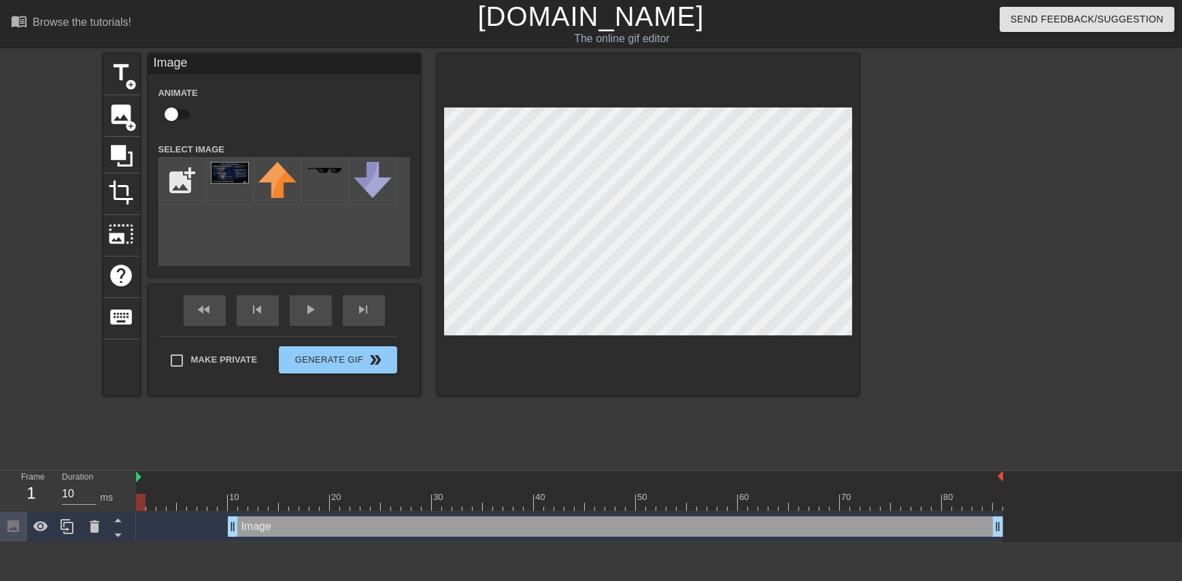
drag, startPoint x: 231, startPoint y: 502, endPoint x: 108, endPoint y: 503, distance: 123.1
click at [108, 503] on div "Frame 1 Duration 10 ms 10 20 30 40 50 60 70 80 Image drag_handle drag_handle" at bounding box center [591, 506] width 1182 height 71
drag, startPoint x: 231, startPoint y: 523, endPoint x: 122, endPoint y: 521, distance: 108.8
click at [122, 521] on div "Frame 1 Duration 10 ms 10 20 30 40 50 60 70 80 Image drag_handle drag_handle" at bounding box center [591, 506] width 1182 height 71
click at [174, 112] on input "checkbox" at bounding box center [172, 114] width 78 height 26
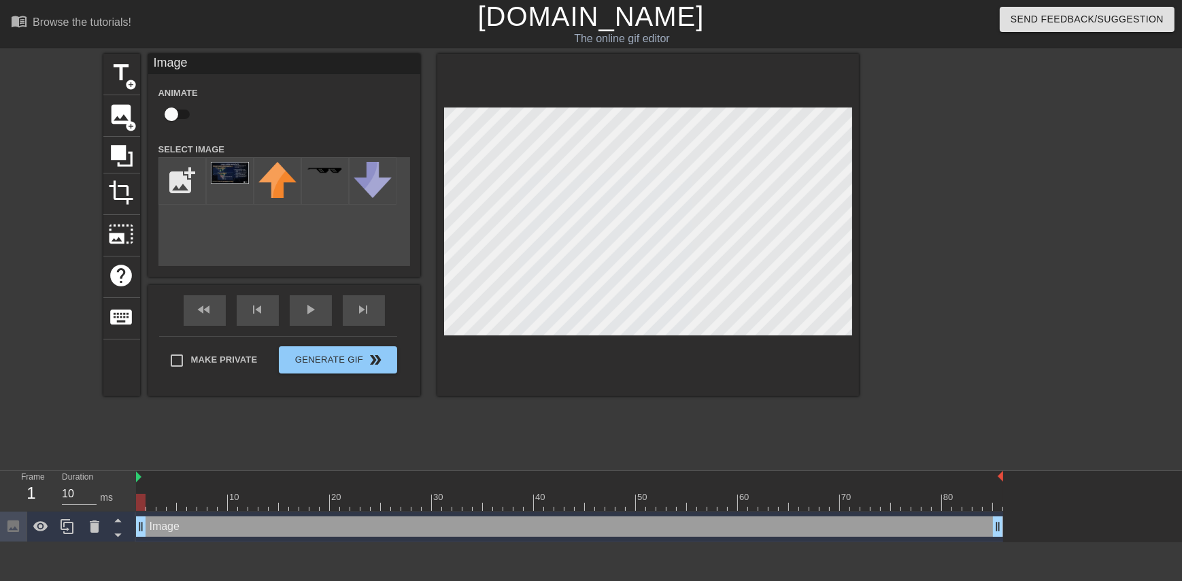
checkbox input "true"
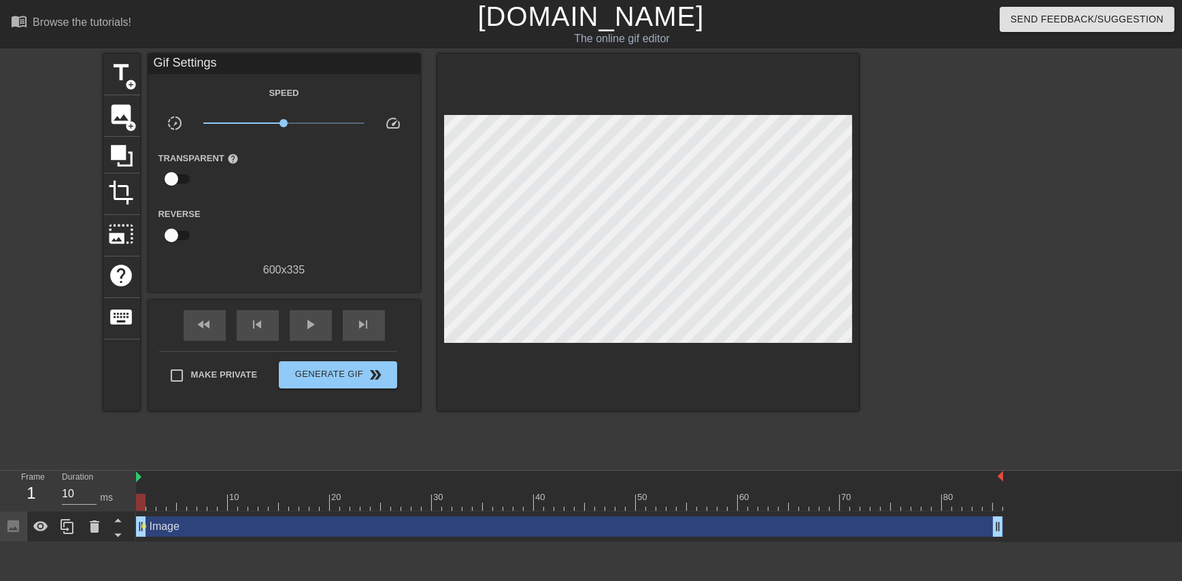
drag, startPoint x: 143, startPoint y: 528, endPoint x: 162, endPoint y: 544, distance: 24.1
click at [168, 542] on html "menu_book Browse the tutorials! Gifntext.com The online gif editor Send Feedbac…" at bounding box center [591, 271] width 1182 height 542
click at [145, 528] on span "lens" at bounding box center [144, 526] width 6 height 6
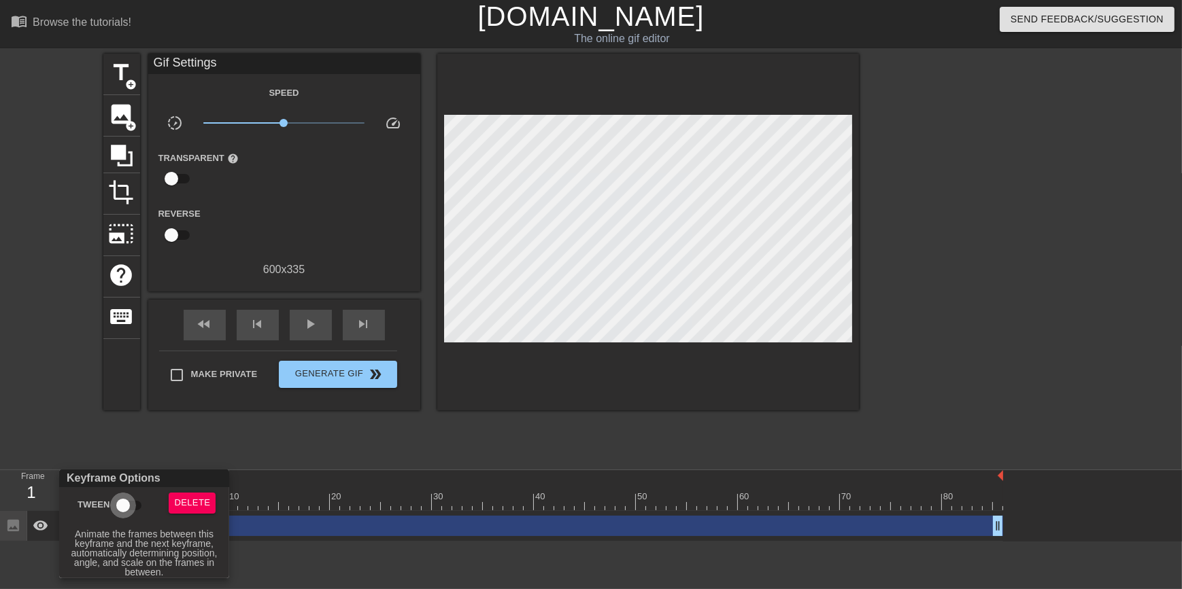
click at [126, 509] on input "Tween" at bounding box center [123, 506] width 78 height 26
checkbox input "true"
click at [434, 434] on div at bounding box center [591, 294] width 1182 height 589
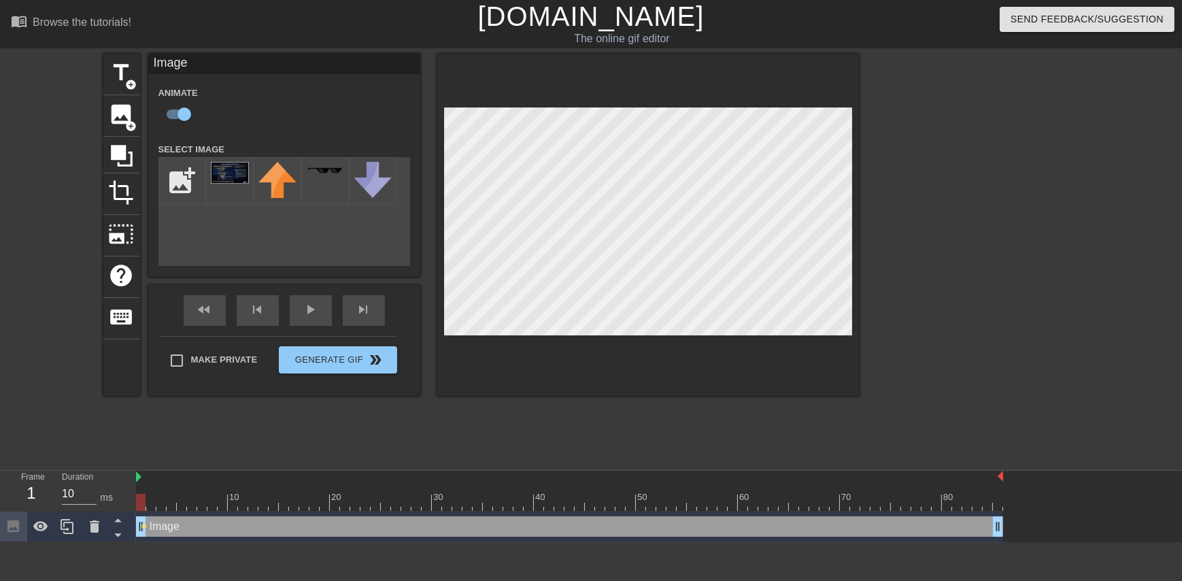
click at [857, 341] on div at bounding box center [648, 225] width 422 height 342
click at [853, 333] on div at bounding box center [648, 225] width 422 height 342
click at [44, 526] on icon at bounding box center [40, 526] width 15 height 10
drag, startPoint x: 141, startPoint y: 502, endPoint x: 226, endPoint y: 498, distance: 85.1
click at [226, 498] on div at bounding box center [569, 502] width 867 height 17
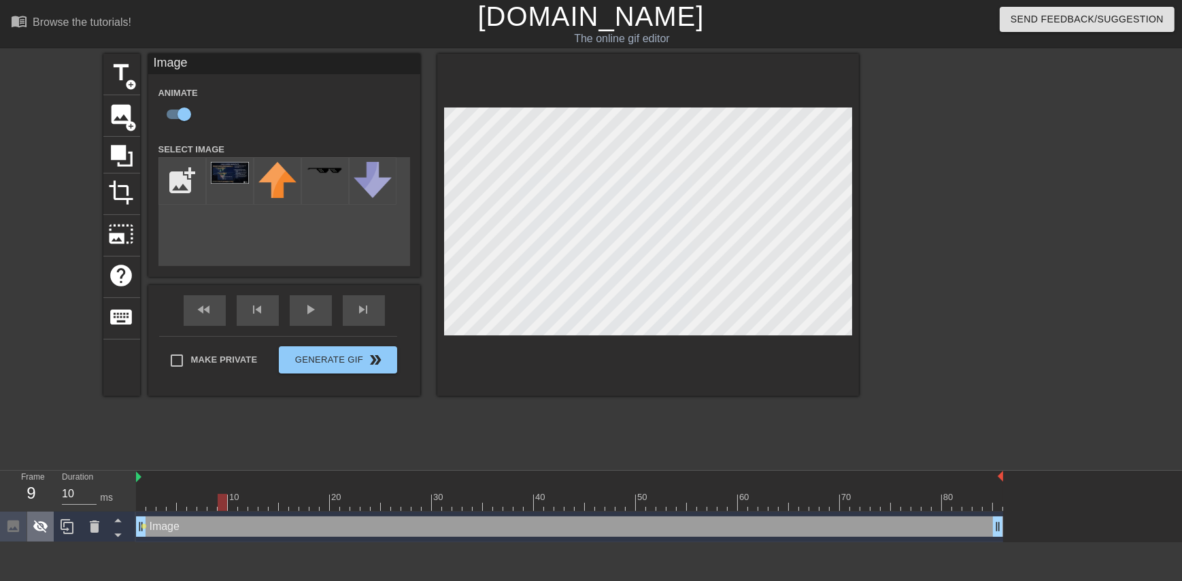
click at [40, 530] on icon at bounding box center [40, 526] width 15 height 13
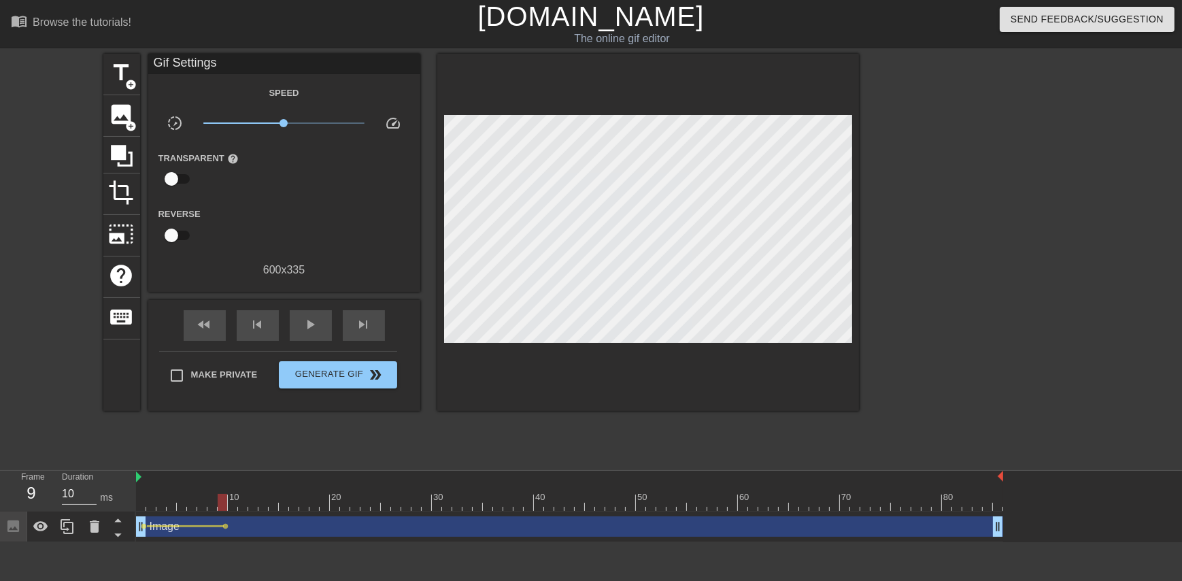
drag, startPoint x: 225, startPoint y: 496, endPoint x: 224, endPoint y: 504, distance: 7.5
click at [224, 504] on div at bounding box center [223, 502] width 10 height 17
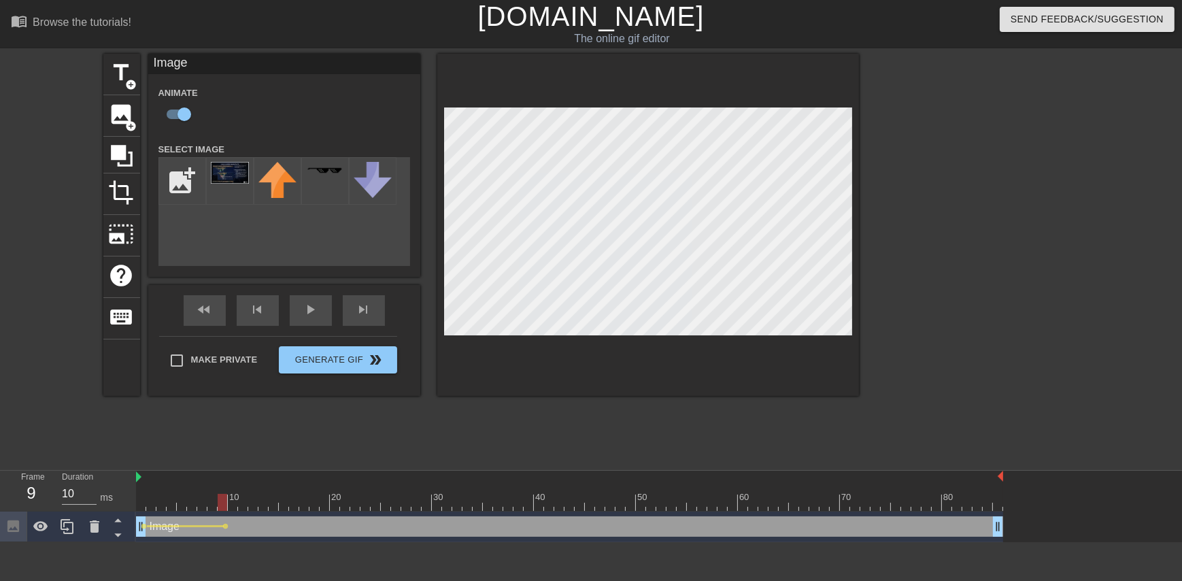
click at [220, 500] on div at bounding box center [223, 502] width 10 height 17
drag, startPoint x: 222, startPoint y: 498, endPoint x: 224, endPoint y: 510, distance: 11.6
click at [224, 510] on div "10 20 30 40 50 60 70 80" at bounding box center [569, 491] width 867 height 40
drag, startPoint x: 222, startPoint y: 500, endPoint x: 220, endPoint y: 510, distance: 10.4
click at [220, 510] on div "10 20 30 40 50 60 70 80" at bounding box center [569, 491] width 867 height 40
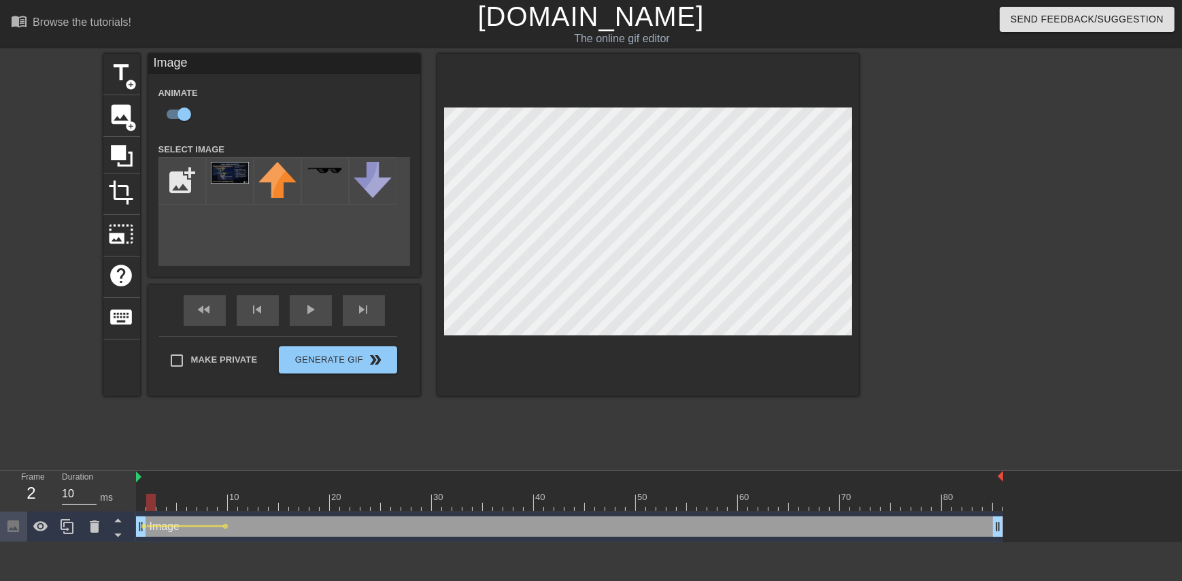
drag, startPoint x: 220, startPoint y: 497, endPoint x: 152, endPoint y: 498, distance: 68.7
click at [152, 498] on div at bounding box center [151, 502] width 10 height 17
click at [160, 500] on div at bounding box center [569, 502] width 867 height 17
drag, startPoint x: 162, startPoint y: 496, endPoint x: 171, endPoint y: 499, distance: 8.6
click at [171, 499] on div at bounding box center [172, 502] width 10 height 17
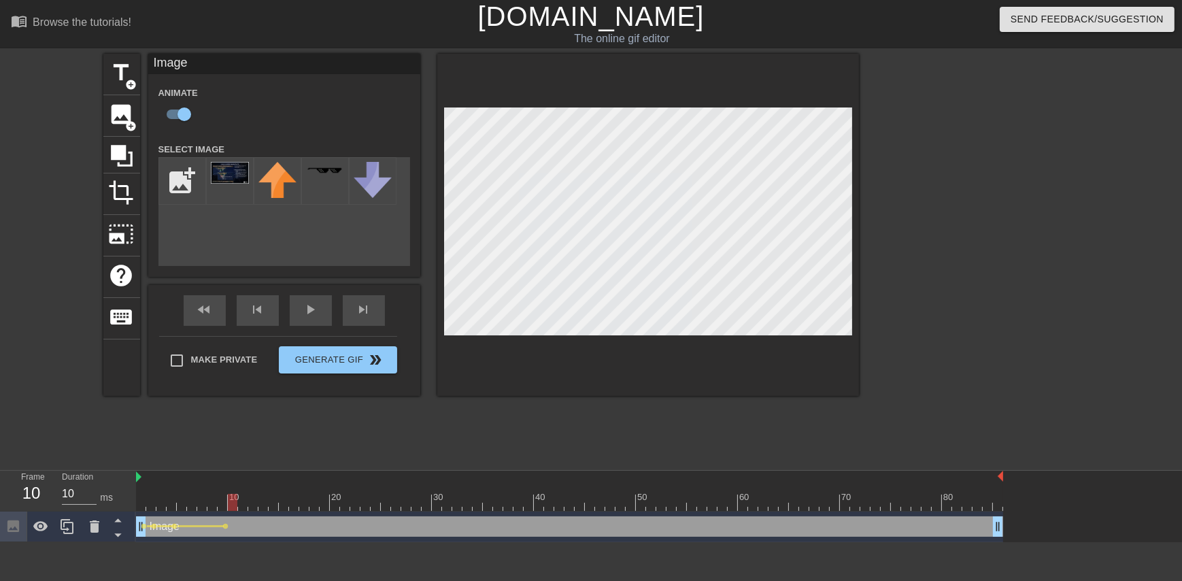
drag, startPoint x: 172, startPoint y: 500, endPoint x: 235, endPoint y: 510, distance: 63.3
click at [235, 510] on div "10 20 30 40 50 60 70 80" at bounding box center [569, 491] width 867 height 40
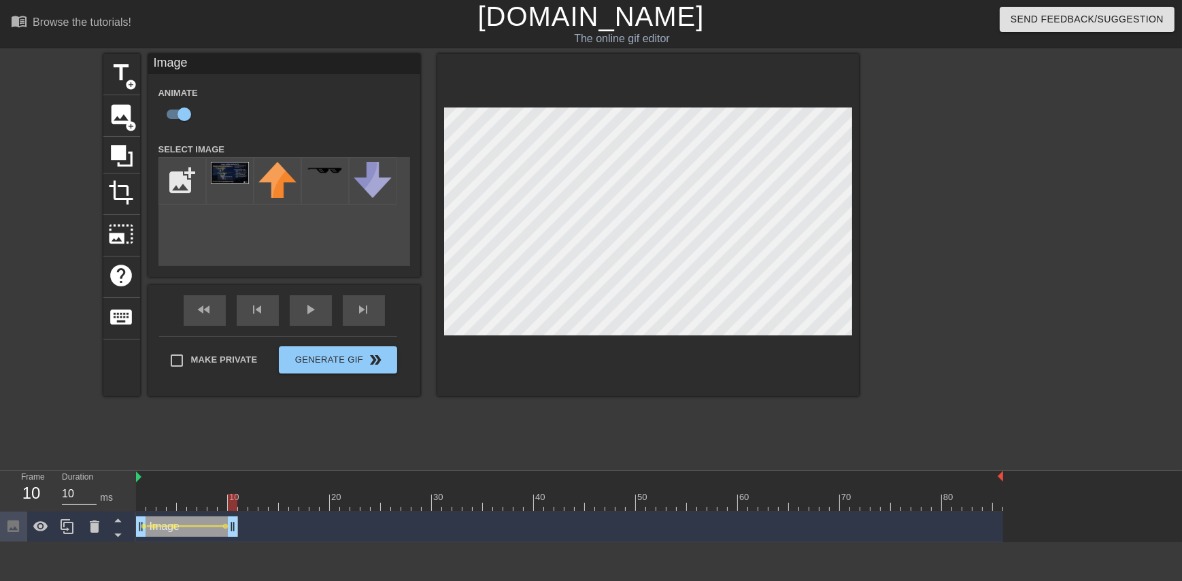
drag, startPoint x: 1000, startPoint y: 526, endPoint x: 230, endPoint y: 537, distance: 769.7
click at [230, 537] on div "Image drag_handle drag_handle lens lens lens lens" at bounding box center [569, 526] width 867 height 31
click at [241, 502] on div at bounding box center [569, 502] width 867 height 17
click at [256, 504] on div at bounding box center [569, 502] width 867 height 17
click at [264, 504] on div at bounding box center [569, 502] width 867 height 17
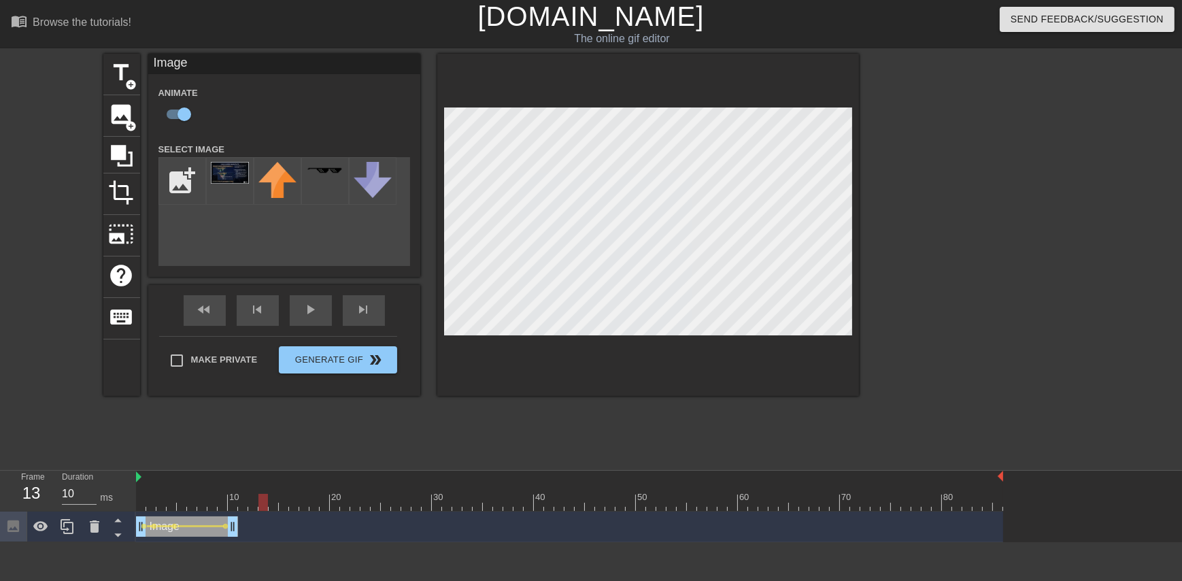
click at [272, 504] on div at bounding box center [569, 502] width 867 height 17
click at [277, 505] on div at bounding box center [274, 502] width 10 height 17
drag, startPoint x: 273, startPoint y: 505, endPoint x: 139, endPoint y: 501, distance: 134.0
click at [139, 501] on div at bounding box center [141, 502] width 10 height 17
drag, startPoint x: 138, startPoint y: 498, endPoint x: 150, endPoint y: 500, distance: 11.7
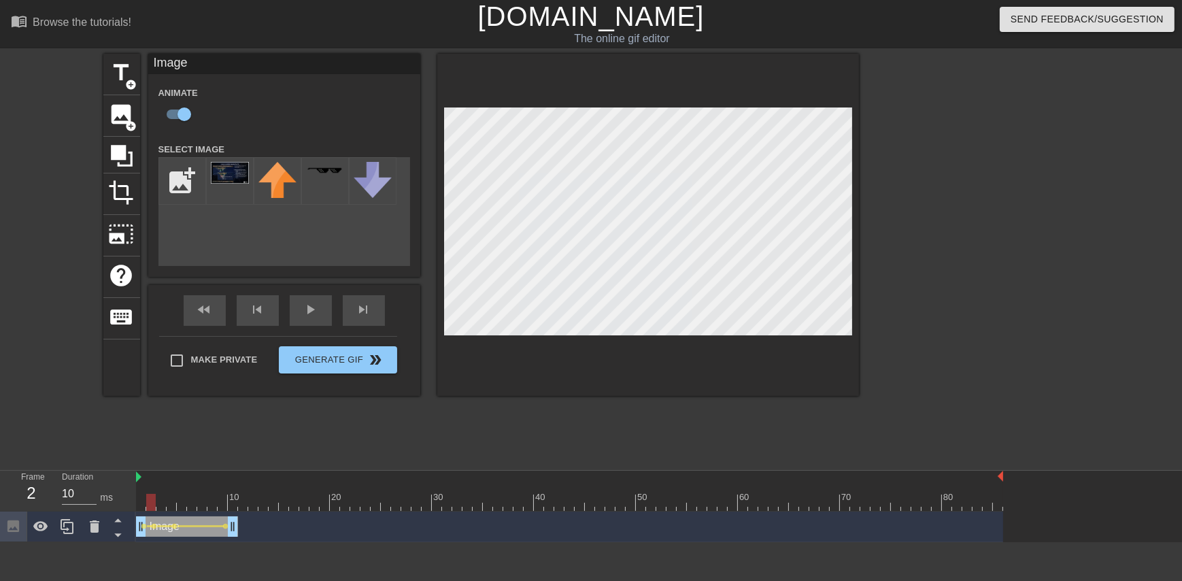
click at [150, 500] on div at bounding box center [151, 502] width 10 height 17
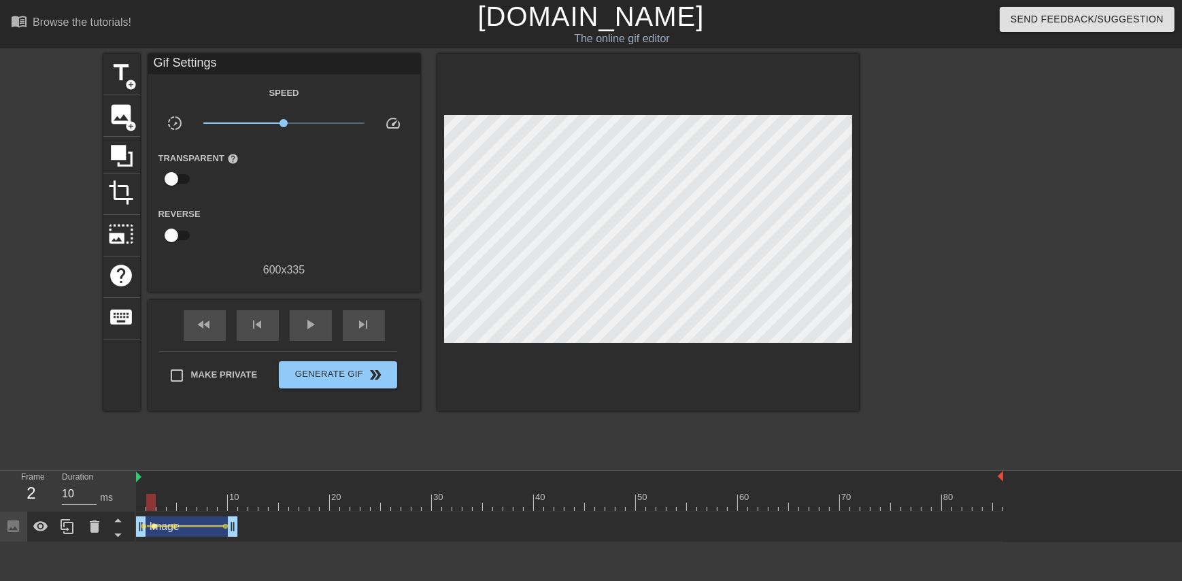
click at [154, 527] on span "lens" at bounding box center [155, 526] width 6 height 6
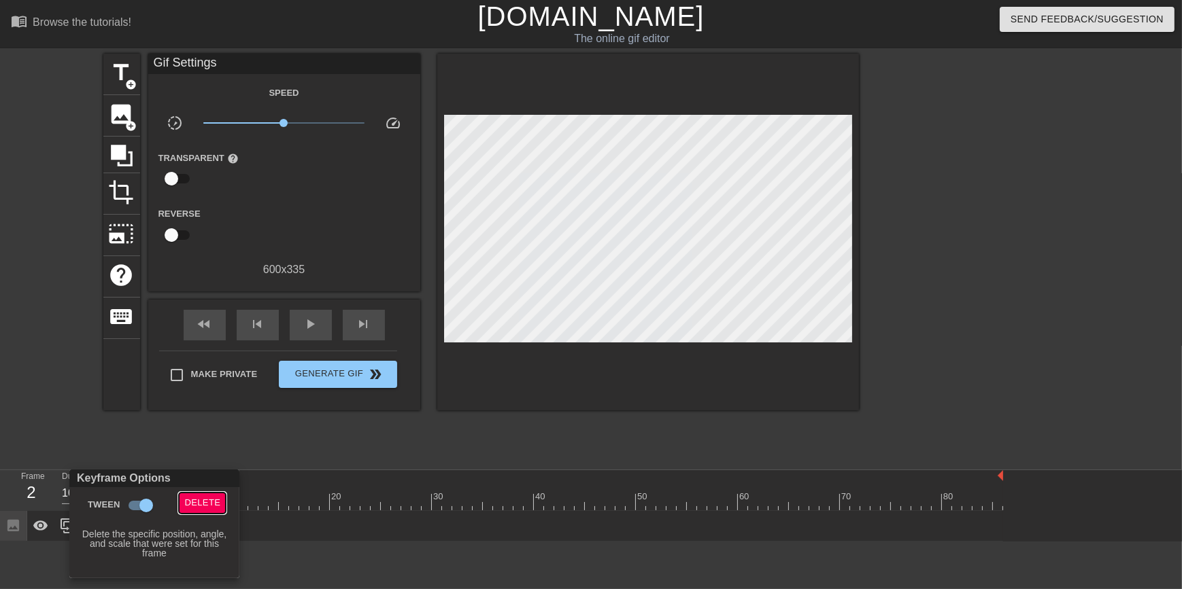
click at [196, 498] on span "Delete" at bounding box center [202, 504] width 36 height 16
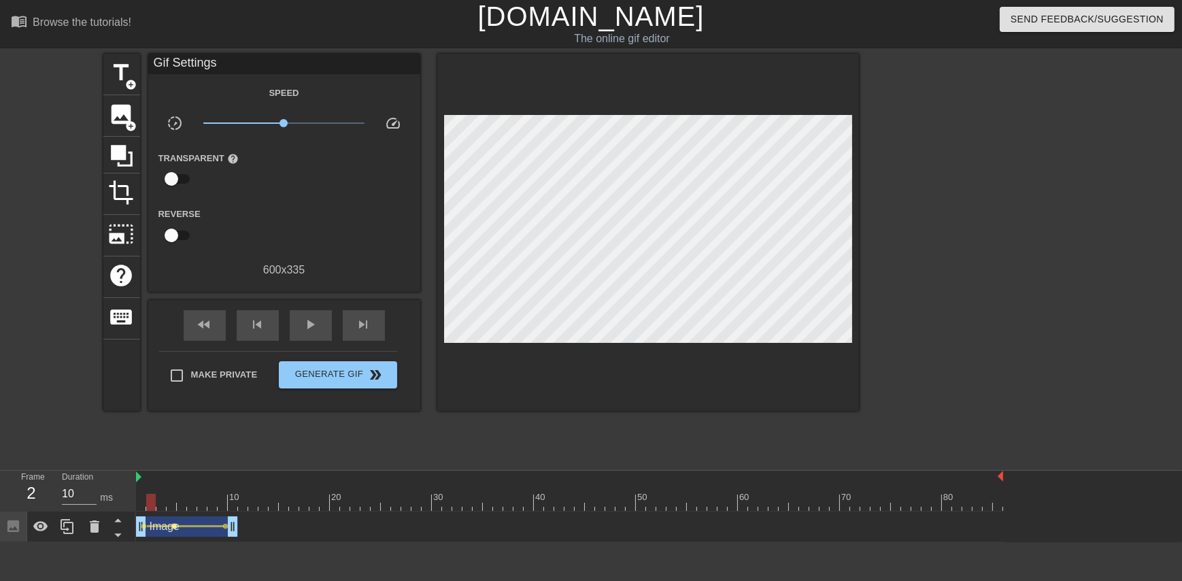
click at [172, 524] on span "lens" at bounding box center [175, 526] width 6 height 6
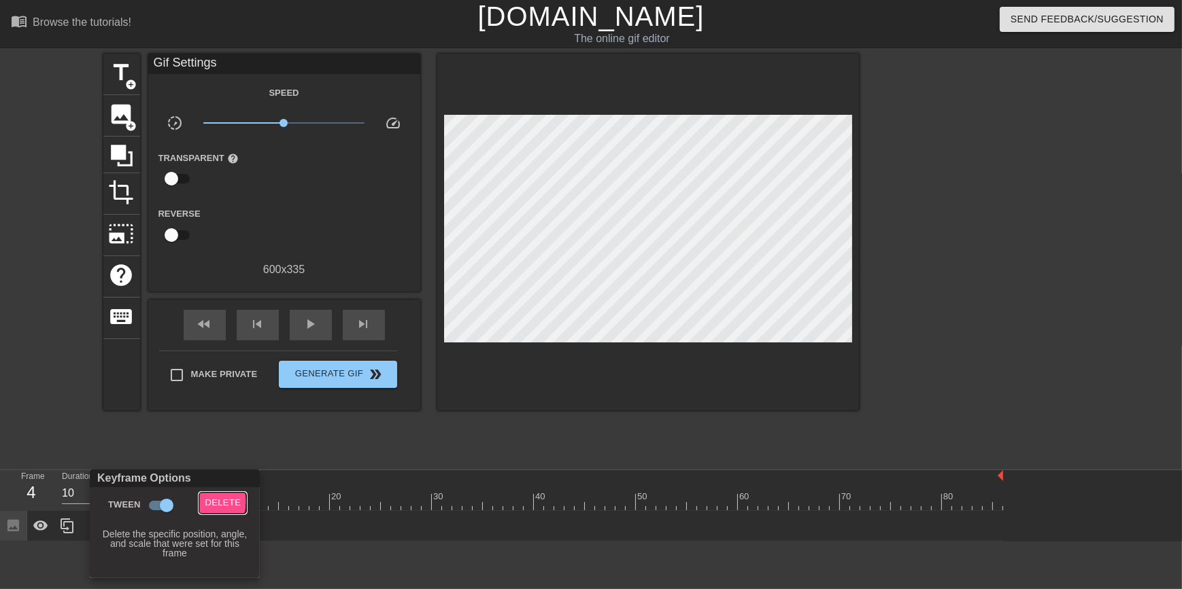
click at [207, 502] on span "Delete" at bounding box center [223, 504] width 36 height 16
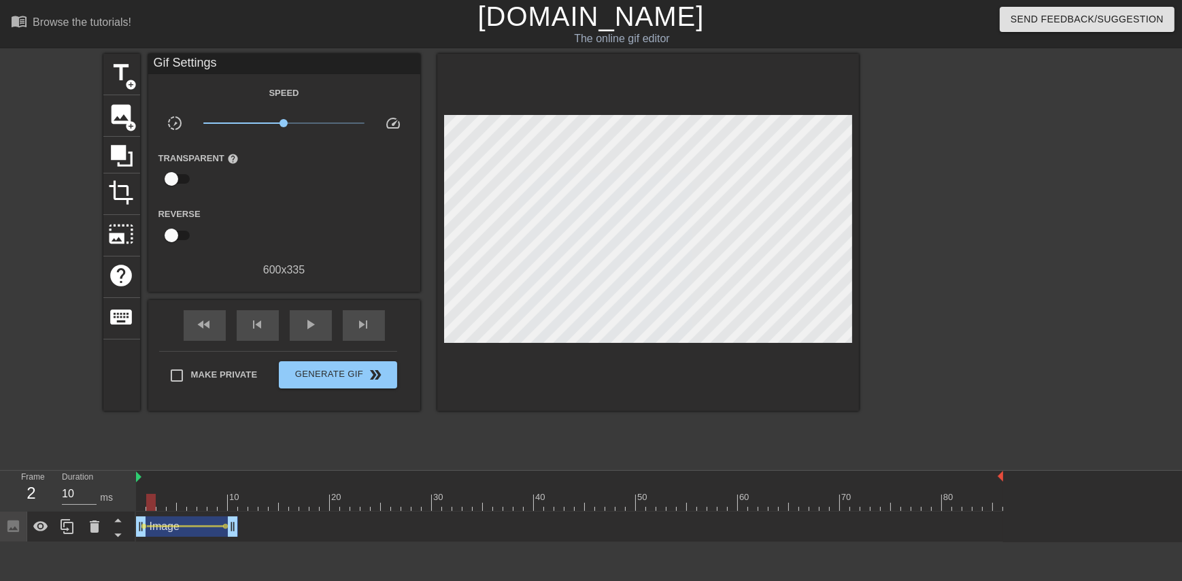
drag, startPoint x: 169, startPoint y: 501, endPoint x: 149, endPoint y: 505, distance: 20.1
click at [149, 505] on div at bounding box center [151, 502] width 10 height 17
click at [160, 534] on div "Image drag_handle drag_handle" at bounding box center [187, 526] width 102 height 20
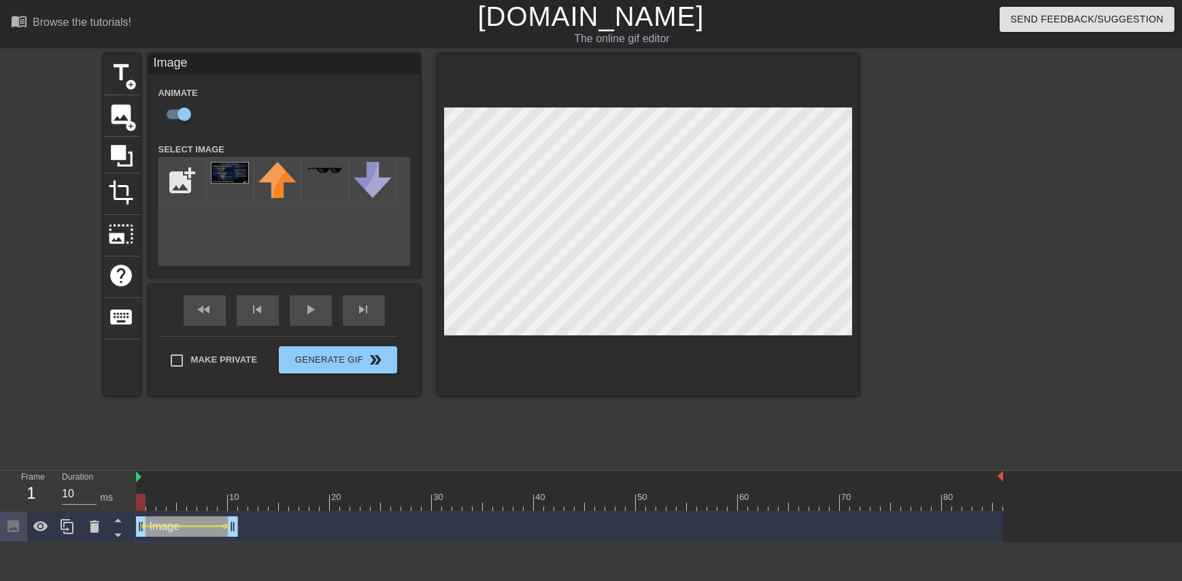
click at [141, 503] on div at bounding box center [141, 502] width 10 height 17
drag, startPoint x: 141, startPoint y: 503, endPoint x: 170, endPoint y: 510, distance: 30.0
click at [170, 510] on div "10 20 30 40 50 60 70 80" at bounding box center [569, 491] width 867 height 40
click at [157, 500] on div at bounding box center [569, 502] width 867 height 17
click at [150, 507] on div at bounding box center [569, 502] width 867 height 17
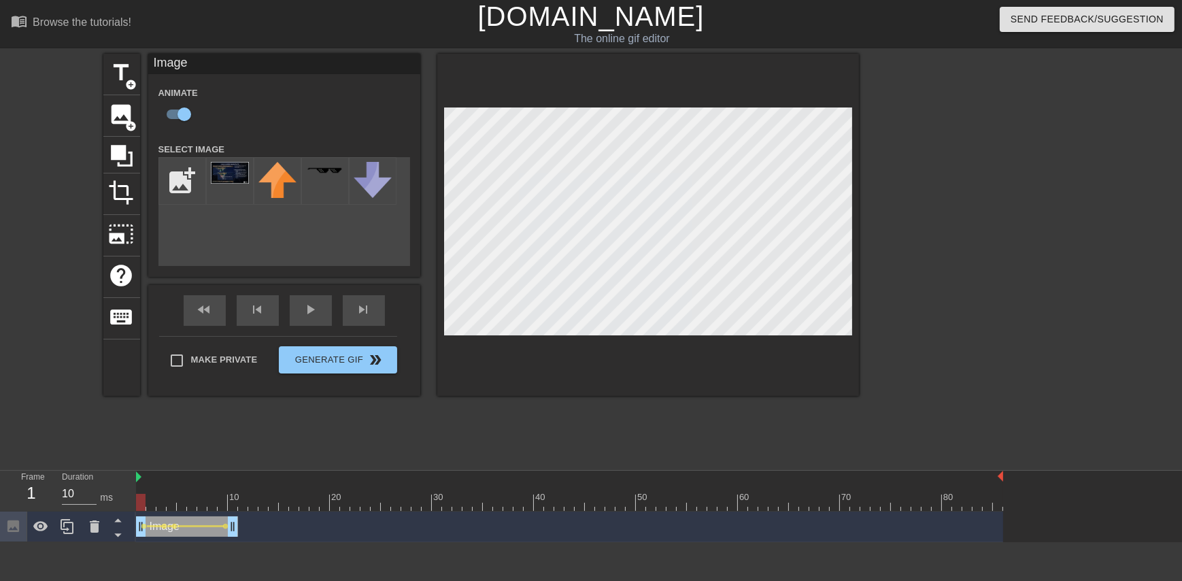
click at [139, 502] on div at bounding box center [569, 502] width 867 height 17
click at [150, 504] on div at bounding box center [569, 502] width 867 height 17
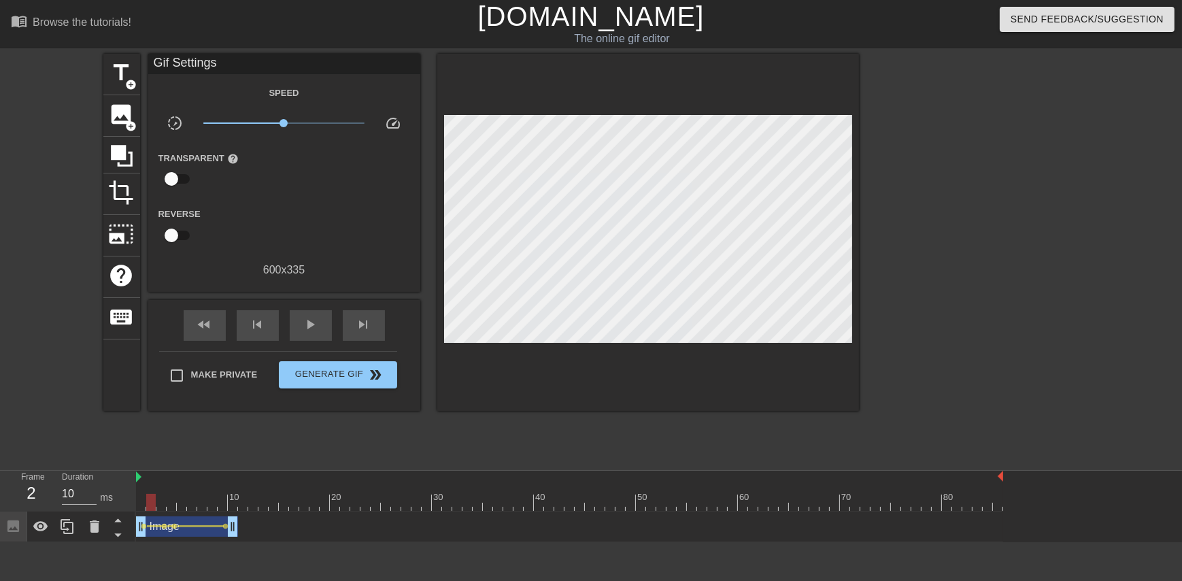
drag, startPoint x: 642, startPoint y: 355, endPoint x: 662, endPoint y: 346, distance: 22.2
click at [662, 346] on div at bounding box center [648, 232] width 422 height 357
click at [160, 506] on div at bounding box center [569, 502] width 867 height 17
click at [175, 503] on div at bounding box center [569, 502] width 867 height 17
click at [184, 503] on div at bounding box center [569, 502] width 867 height 17
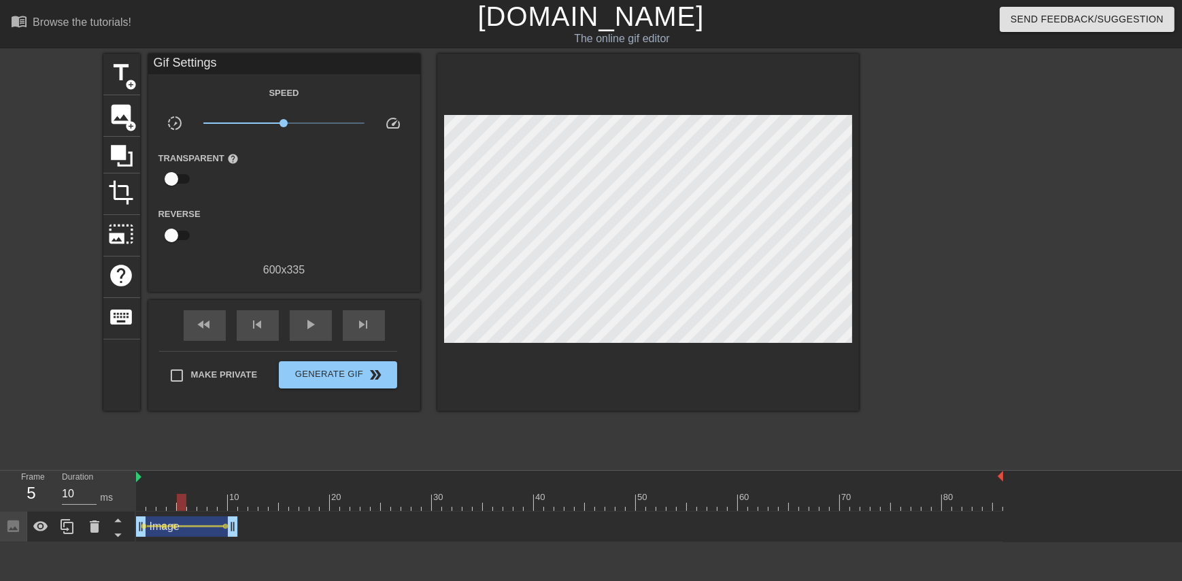
click at [191, 504] on div at bounding box center [569, 502] width 867 height 17
click at [198, 504] on div at bounding box center [569, 502] width 867 height 17
drag, startPoint x: 207, startPoint y: 503, endPoint x: 214, endPoint y: 503, distance: 7.5
click at [207, 503] on div at bounding box center [569, 502] width 867 height 17
click at [218, 504] on div at bounding box center [569, 502] width 867 height 17
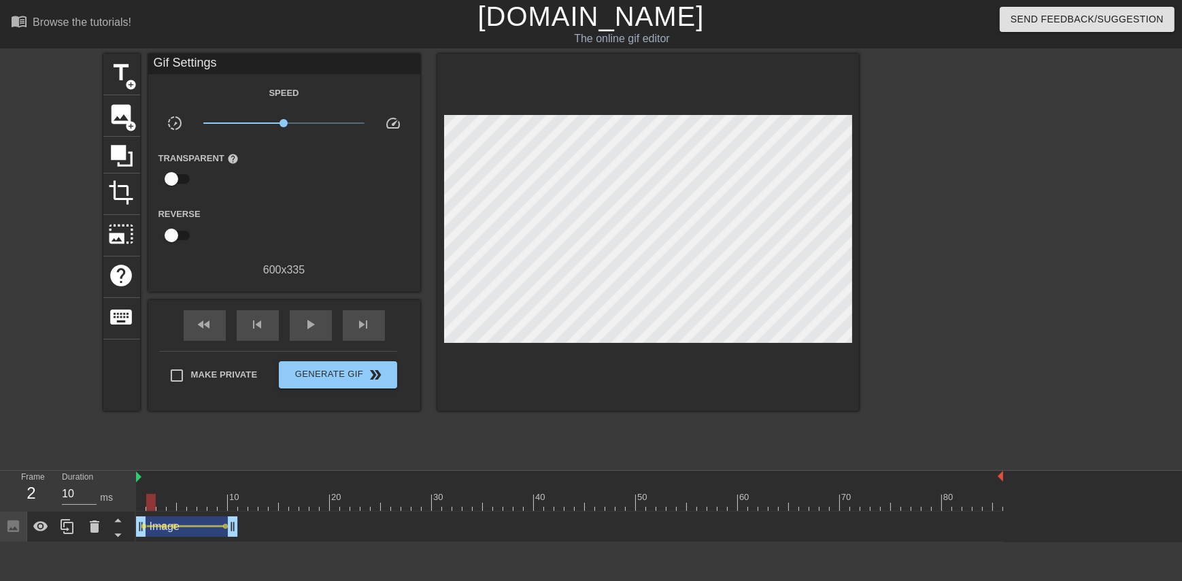
drag, startPoint x: 214, startPoint y: 504, endPoint x: 152, endPoint y: 499, distance: 62.1
click at [152, 499] on div at bounding box center [569, 502] width 867 height 17
click at [137, 298] on div "keyboard" at bounding box center [121, 318] width 37 height 41
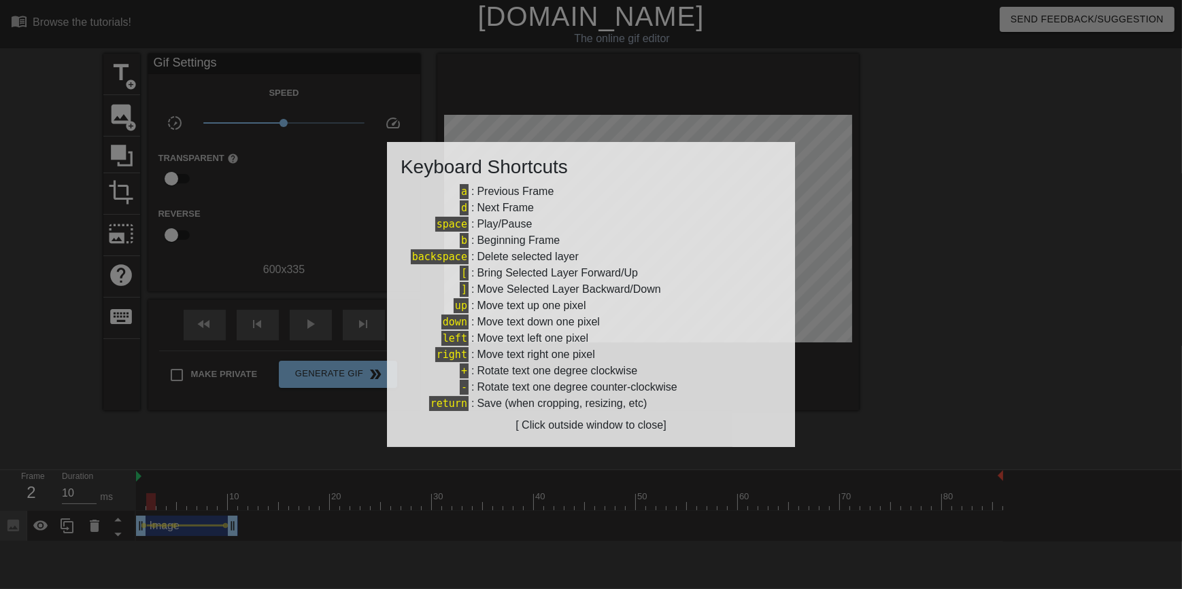
click at [893, 245] on div at bounding box center [591, 294] width 1182 height 589
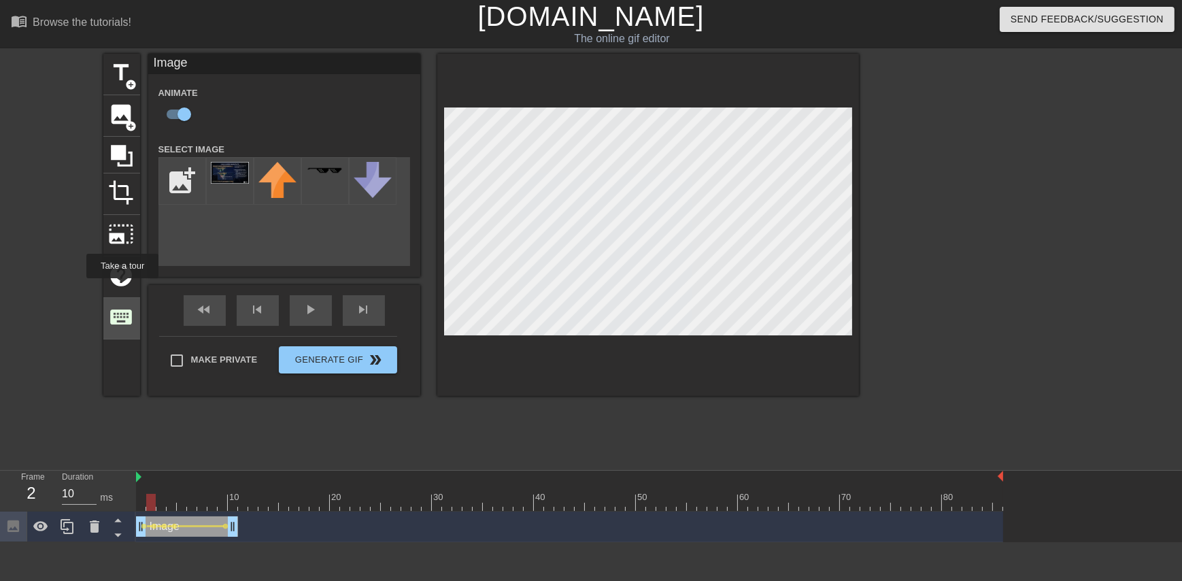
click at [122, 305] on span "keyboard" at bounding box center [122, 317] width 26 height 26
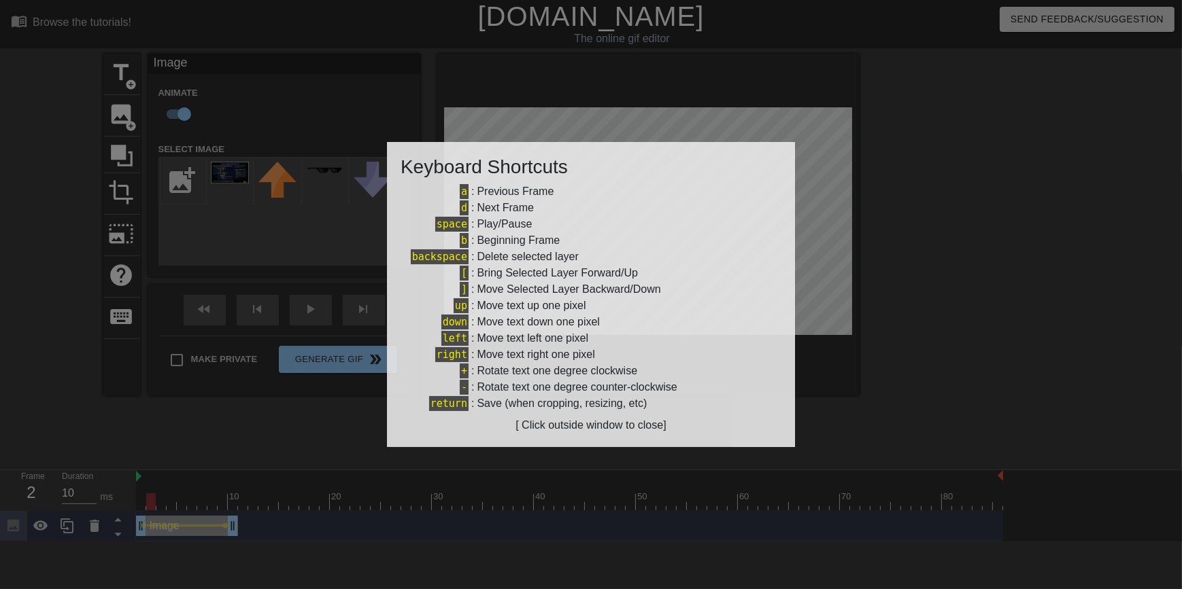
click at [471, 471] on div at bounding box center [591, 294] width 1182 height 589
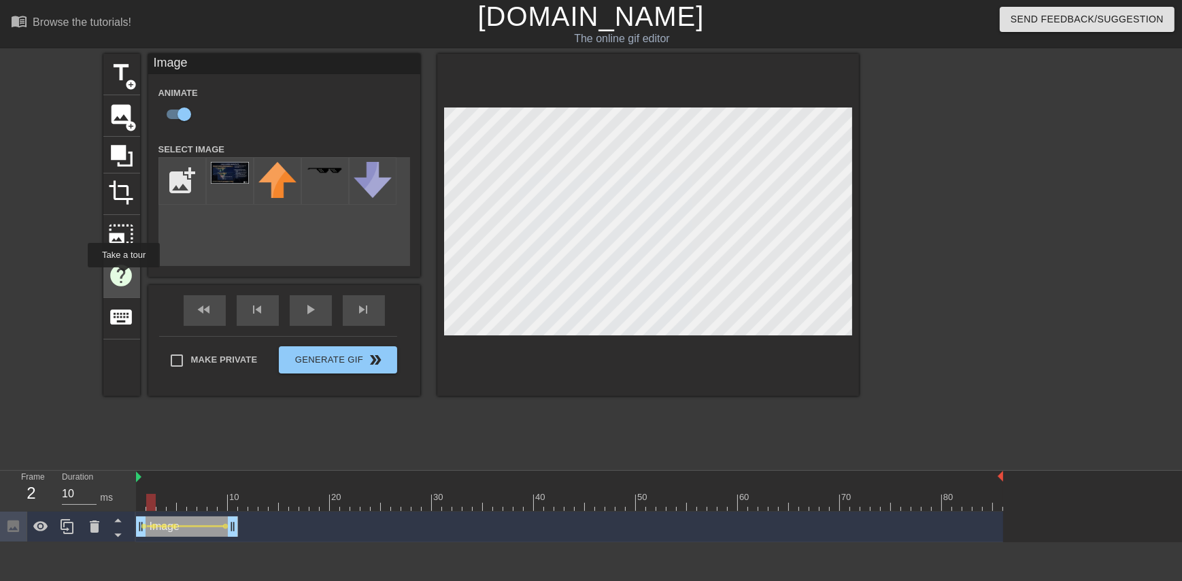
click at [123, 277] on span "help" at bounding box center [122, 275] width 26 height 26
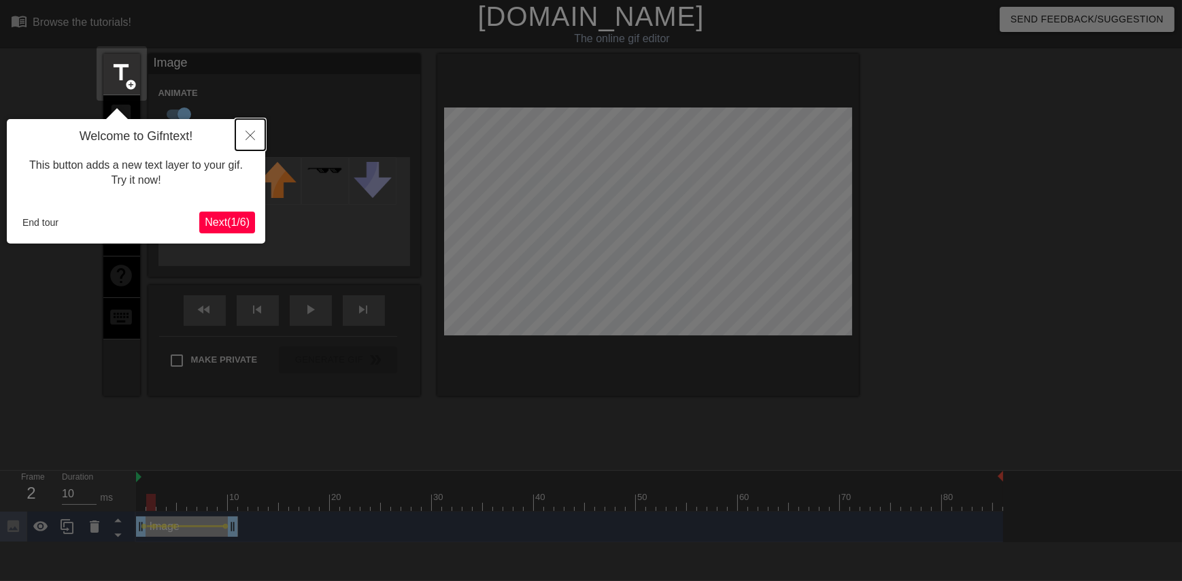
click at [253, 135] on icon "Close" at bounding box center [250, 136] width 10 height 10
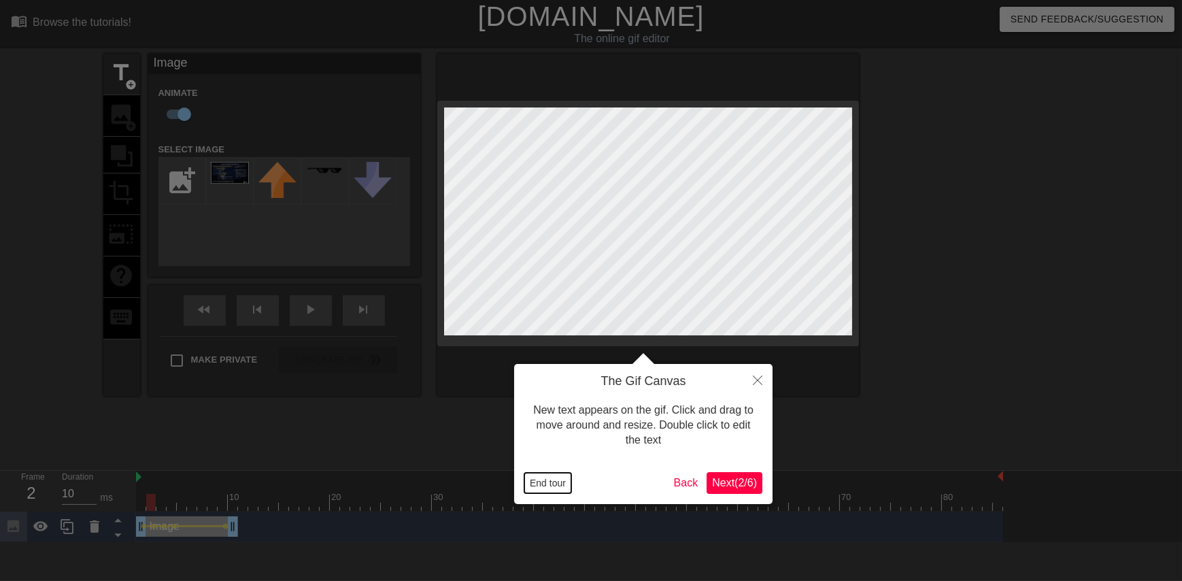
click at [536, 486] on button "End tour" at bounding box center [547, 483] width 47 height 20
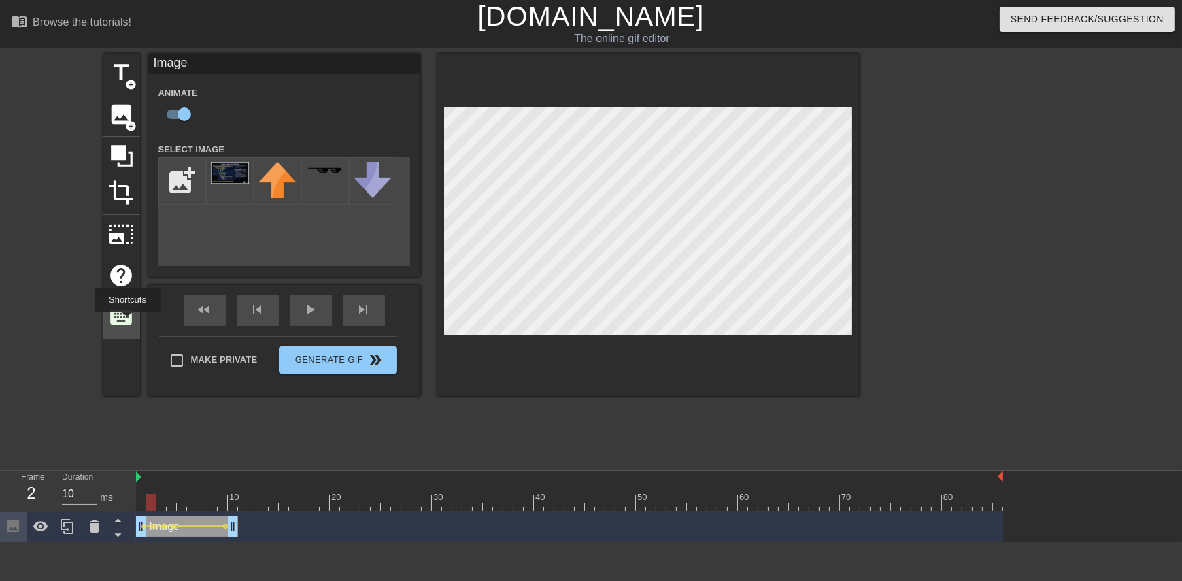
click at [127, 320] on span "keyboard" at bounding box center [122, 317] width 26 height 26
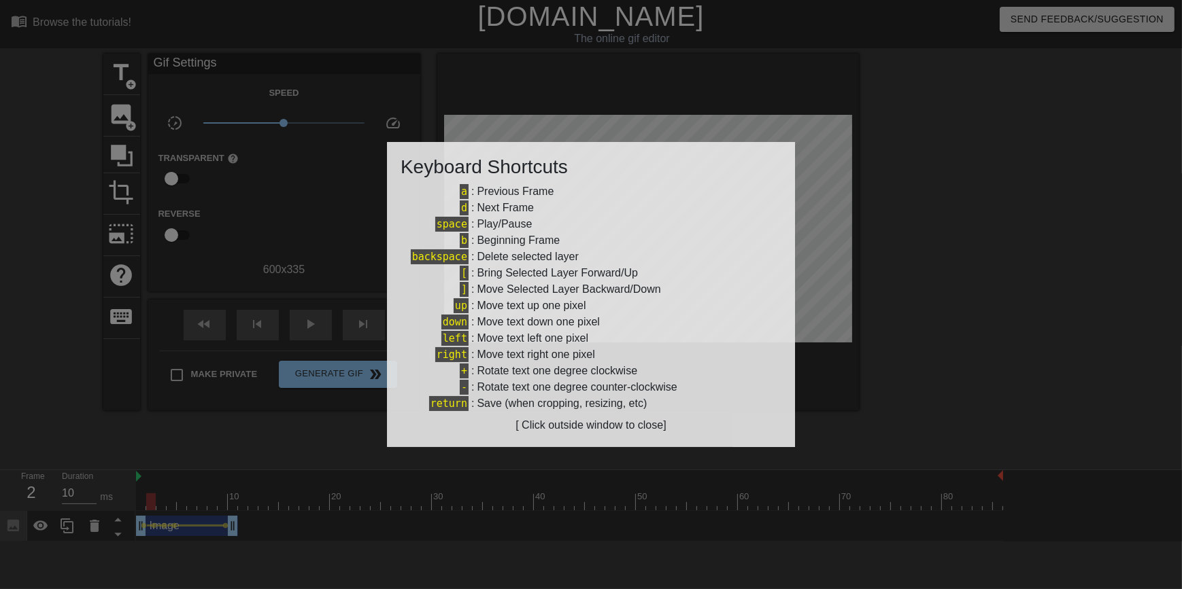
click at [625, 434] on div "[ Click outside window to close]" at bounding box center [590, 425] width 381 height 16
click at [777, 403] on div "return : Save (when cropping, resizing, etc)" at bounding box center [590, 404] width 381 height 16
click at [824, 400] on div at bounding box center [591, 294] width 1182 height 589
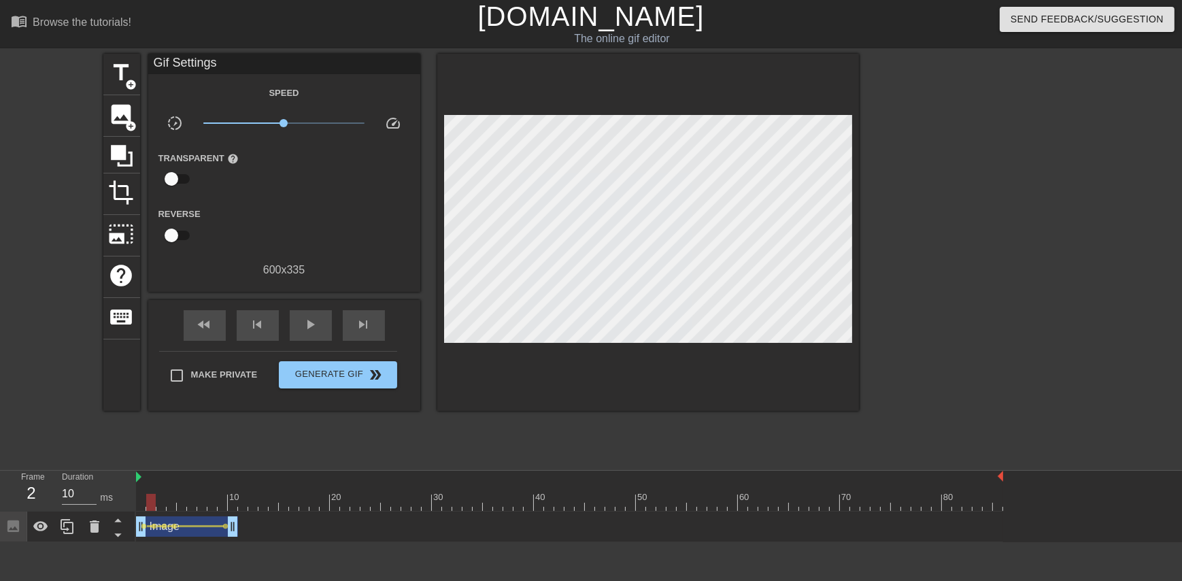
click at [143, 495] on div at bounding box center [569, 502] width 867 height 17
click at [148, 498] on div at bounding box center [569, 502] width 867 height 17
click at [159, 503] on div at bounding box center [569, 502] width 867 height 17
click at [167, 507] on div at bounding box center [569, 502] width 867 height 17
click at [178, 508] on div at bounding box center [569, 502] width 867 height 17
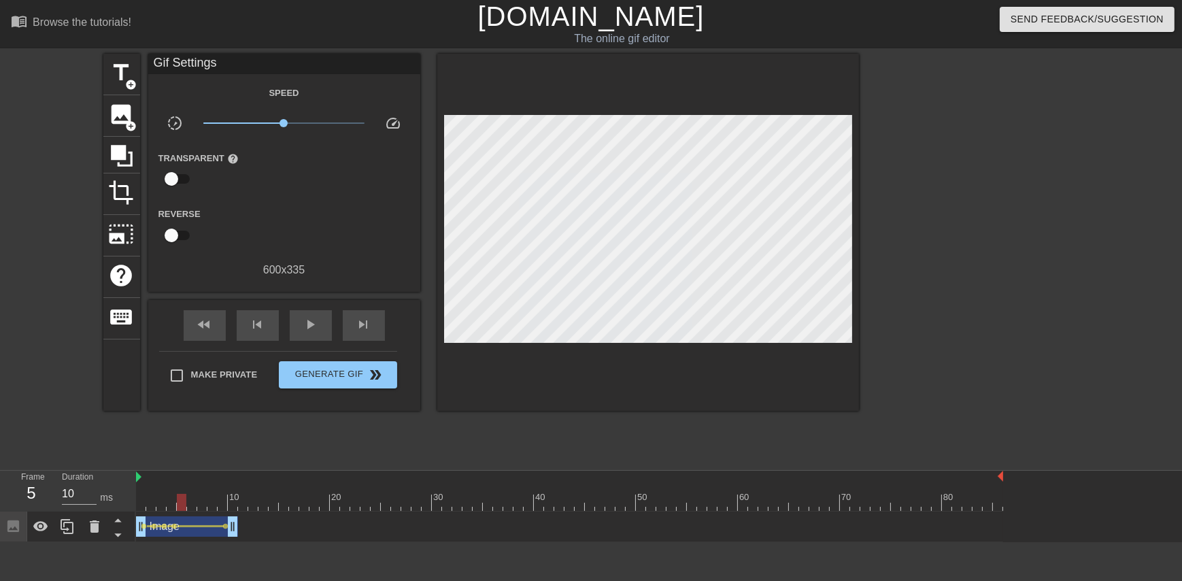
click at [187, 508] on div at bounding box center [569, 502] width 867 height 17
click at [192, 509] on div at bounding box center [192, 502] width 10 height 17
click at [195, 509] on div at bounding box center [192, 502] width 10 height 17
click at [201, 503] on div at bounding box center [569, 502] width 867 height 17
click at [213, 503] on div at bounding box center [569, 502] width 867 height 17
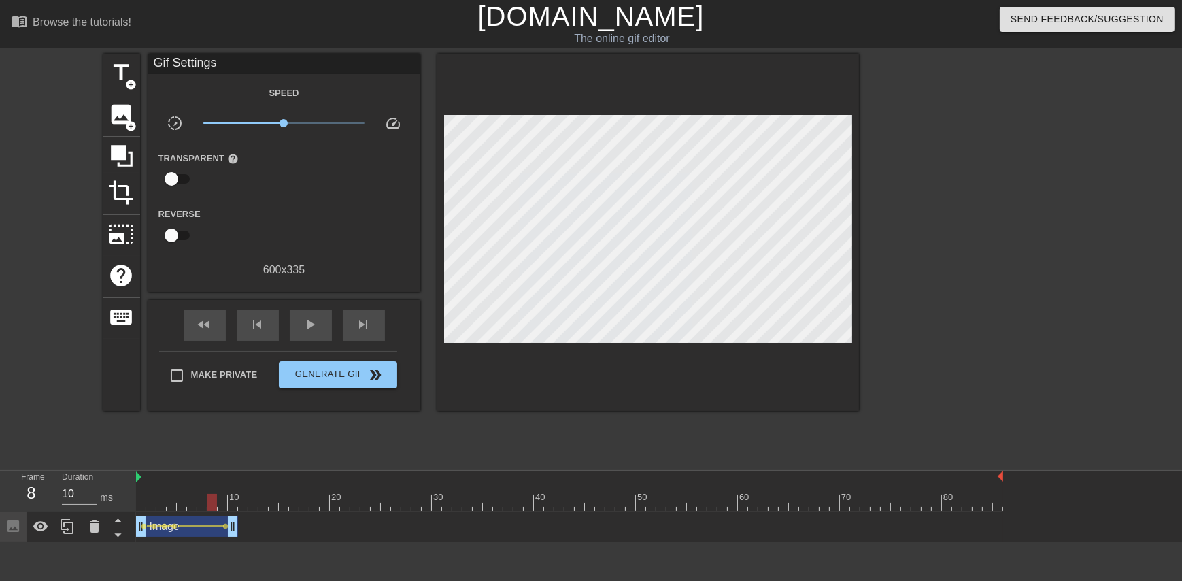
click at [223, 503] on div at bounding box center [569, 502] width 867 height 17
drag, startPoint x: 220, startPoint y: 502, endPoint x: 154, endPoint y: 484, distance: 68.3
click at [154, 484] on div "10 20 30 40 50 60 70 80" at bounding box center [569, 491] width 867 height 40
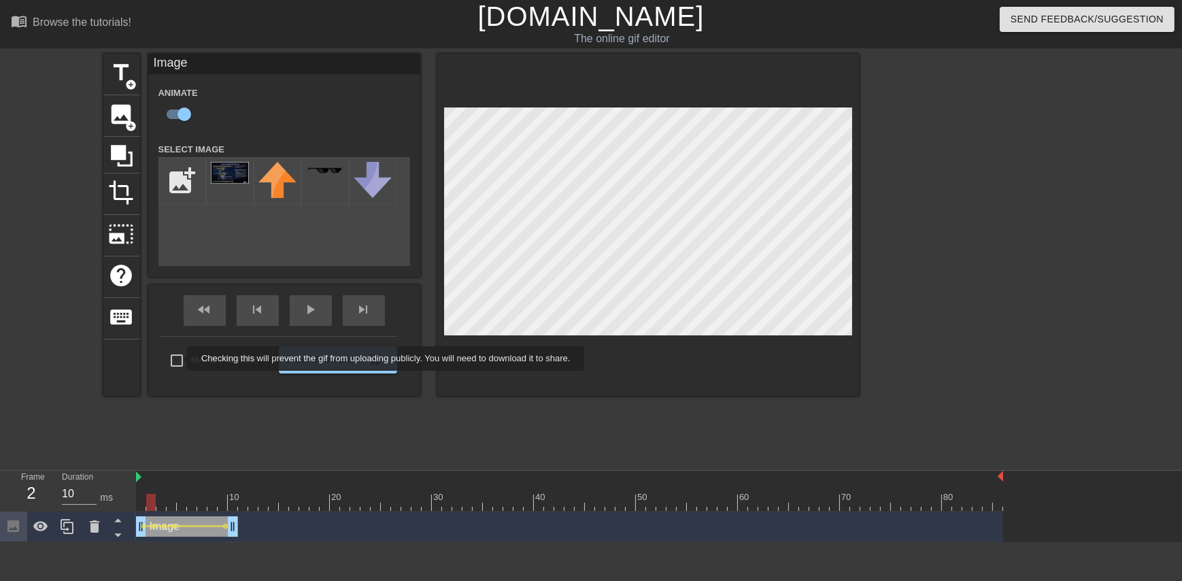
drag, startPoint x: 178, startPoint y: 358, endPoint x: 175, endPoint y: 347, distance: 11.2
click at [179, 358] on div "Make Private Generate Gif double_arrow" at bounding box center [278, 363] width 238 height 54
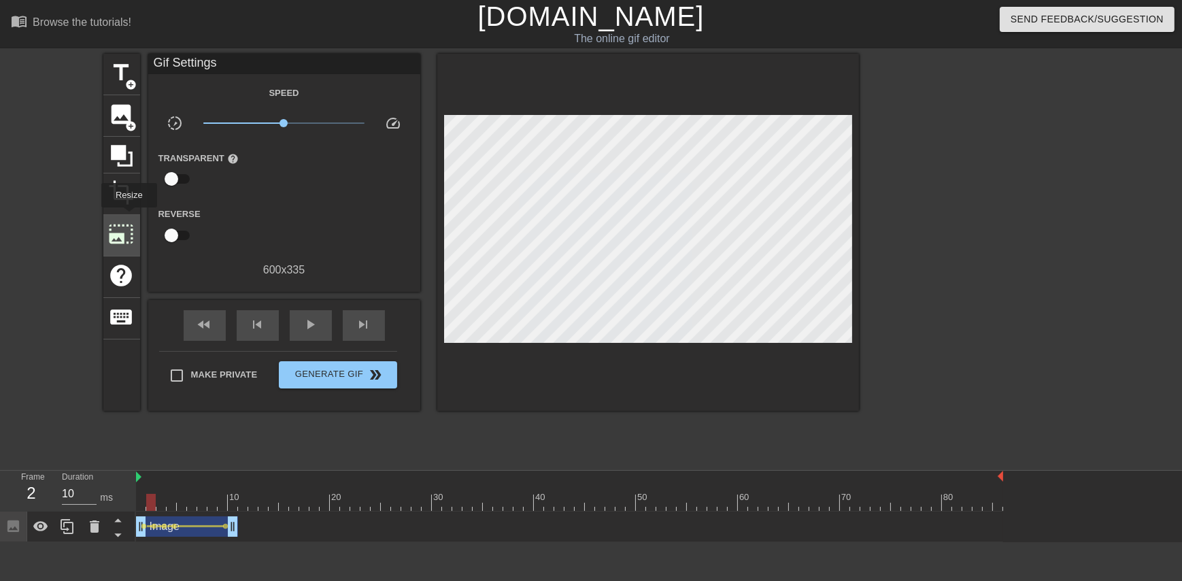
click at [129, 224] on span "photo_size_select_large" at bounding box center [122, 234] width 26 height 26
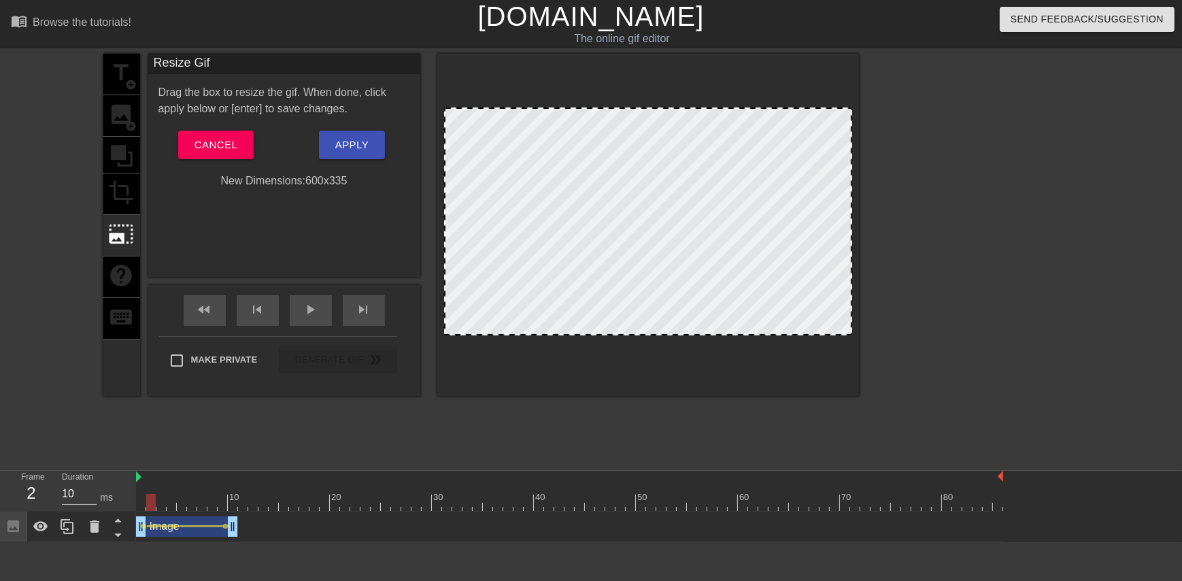
click at [124, 194] on div "title add_circle image add_circle crop photo_size_select_large help keyboard" at bounding box center [121, 225] width 37 height 342
click at [204, 146] on span "Cancel" at bounding box center [215, 145] width 43 height 18
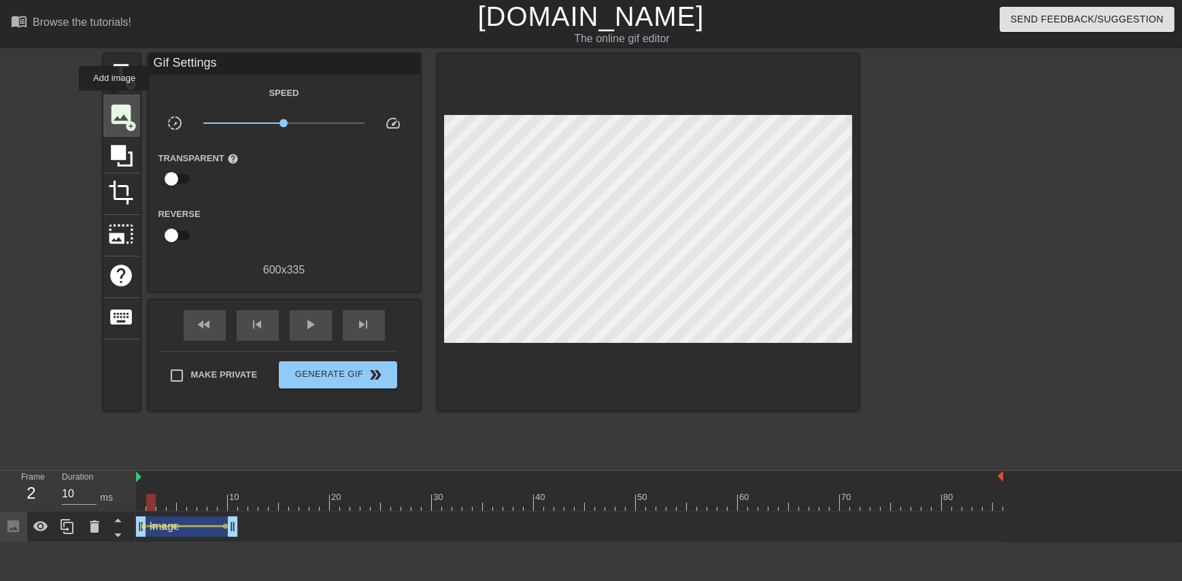
click at [114, 101] on span "image" at bounding box center [122, 114] width 26 height 26
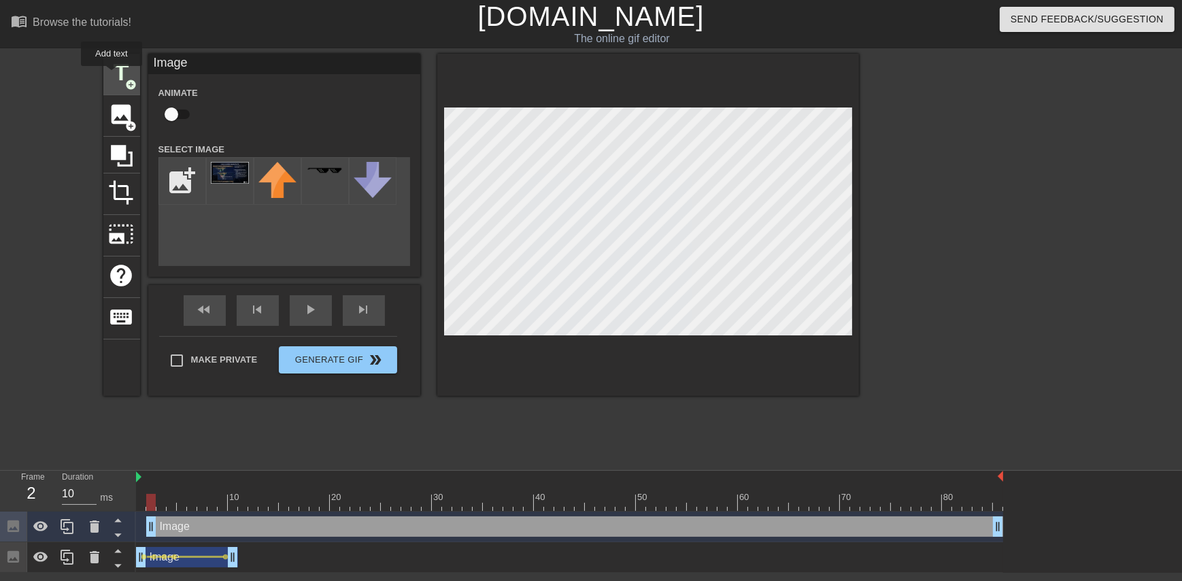
click at [112, 75] on span "title" at bounding box center [122, 73] width 26 height 26
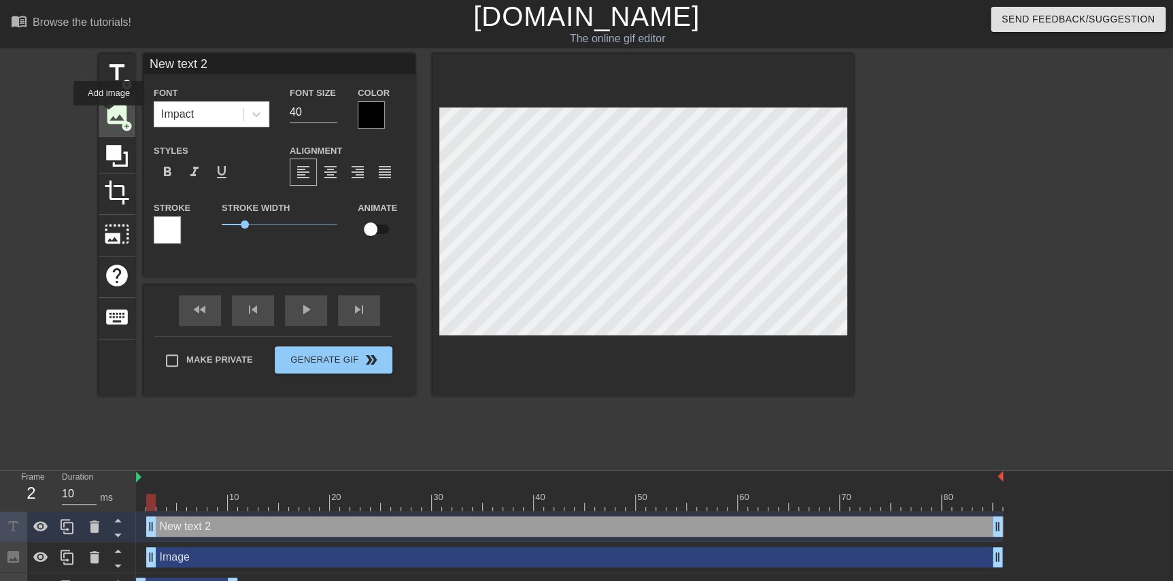
click at [107, 112] on span "image" at bounding box center [117, 114] width 26 height 26
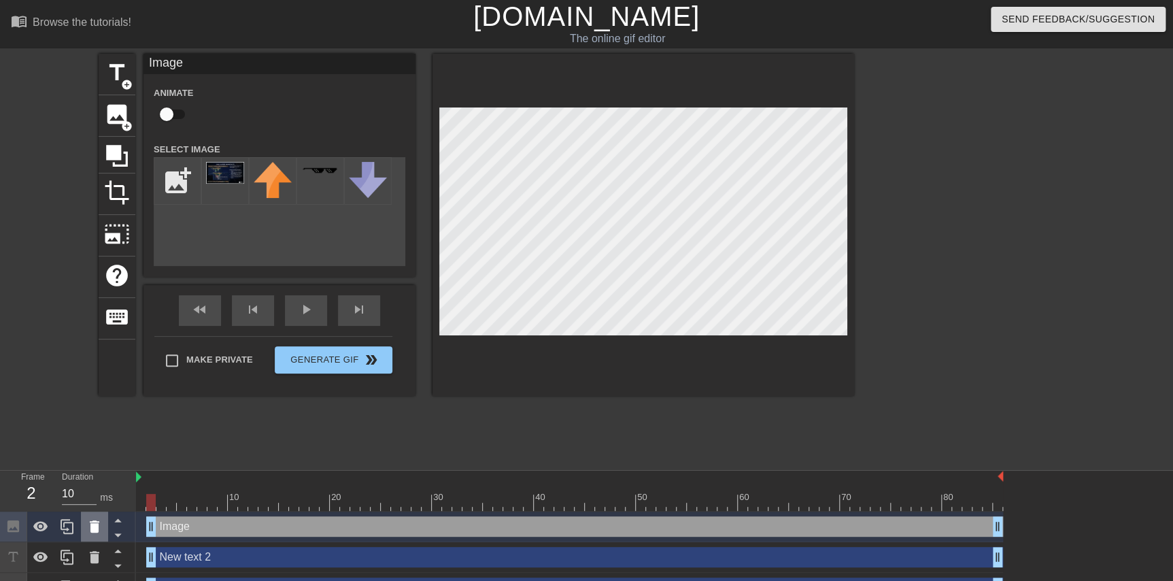
click at [84, 530] on div at bounding box center [94, 526] width 27 height 30
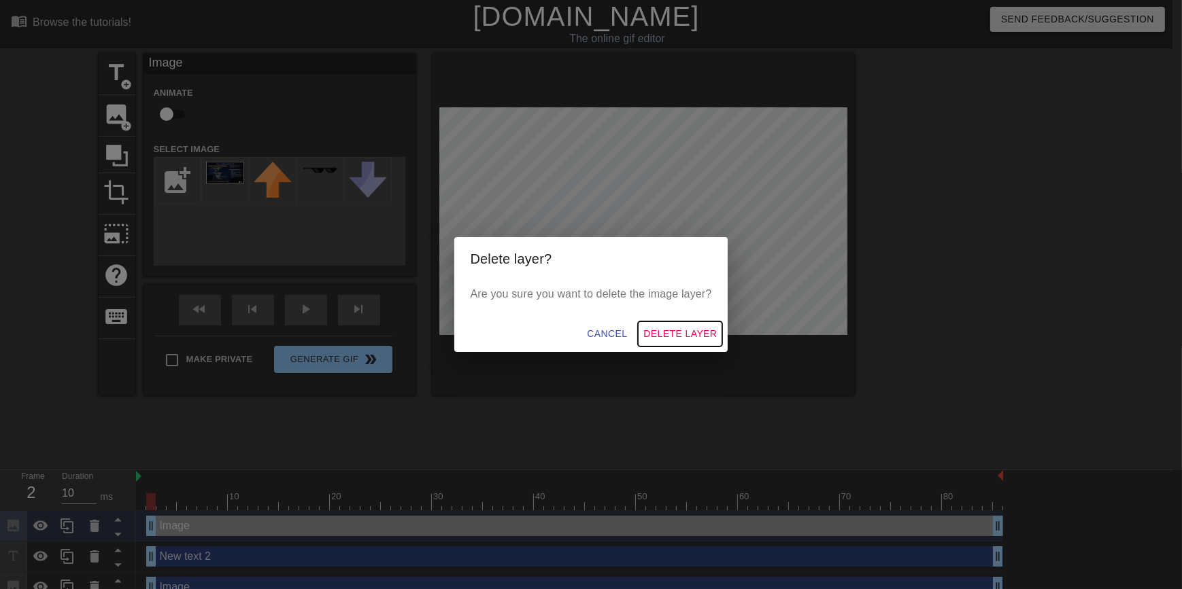
click at [680, 336] on span "Delete Layer" at bounding box center [679, 334] width 73 height 17
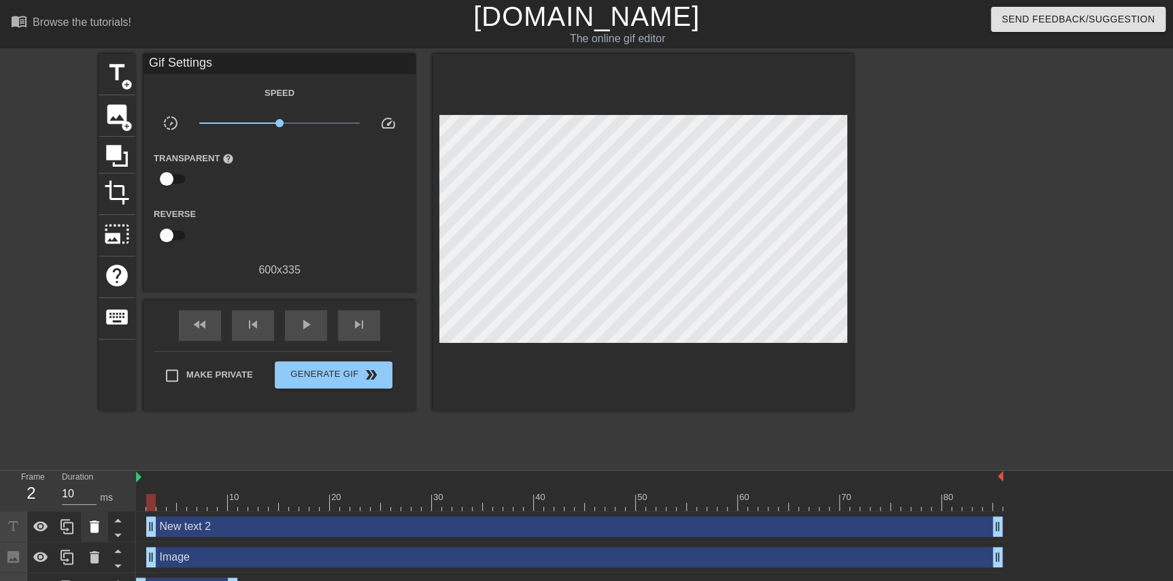
click at [99, 528] on icon at bounding box center [94, 526] width 16 height 16
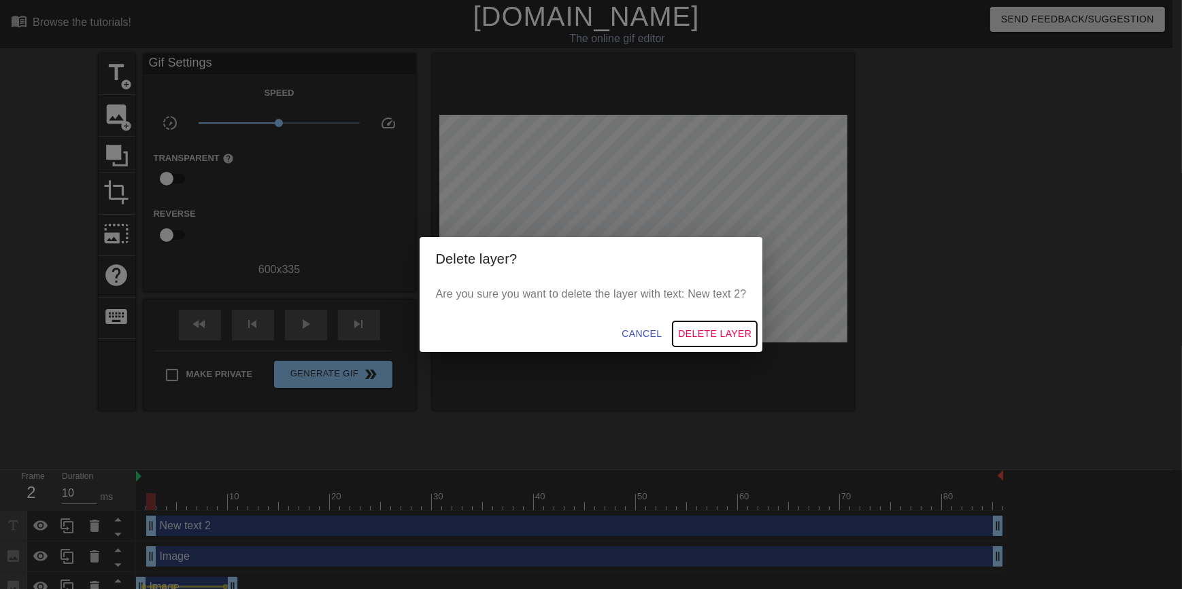
click at [710, 324] on button "Delete Layer" at bounding box center [714, 334] width 84 height 25
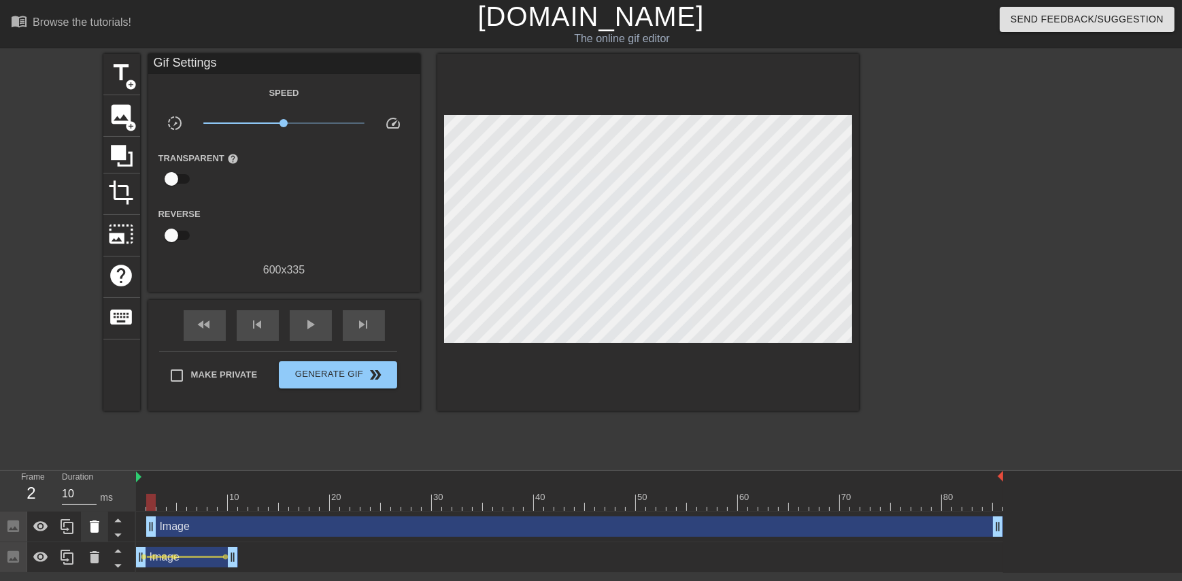
click at [99, 530] on icon at bounding box center [94, 526] width 16 height 16
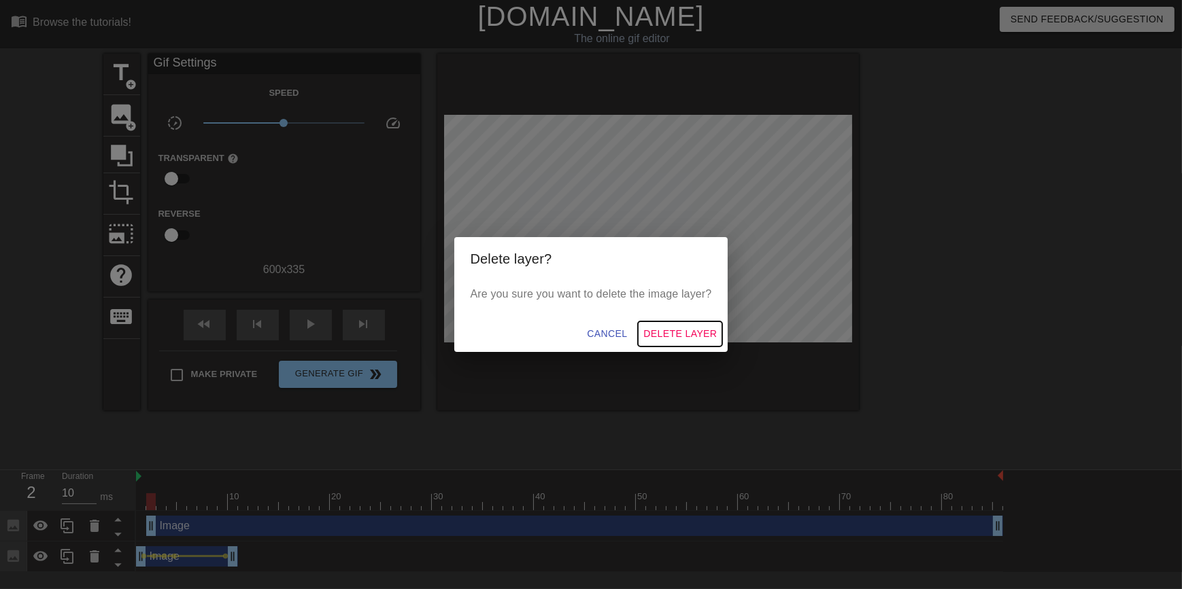
click at [686, 334] on span "Delete Layer" at bounding box center [679, 334] width 73 height 17
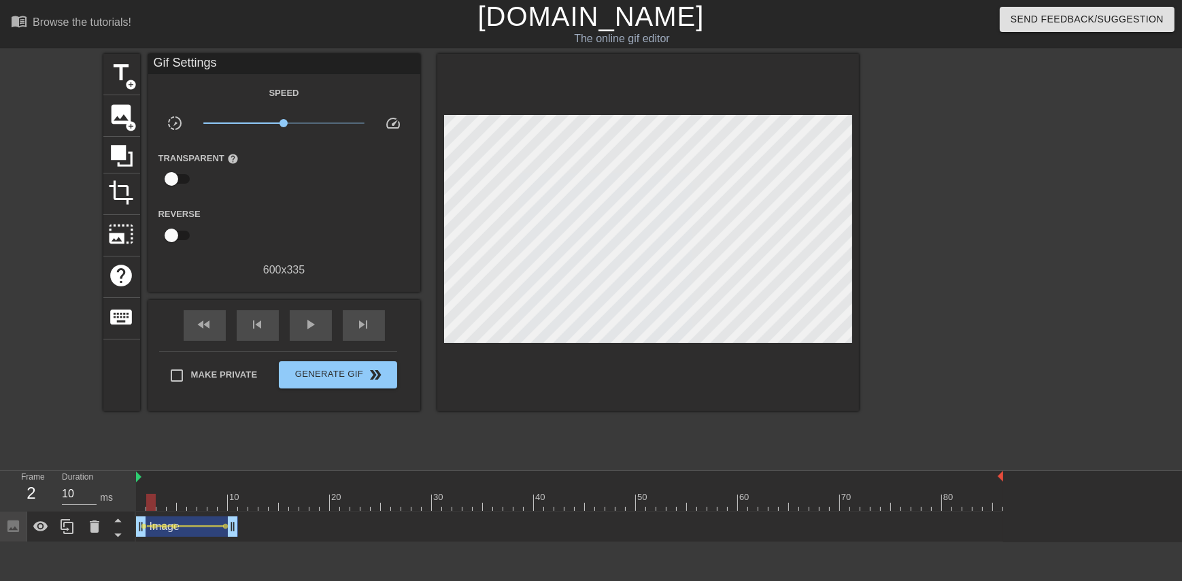
click at [177, 533] on div "Image drag_handle drag_handle" at bounding box center [187, 526] width 102 height 20
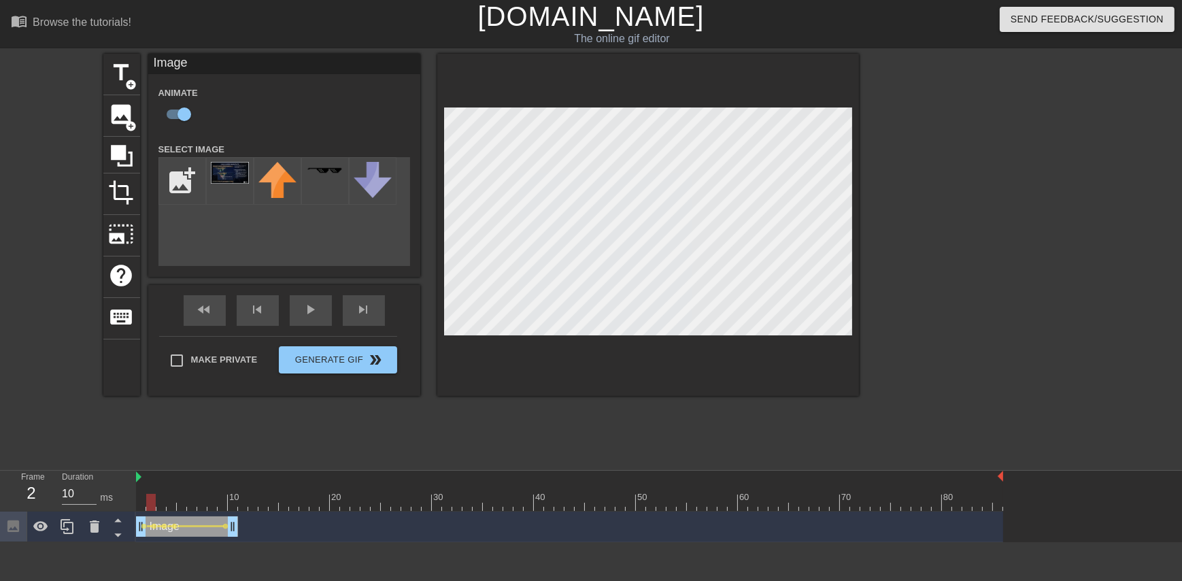
drag, startPoint x: 435, startPoint y: 275, endPoint x: 889, endPoint y: 232, distance: 456.3
click at [889, 232] on div at bounding box center [977, 258] width 204 height 408
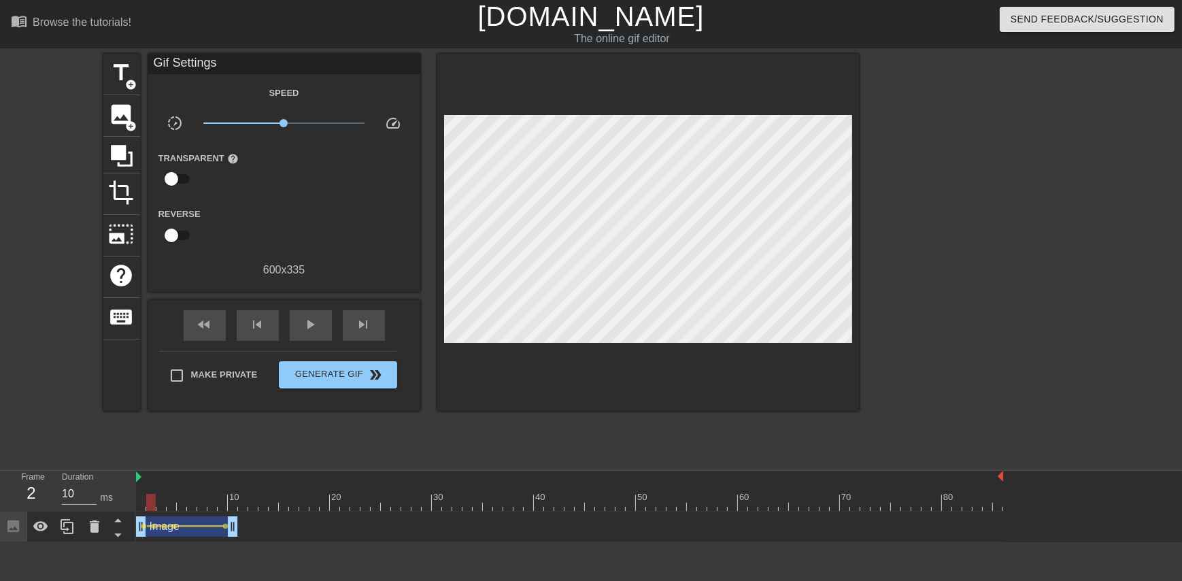
drag, startPoint x: 177, startPoint y: 524, endPoint x: 109, endPoint y: 458, distance: 95.2
click at [109, 458] on div "title add_circle image add_circle crop photo_size_select_large help keyboard Gi…" at bounding box center [480, 258] width 755 height 408
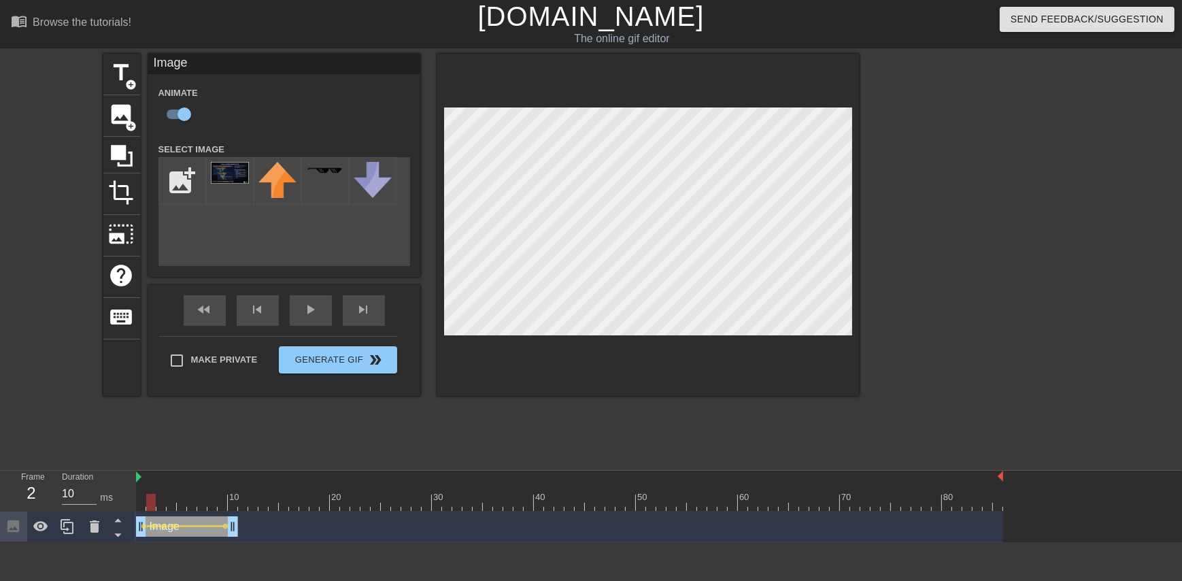
click at [616, 81] on div at bounding box center [648, 225] width 422 height 342
click at [143, 498] on div at bounding box center [569, 502] width 867 height 17
click at [152, 501] on div at bounding box center [569, 502] width 867 height 17
drag, startPoint x: 162, startPoint y: 504, endPoint x: 169, endPoint y: 505, distance: 7.5
click at [162, 504] on div at bounding box center [569, 502] width 867 height 17
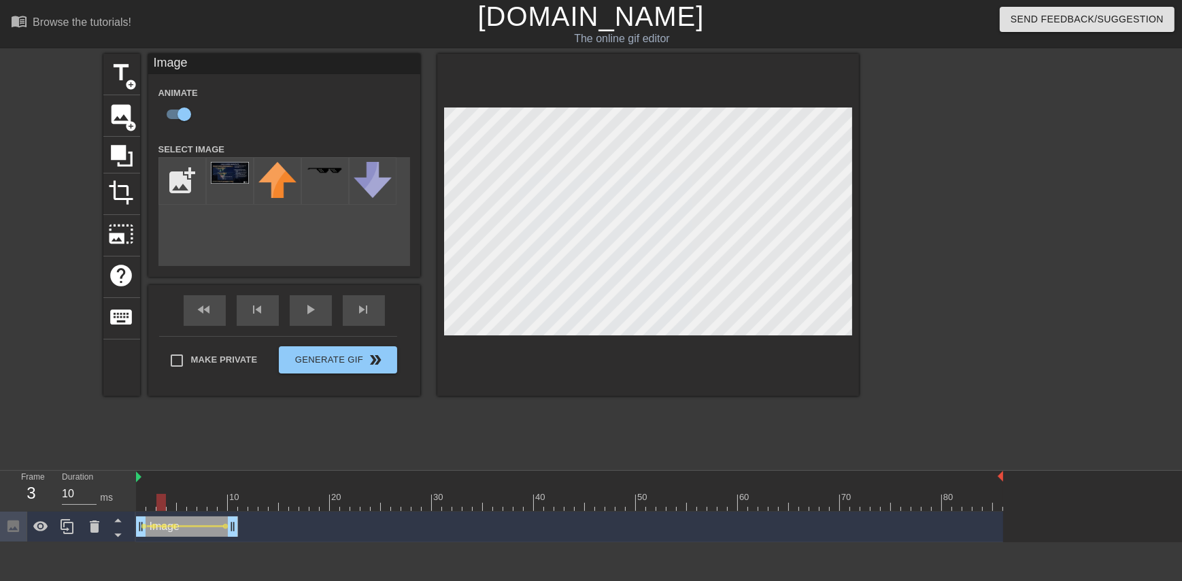
click at [176, 505] on div at bounding box center [569, 502] width 867 height 17
click at [182, 507] on div at bounding box center [569, 502] width 867 height 17
click at [186, 508] on div at bounding box center [569, 502] width 867 height 17
click at [191, 509] on div at bounding box center [569, 502] width 867 height 17
click at [192, 509] on div at bounding box center [192, 502] width 10 height 17
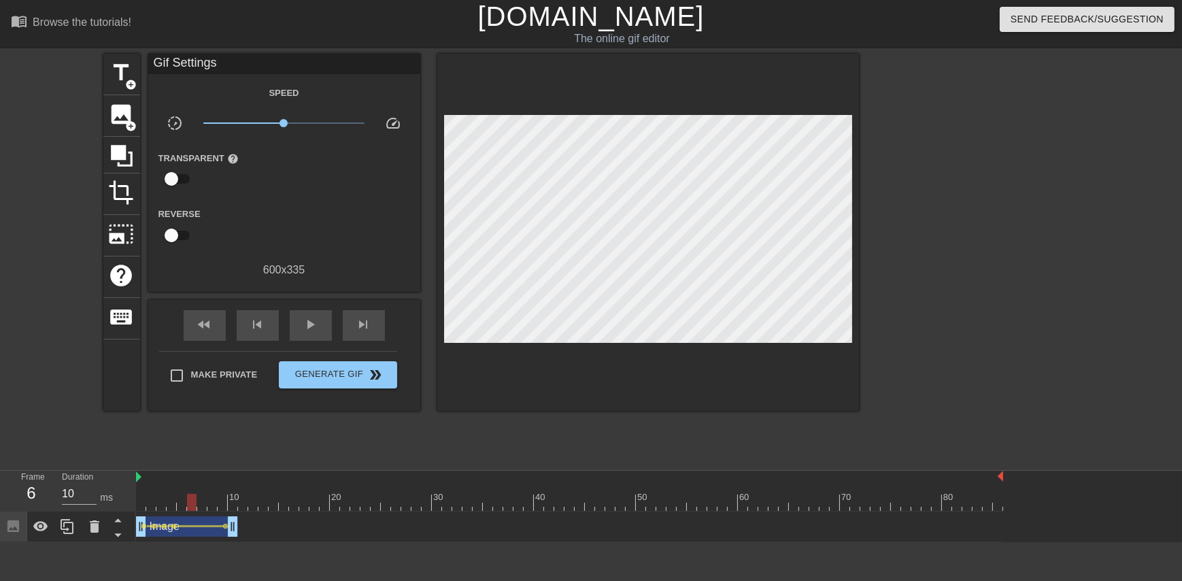
drag, startPoint x: 171, startPoint y: 526, endPoint x: 143, endPoint y: 561, distance: 45.4
click at [143, 542] on html "menu_book Browse the tutorials! Gifntext.com The online gif editor Send Feedbac…" at bounding box center [591, 271] width 1182 height 542
click at [152, 525] on span "lens" at bounding box center [155, 526] width 6 height 6
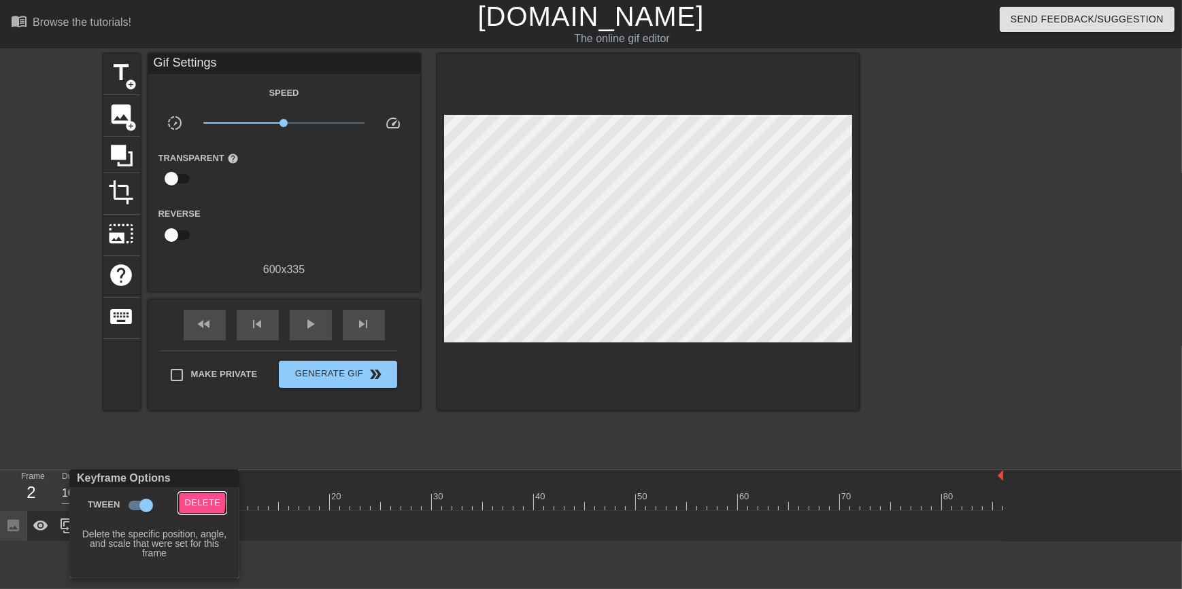
click at [190, 501] on span "Delete" at bounding box center [202, 504] width 36 height 16
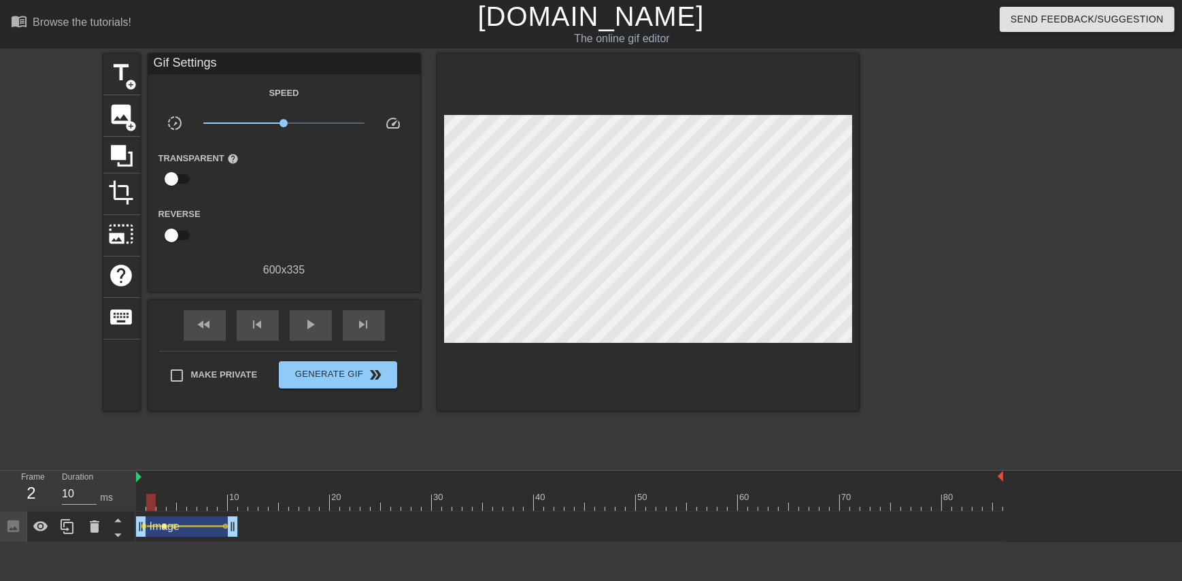
click at [165, 524] on span "lens" at bounding box center [165, 526] width 6 height 6
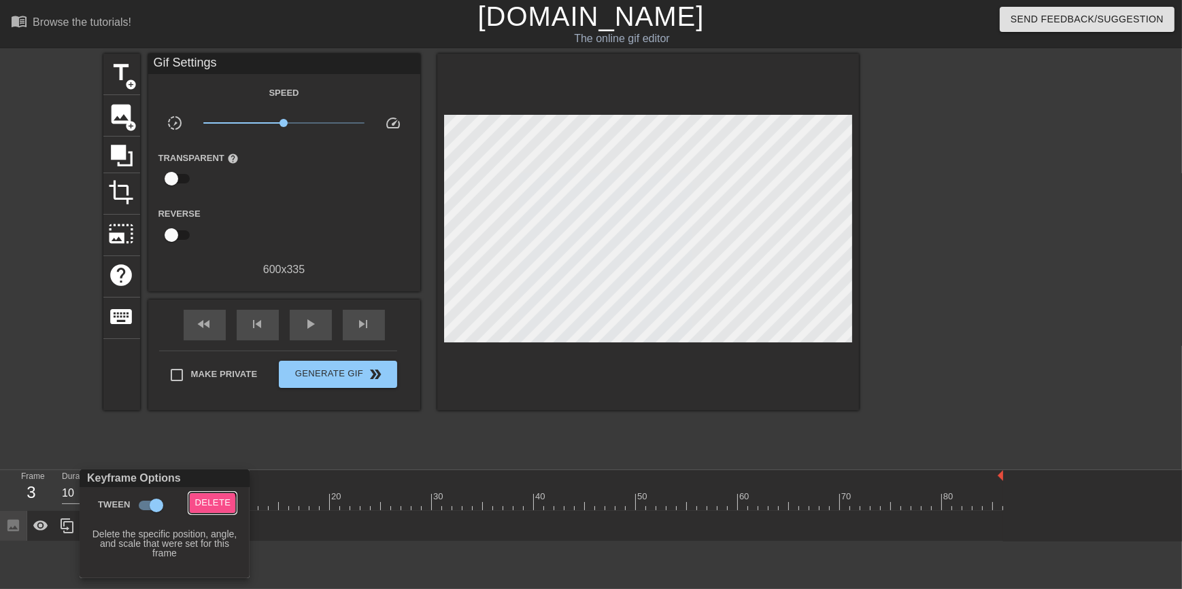
click at [204, 507] on span "Delete" at bounding box center [212, 504] width 36 height 16
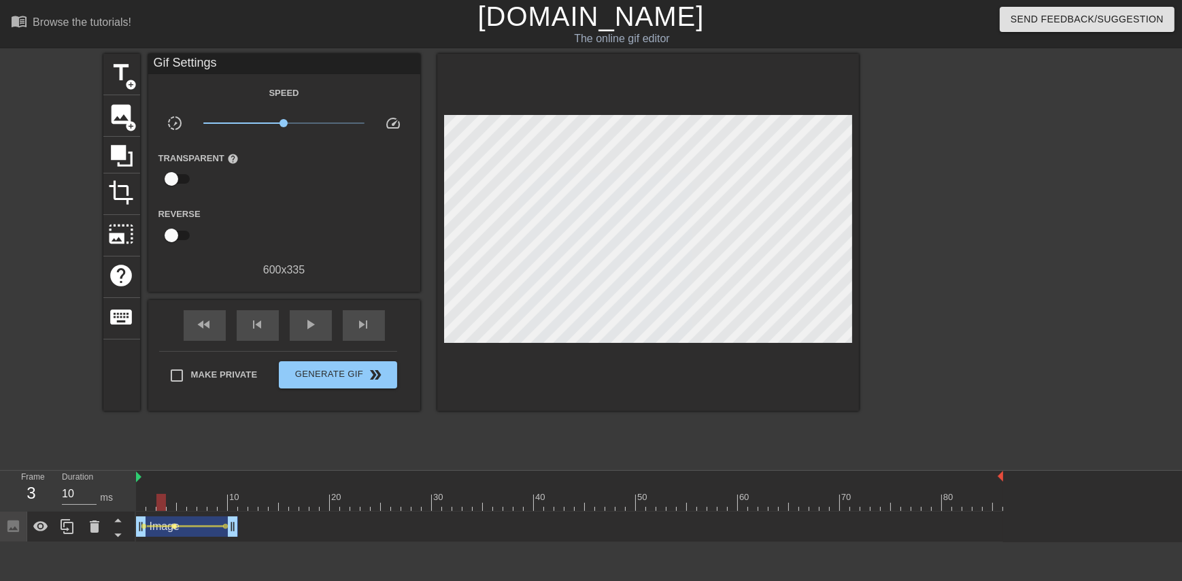
click at [174, 525] on span "lens" at bounding box center [175, 526] width 6 height 6
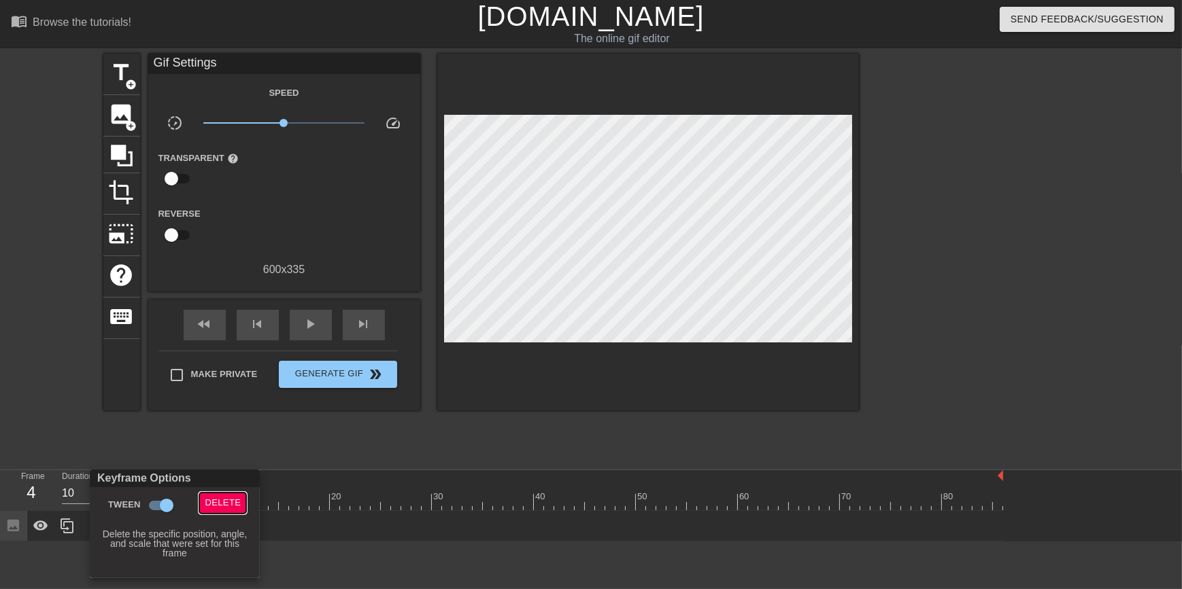
click at [214, 503] on span "Delete" at bounding box center [223, 504] width 36 height 16
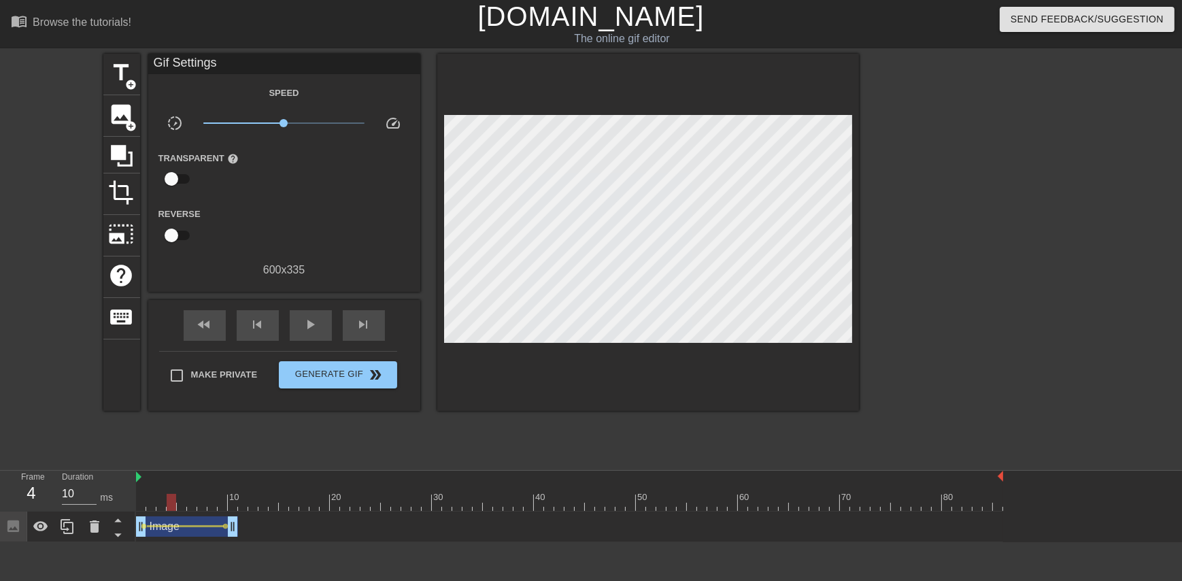
click at [156, 521] on div "Image drag_handle drag_handle" at bounding box center [187, 526] width 102 height 20
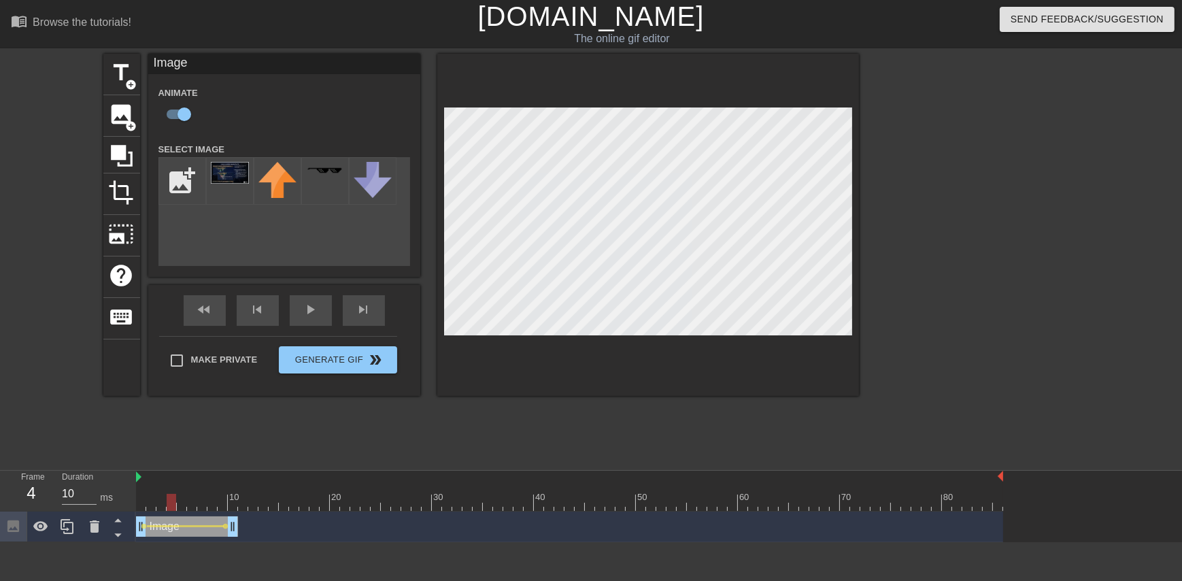
click at [148, 497] on div at bounding box center [569, 502] width 867 height 17
click at [139, 499] on div at bounding box center [569, 502] width 867 height 17
click at [149, 501] on div at bounding box center [569, 502] width 867 height 17
click at [159, 505] on div at bounding box center [569, 502] width 867 height 17
click at [150, 505] on div at bounding box center [569, 502] width 867 height 17
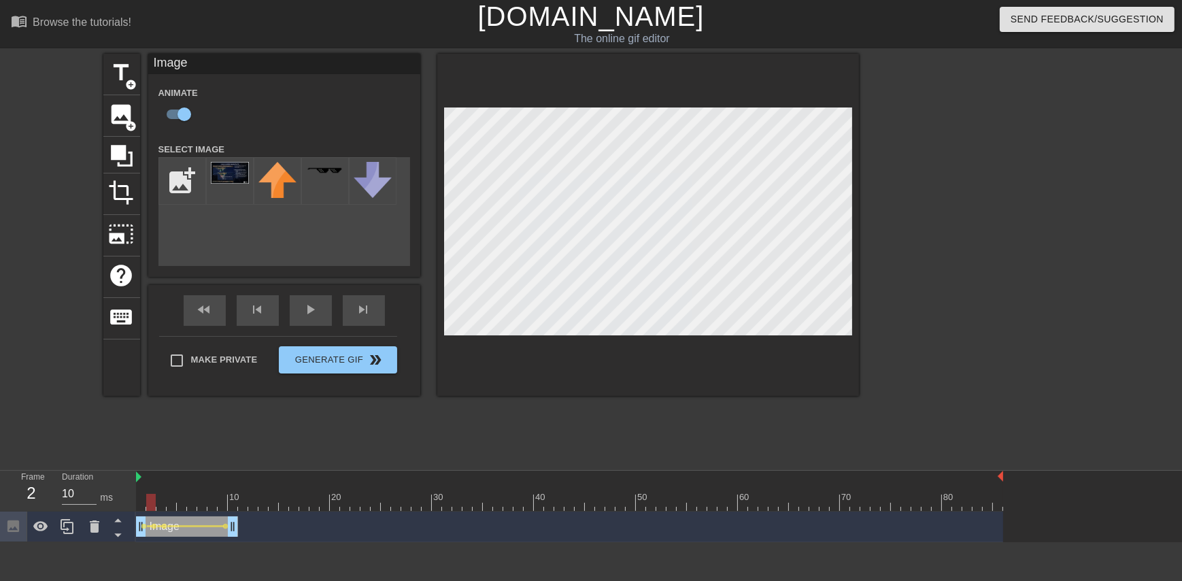
click at [157, 508] on div at bounding box center [569, 502] width 867 height 17
click at [138, 506] on div at bounding box center [569, 502] width 867 height 17
click at [152, 510] on div at bounding box center [569, 502] width 867 height 17
click at [158, 504] on div at bounding box center [569, 502] width 867 height 17
click at [169, 506] on div at bounding box center [569, 502] width 867 height 17
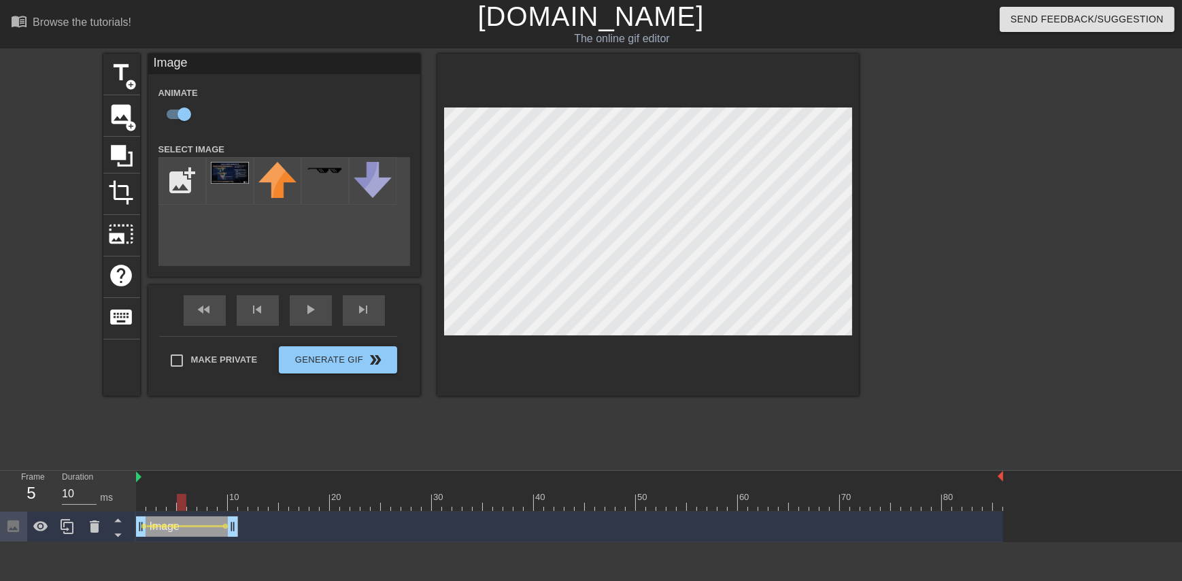
click at [181, 506] on div at bounding box center [569, 502] width 867 height 17
click at [192, 509] on div at bounding box center [569, 502] width 867 height 17
click at [184, 507] on div at bounding box center [569, 502] width 867 height 17
click at [171, 504] on div at bounding box center [569, 502] width 867 height 17
click at [162, 504] on div at bounding box center [569, 502] width 867 height 17
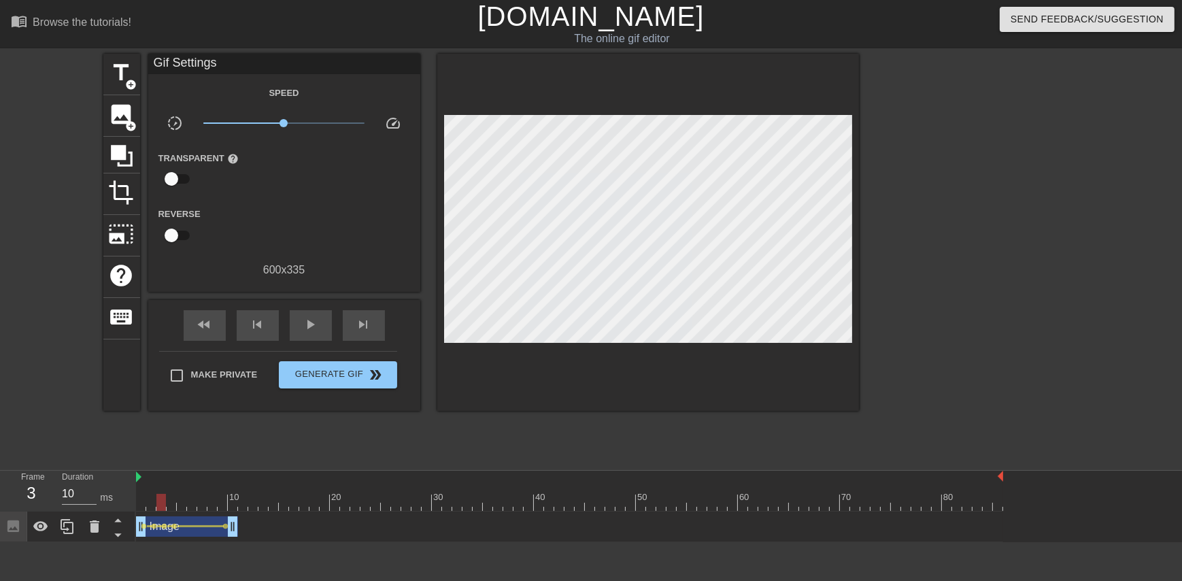
click at [619, 108] on div at bounding box center [648, 232] width 422 height 357
click at [150, 503] on div at bounding box center [569, 502] width 867 height 17
click at [139, 504] on div at bounding box center [569, 502] width 867 height 17
click at [148, 506] on div at bounding box center [569, 502] width 867 height 17
click at [159, 509] on div at bounding box center [569, 502] width 867 height 17
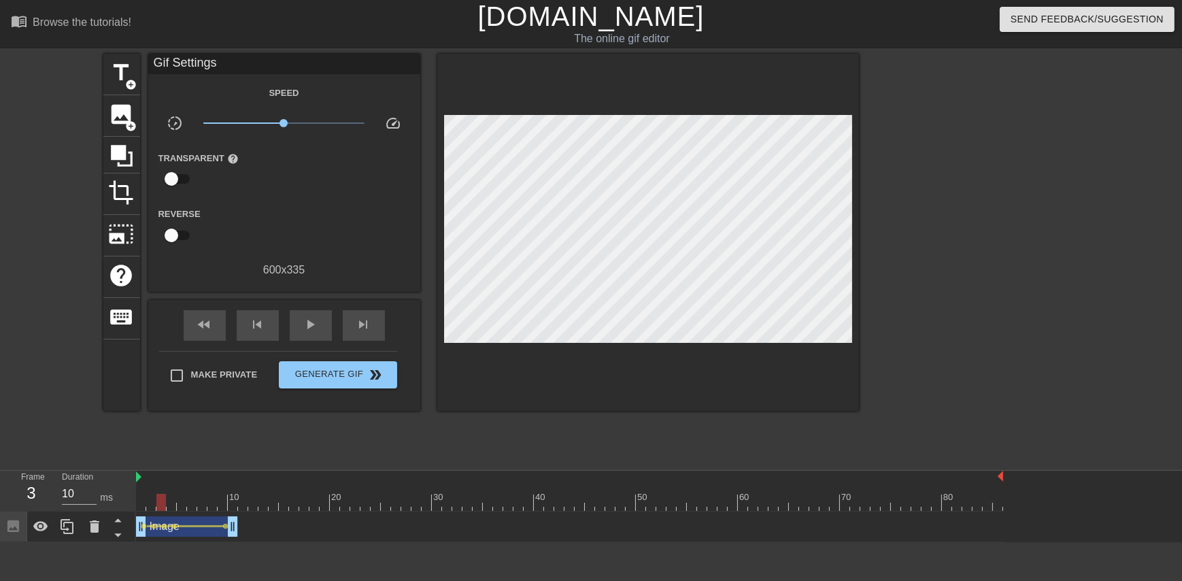
click at [170, 511] on div "10 20 30 40 50 60 70 80" at bounding box center [569, 491] width 867 height 41
click at [168, 508] on div at bounding box center [569, 502] width 867 height 17
click at [182, 508] on div at bounding box center [569, 502] width 867 height 17
click at [190, 508] on div at bounding box center [569, 502] width 867 height 17
click at [179, 505] on div at bounding box center [569, 502] width 867 height 17
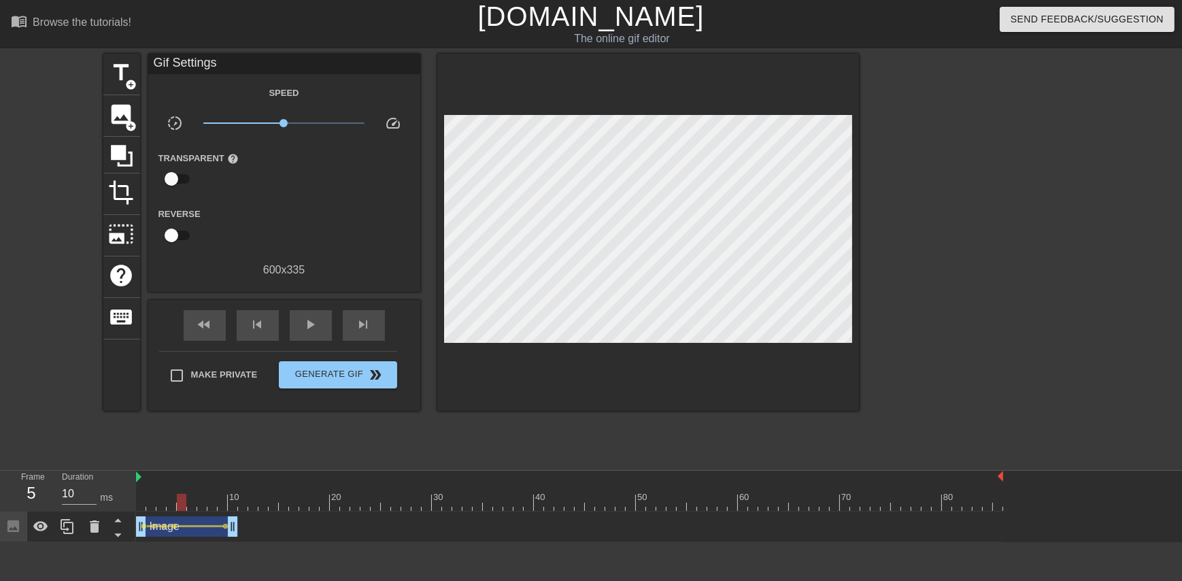
click at [170, 505] on div at bounding box center [569, 502] width 867 height 17
click at [175, 528] on span "lens" at bounding box center [175, 526] width 6 height 6
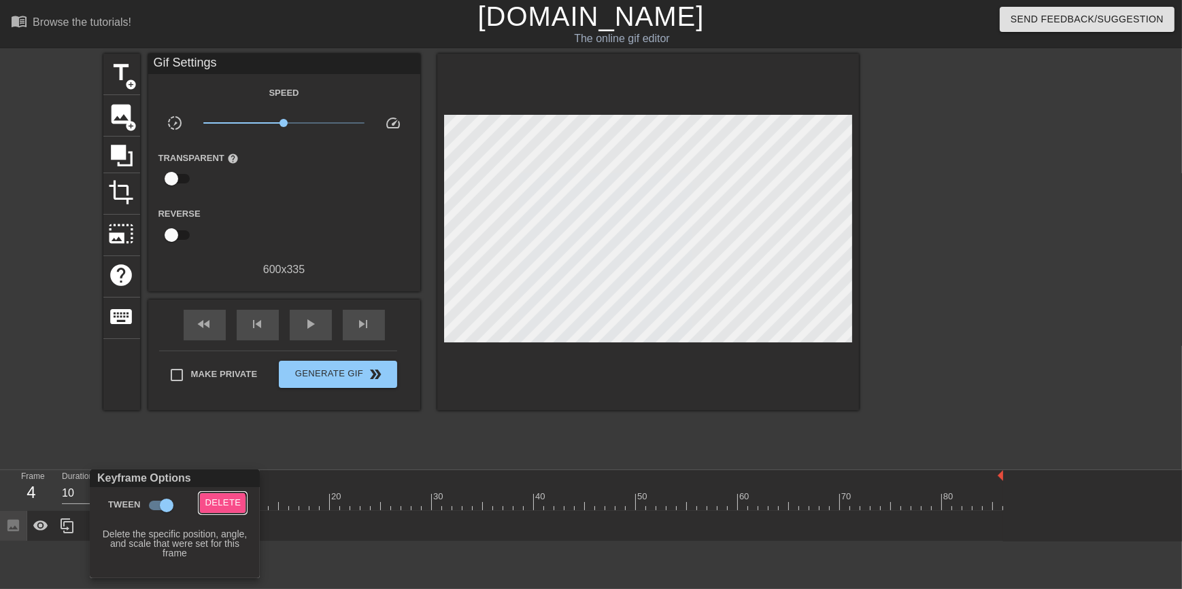
click at [218, 507] on span "Delete" at bounding box center [223, 504] width 36 height 16
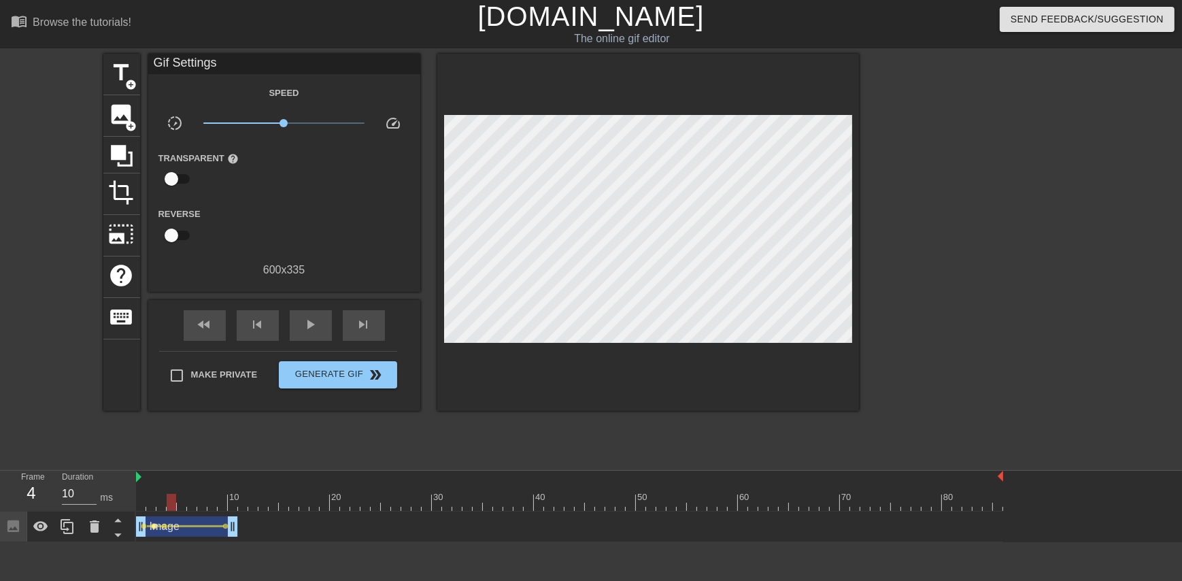
click at [154, 524] on span "lens" at bounding box center [155, 526] width 6 height 6
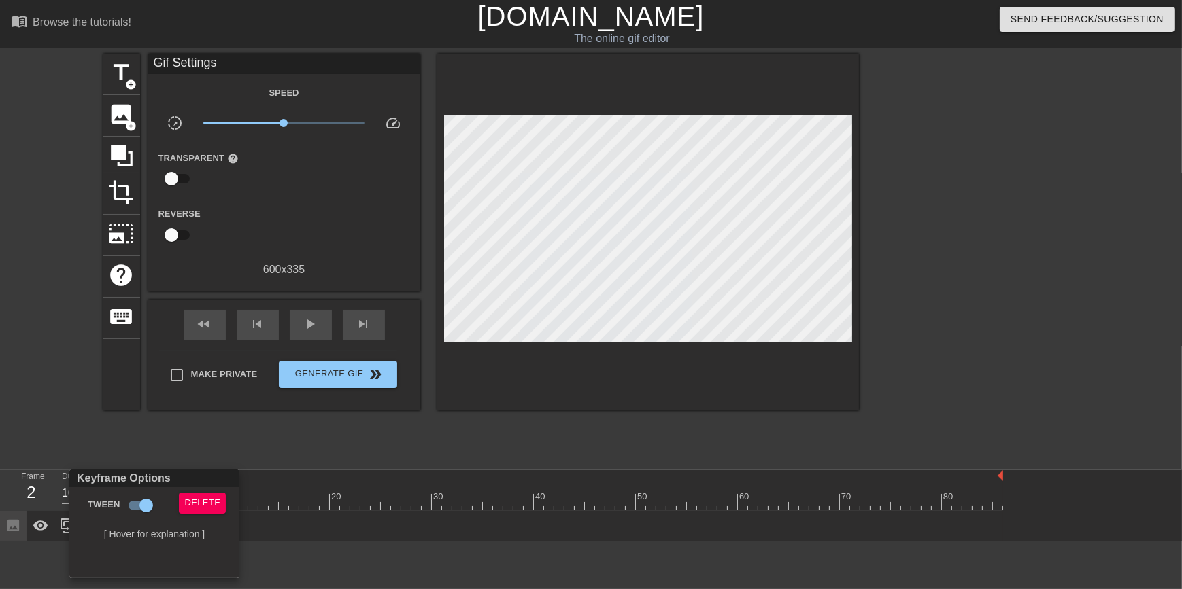
click at [204, 449] on div at bounding box center [591, 294] width 1182 height 589
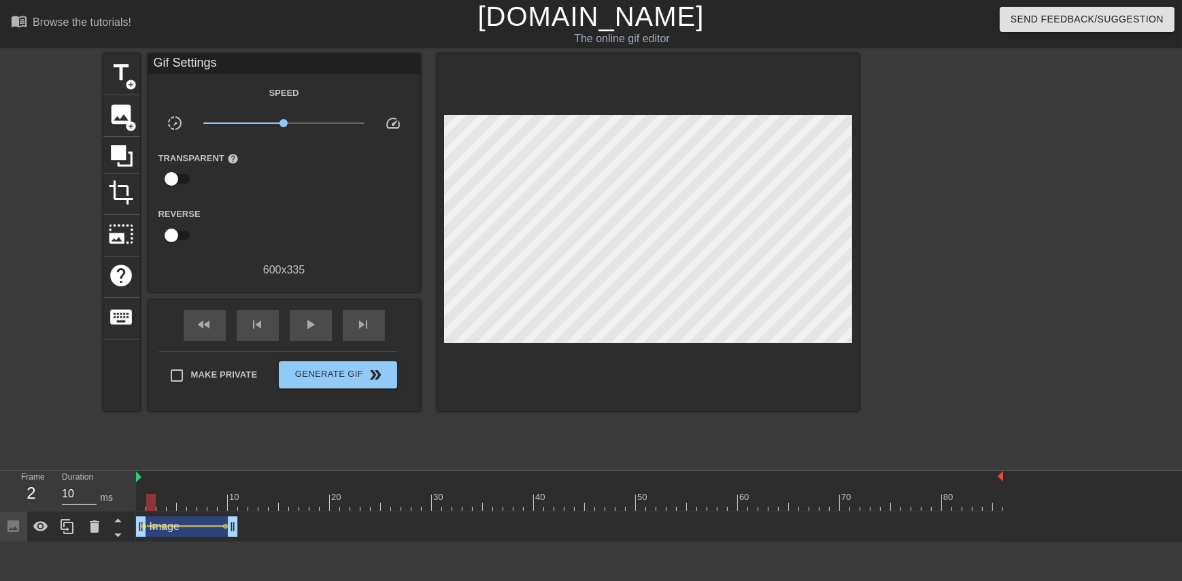
click at [158, 504] on div at bounding box center [569, 502] width 867 height 17
click at [148, 503] on div at bounding box center [569, 502] width 867 height 17
click at [140, 502] on div at bounding box center [569, 502] width 867 height 17
click at [150, 503] on div at bounding box center [569, 502] width 867 height 17
click at [165, 505] on div at bounding box center [569, 502] width 867 height 17
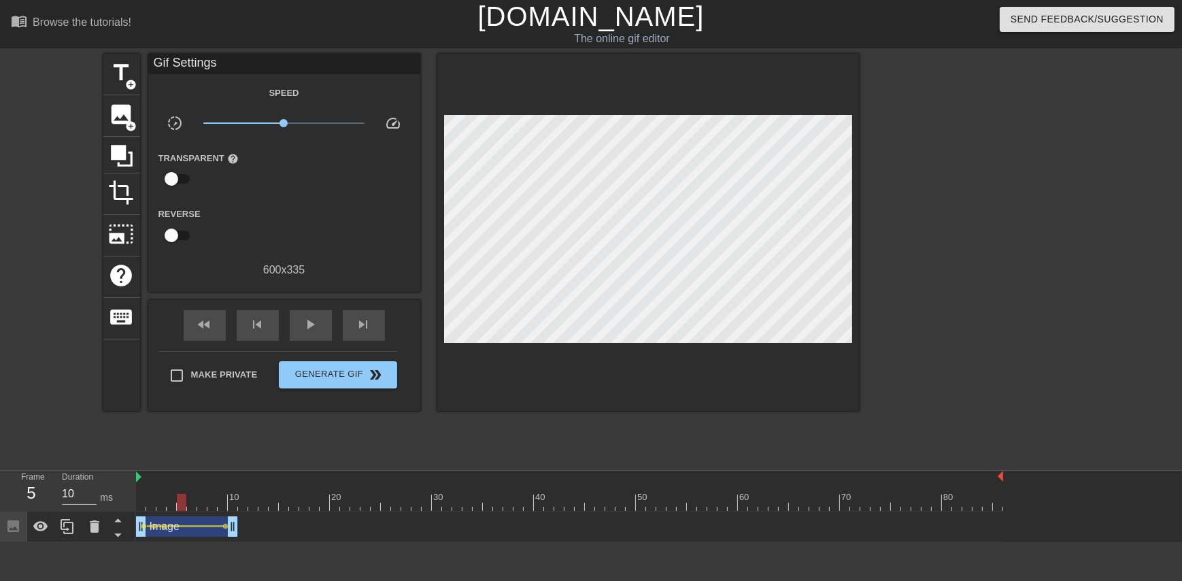
click at [179, 507] on div at bounding box center [569, 502] width 867 height 17
click at [170, 506] on div at bounding box center [569, 502] width 867 height 17
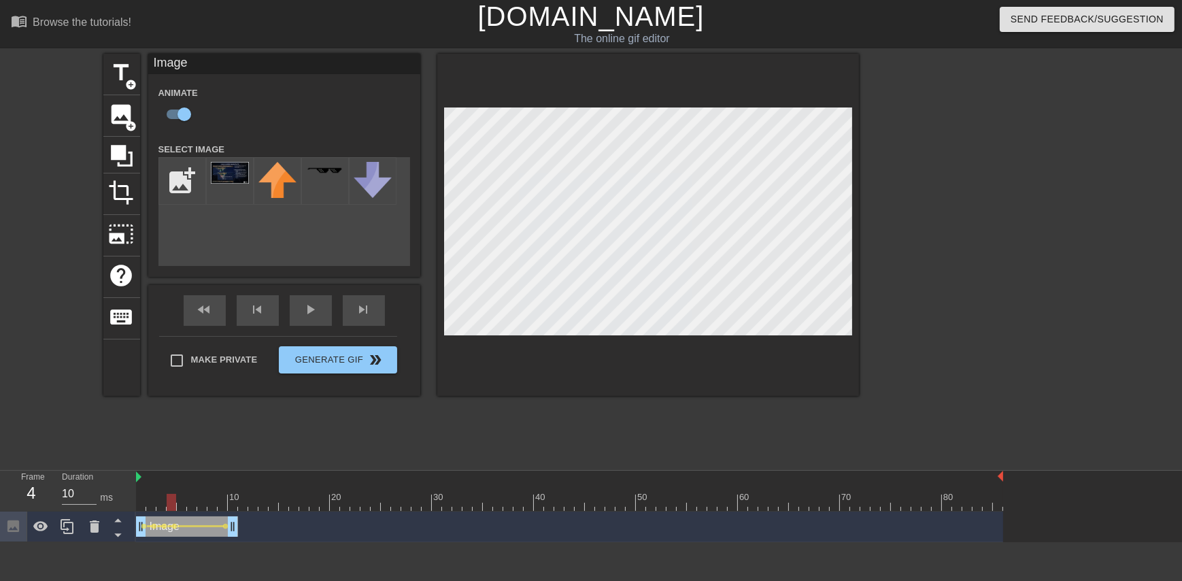
click at [159, 499] on div at bounding box center [569, 502] width 867 height 17
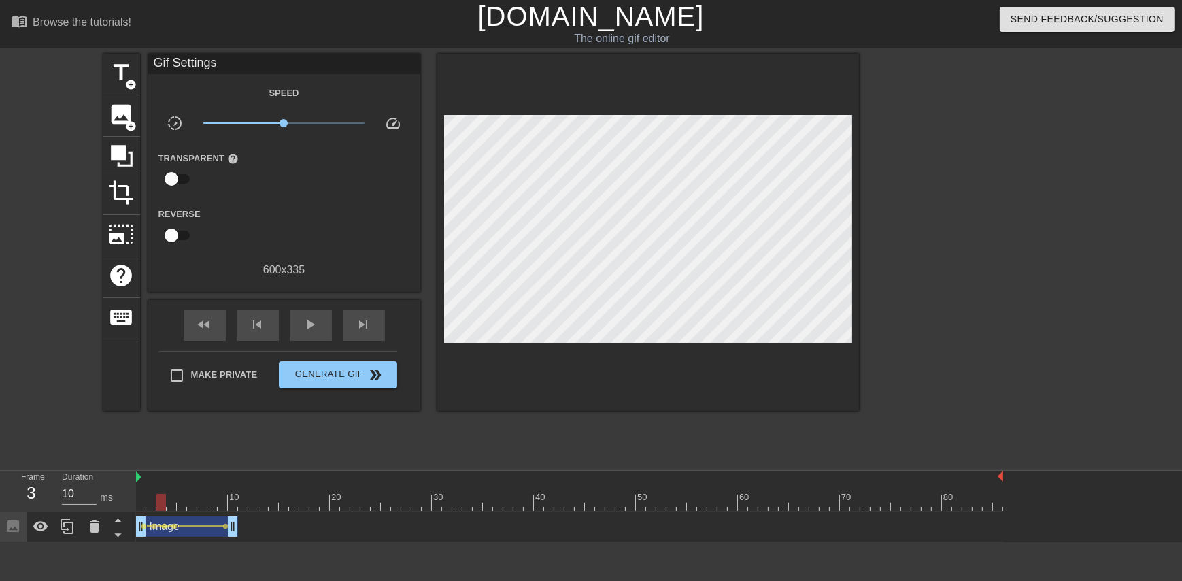
drag, startPoint x: 625, startPoint y: 103, endPoint x: 616, endPoint y: 106, distance: 9.5
click at [617, 101] on div at bounding box center [648, 232] width 422 height 357
click at [622, 109] on div at bounding box center [648, 232] width 422 height 357
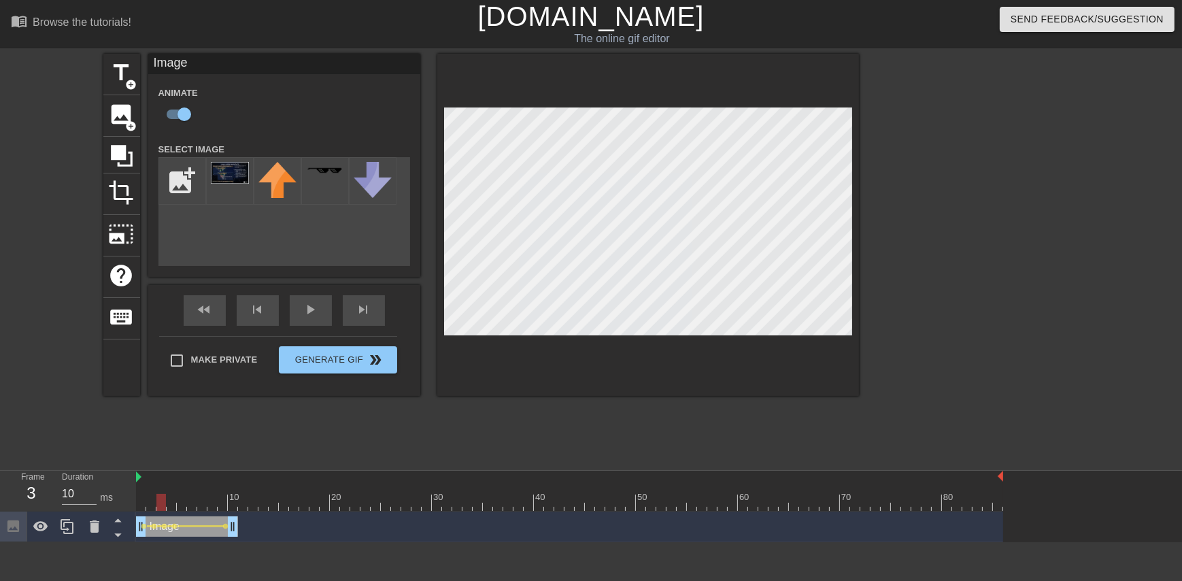
click at [151, 504] on div at bounding box center [569, 502] width 867 height 17
click at [179, 524] on div "Image drag_handle drag_handle" at bounding box center [187, 526] width 102 height 20
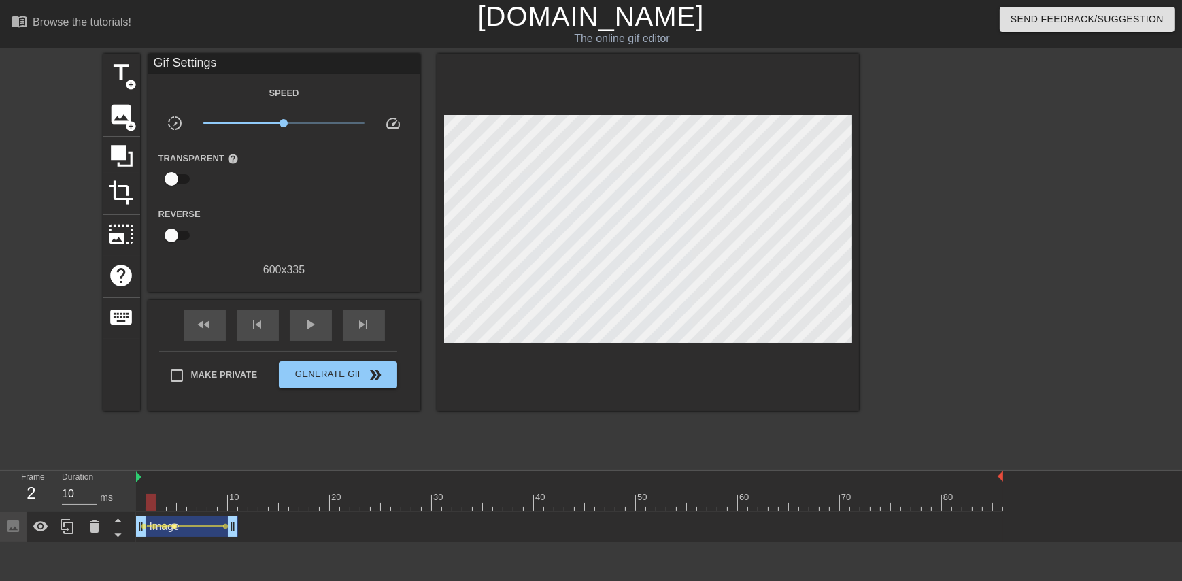
click at [174, 527] on span "lens" at bounding box center [175, 526] width 6 height 6
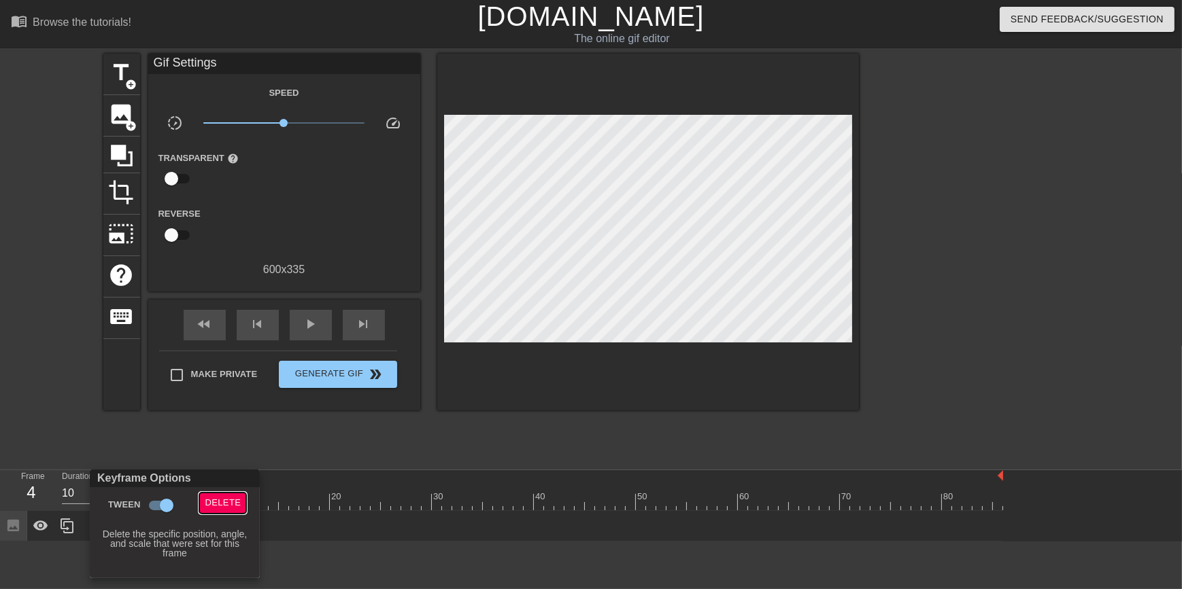
click at [211, 497] on span "Delete" at bounding box center [223, 504] width 36 height 16
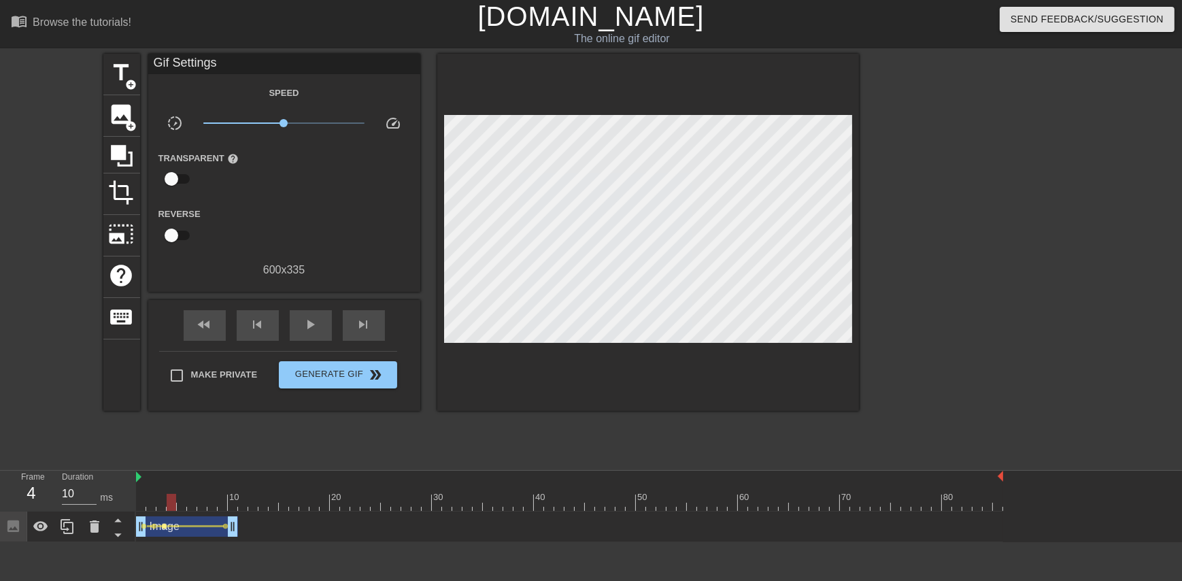
click at [163, 524] on span "lens" at bounding box center [165, 526] width 6 height 6
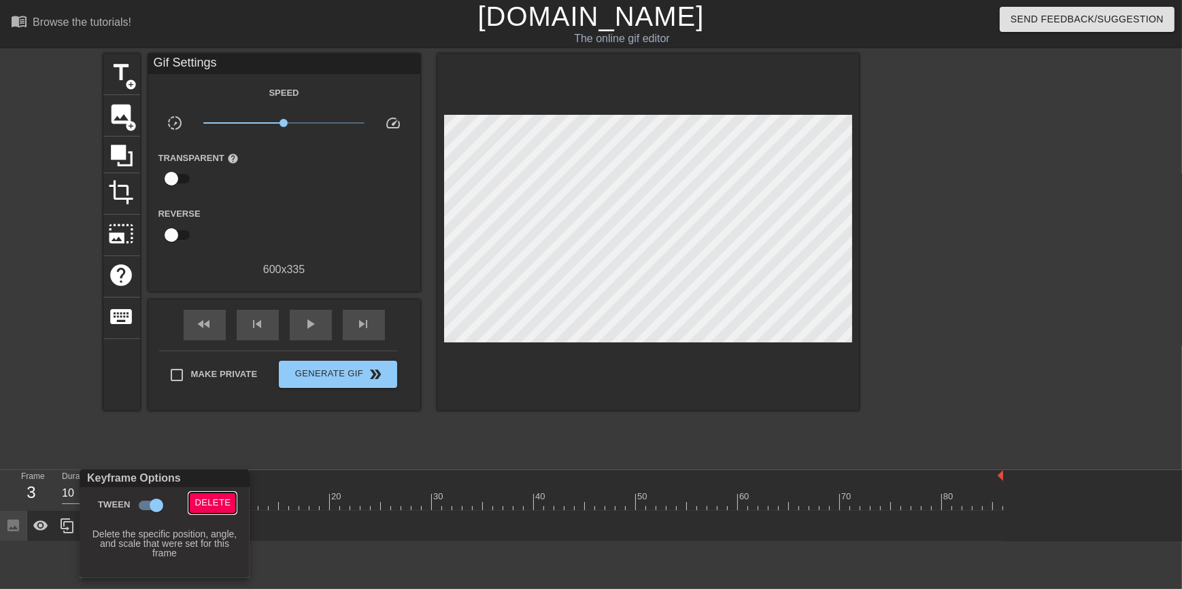
click at [201, 510] on span "Delete" at bounding box center [212, 504] width 36 height 16
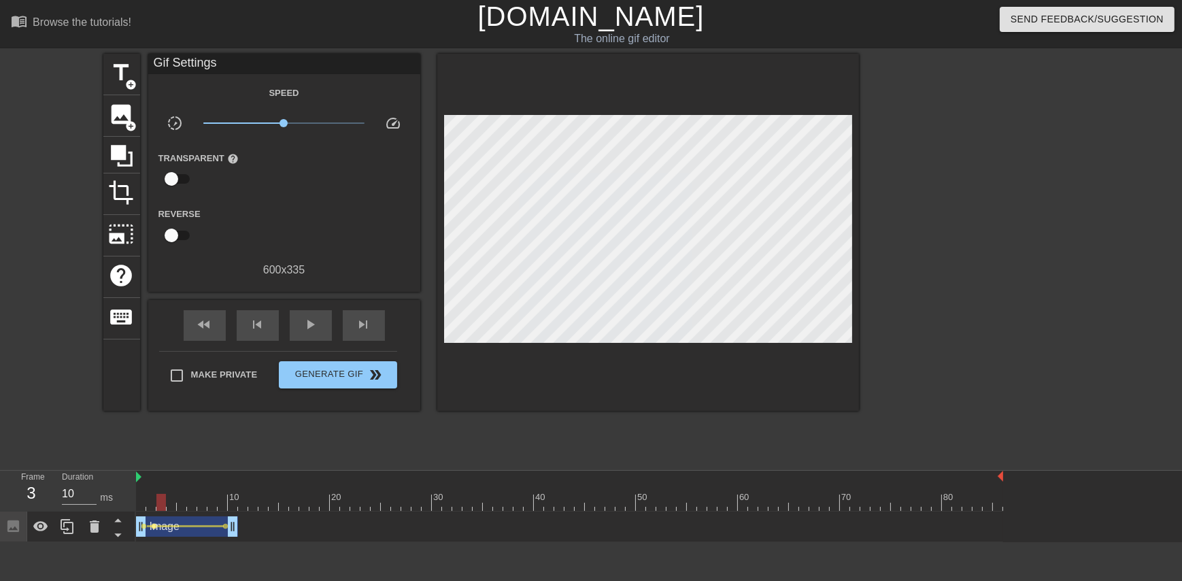
click at [153, 526] on span "lens" at bounding box center [155, 526] width 6 height 6
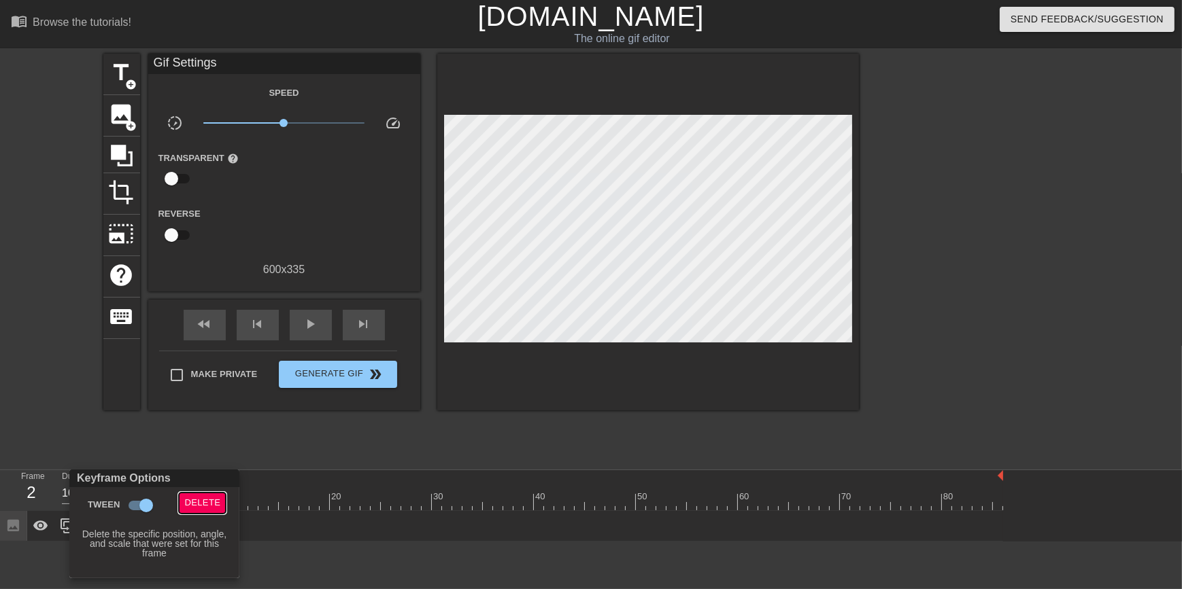
click at [197, 508] on span "Delete" at bounding box center [202, 504] width 36 height 16
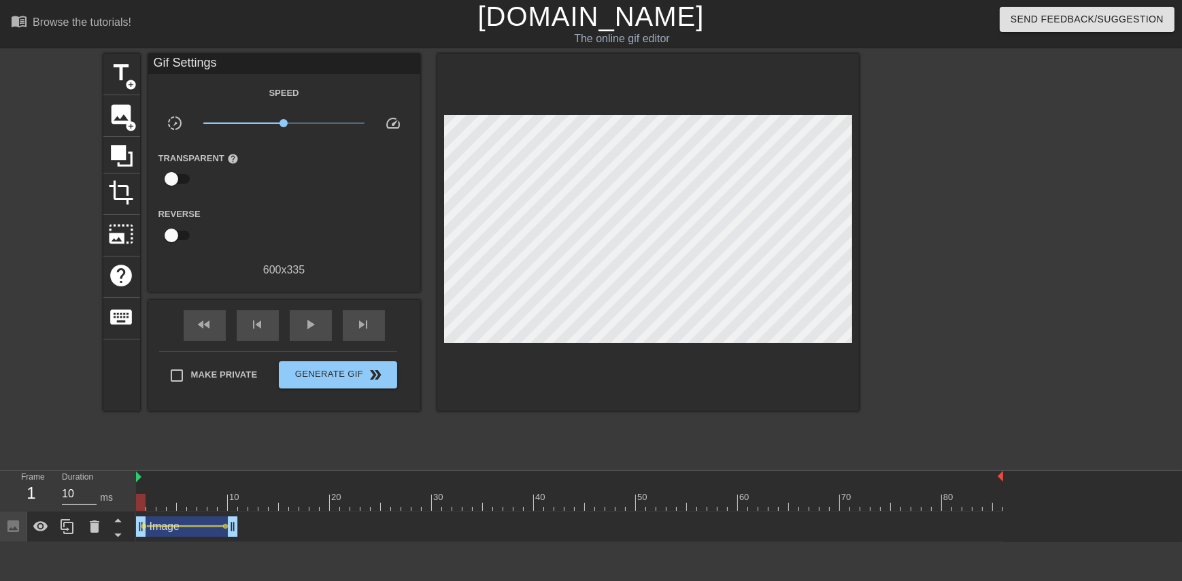
click at [136, 502] on div at bounding box center [569, 502] width 867 height 17
click at [149, 503] on div at bounding box center [569, 502] width 867 height 17
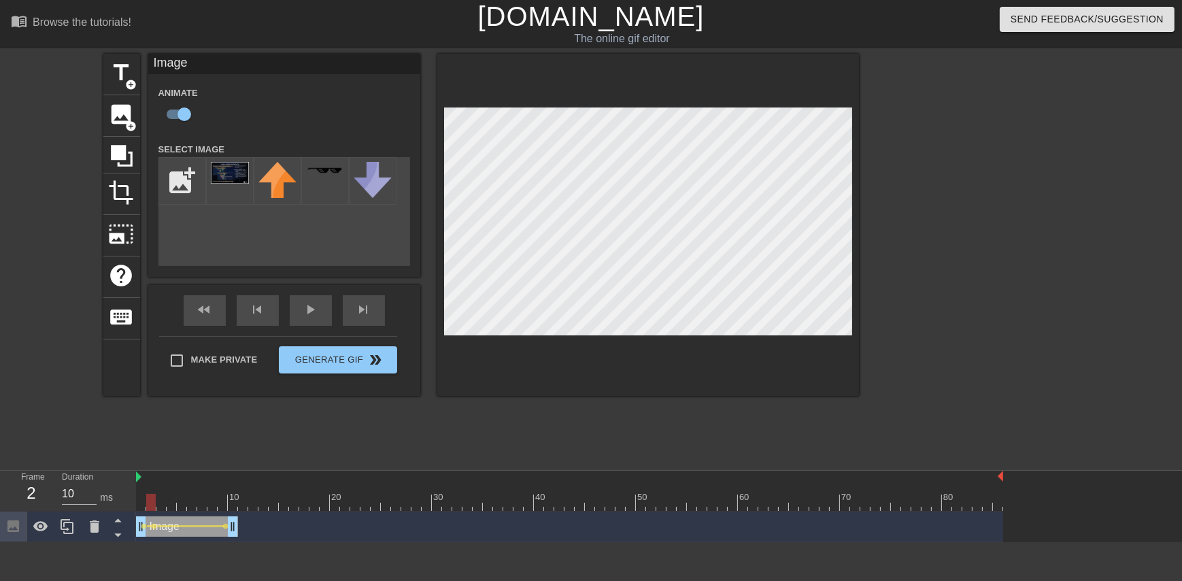
click at [634, 103] on div at bounding box center [648, 225] width 422 height 342
click at [162, 498] on div at bounding box center [569, 502] width 867 height 17
click at [170, 499] on div at bounding box center [569, 502] width 867 height 17
click at [179, 502] on div at bounding box center [569, 502] width 867 height 17
click at [190, 503] on div at bounding box center [569, 502] width 867 height 17
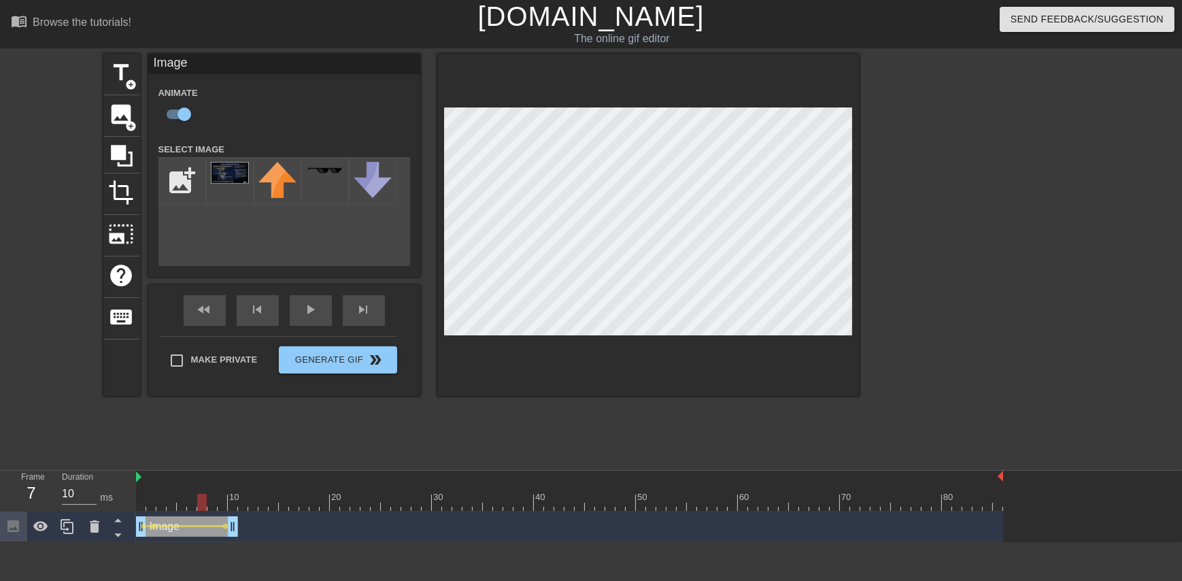
click at [198, 503] on div at bounding box center [569, 502] width 867 height 17
click at [204, 504] on div at bounding box center [202, 502] width 10 height 17
drag, startPoint x: 199, startPoint y: 501, endPoint x: 1042, endPoint y: 488, distance: 843.9
click at [1058, 487] on div "10 20 30 40 50 60 70 80 Image drag_handle drag_handle lens lens lens" at bounding box center [659, 506] width 1046 height 71
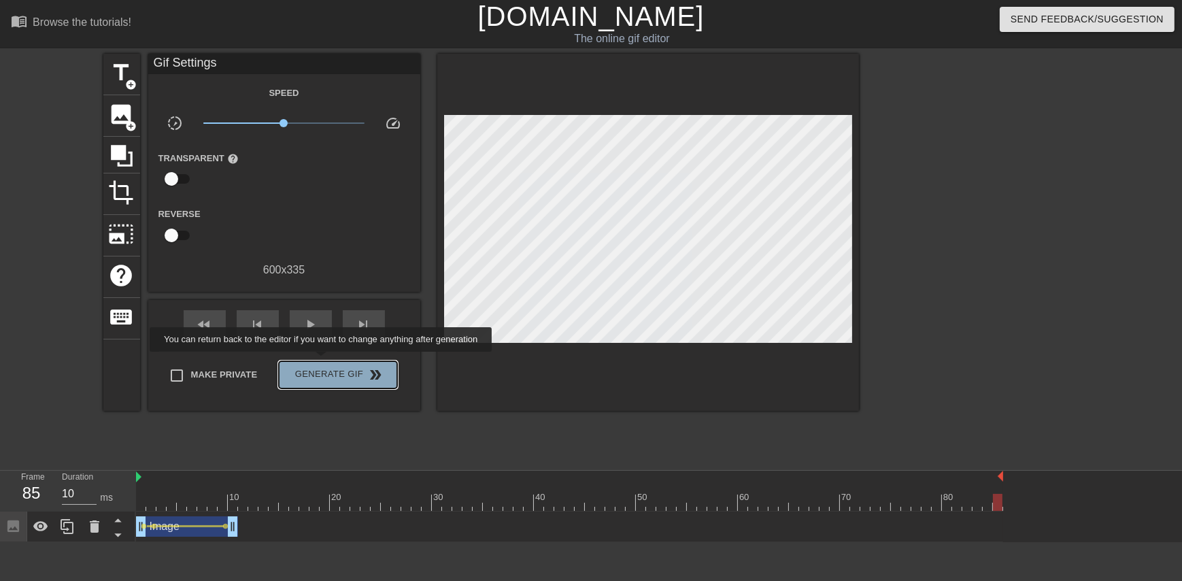
click at [322, 361] on button "Generate Gif double_arrow" at bounding box center [338, 374] width 118 height 27
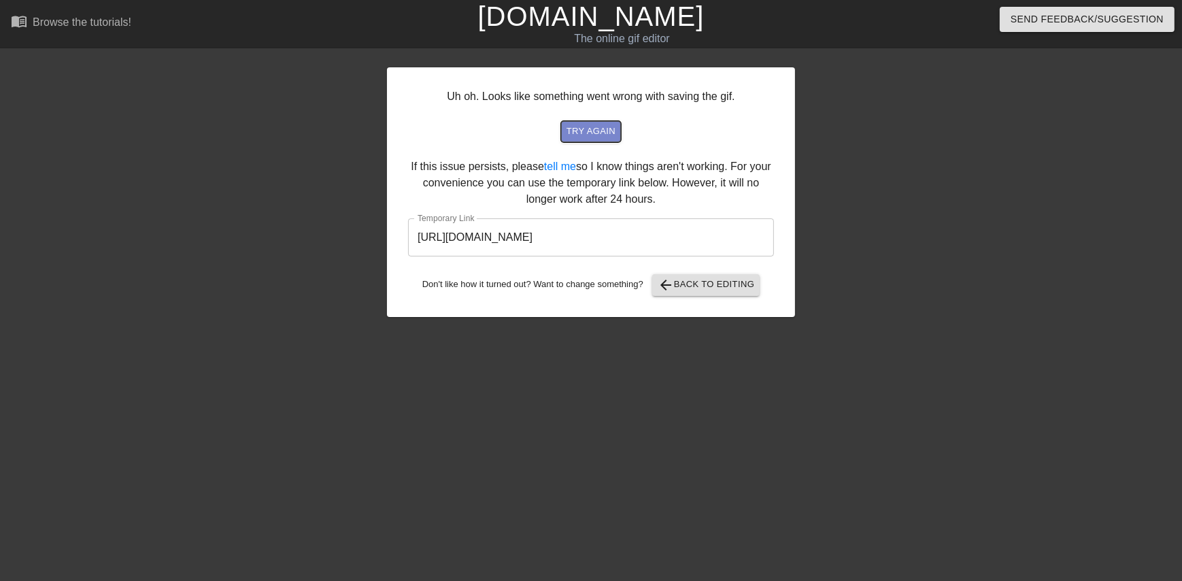
click at [602, 124] on span "try again" at bounding box center [590, 132] width 49 height 16
click at [640, 243] on input "https://www.gifntext.com/temp_generations/SsDE7iPu.gif" at bounding box center [591, 237] width 366 height 38
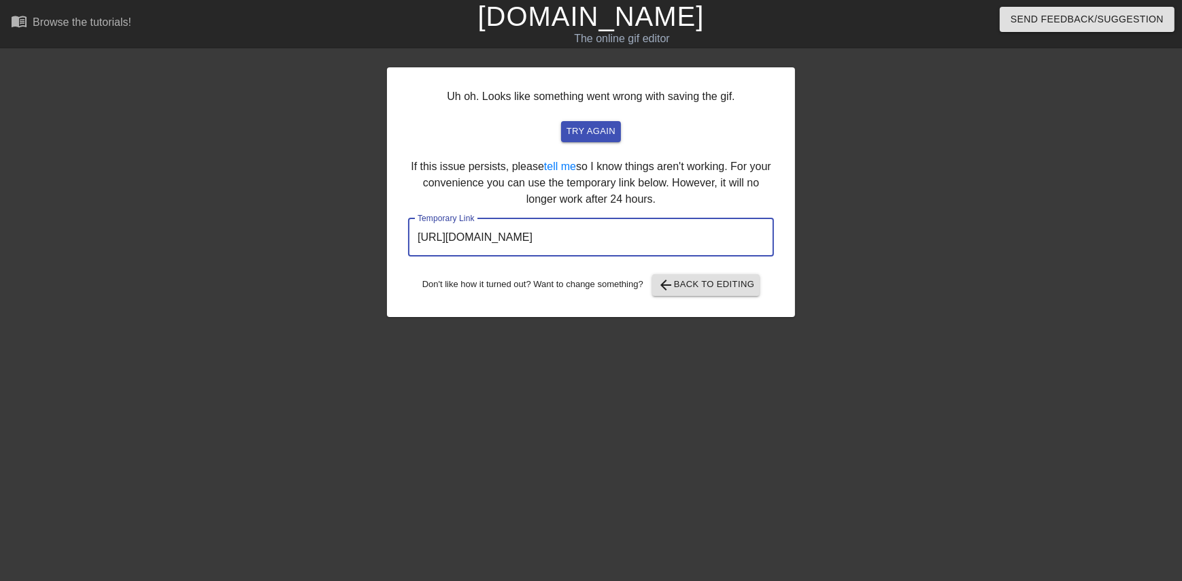
click at [640, 243] on input "https://www.gifntext.com/temp_generations/SsDE7iPu.gif" at bounding box center [591, 237] width 366 height 38
click at [667, 279] on span "arrow_back" at bounding box center [665, 285] width 16 height 16
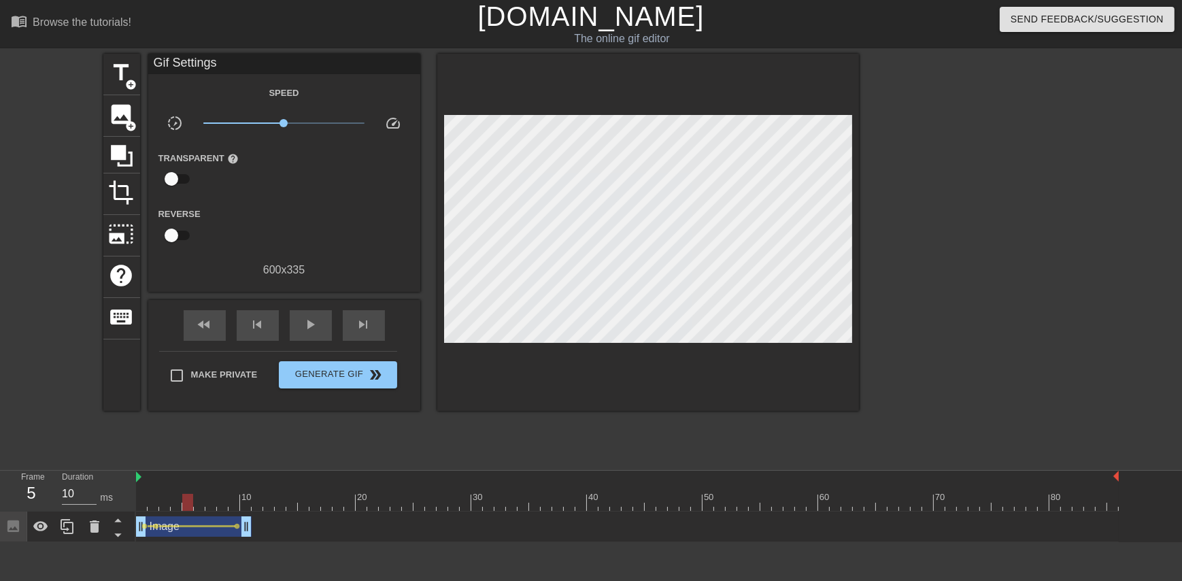
click at [187, 503] on div at bounding box center [627, 502] width 982 height 17
click at [265, 500] on div at bounding box center [627, 502] width 982 height 17
click at [386, 498] on div at bounding box center [627, 502] width 982 height 17
drag, startPoint x: 455, startPoint y: 500, endPoint x: 1133, endPoint y: 492, distance: 677.9
click at [1133, 492] on div "10 20 30 40 50 60 70 80 Image drag_handle drag_handle lens lens lens" at bounding box center [659, 506] width 1046 height 71
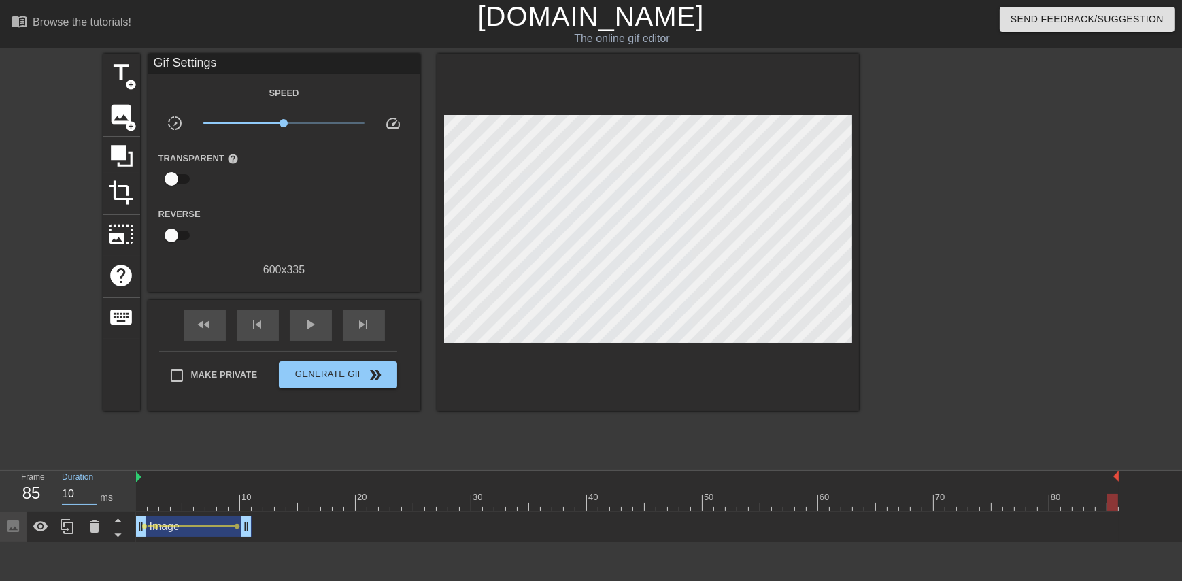
click at [78, 494] on input "10" at bounding box center [79, 494] width 35 height 22
click at [88, 485] on input "10" at bounding box center [79, 494] width 35 height 22
click at [89, 485] on input "10" at bounding box center [79, 494] width 35 height 22
click at [90, 489] on input "11" at bounding box center [79, 494] width 35 height 22
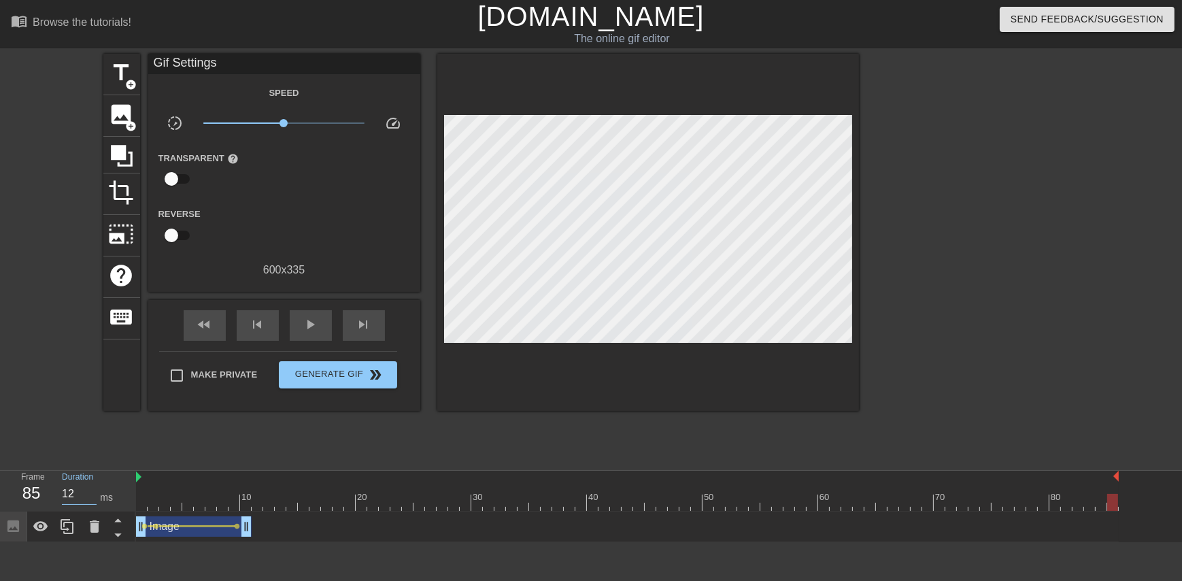
click at [90, 489] on input "12" at bounding box center [79, 494] width 35 height 22
click at [90, 489] on input "13" at bounding box center [79, 494] width 35 height 22
click at [89, 495] on input "12" at bounding box center [79, 494] width 35 height 22
click at [89, 495] on input "11" at bounding box center [79, 494] width 35 height 22
type input "10"
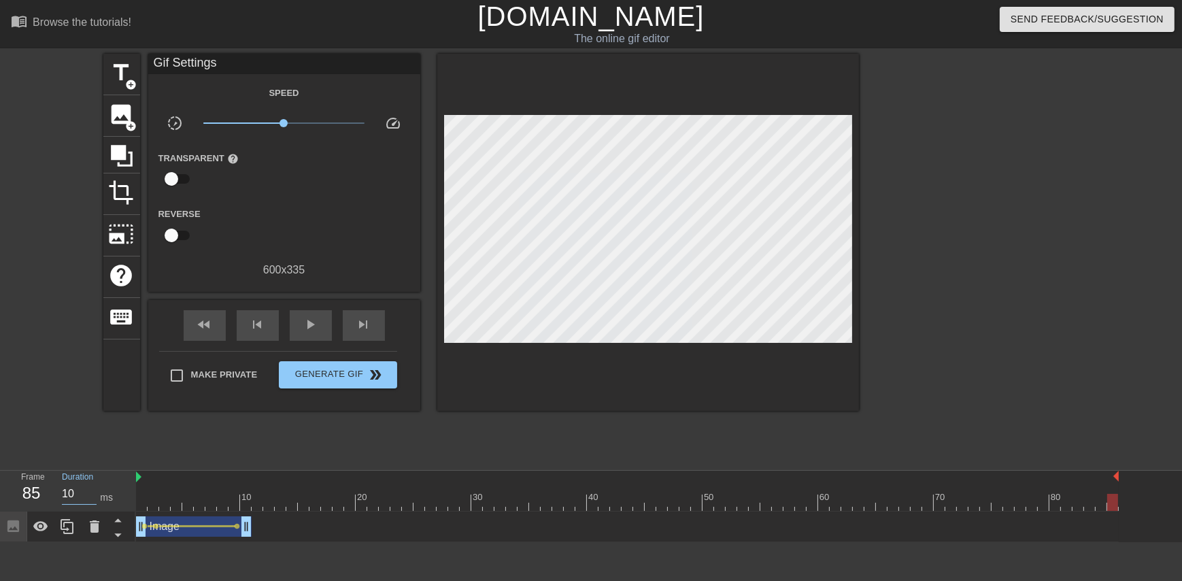
click at [89, 495] on input "10" at bounding box center [79, 494] width 35 height 22
click at [194, 64] on div "Gif Settings" at bounding box center [284, 64] width 272 height 20
drag, startPoint x: 283, startPoint y: 122, endPoint x: 301, endPoint y: 127, distance: 19.0
click at [301, 127] on span "x1.64" at bounding box center [283, 123] width 161 height 16
drag, startPoint x: 304, startPoint y: 120, endPoint x: 385, endPoint y: 116, distance: 81.0
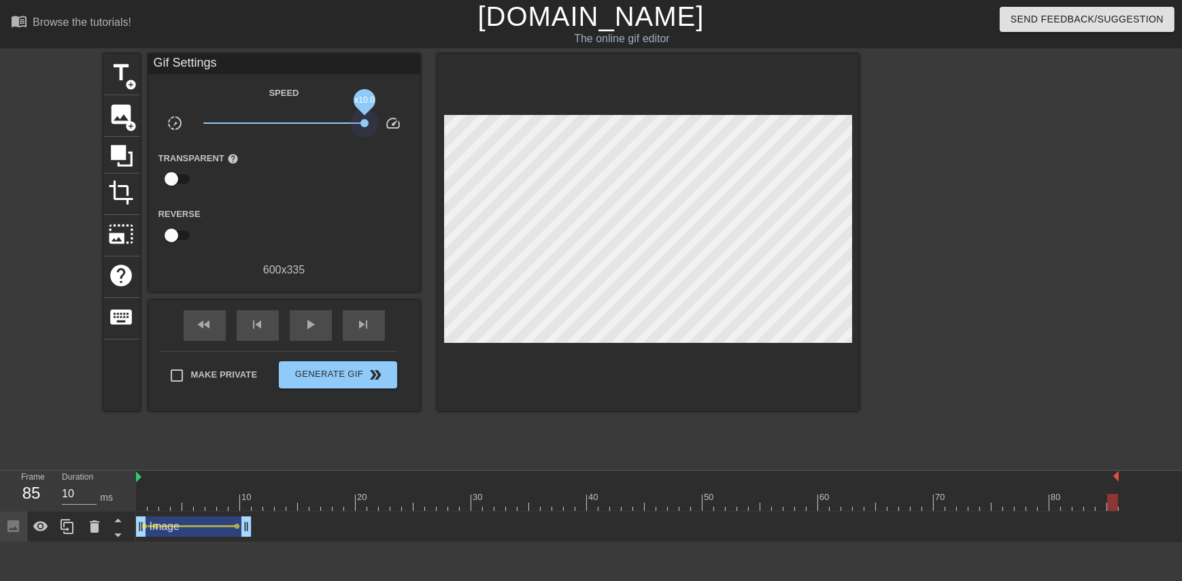
click at [385, 116] on div "slow_motion_video x10.0 speed" at bounding box center [284, 125] width 272 height 21
click at [339, 186] on div "Transparent help" at bounding box center [284, 171] width 272 height 43
click at [392, 127] on span "speed" at bounding box center [393, 123] width 16 height 16
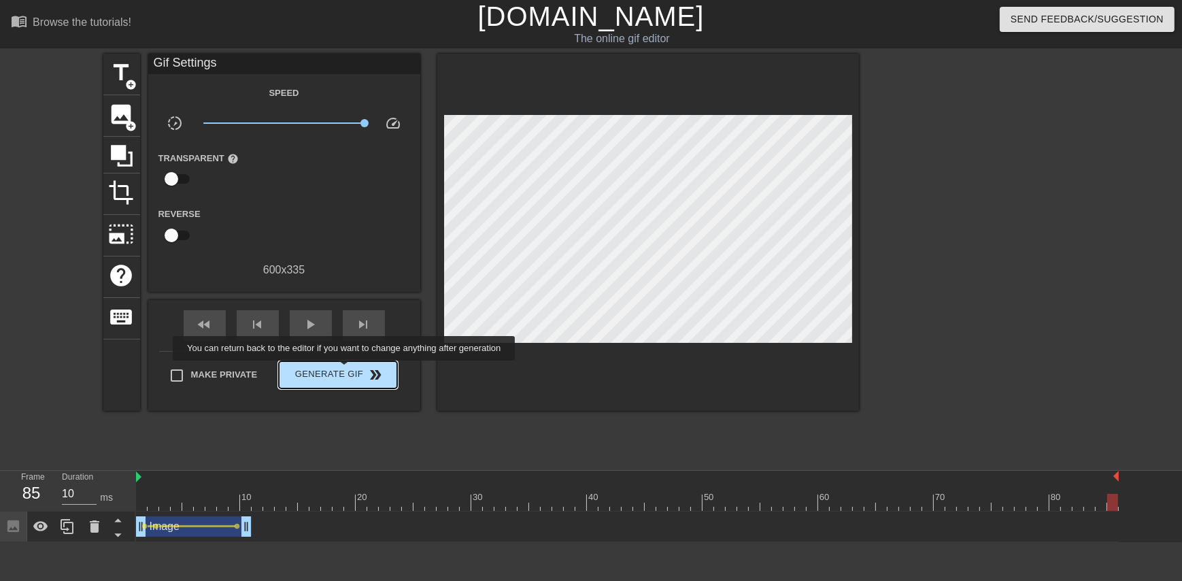
click at [345, 370] on span "Generate Gif double_arrow" at bounding box center [337, 374] width 107 height 16
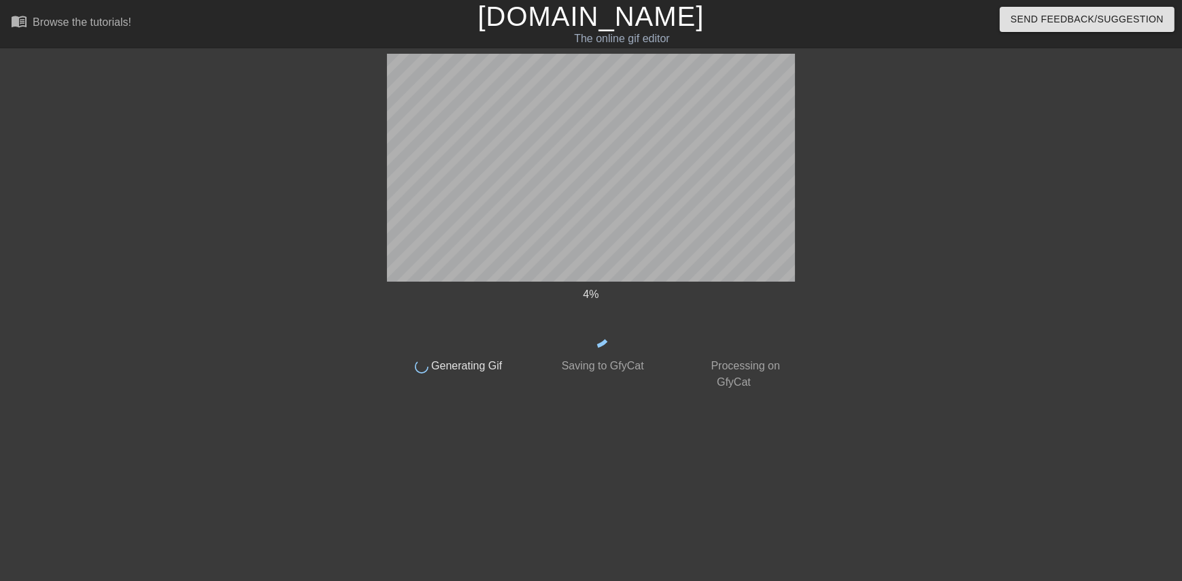
click at [214, 114] on div at bounding box center [269, 258] width 204 height 408
click at [802, 298] on div "5 % done Generating Gif done Saving to GfyCat done Processing on GfyCat title a…" at bounding box center [591, 258] width 1182 height 408
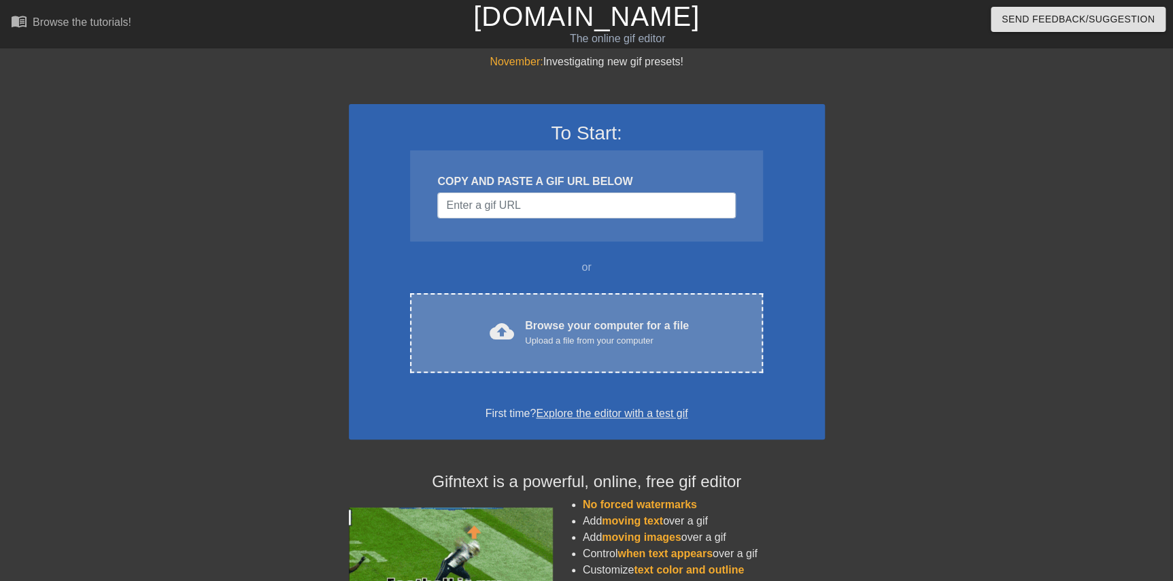
click at [477, 327] on div "cloud_upload Browse your computer for a file Upload a file from your computer" at bounding box center [586, 333] width 295 height 31
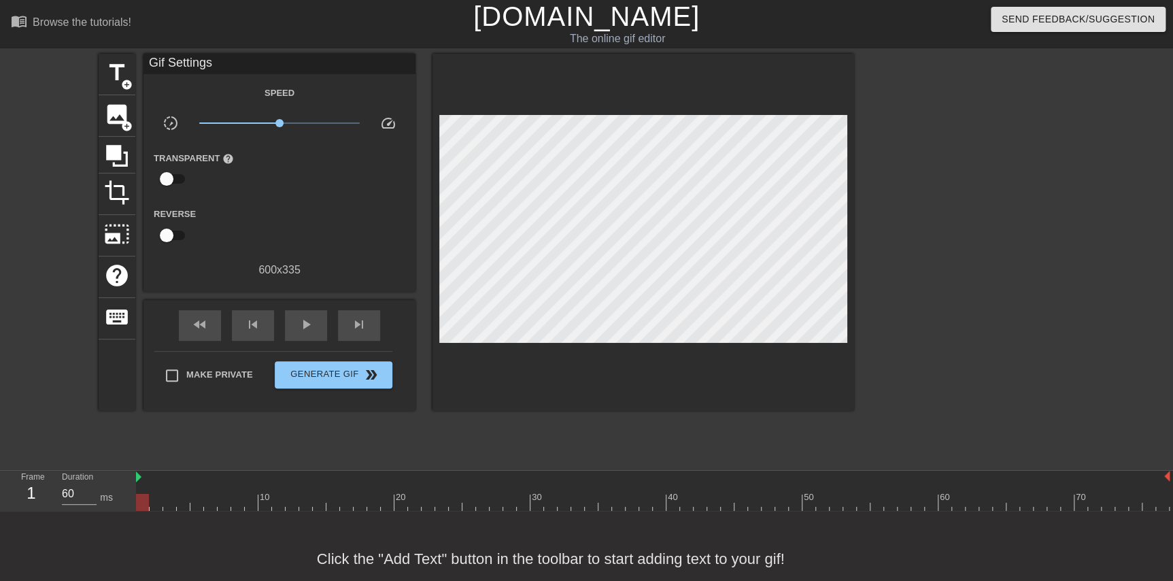
type input "70"
drag, startPoint x: 144, startPoint y: 498, endPoint x: 114, endPoint y: 498, distance: 30.6
click at [114, 498] on div "Frame 1 Duration 70 ms 10 20 30 40 50 60 70" at bounding box center [586, 491] width 1173 height 41
click at [118, 119] on span "image" at bounding box center [117, 114] width 26 height 26
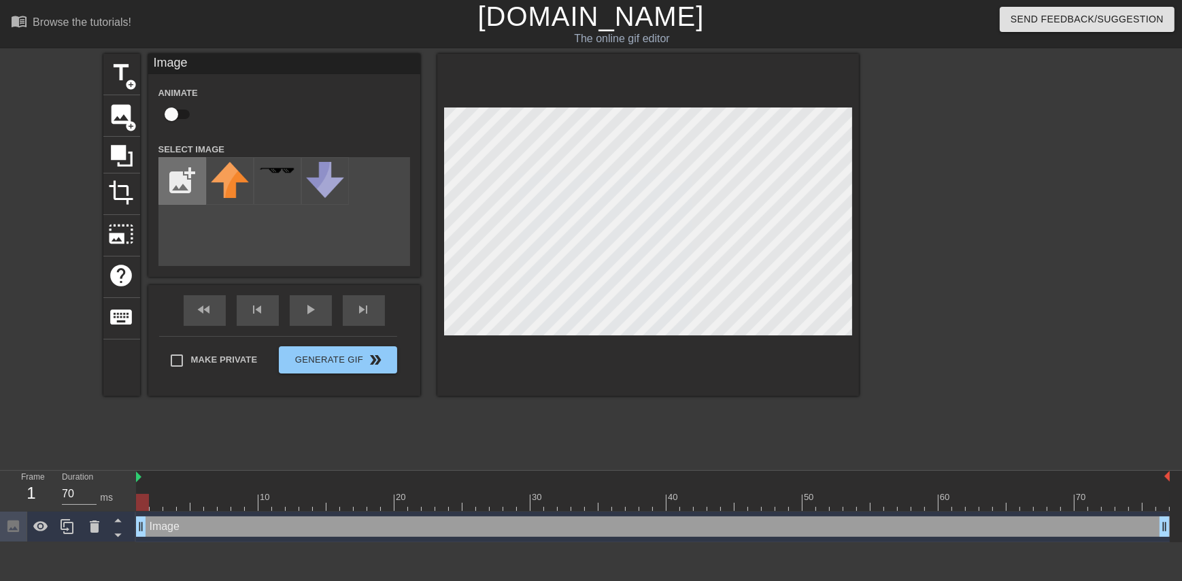
click at [192, 175] on input "file" at bounding box center [182, 181] width 46 height 46
type input "C:\fakepath\Screenshot [DATE] 101643.png"
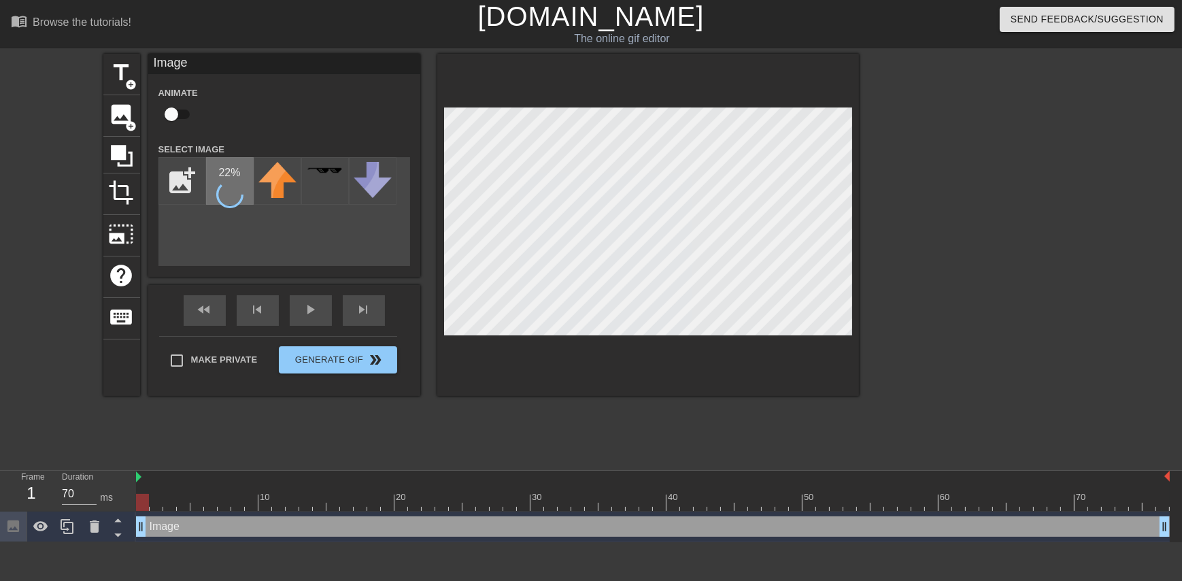
click at [246, 190] on div "22 %" at bounding box center [230, 181] width 48 height 48
click at [240, 192] on div at bounding box center [230, 181] width 48 height 48
click at [167, 112] on input "checkbox" at bounding box center [172, 114] width 78 height 26
checkbox input "true"
click at [851, 348] on div at bounding box center [648, 225] width 422 height 342
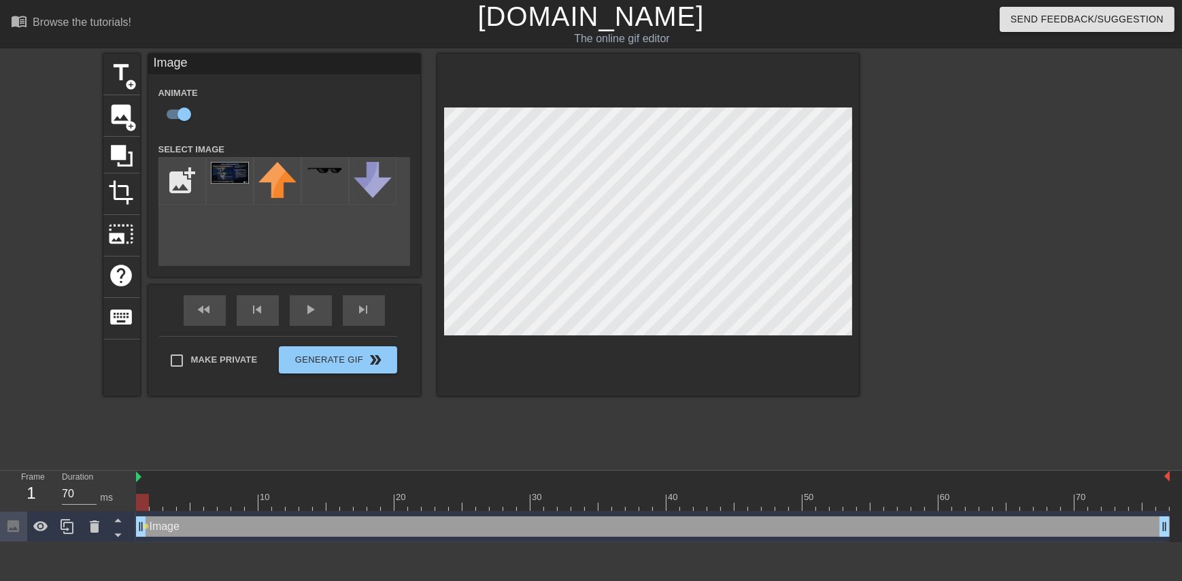
click at [731, 421] on div "title add_circle image add_circle crop photo_size_select_large help keyboard Im…" at bounding box center [480, 258] width 755 height 408
click at [877, 136] on div at bounding box center [977, 258] width 204 height 408
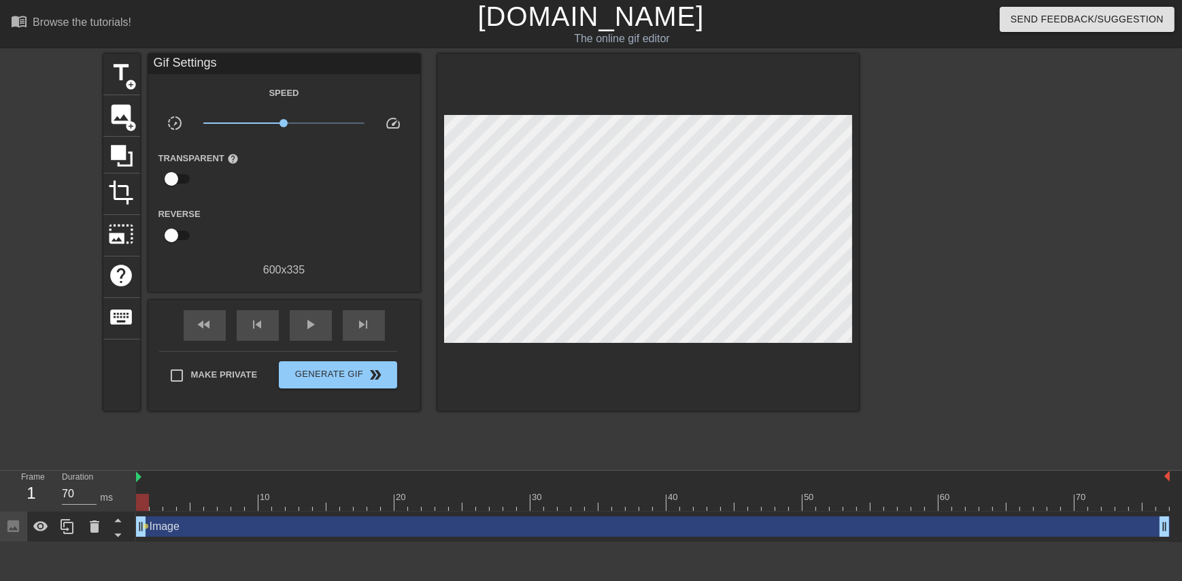
click at [1084, 392] on div "title add_circle image add_circle crop photo_size_select_large help keyboard Gi…" at bounding box center [591, 258] width 1182 height 408
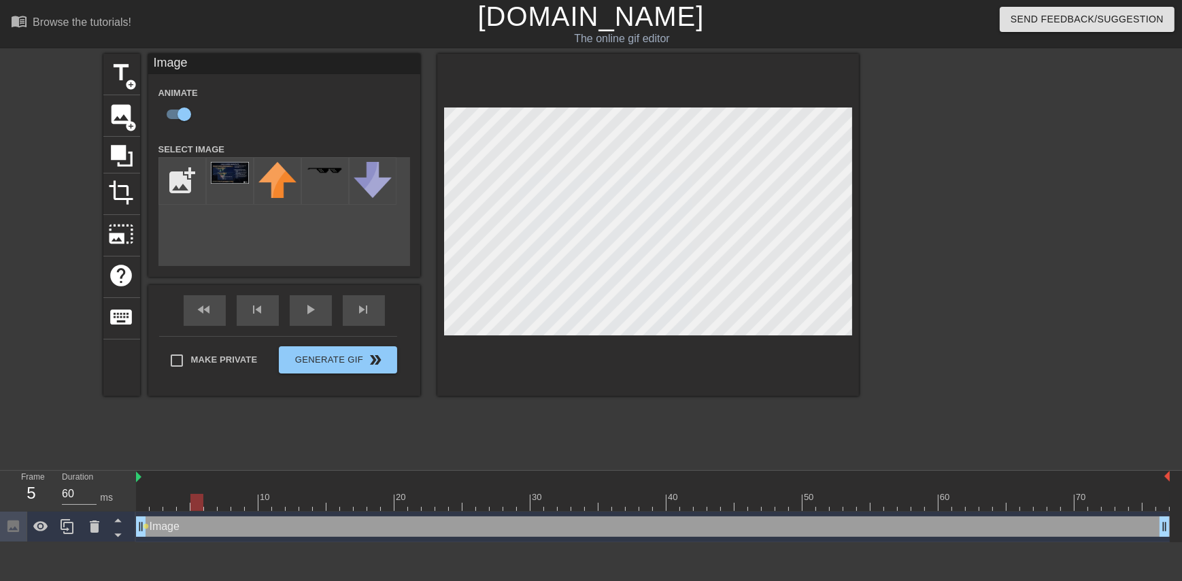
drag, startPoint x: 146, startPoint y: 497, endPoint x: 201, endPoint y: 500, distance: 55.1
click at [201, 500] on div at bounding box center [196, 502] width 13 height 17
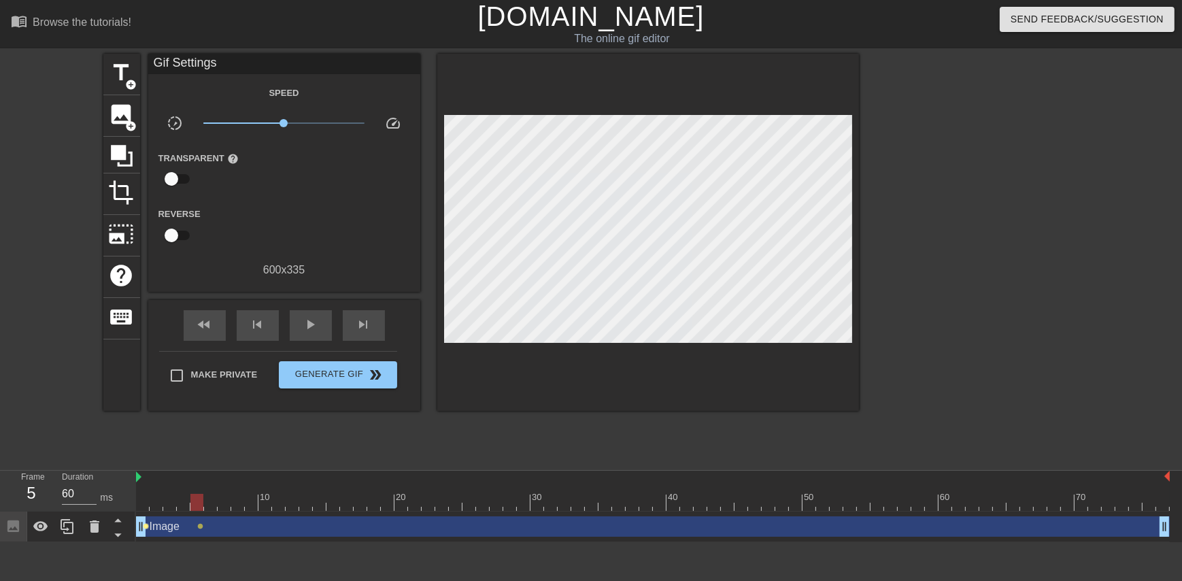
click at [148, 524] on span "lens" at bounding box center [146, 526] width 6 height 6
type input "70"
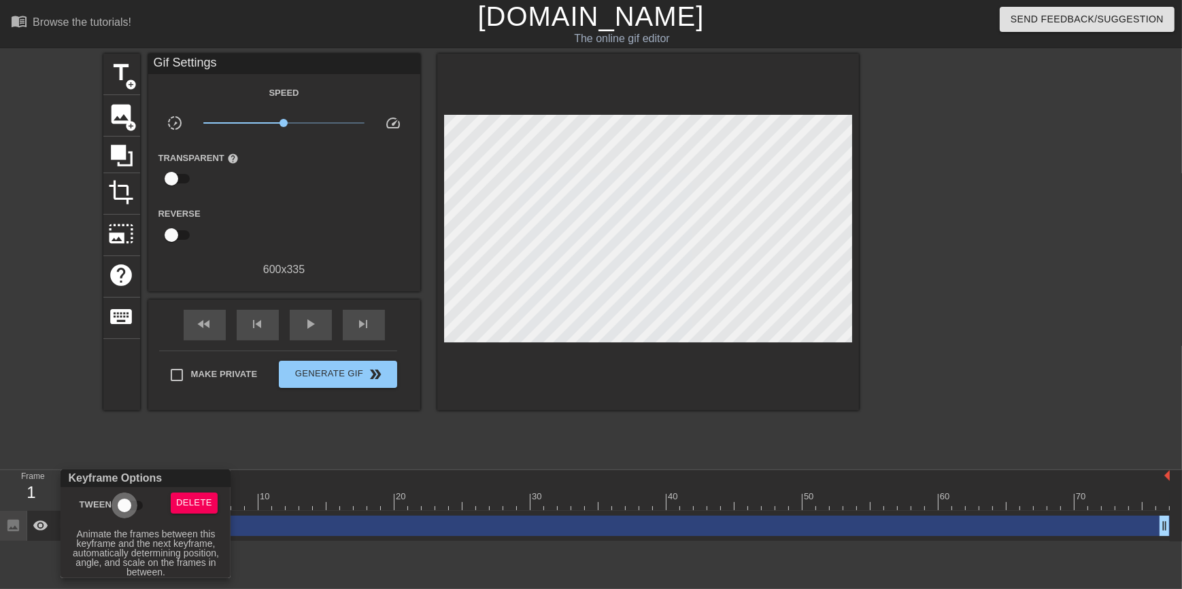
click at [127, 509] on input "Tween" at bounding box center [125, 506] width 78 height 26
checkbox input "true"
click at [377, 451] on div at bounding box center [591, 294] width 1182 height 589
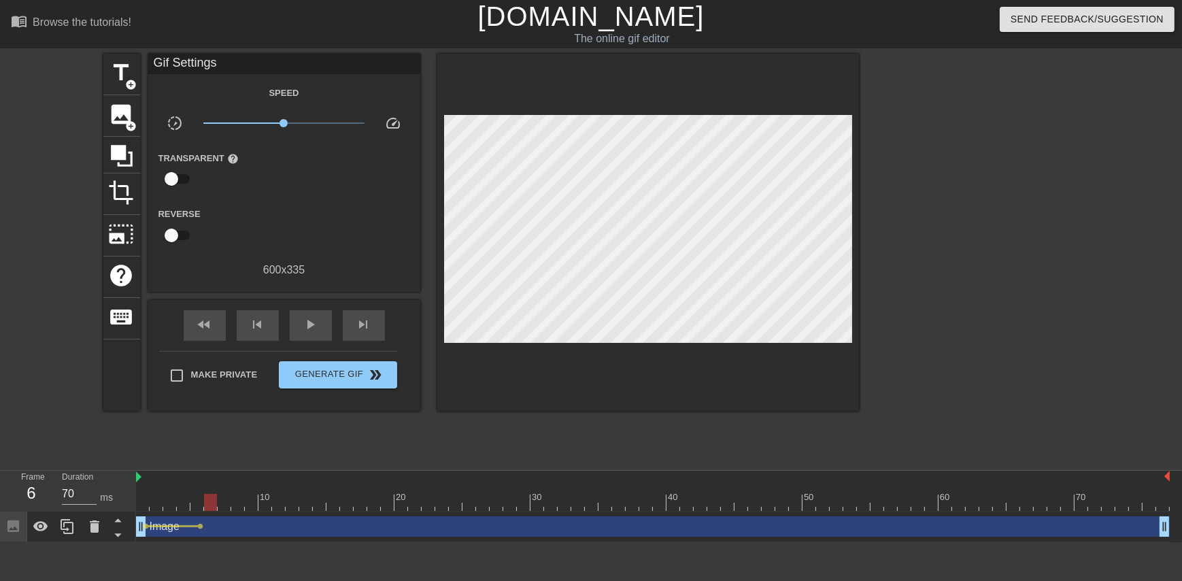
drag, startPoint x: 147, startPoint y: 500, endPoint x: 206, endPoint y: 509, distance: 59.9
click at [206, 509] on div at bounding box center [210, 502] width 13 height 17
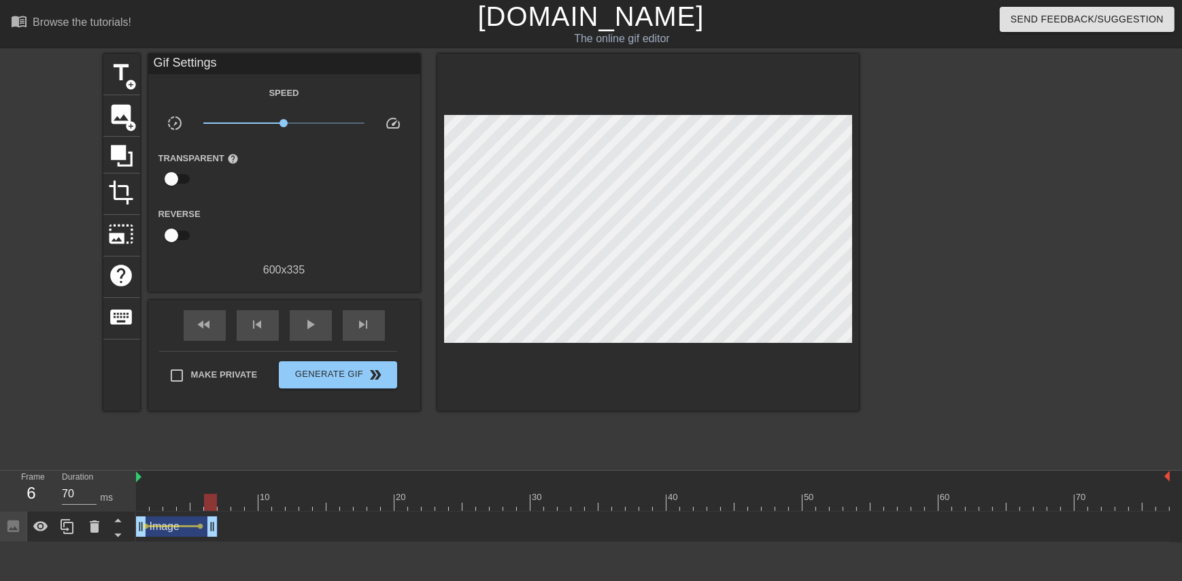
drag, startPoint x: 1162, startPoint y: 524, endPoint x: 205, endPoint y: 539, distance: 957.4
click at [205, 539] on div "Image drag_handle drag_handle lens lens" at bounding box center [652, 526] width 1033 height 31
drag, startPoint x: 209, startPoint y: 499, endPoint x: 205, endPoint y: 509, distance: 10.1
click at [205, 509] on div at bounding box center [210, 502] width 13 height 17
drag, startPoint x: 211, startPoint y: 526, endPoint x: 202, endPoint y: 527, distance: 8.9
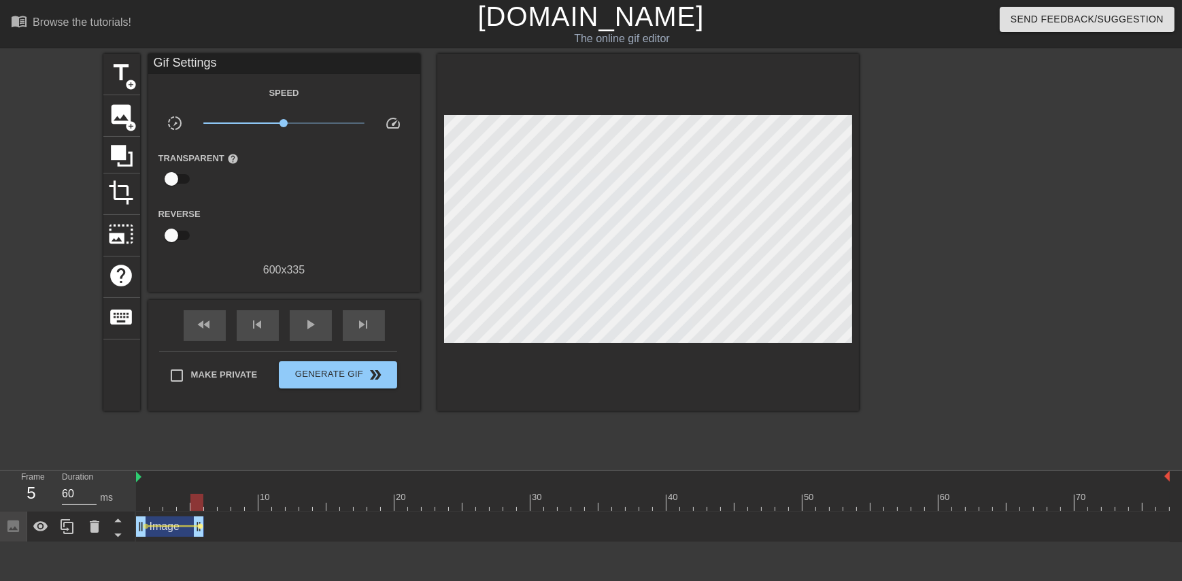
click at [202, 527] on div "Image drag_handle drag_handle lens lens" at bounding box center [652, 526] width 1033 height 20
drag, startPoint x: 192, startPoint y: 504, endPoint x: 151, endPoint y: 510, distance: 41.2
click at [151, 510] on div "10 20 30 40 50 60 70" at bounding box center [652, 491] width 1033 height 40
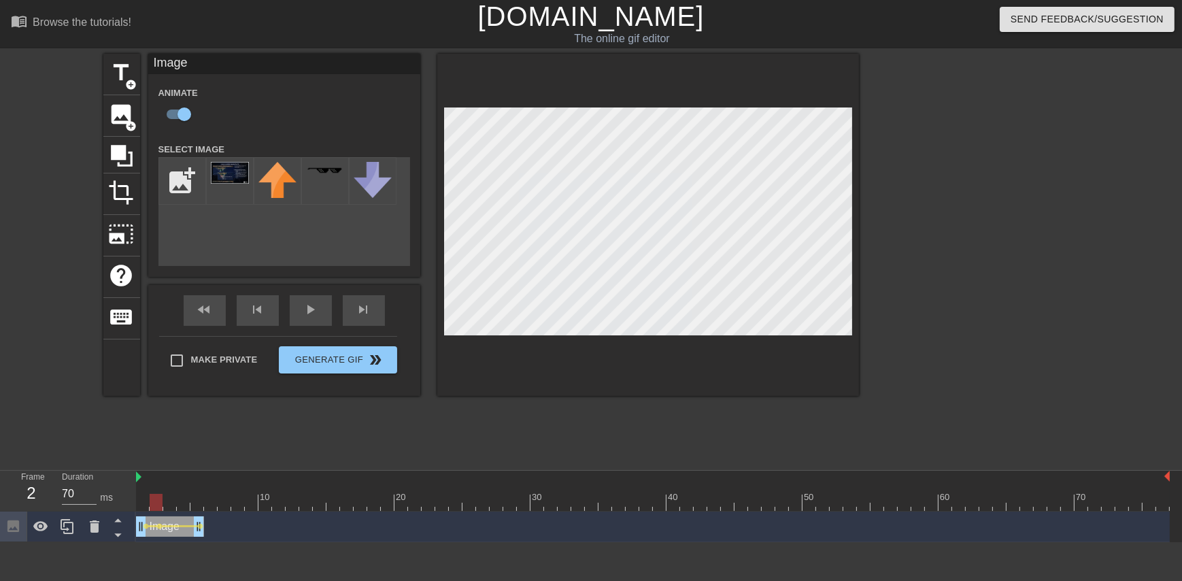
click at [147, 500] on div at bounding box center [652, 502] width 1033 height 17
click at [154, 502] on div at bounding box center [652, 502] width 1033 height 17
click at [169, 505] on div at bounding box center [652, 502] width 1033 height 17
click at [184, 507] on div at bounding box center [652, 502] width 1033 height 17
click at [198, 504] on div at bounding box center [652, 502] width 1033 height 17
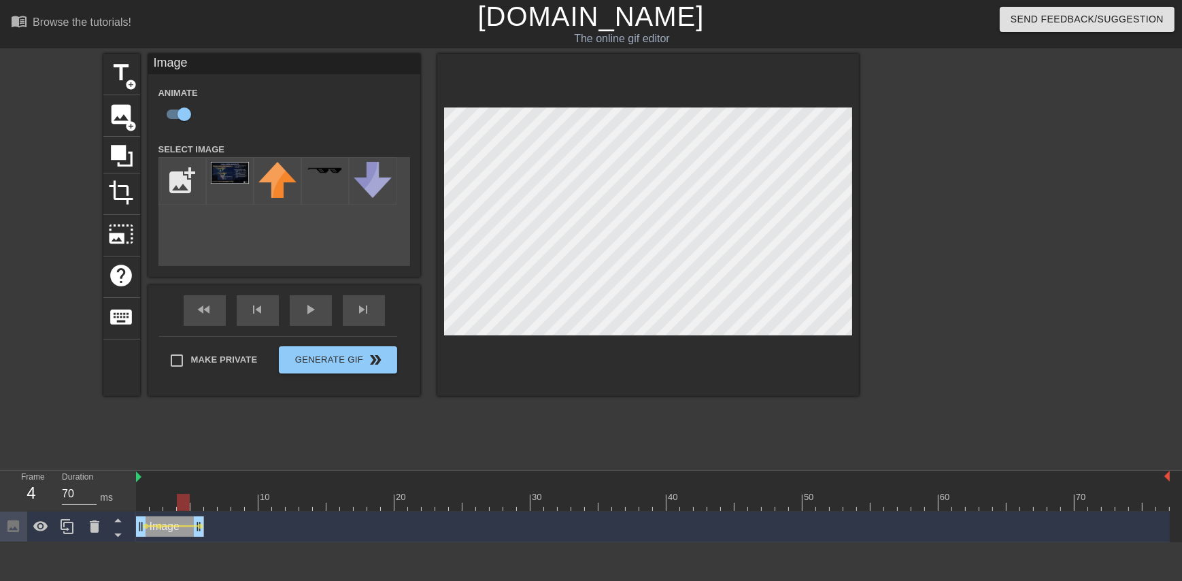
click at [183, 503] on div at bounding box center [652, 502] width 1033 height 17
click at [167, 502] on div at bounding box center [652, 502] width 1033 height 17
click at [154, 502] on div at bounding box center [652, 502] width 1033 height 17
click at [162, 526] on div at bounding box center [180, 526] width 36 height 2
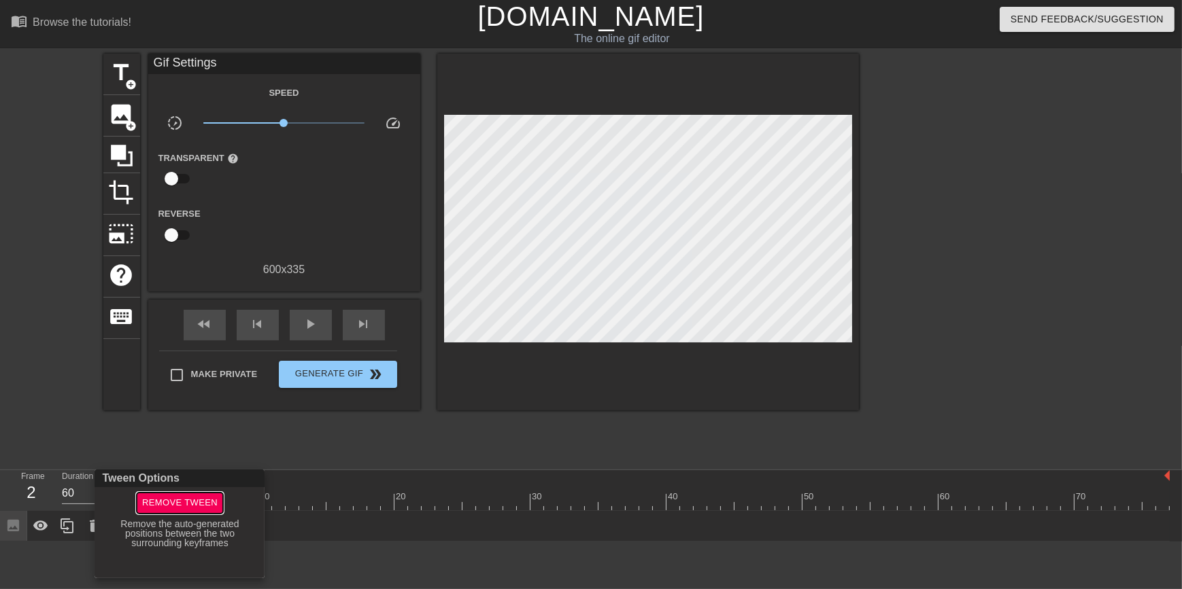
click at [167, 509] on span "Remove Tween" at bounding box center [179, 504] width 75 height 16
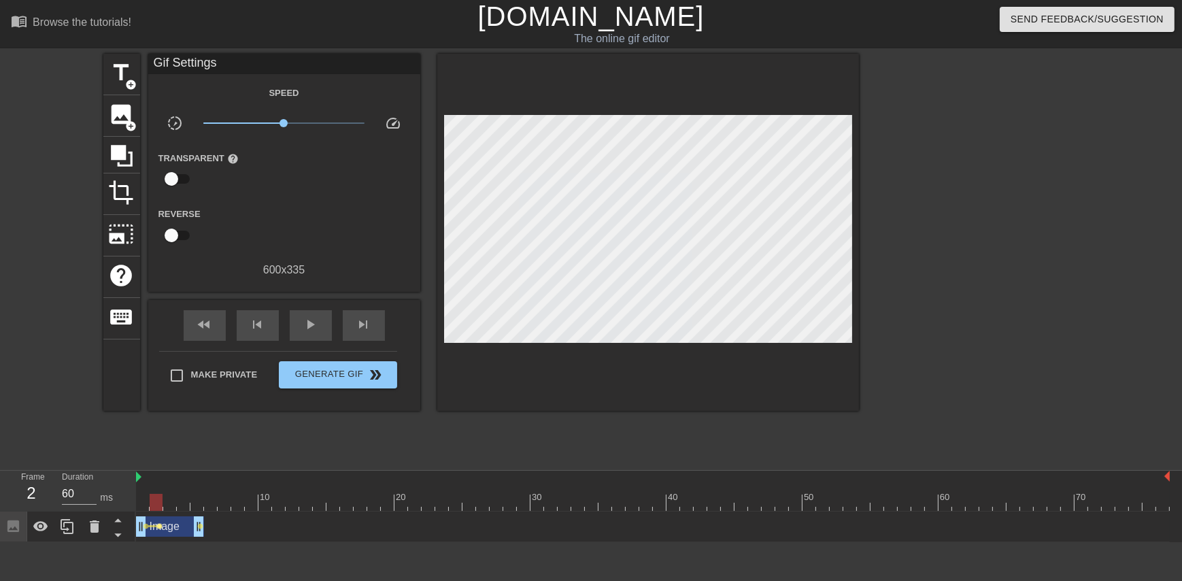
click at [158, 526] on span "lens" at bounding box center [159, 526] width 6 height 6
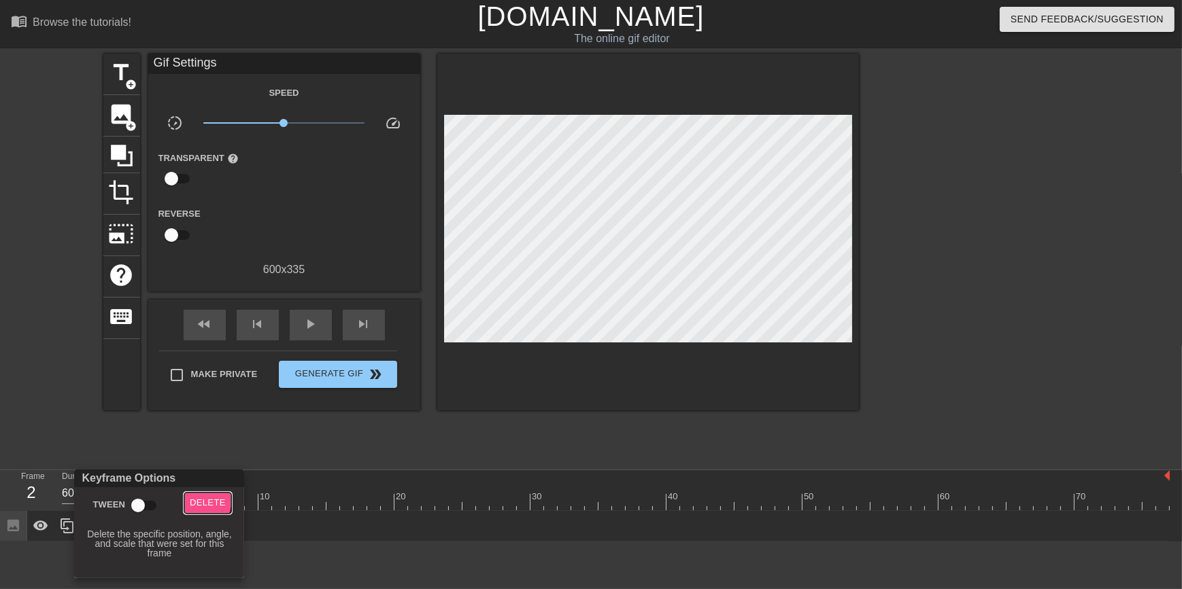
click at [192, 499] on span "Delete" at bounding box center [208, 504] width 36 height 16
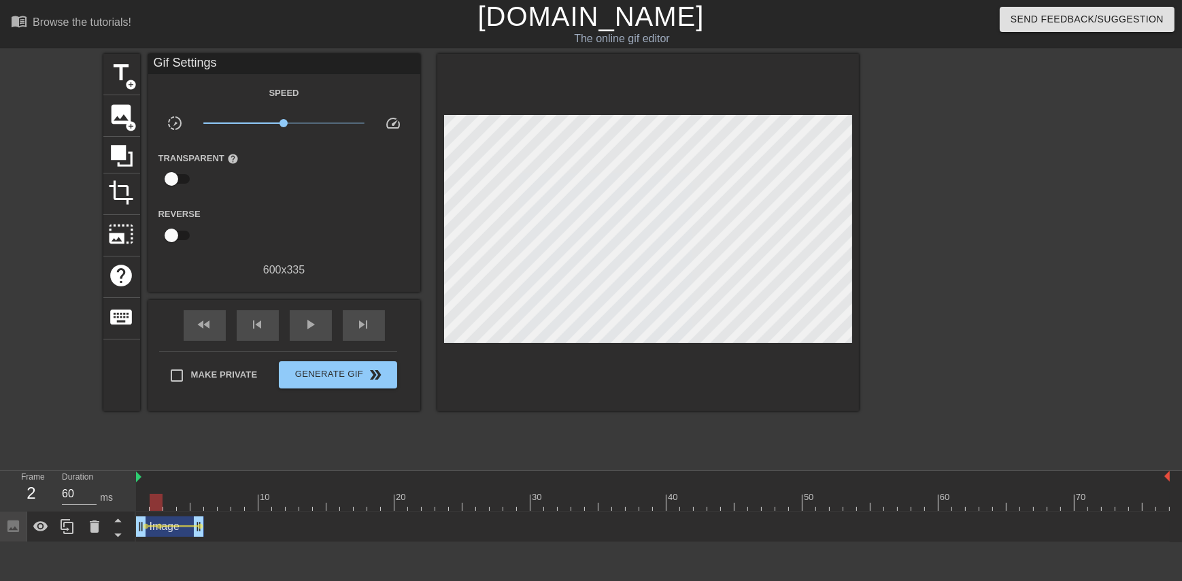
click at [942, 178] on div at bounding box center [977, 258] width 204 height 408
click at [142, 506] on div at bounding box center [652, 502] width 1033 height 17
click at [152, 504] on div at bounding box center [652, 502] width 1033 height 17
click at [171, 504] on div at bounding box center [652, 502] width 1033 height 17
click at [184, 504] on div at bounding box center [652, 502] width 1033 height 17
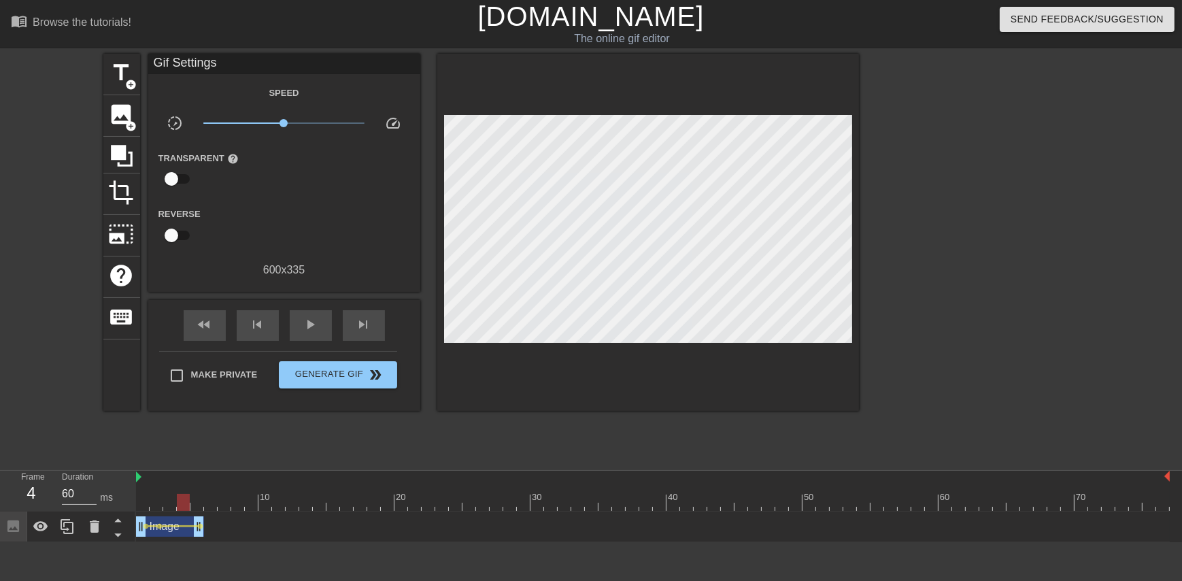
click at [199, 504] on div at bounding box center [652, 502] width 1033 height 17
click at [207, 504] on div at bounding box center [652, 502] width 1033 height 17
click at [227, 504] on div at bounding box center [652, 502] width 1033 height 17
click at [243, 503] on div at bounding box center [652, 502] width 1033 height 17
click at [256, 502] on div at bounding box center [652, 502] width 1033 height 17
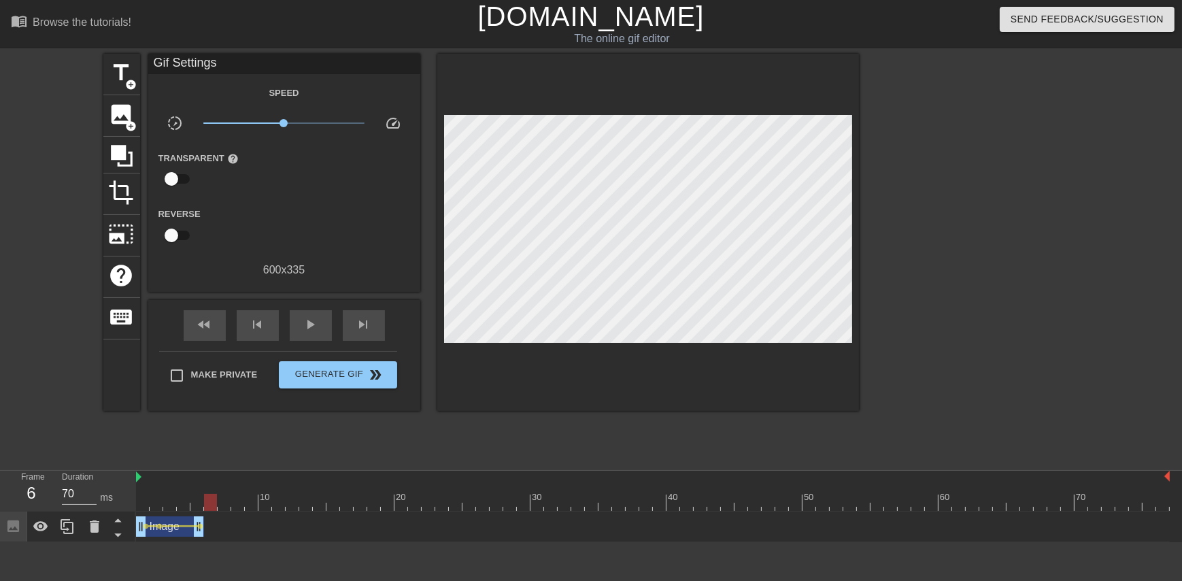
click at [217, 500] on div at bounding box center [652, 502] width 1033 height 17
click at [198, 503] on div at bounding box center [652, 502] width 1033 height 17
drag, startPoint x: 192, startPoint y: 504, endPoint x: 177, endPoint y: 504, distance: 15.0
click at [190, 504] on div at bounding box center [196, 502] width 13 height 17
type input "70"
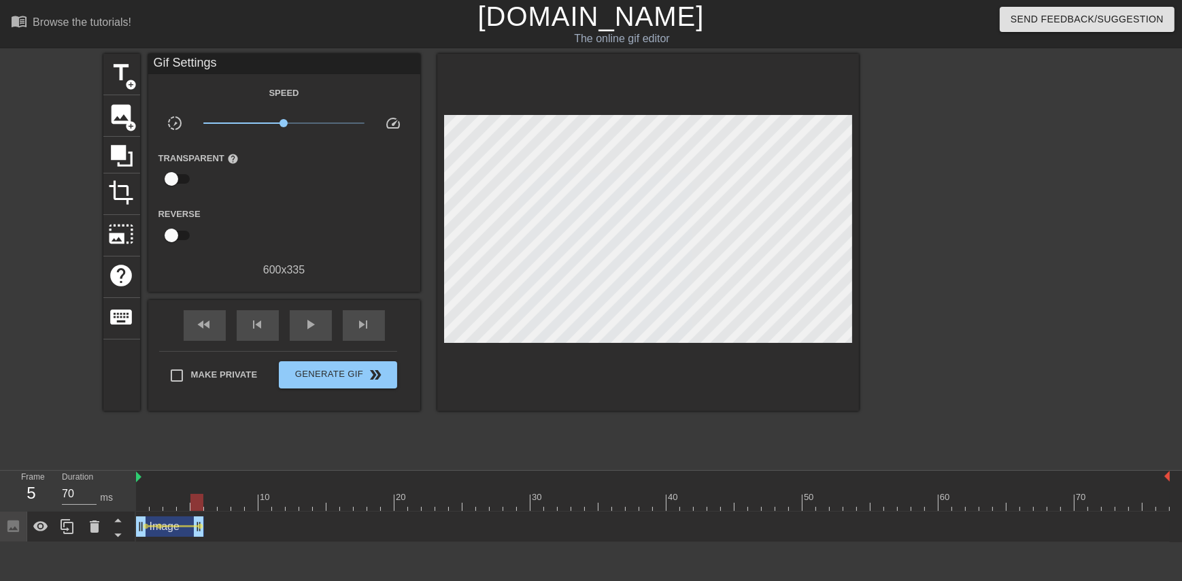
click at [174, 505] on div at bounding box center [652, 502] width 1033 height 17
click at [167, 505] on div at bounding box center [169, 502] width 13 height 17
click at [182, 505] on div at bounding box center [652, 502] width 1033 height 17
click at [218, 370] on span "Make Private" at bounding box center [224, 375] width 67 height 14
click at [191, 370] on input "Make Private" at bounding box center [176, 375] width 29 height 29
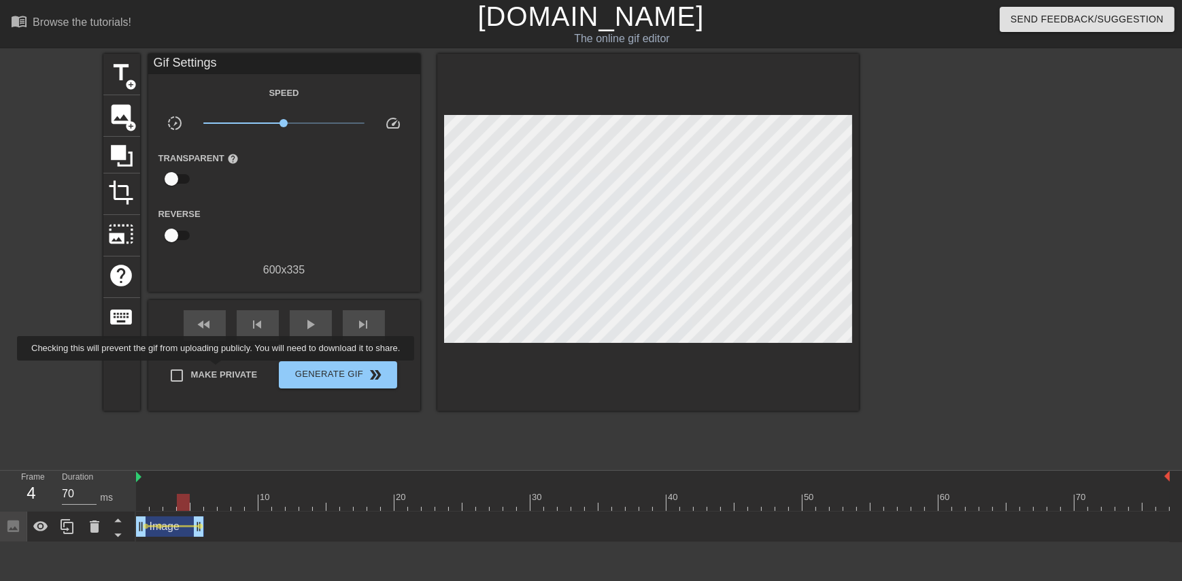
checkbox input "true"
click at [296, 381] on span "Generate Gif double_arrow" at bounding box center [337, 374] width 107 height 16
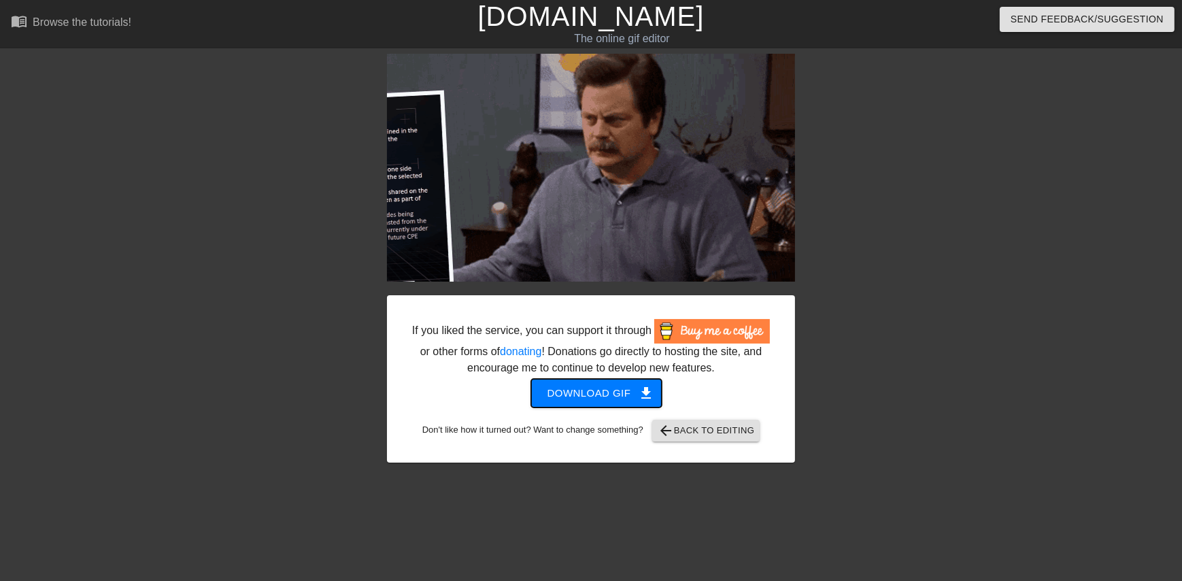
click at [560, 386] on span "Download gif get_app" at bounding box center [596, 393] width 99 height 18
